Goal: Task Accomplishment & Management: Manage account settings

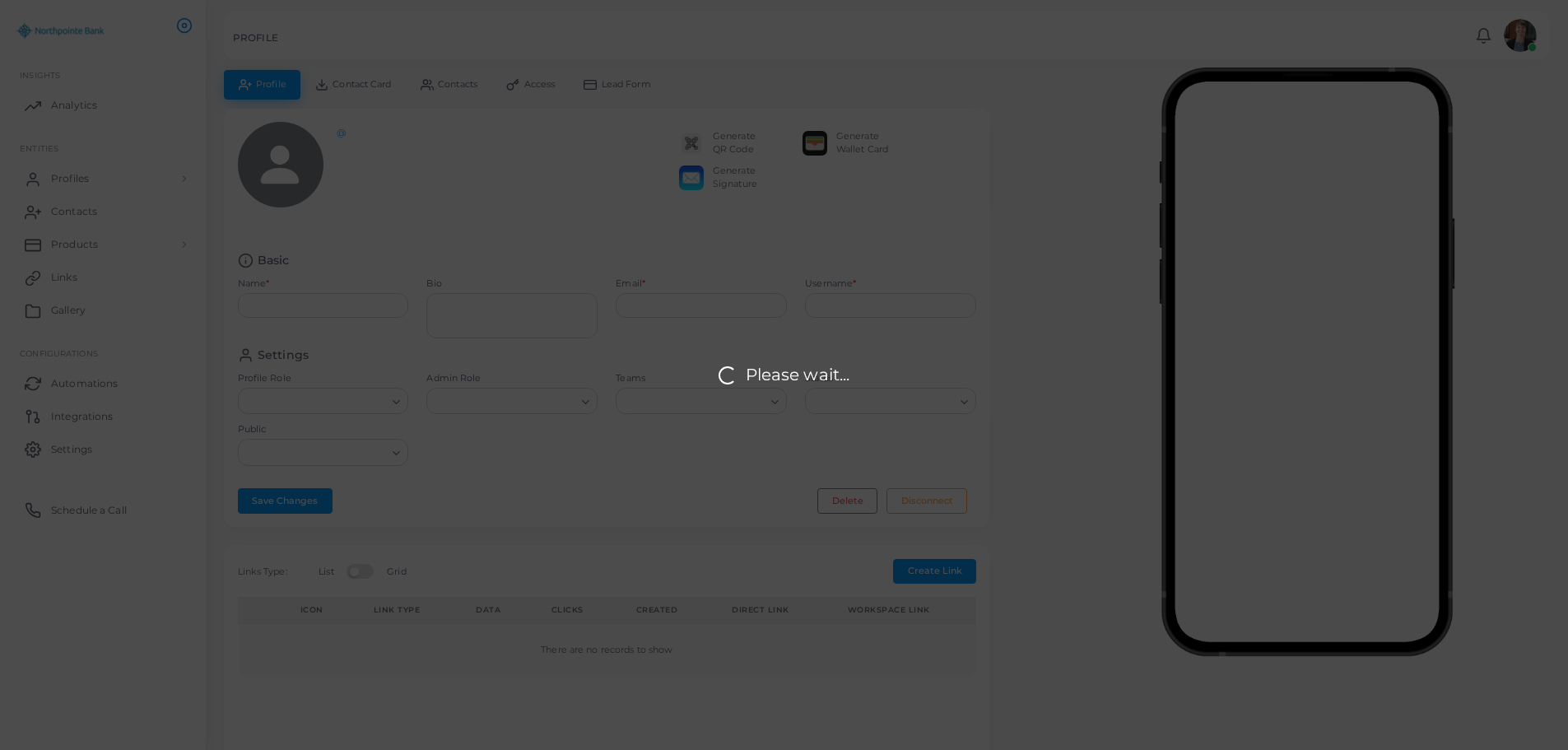
type input "**********"
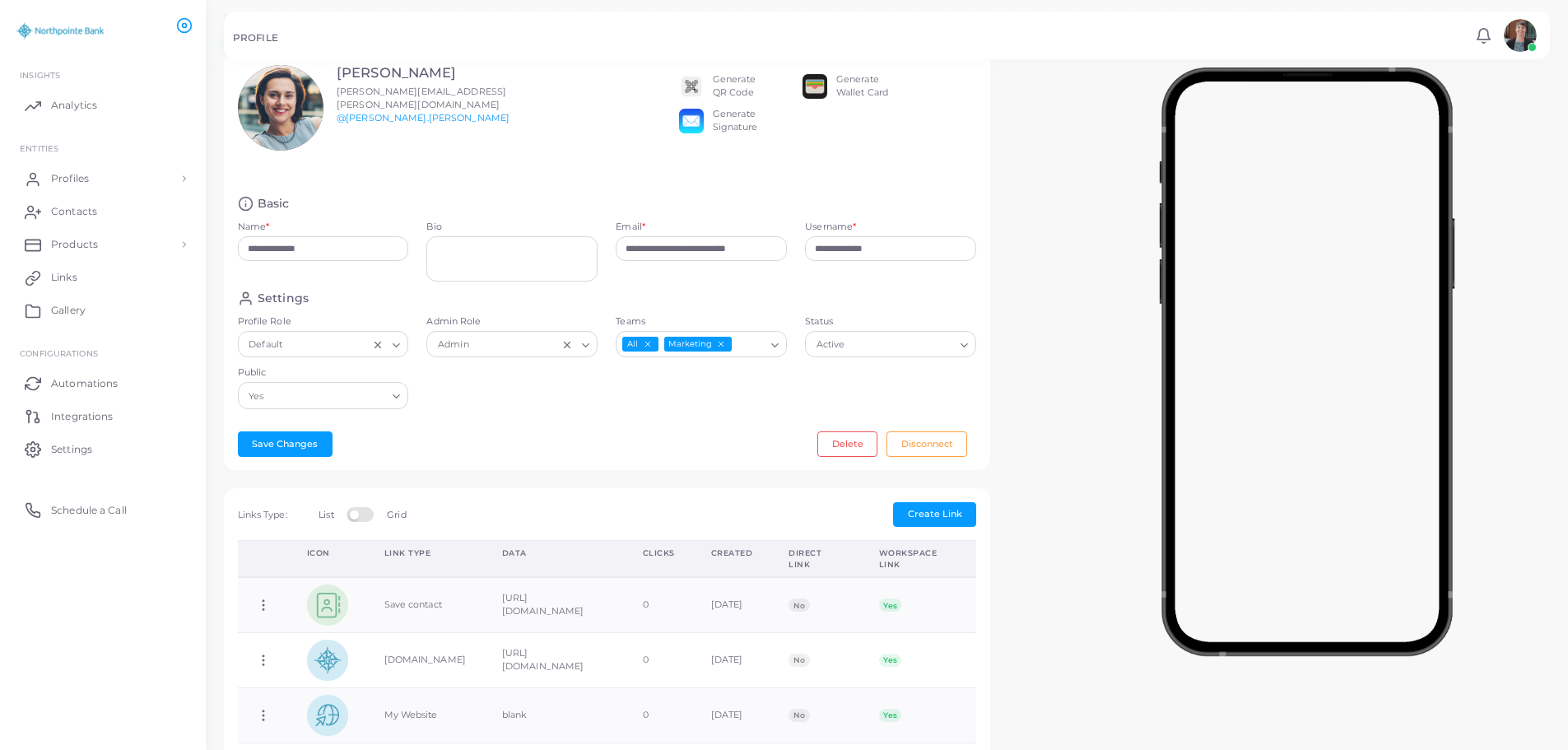
scroll to position [49, 0]
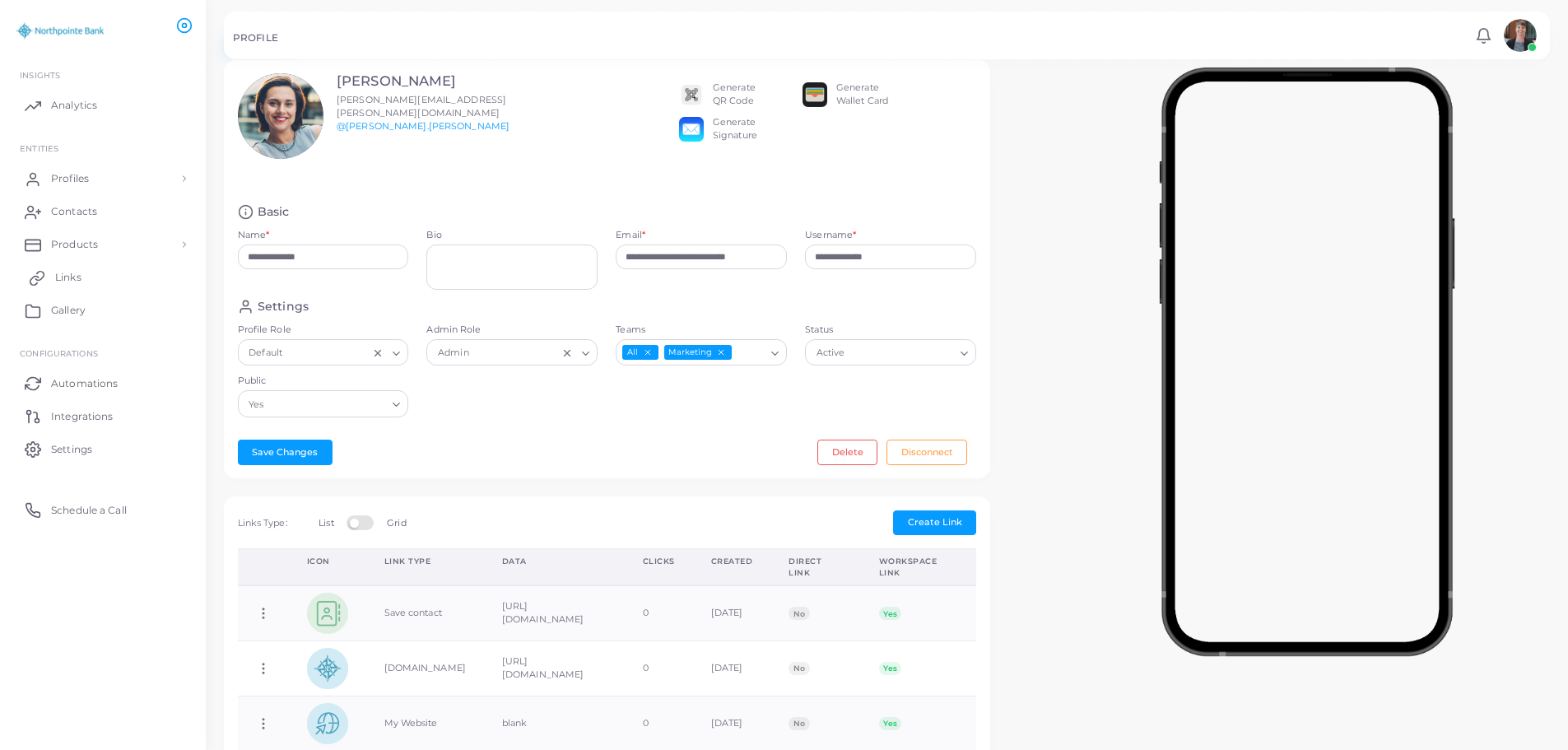
click at [70, 272] on span "Links" at bounding box center [68, 277] width 26 height 15
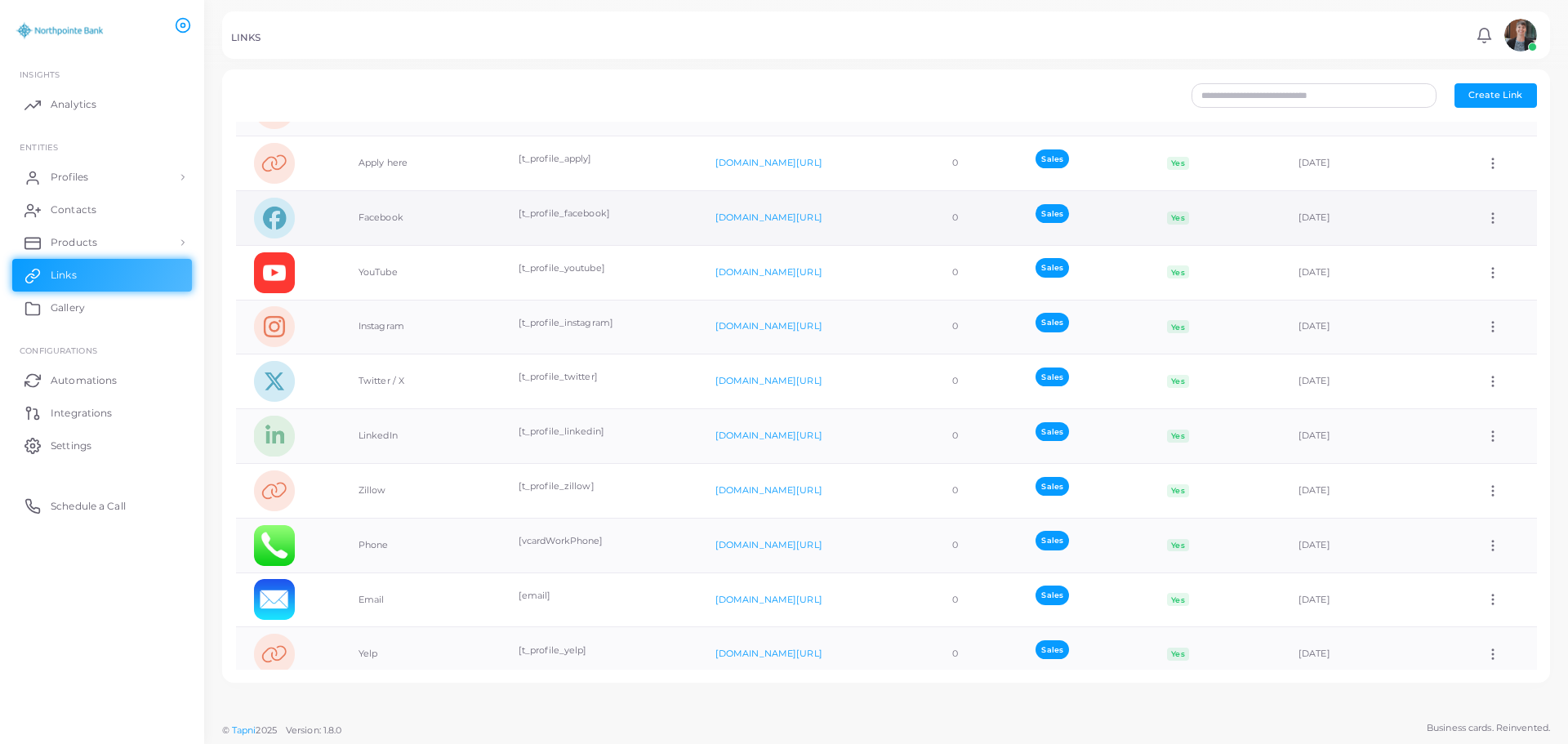
scroll to position [304, 0]
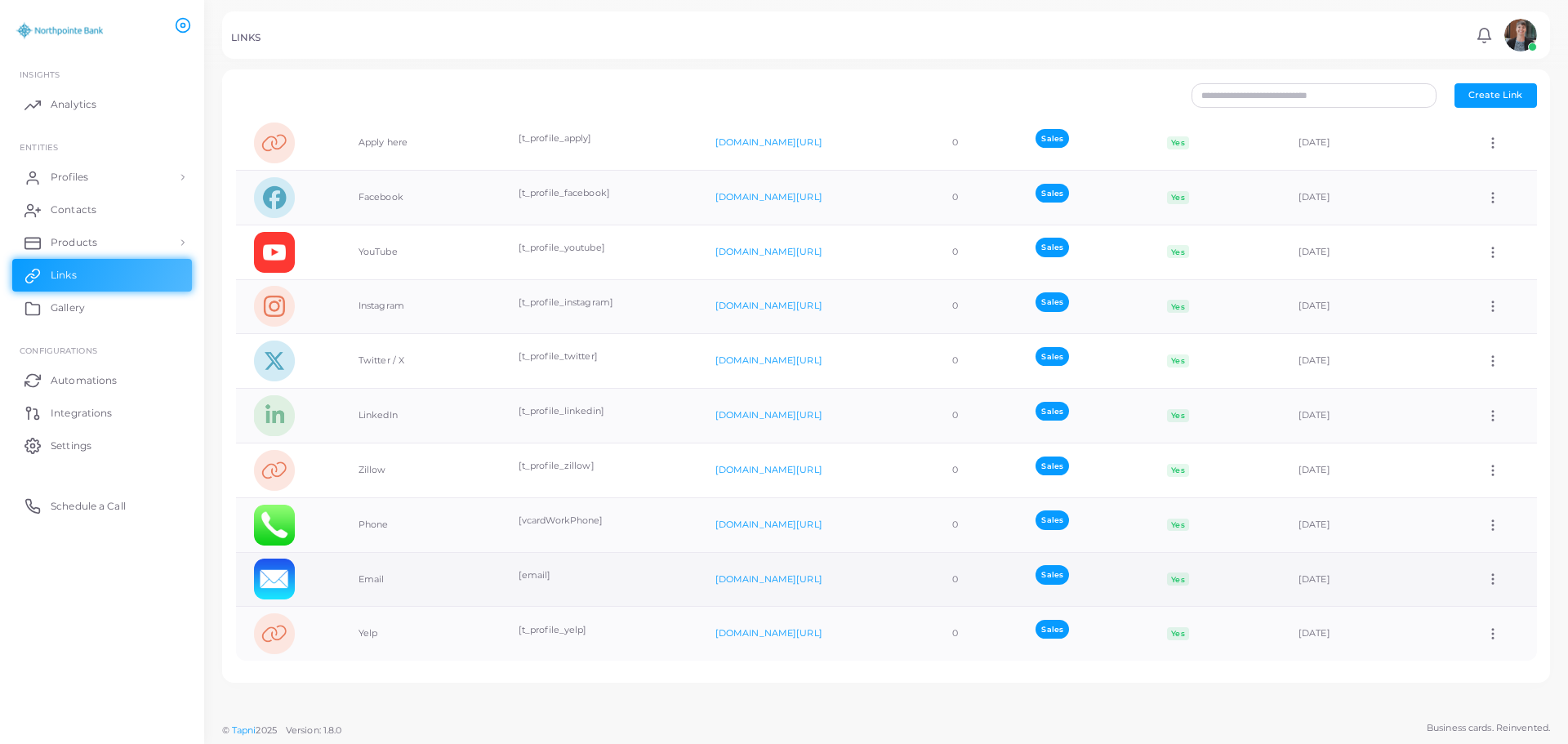
click at [1490, 583] on icon at bounding box center [1492, 578] width 15 height 15
click at [1482, 627] on span "Edit Link" at bounding box center [1483, 625] width 39 height 13
type input "*****"
type input "*******"
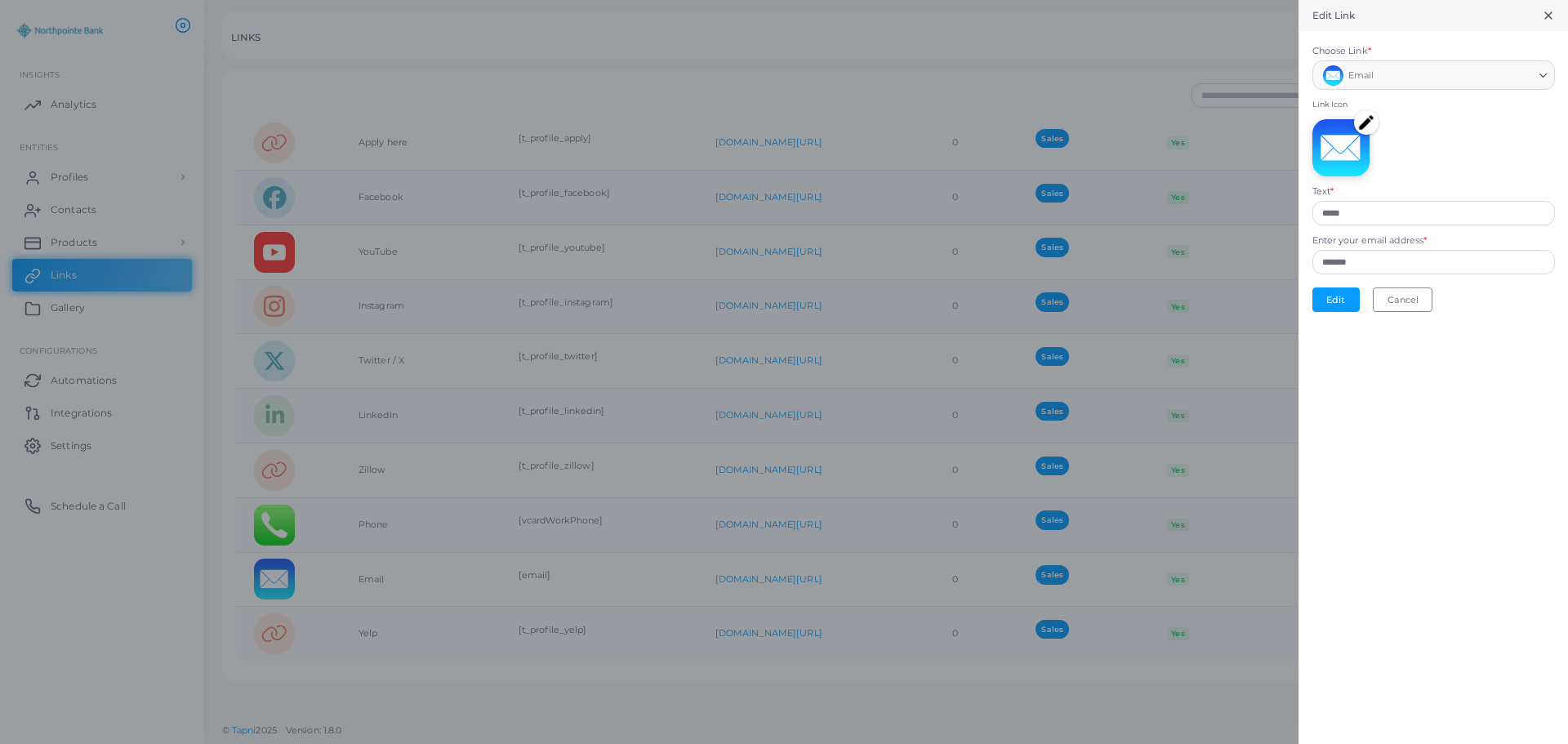
click at [1370, 122] on img at bounding box center [1366, 122] width 24 height 24
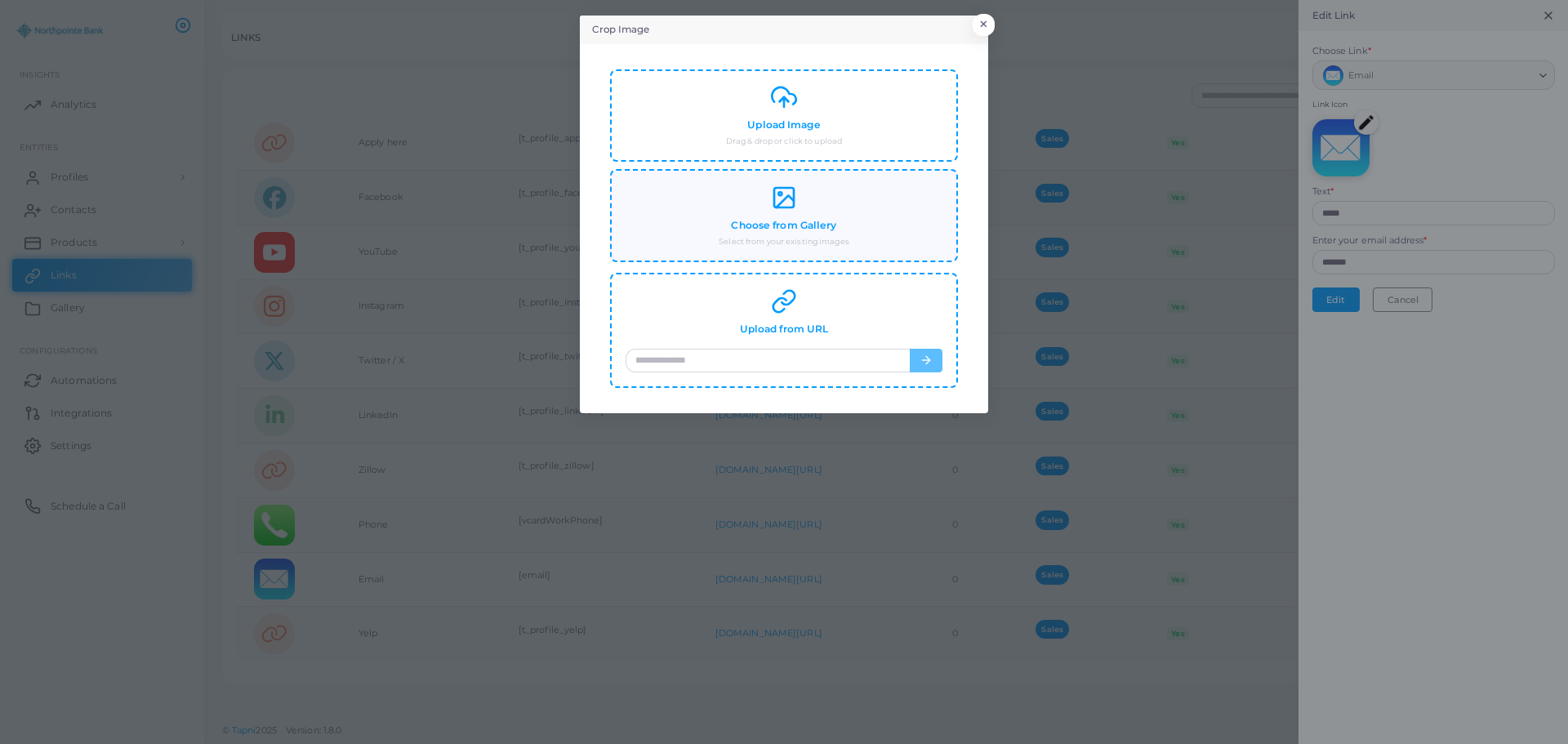
click at [790, 232] on div "Choose from Gallery Select from your existing images" at bounding box center [784, 216] width 317 height 63
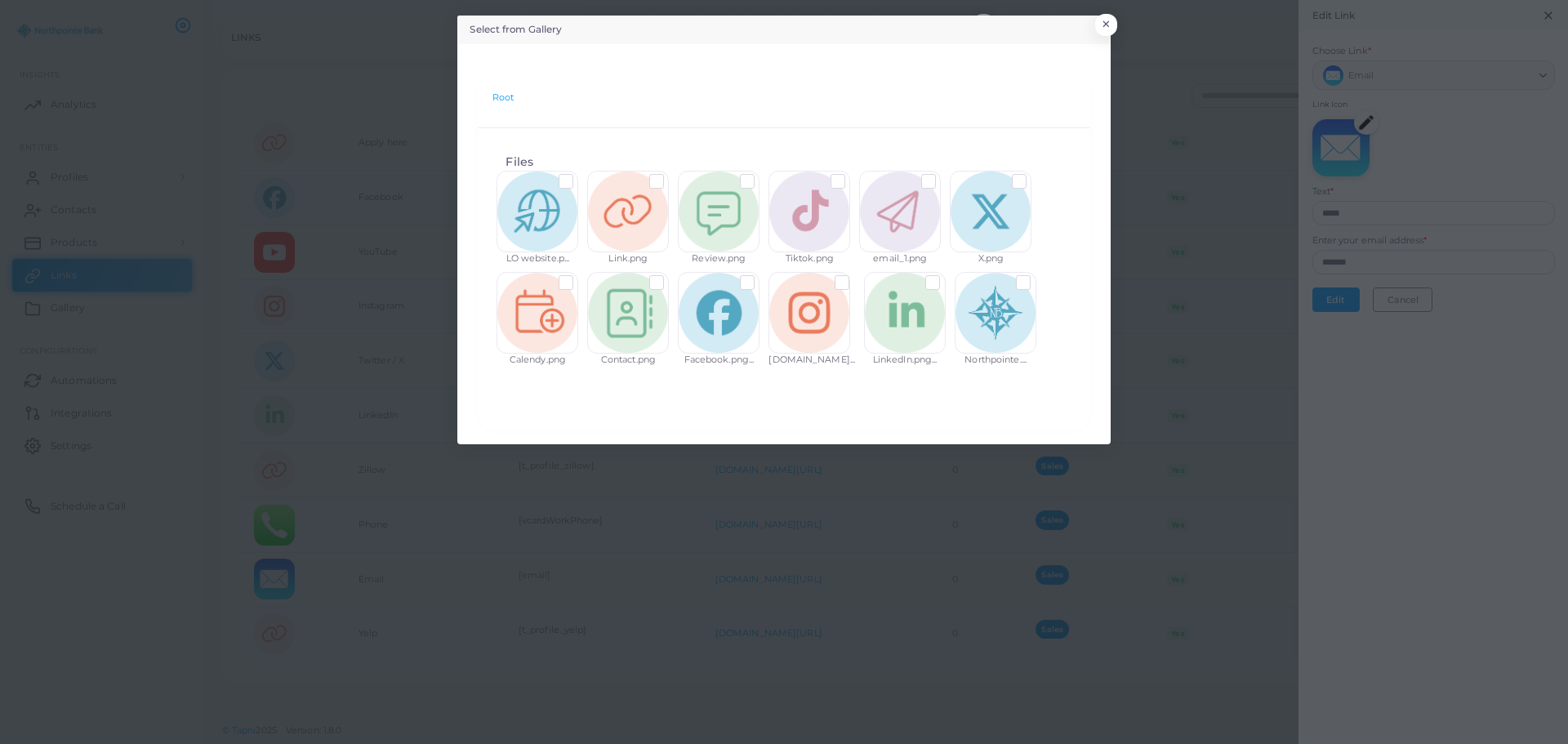
click at [940, 175] on label at bounding box center [940, 175] width 0 height 0
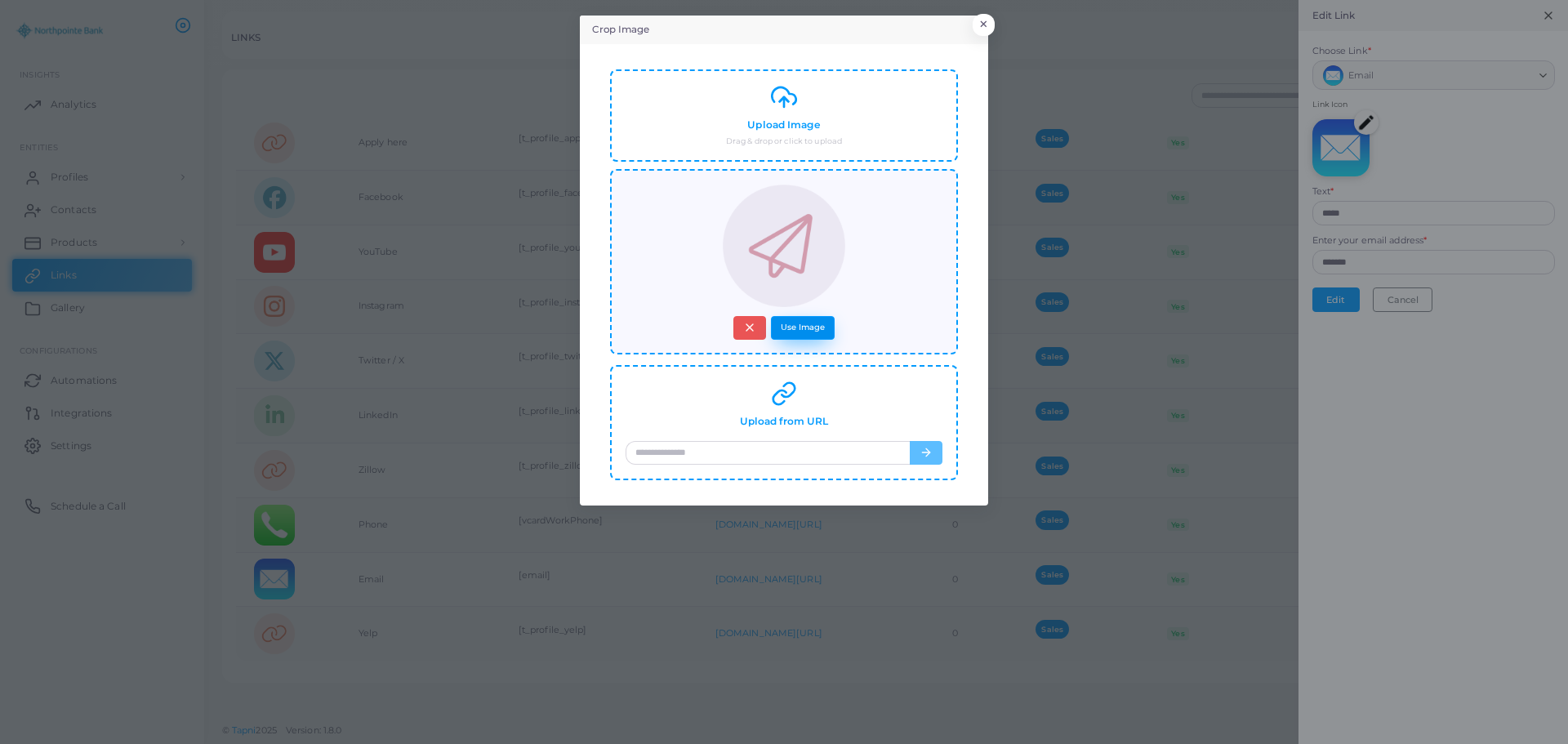
click at [815, 331] on button "Use Image" at bounding box center [803, 328] width 64 height 23
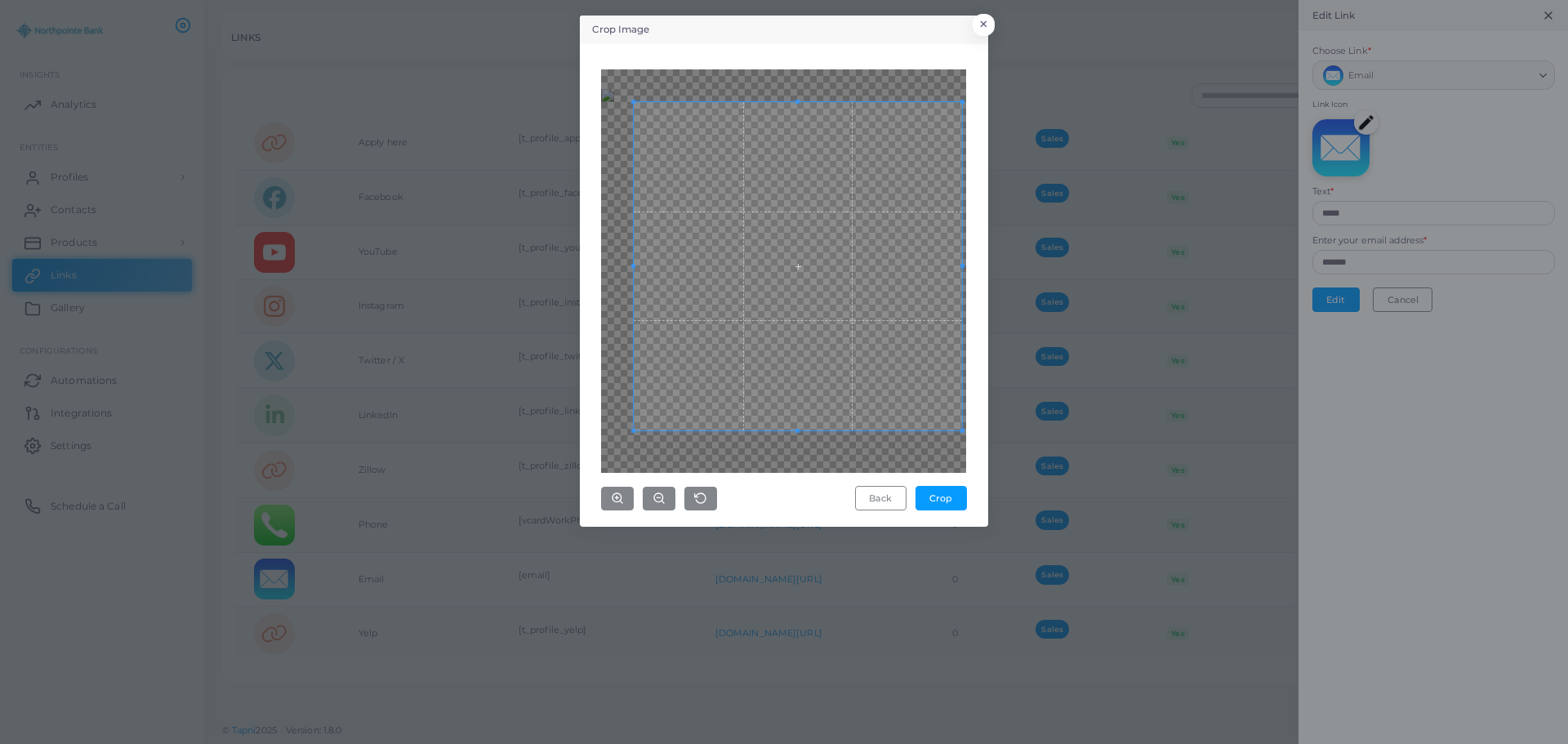
click at [971, 429] on div "Back Crop" at bounding box center [784, 285] width 390 height 465
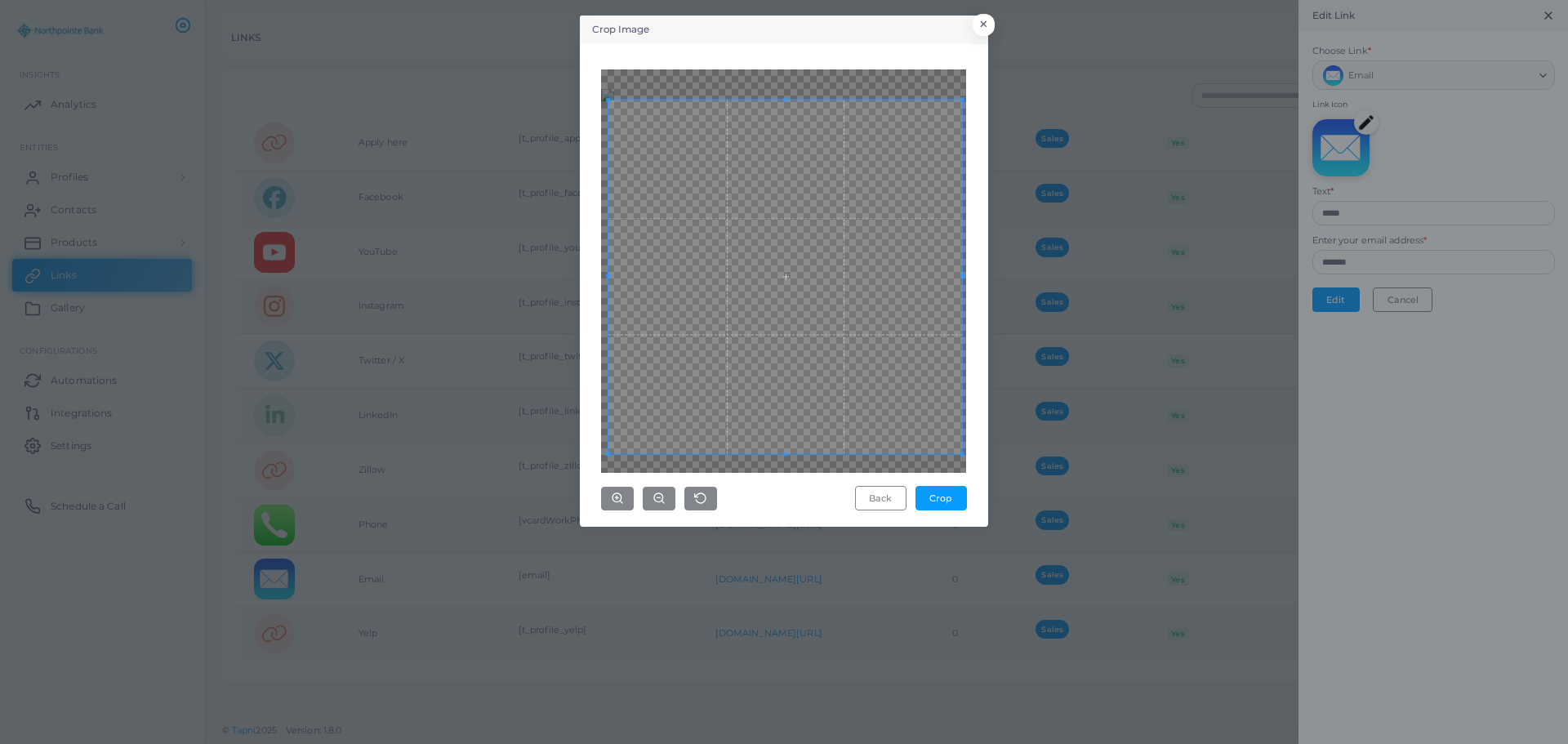
click at [603, 466] on div at bounding box center [783, 272] width 365 height 403
click at [566, 88] on div "Crop Image × Back Crop" at bounding box center [784, 372] width 1568 height 744
click at [935, 497] on button "Crop" at bounding box center [941, 498] width 52 height 24
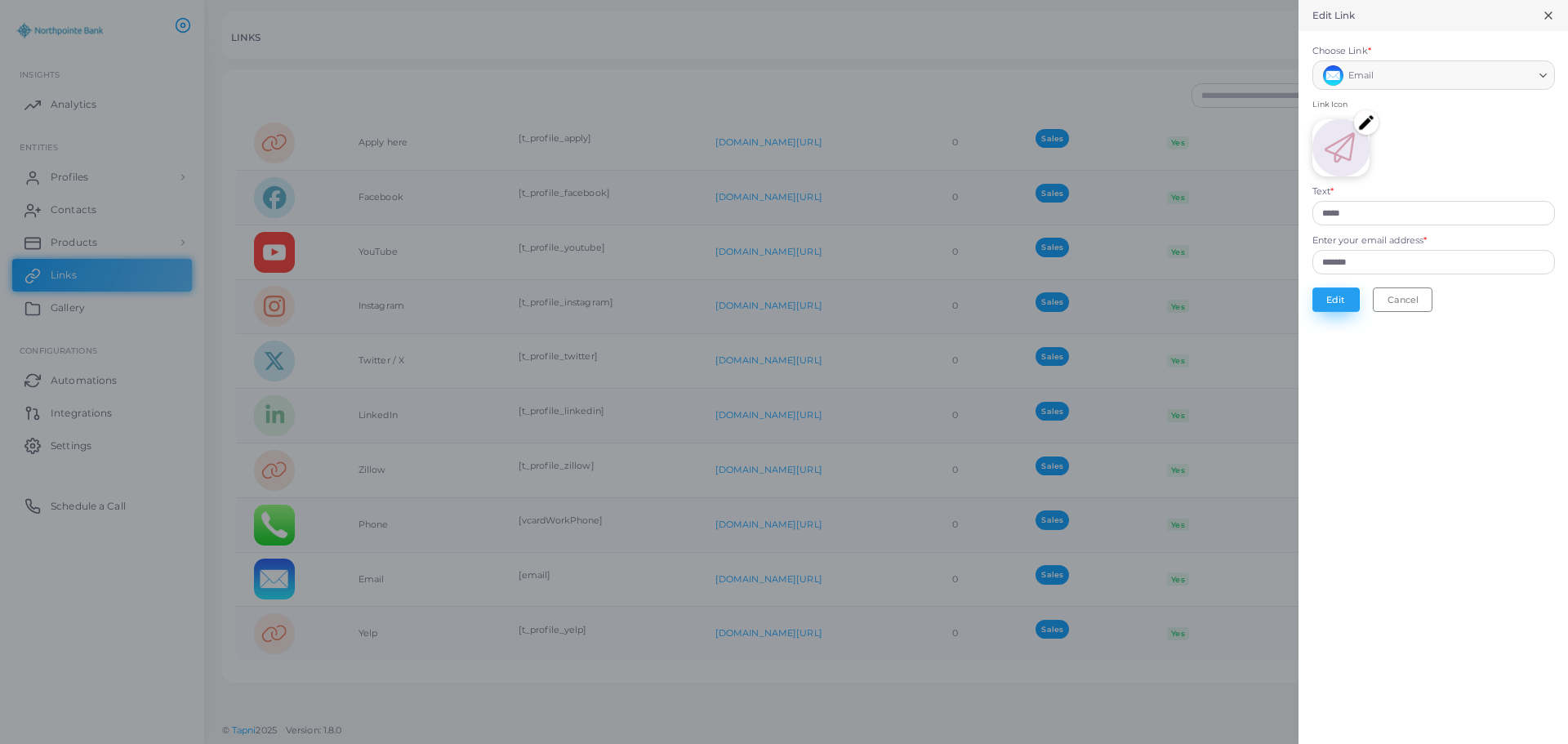
click at [1328, 299] on button "Edit" at bounding box center [1336, 299] width 47 height 24
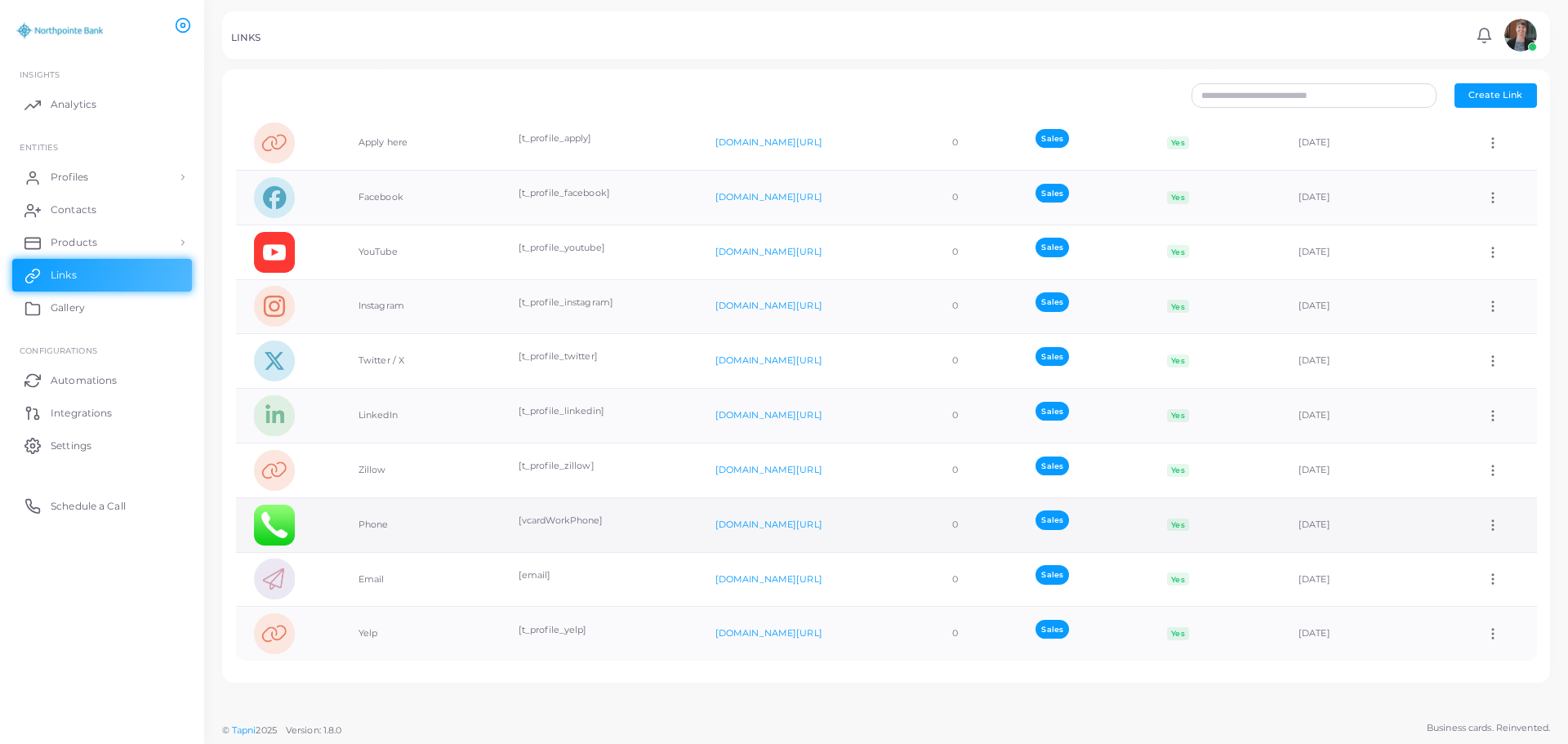
click at [1485, 528] on icon at bounding box center [1492, 525] width 15 height 15
click at [1479, 566] on span "Edit Link" at bounding box center [1483, 571] width 39 height 13
type input "*****"
type input "**********"
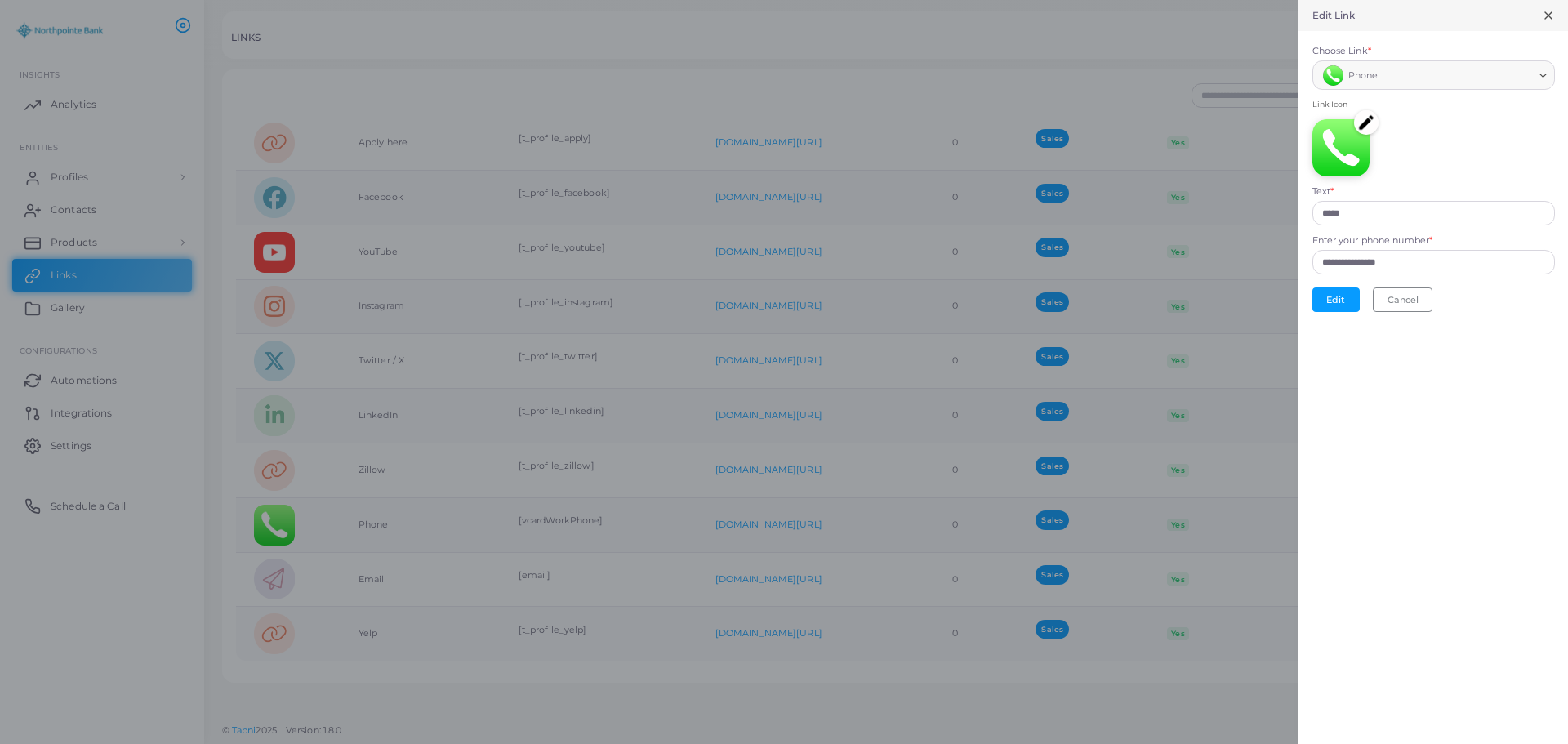
click at [1371, 123] on img at bounding box center [1366, 122] width 24 height 24
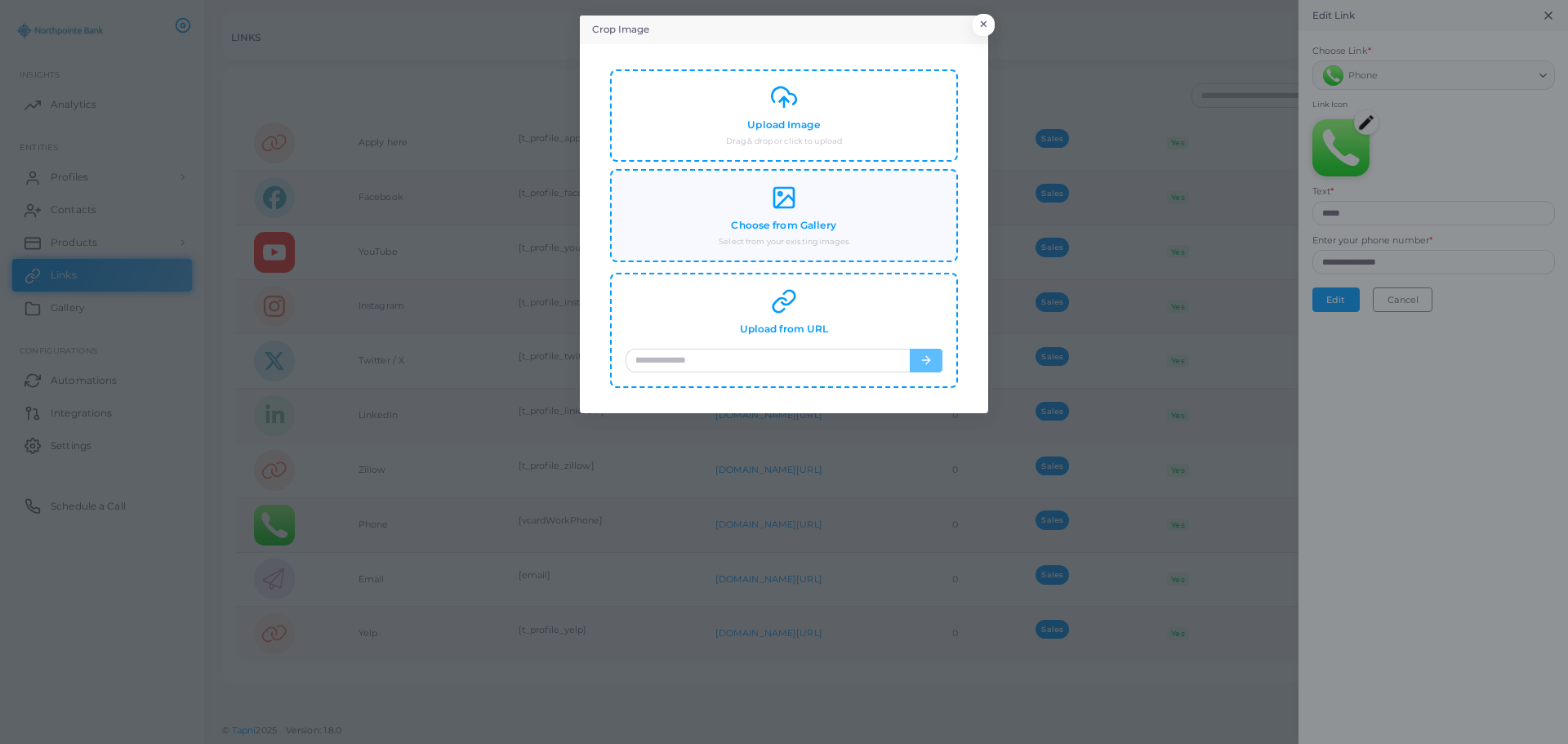
click at [784, 233] on div "Choose from Gallery Select from your existing images" at bounding box center [784, 216] width 317 height 63
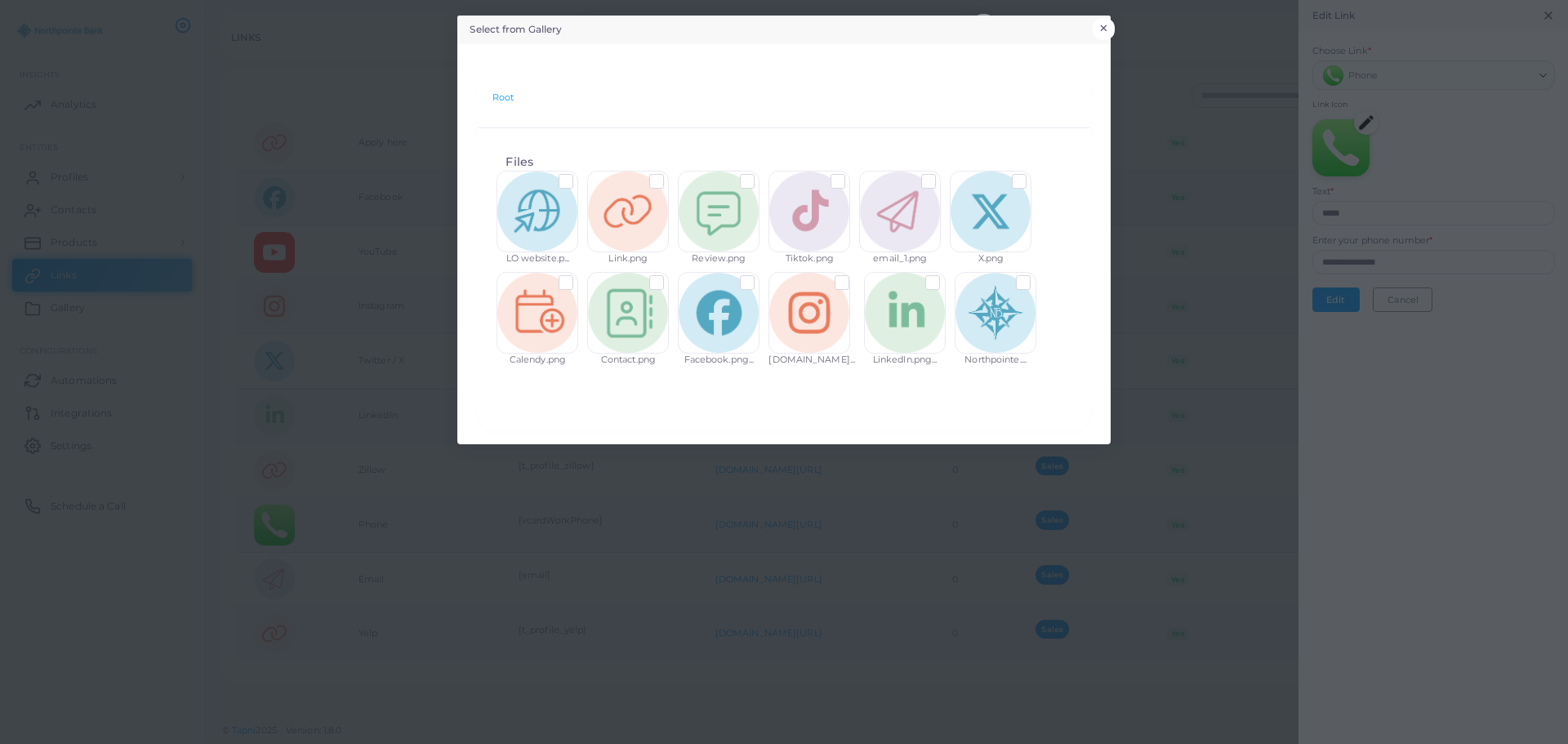
click at [1109, 26] on button "×" at bounding box center [1104, 28] width 22 height 22
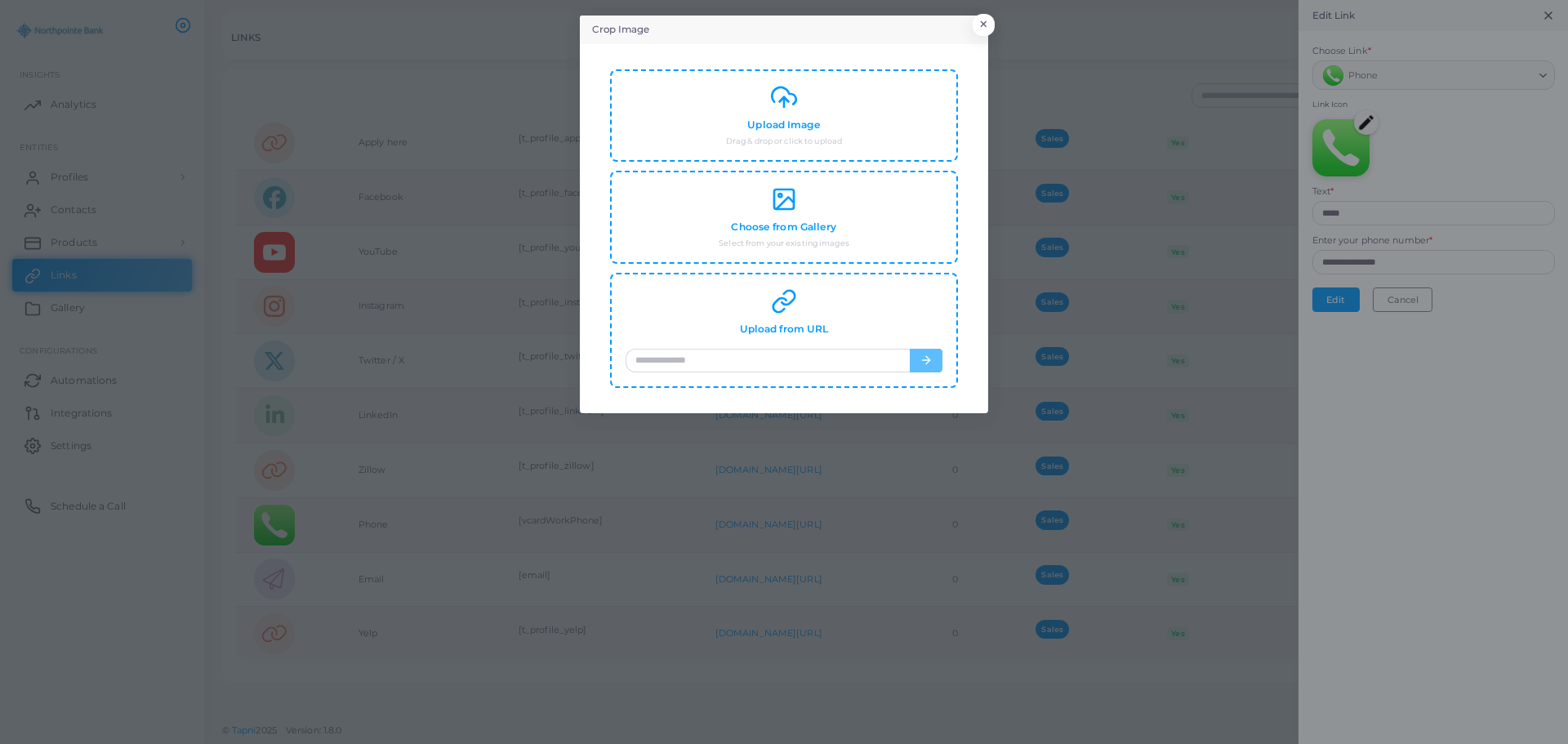
click at [1540, 16] on div "Crop Image × Upload Image Drag & drop or click to upload Choose from Gallery Se…" at bounding box center [784, 372] width 1568 height 744
click at [991, 28] on button "×" at bounding box center [982, 28] width 22 height 22
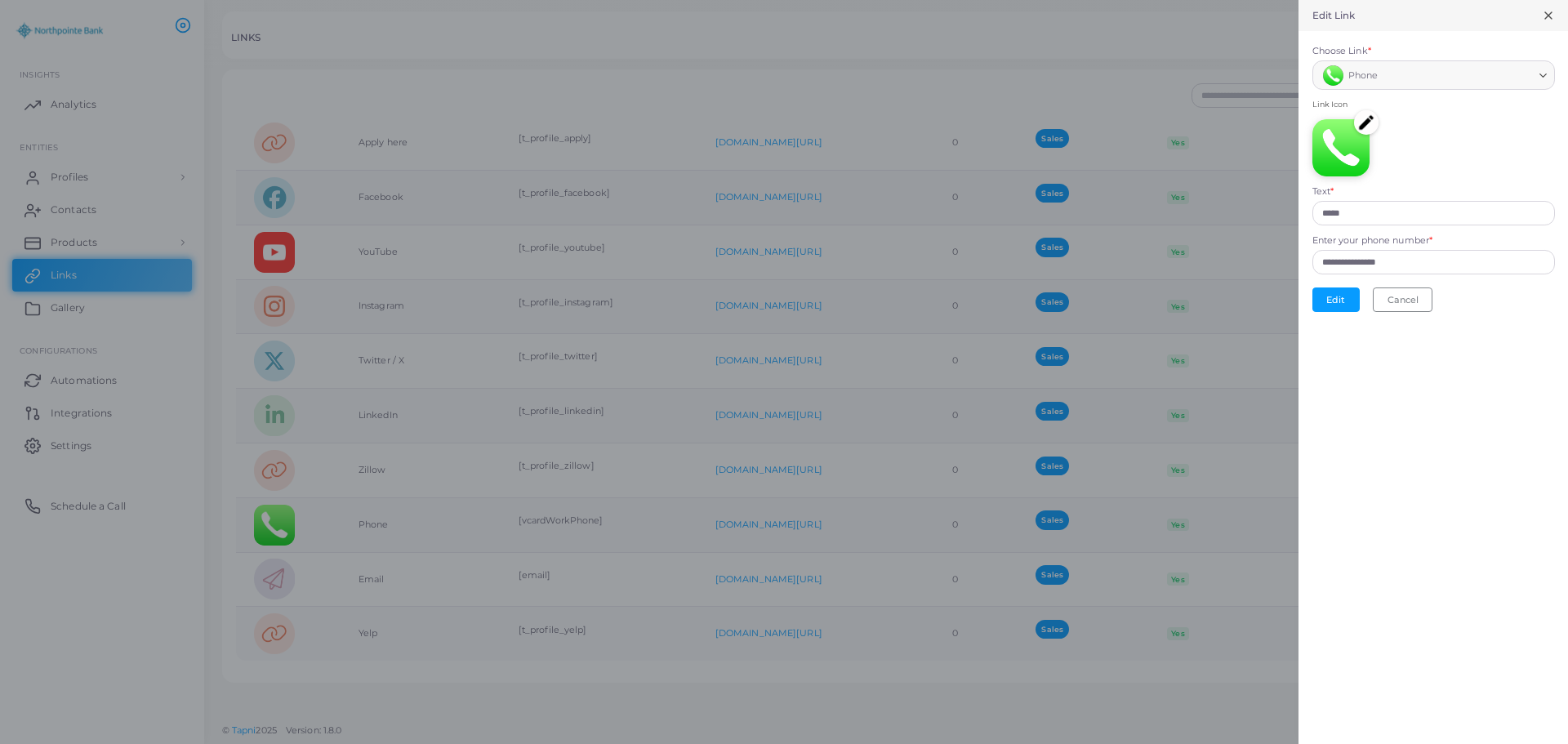
click at [1548, 16] on line at bounding box center [1549, 16] width 7 height 7
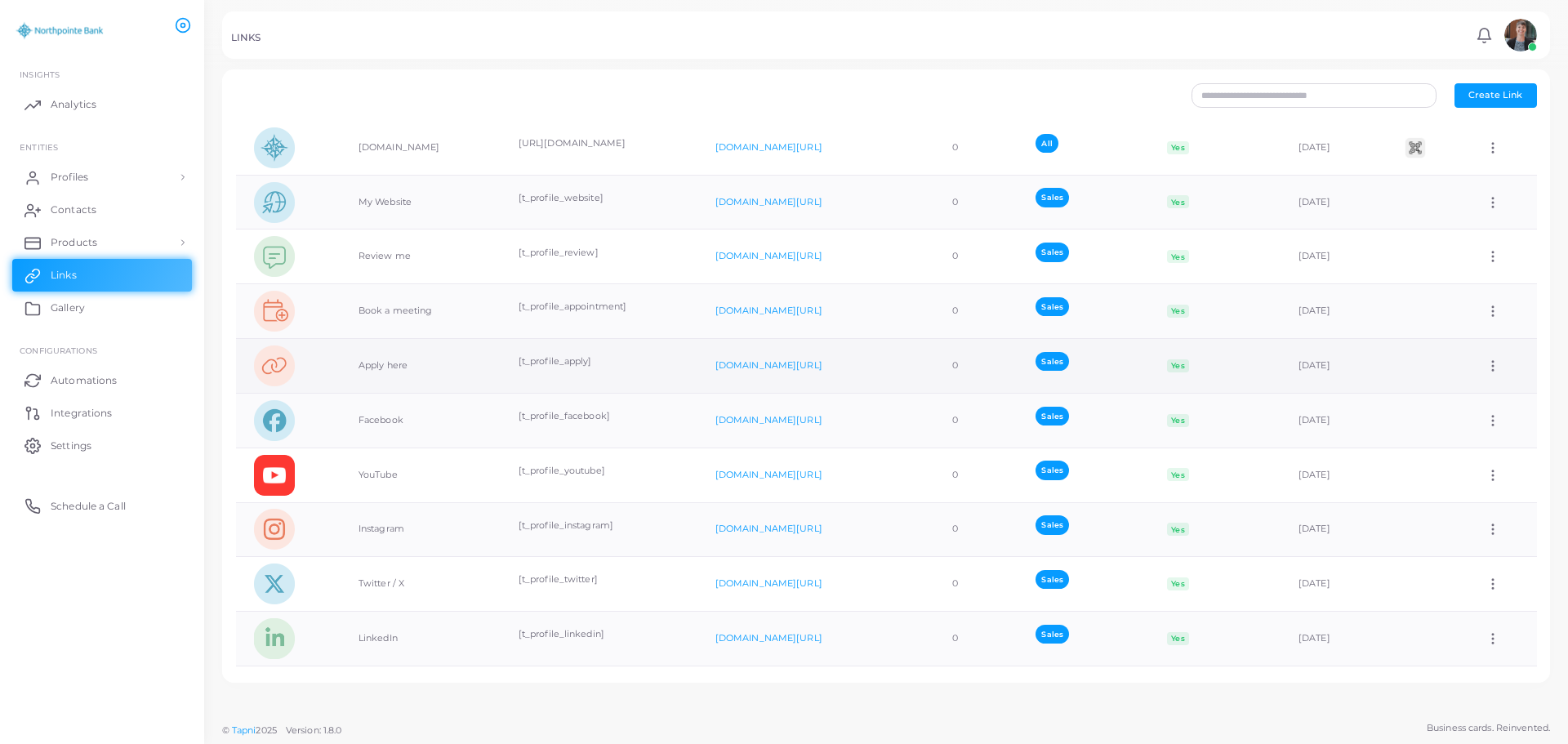
scroll to position [163, 0]
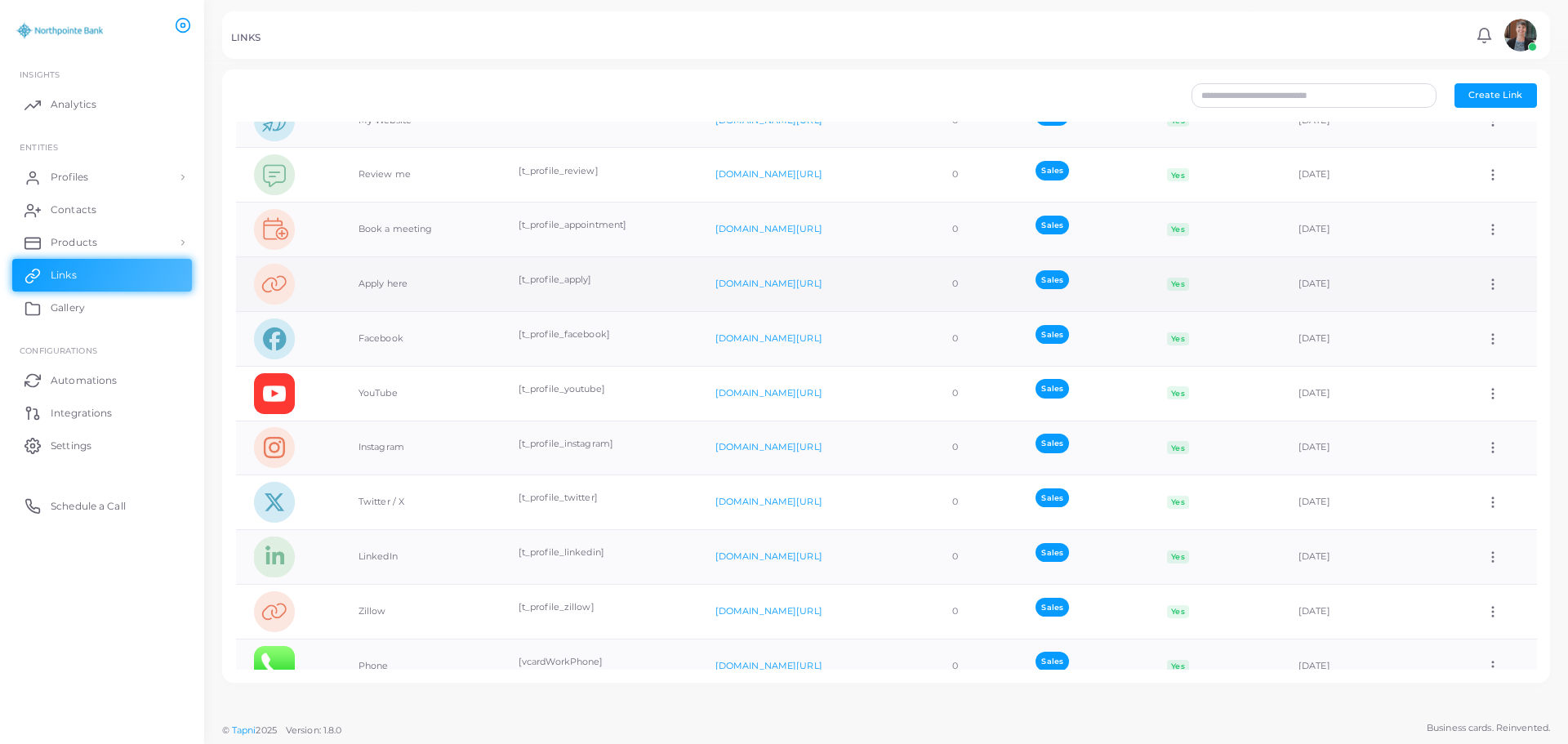
click at [1485, 283] on icon at bounding box center [1492, 284] width 15 height 15
click at [1474, 323] on span "Edit Link" at bounding box center [1483, 324] width 39 height 13
type input "**********"
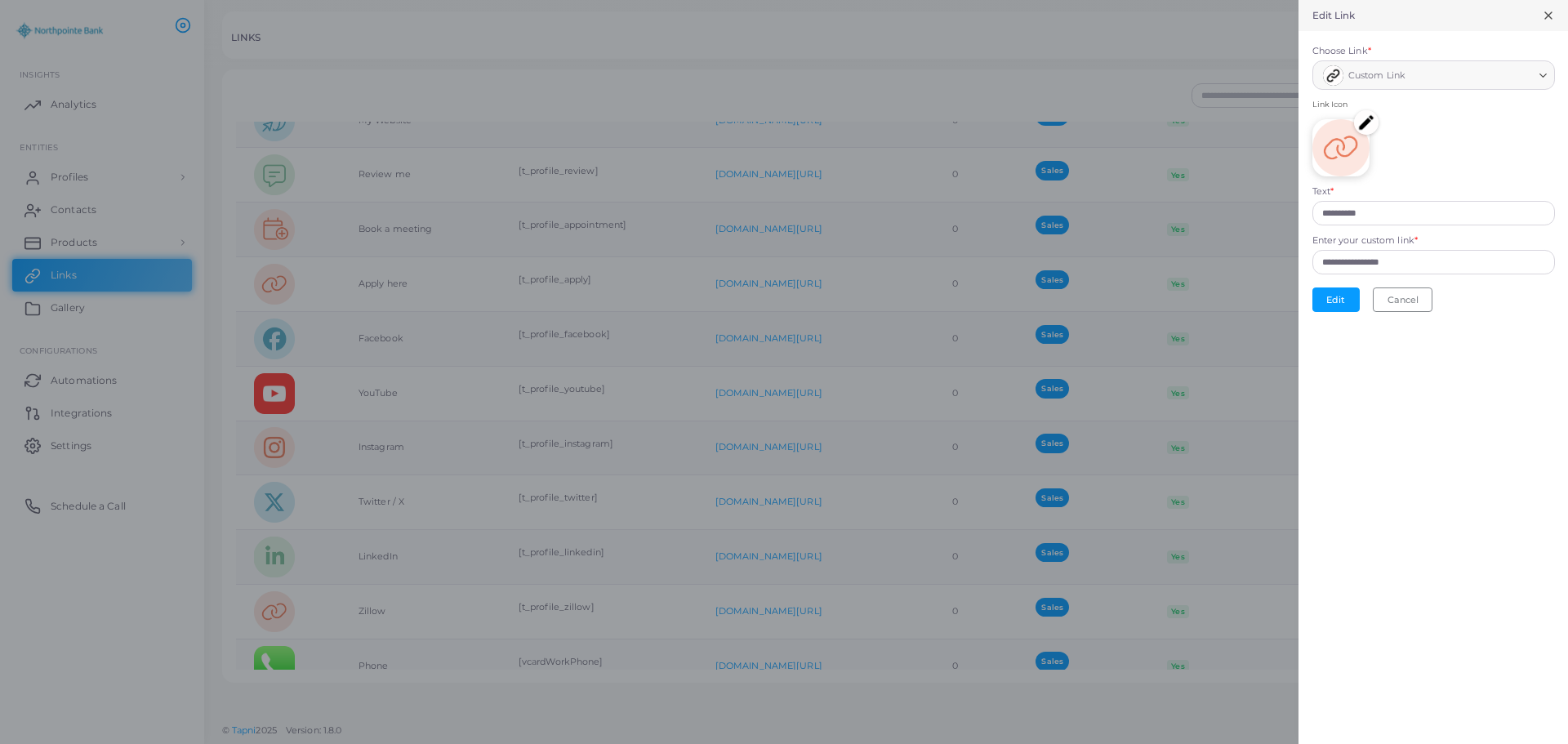
click at [1373, 122] on img at bounding box center [1366, 122] width 24 height 24
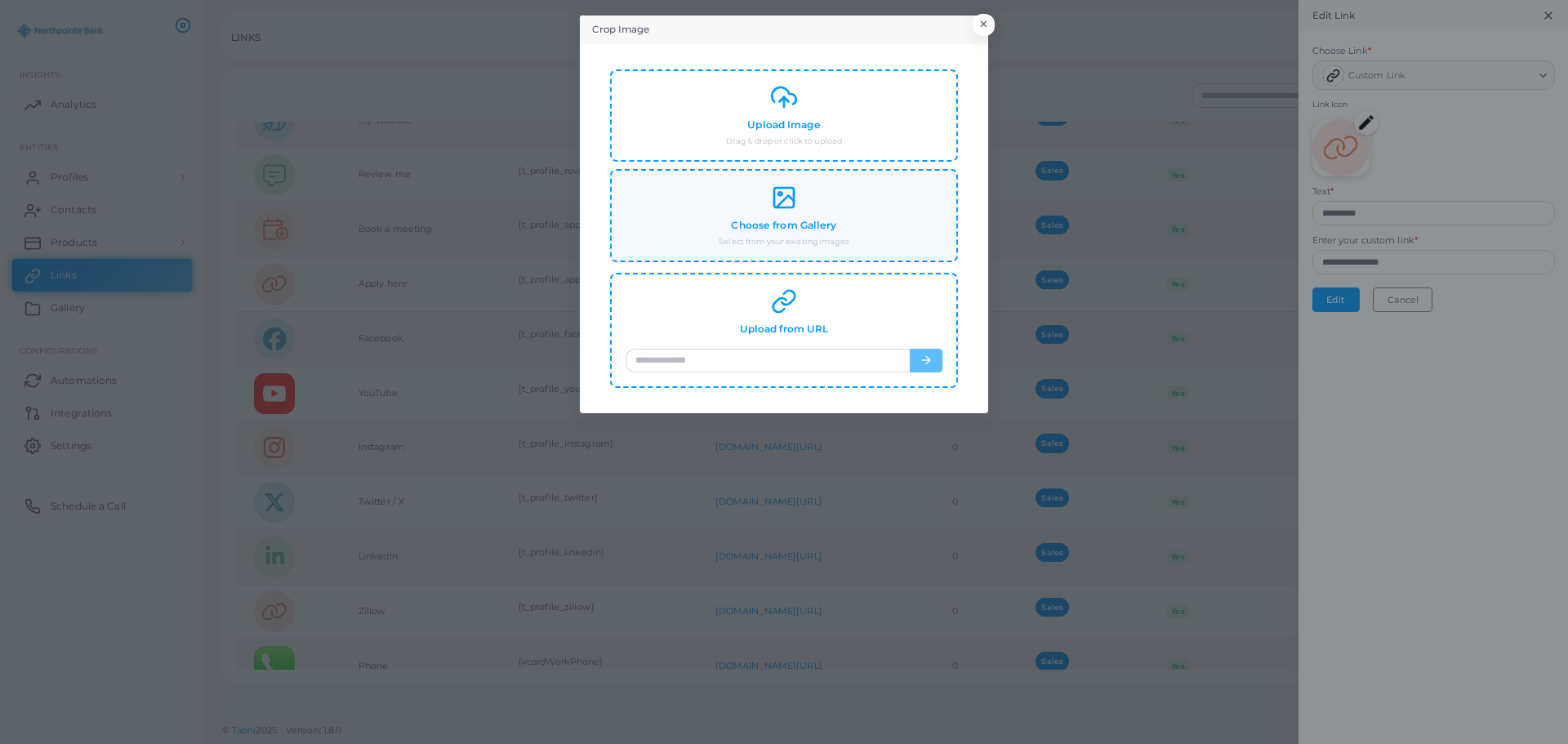
click at [822, 218] on div "Choose from Gallery Select from your existing images" at bounding box center [784, 216] width 317 height 63
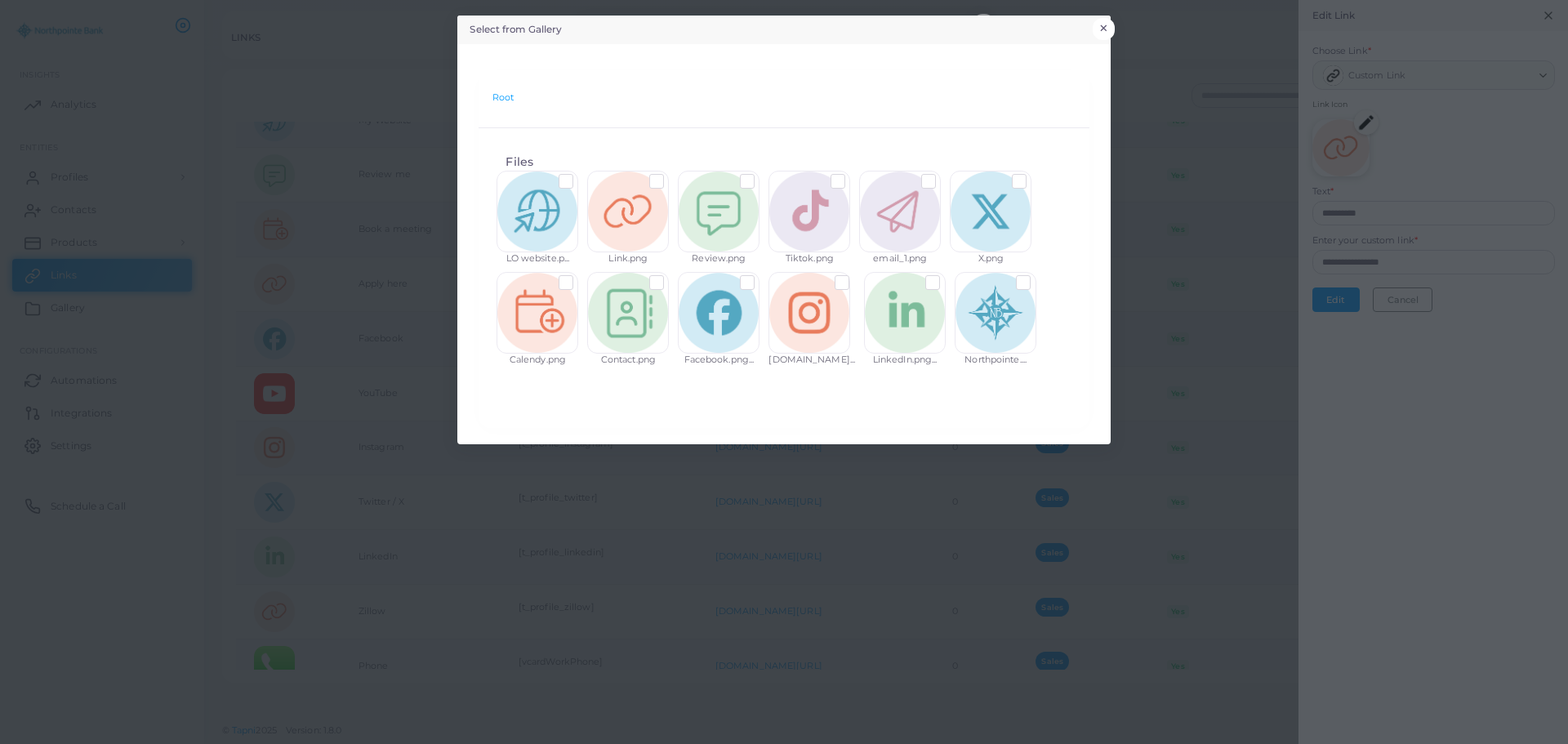
click at [1110, 24] on button "×" at bounding box center [1104, 28] width 22 height 22
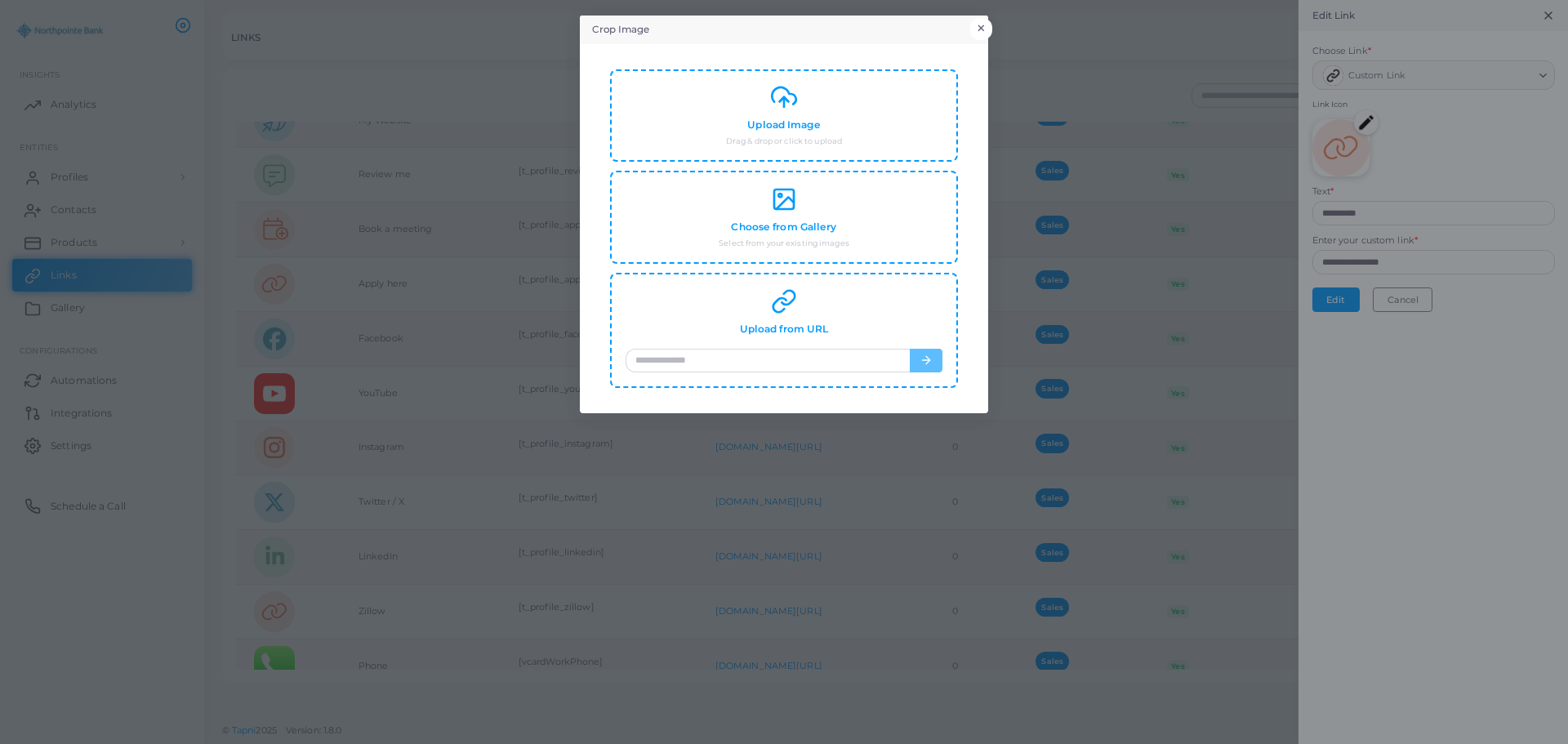
drag, startPoint x: 985, startPoint y: 25, endPoint x: 1326, endPoint y: 1, distance: 341.8
click at [985, 24] on button "×" at bounding box center [982, 28] width 22 height 22
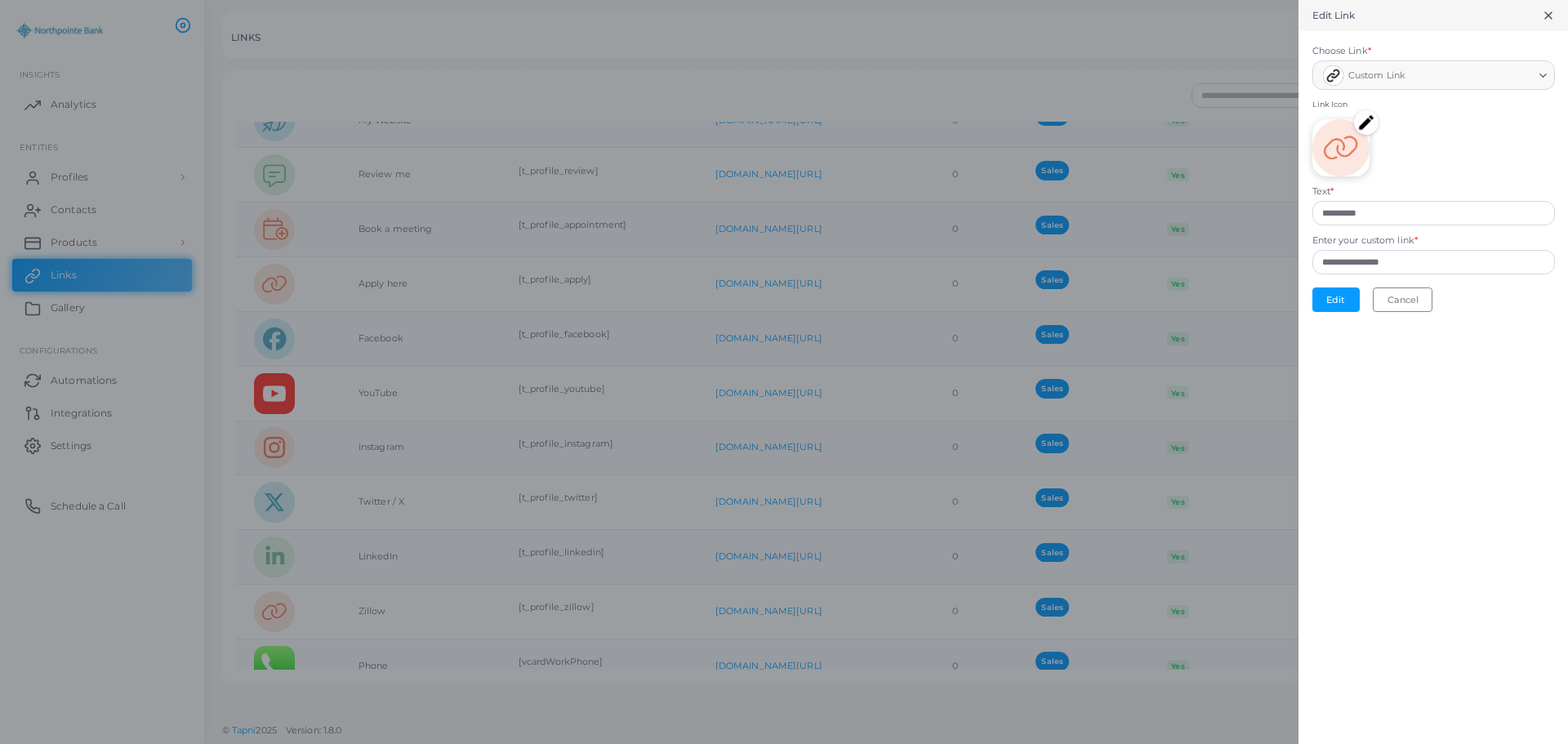
click at [1551, 13] on line at bounding box center [1549, 16] width 7 height 7
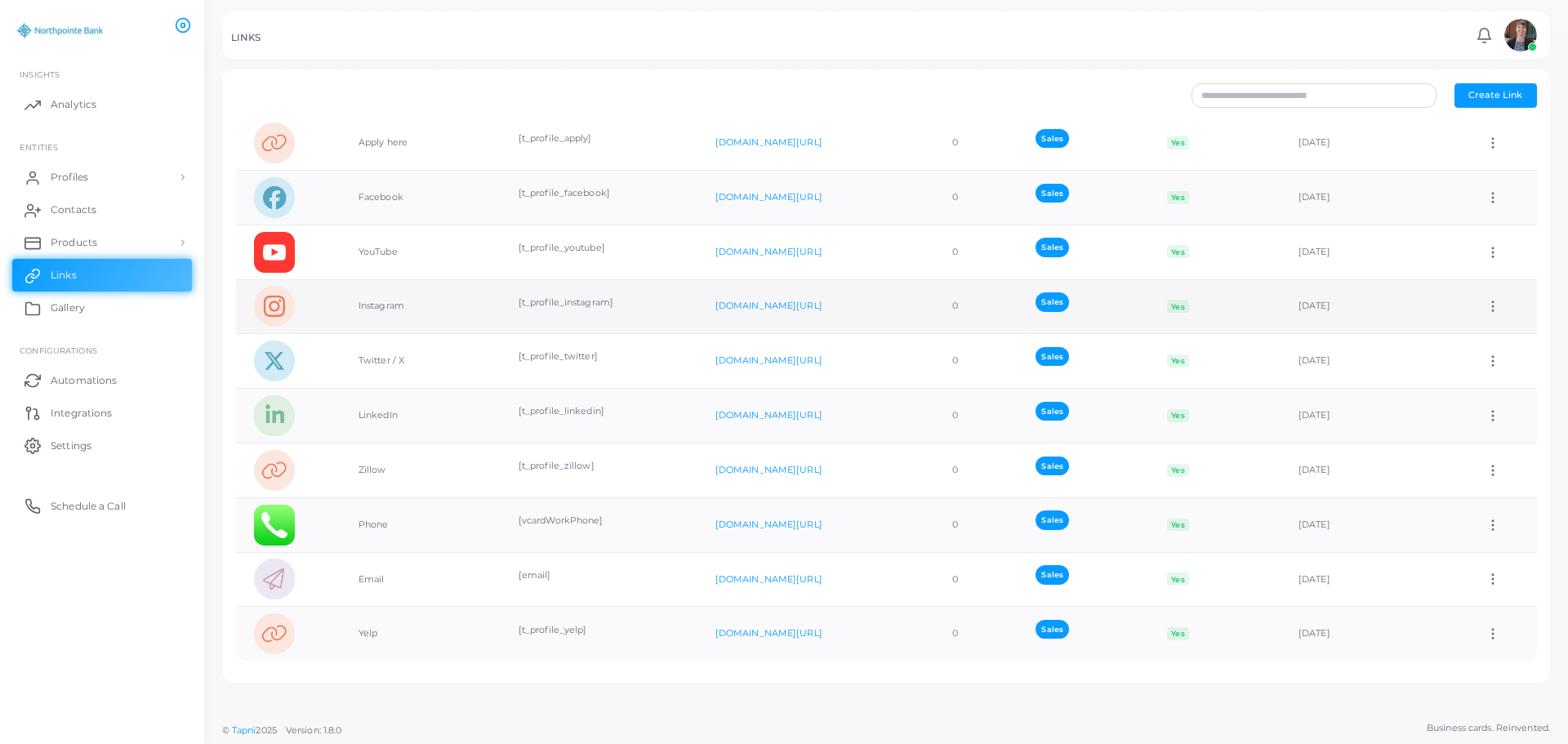
scroll to position [0, 0]
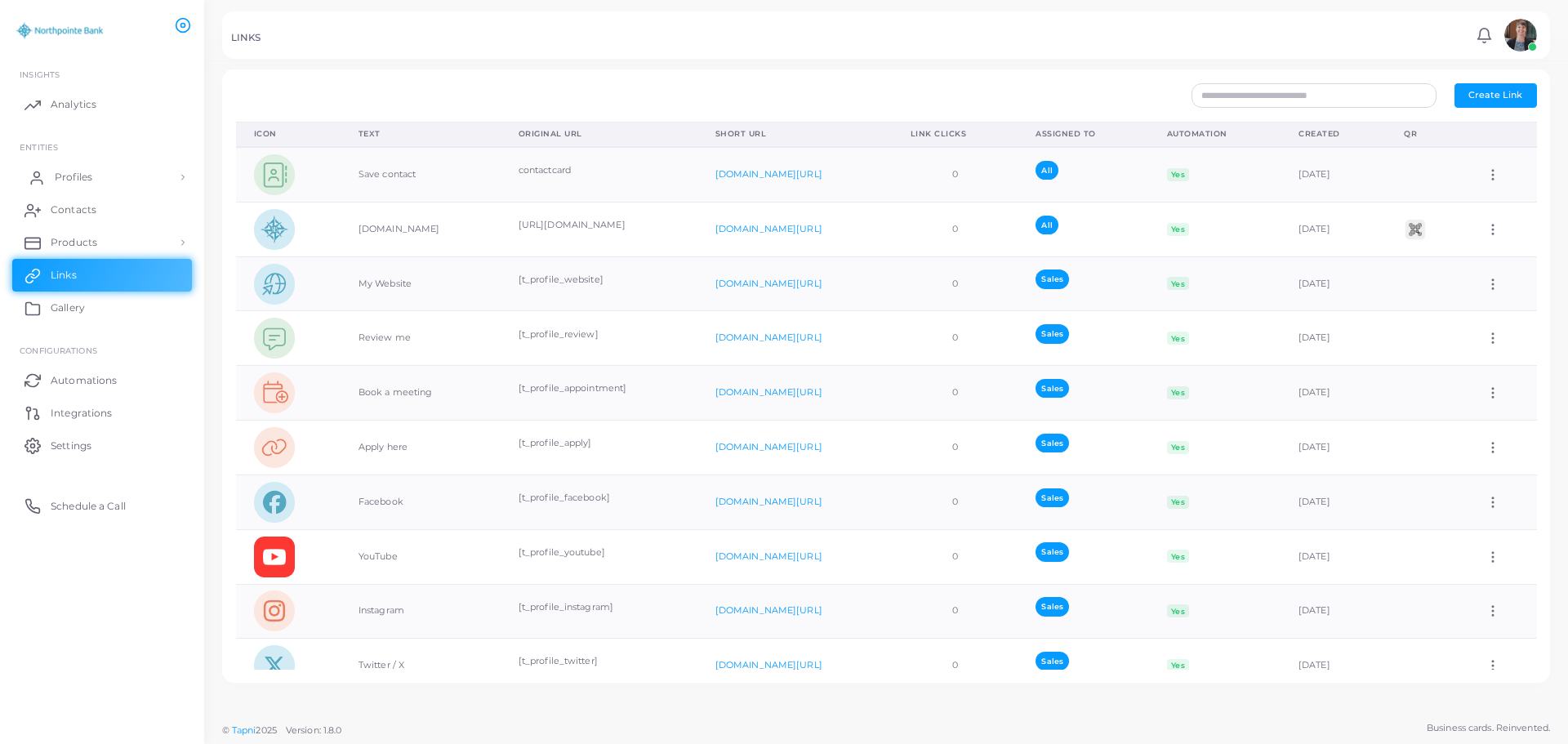
click at [72, 178] on span "Profiles" at bounding box center [73, 177] width 38 height 15
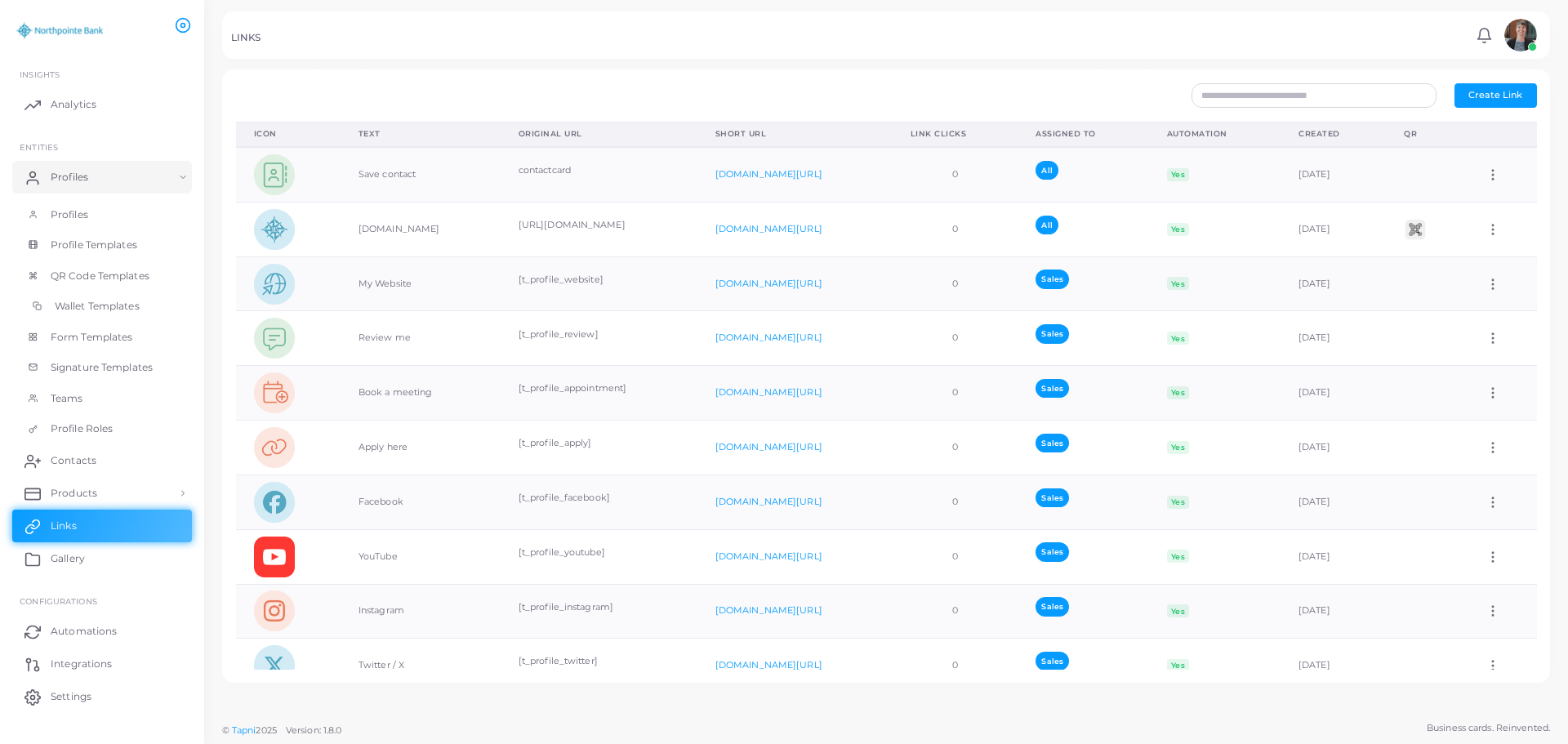
click at [77, 308] on span "Wallet Templates" at bounding box center [97, 306] width 85 height 15
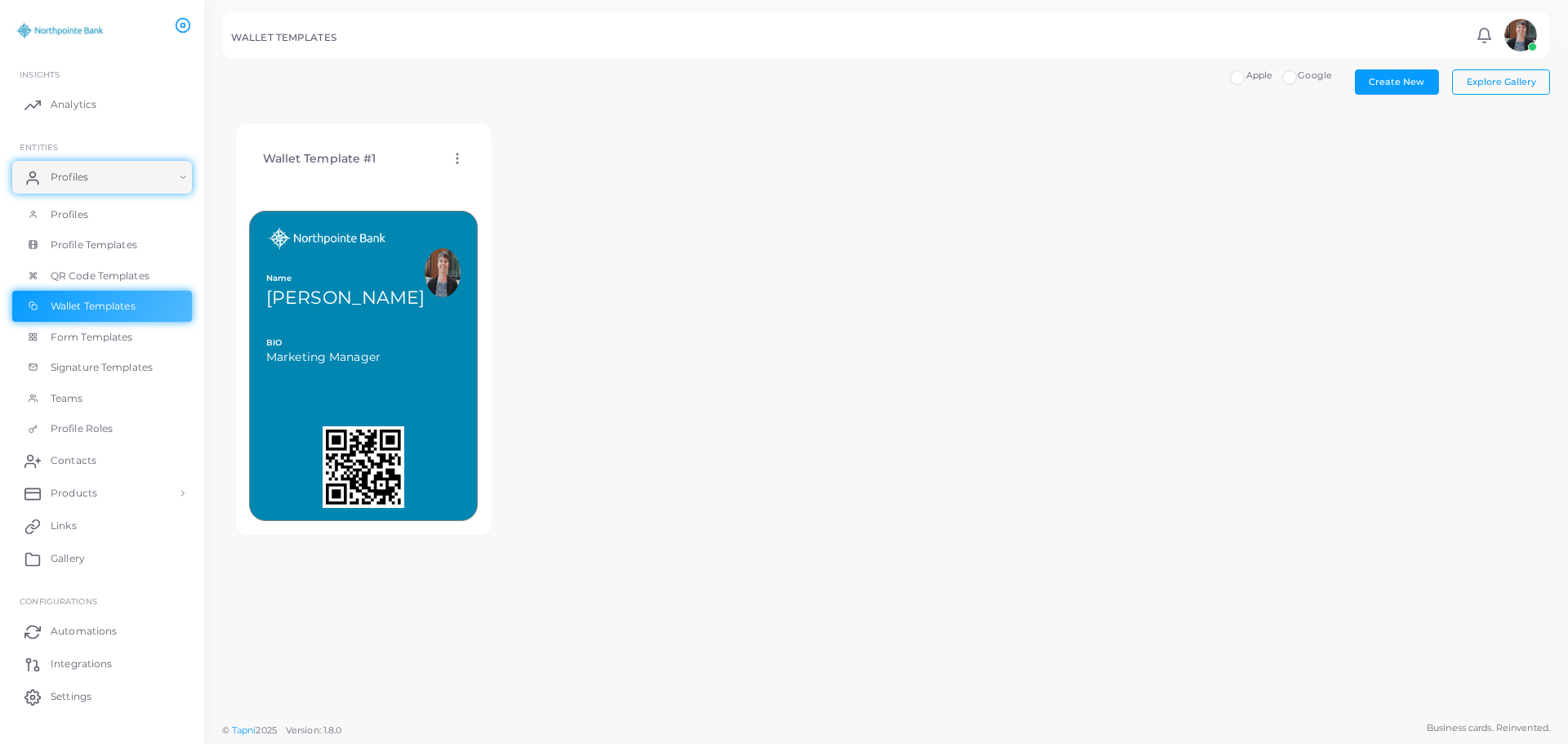
click at [458, 157] on icon at bounding box center [457, 158] width 15 height 15
click at [491, 180] on span "Edit Template" at bounding box center [522, 177] width 62 height 13
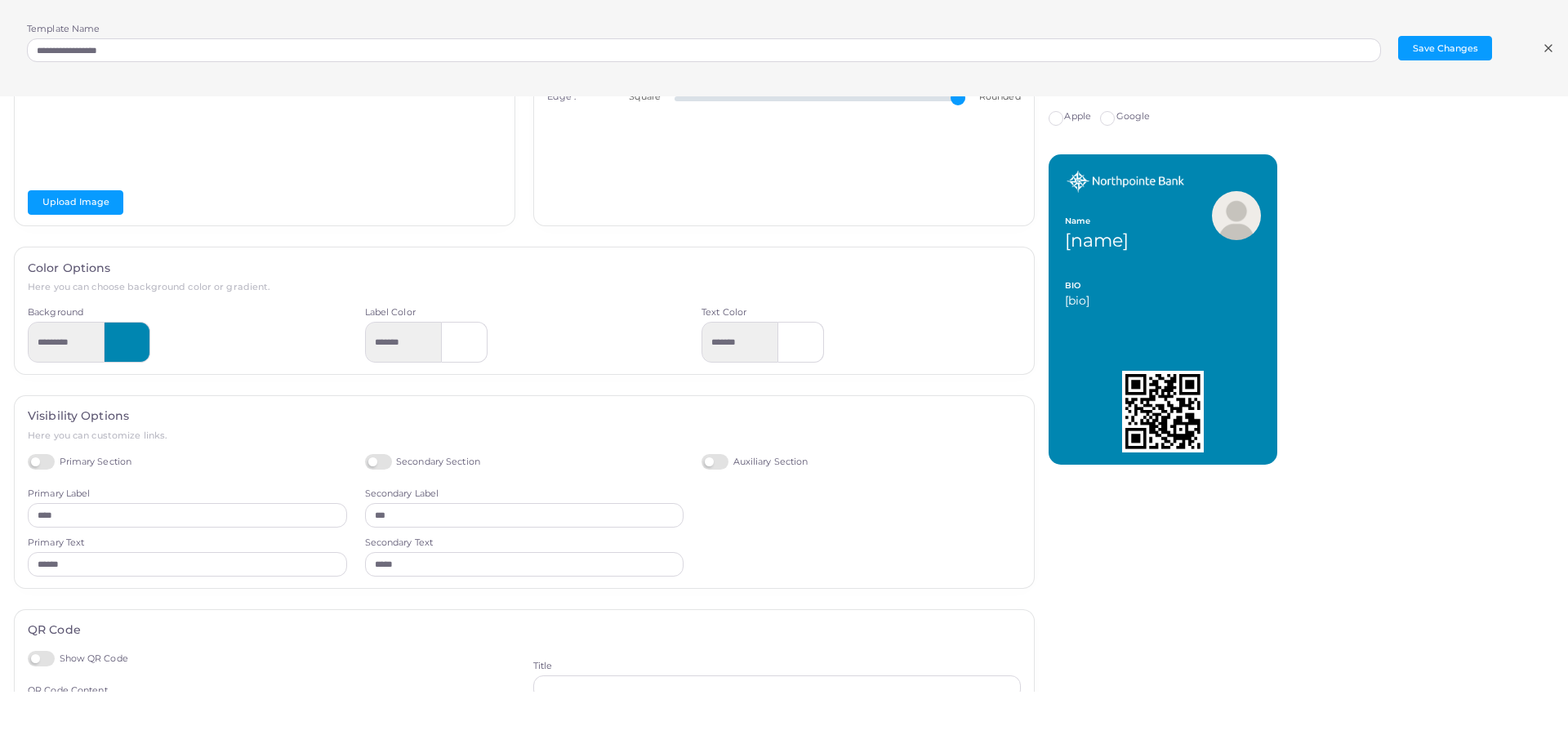
scroll to position [223, 0]
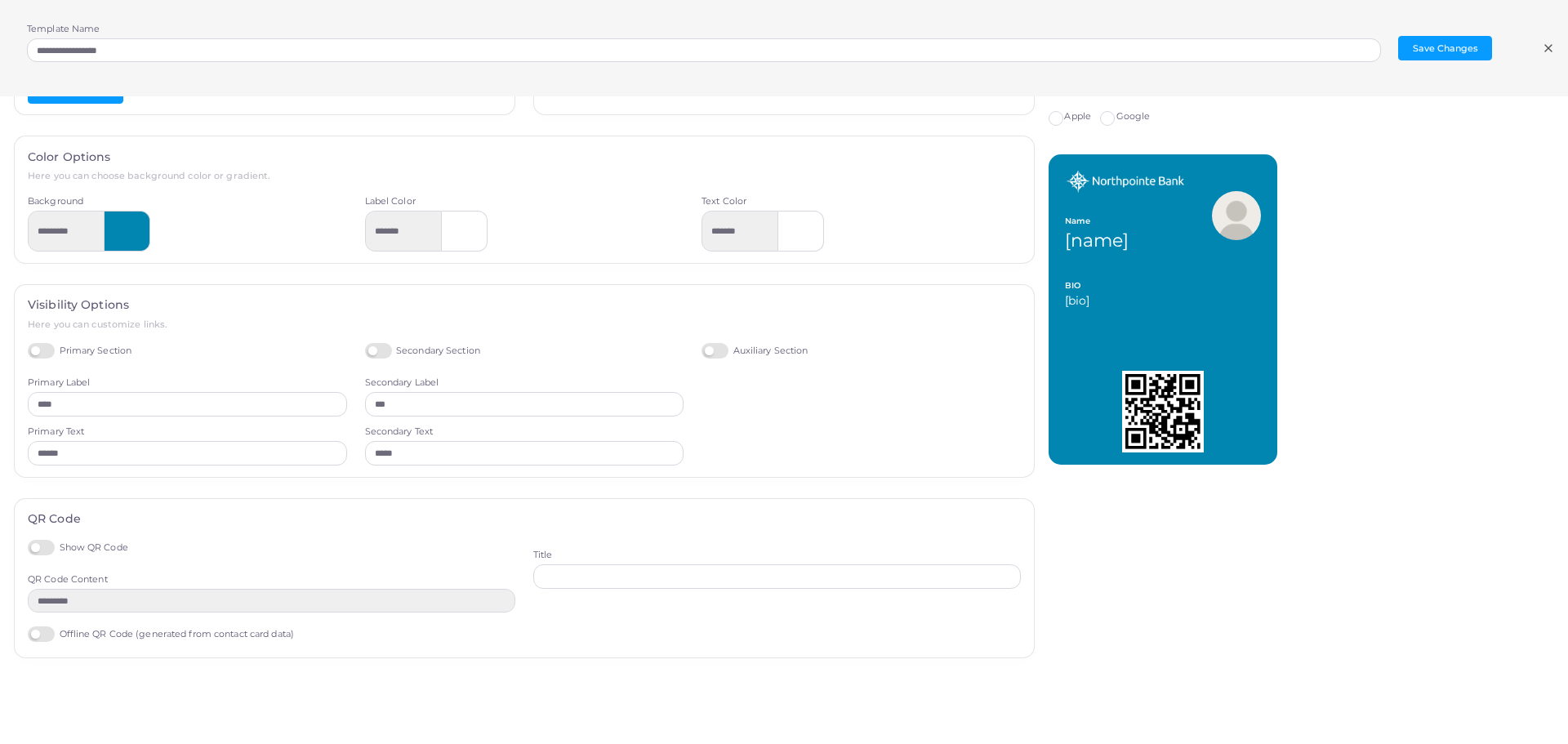
click at [42, 634] on label "Offline QR Code (generated from contact card data)" at bounding box center [160, 635] width 266 height 16
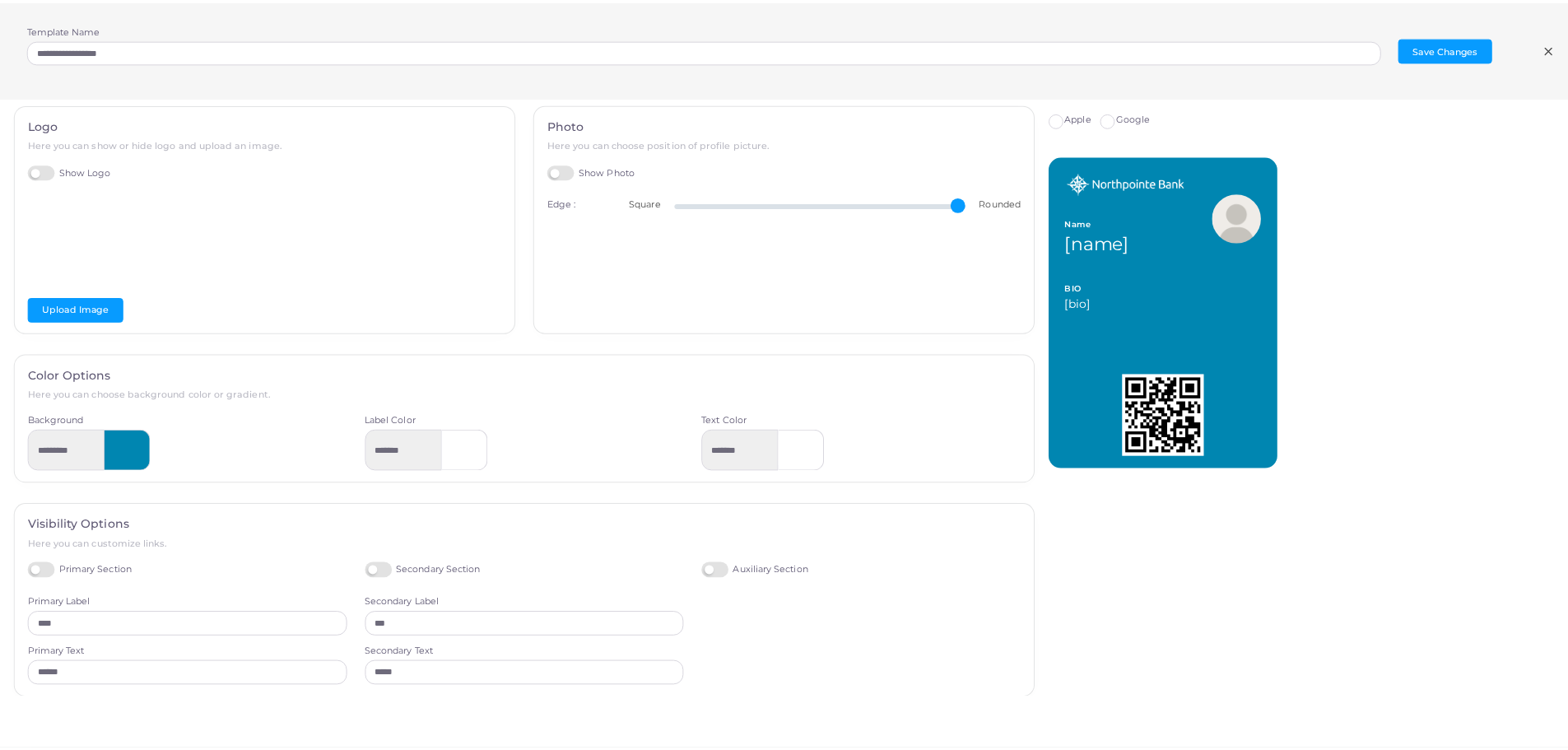
scroll to position [0, 0]
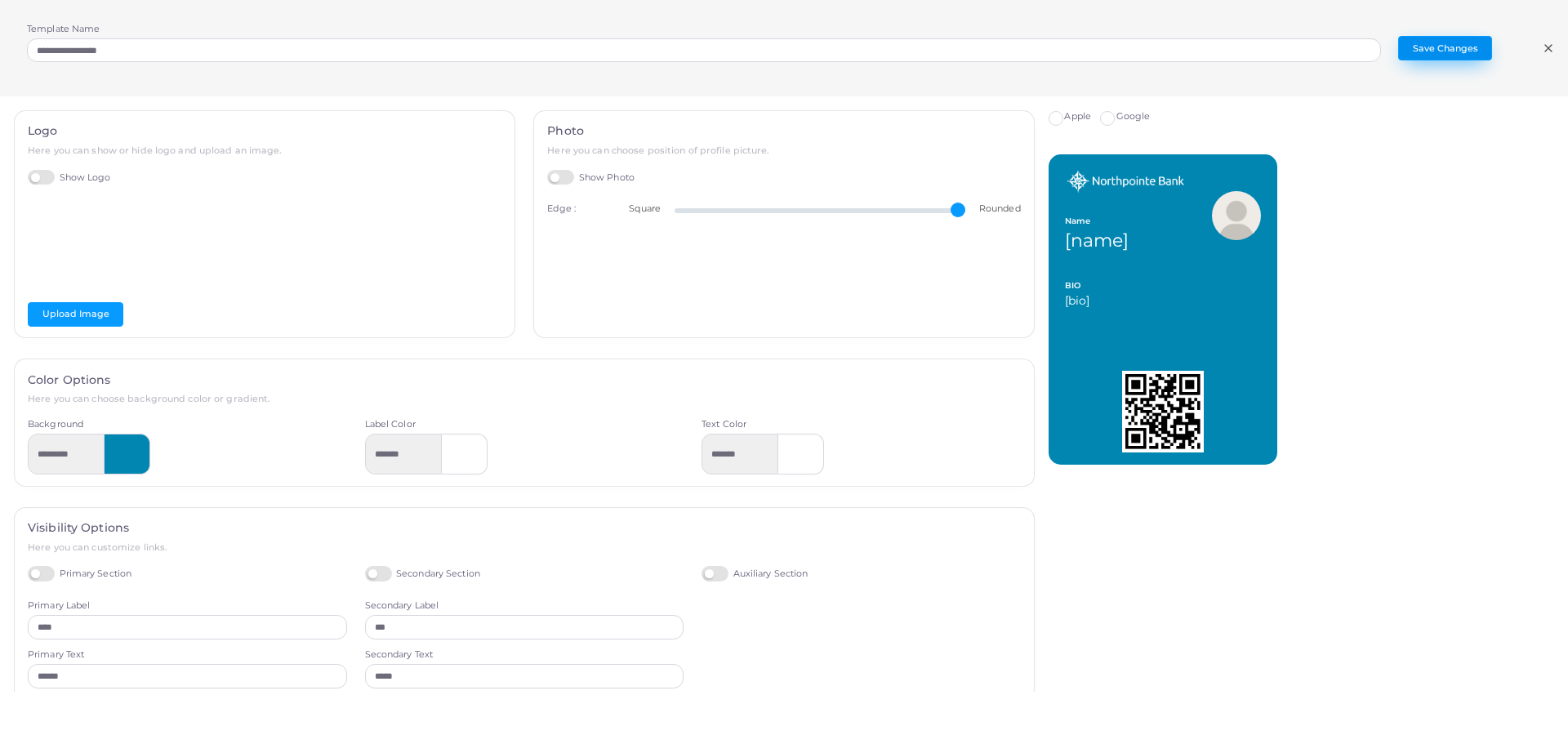
click at [1456, 48] on button "Save Changes" at bounding box center [1445, 48] width 94 height 24
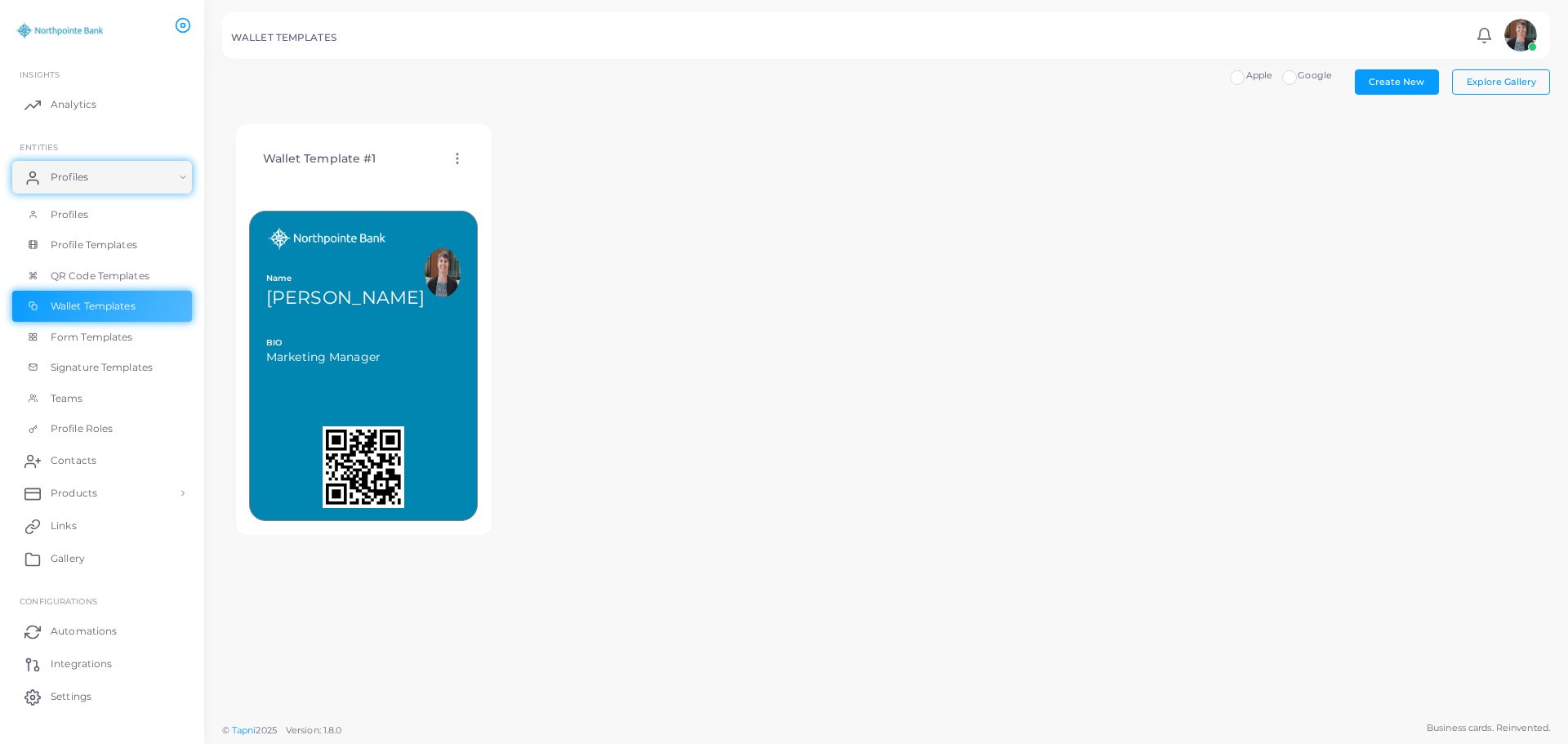
click at [455, 158] on icon at bounding box center [457, 158] width 15 height 15
click at [515, 192] on link "Assign template" at bounding box center [523, 200] width 134 height 22
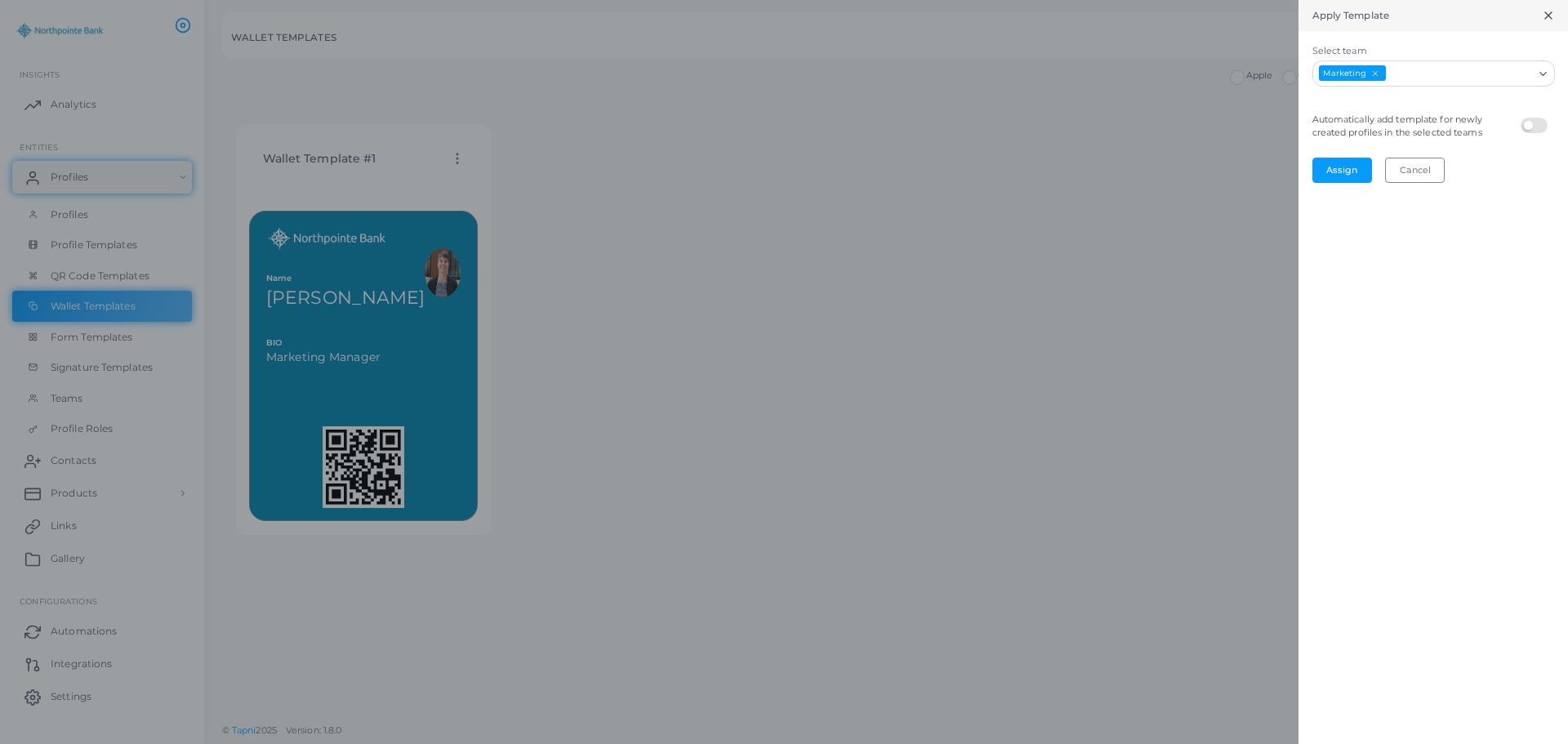
click at [62, 223] on div at bounding box center [784, 372] width 1568 height 744
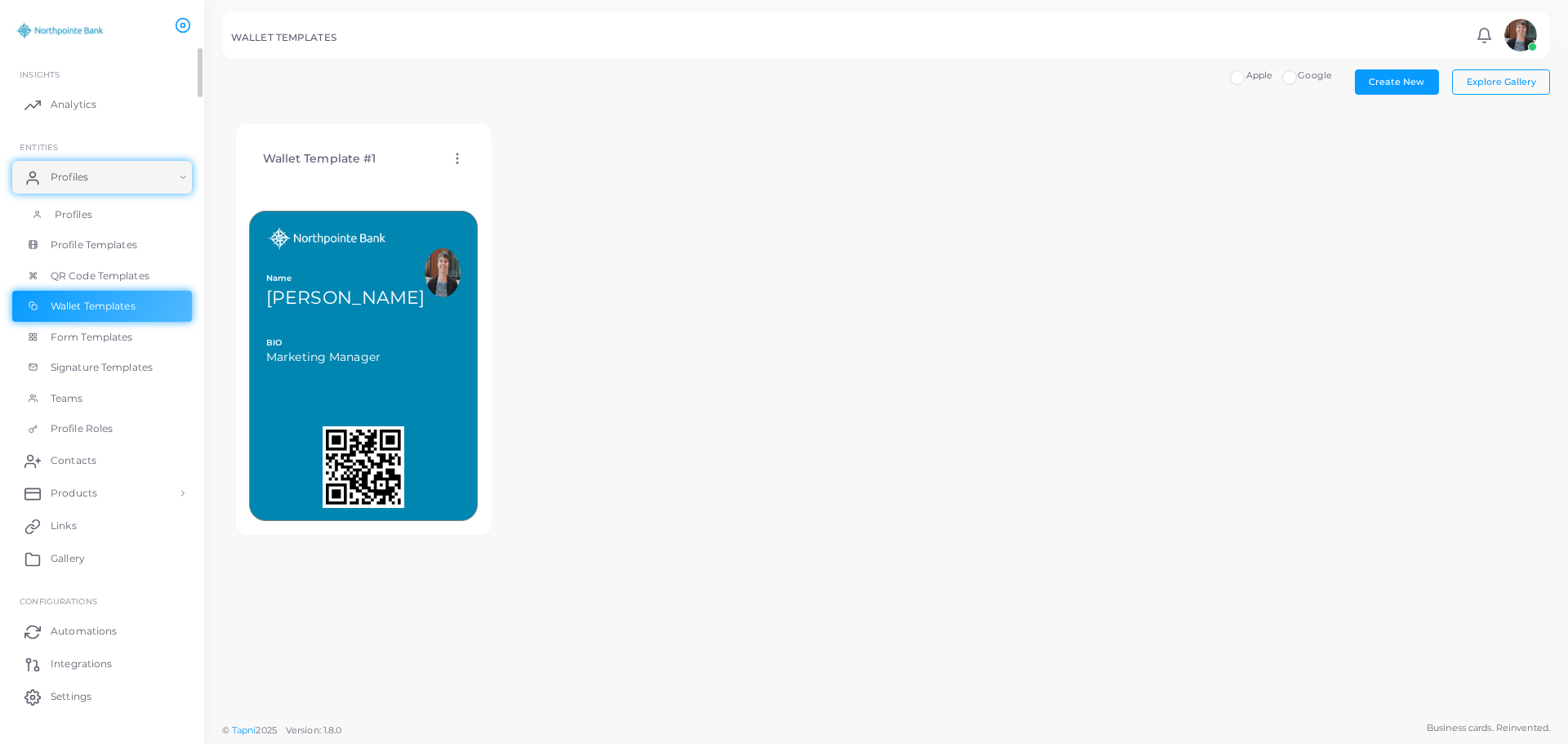
click at [64, 216] on span "Profiles" at bounding box center [73, 215] width 38 height 15
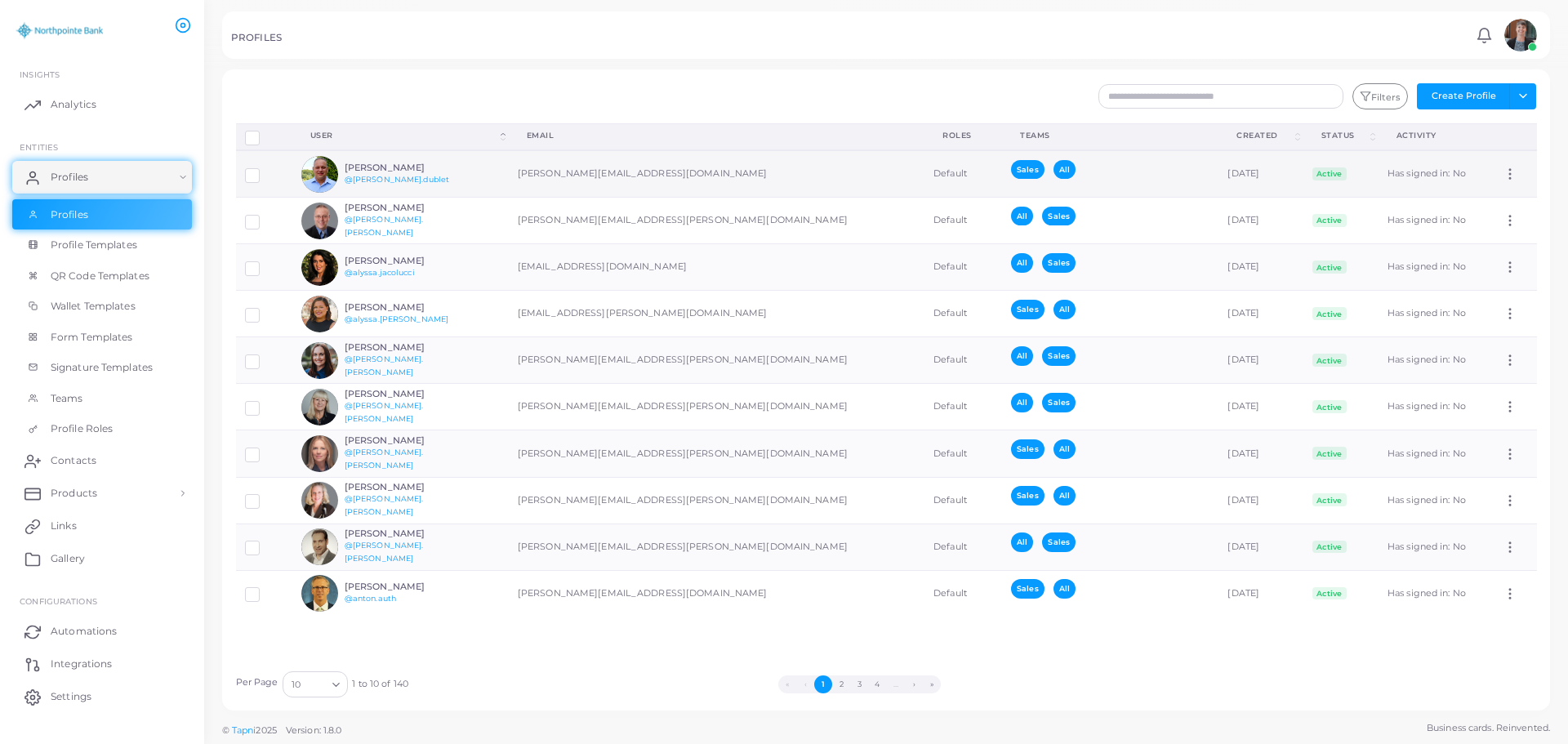
click at [1502, 175] on icon at bounding box center [1509, 173] width 15 height 15
click at [885, 82] on div "Filters Create Profile Toggle dropdown Import Profiles Invite Profiles Export P…" at bounding box center [886, 391] width 1328 height 641
click at [1169, 102] on input "text" at bounding box center [1221, 97] width 245 height 24
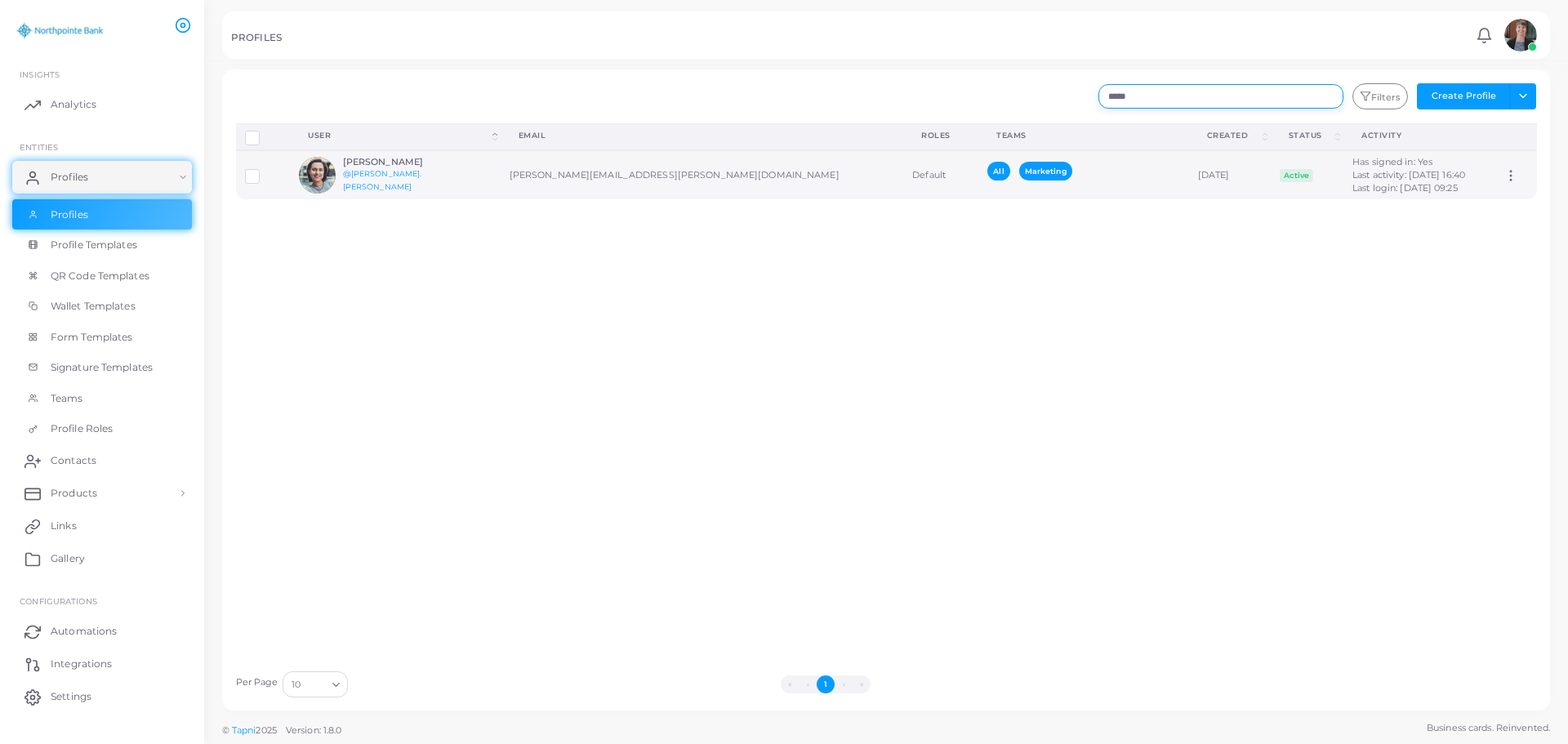
type input "*****"
click at [380, 167] on h6 "[PERSON_NAME]" at bounding box center [403, 162] width 120 height 10
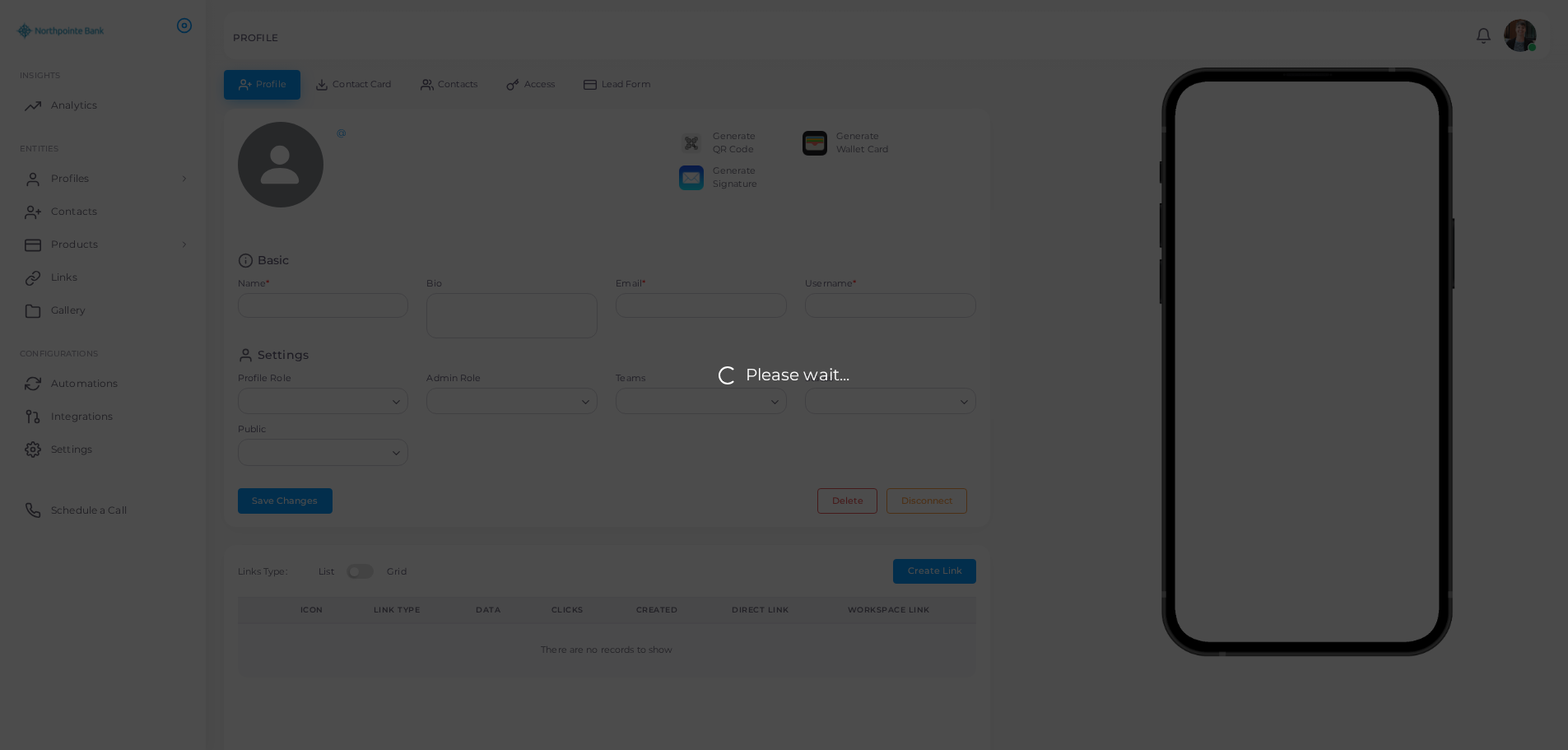
type input "**********"
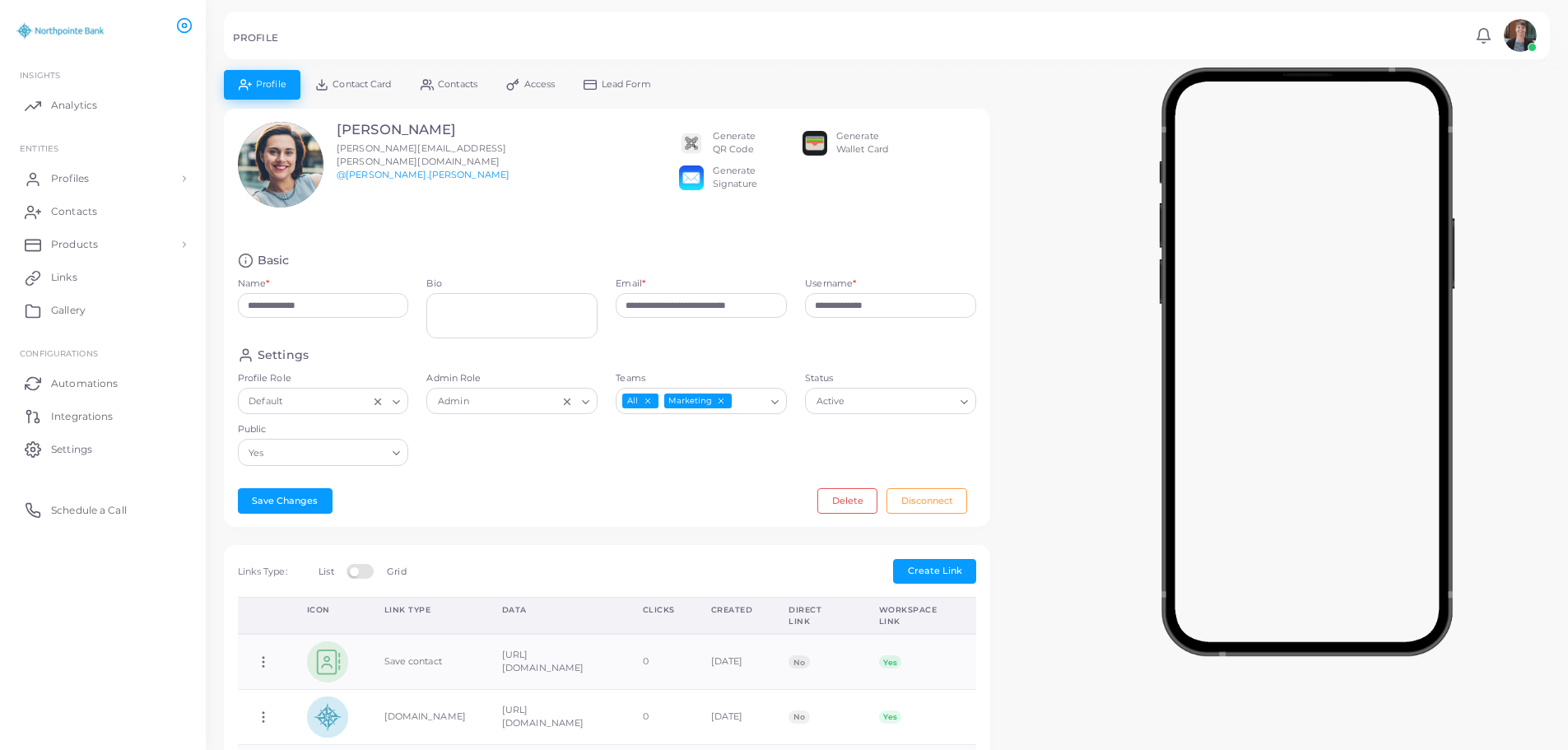
click at [839, 139] on div "Generate Wallet Card" at bounding box center [863, 143] width 52 height 26
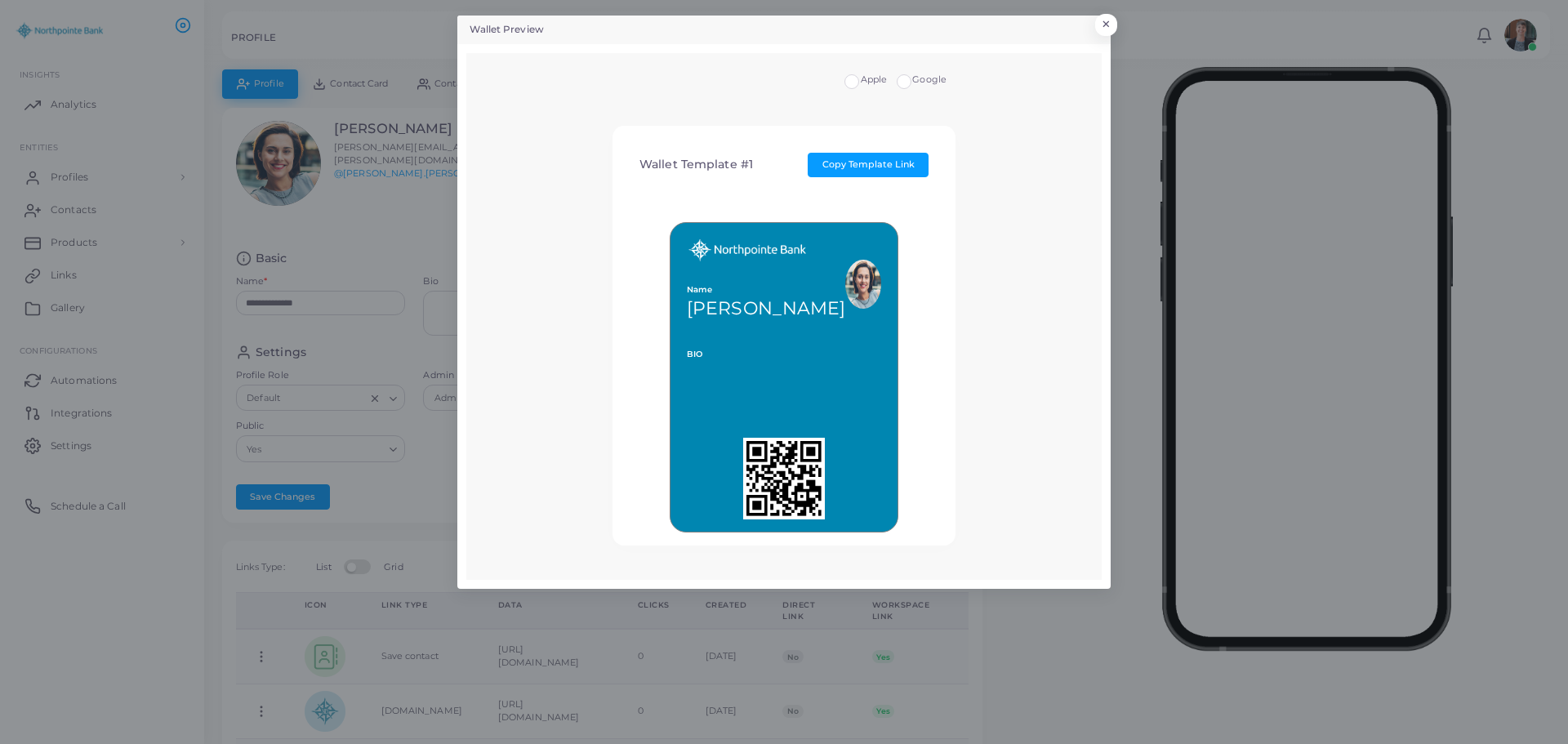
click at [912, 81] on label "Google" at bounding box center [929, 79] width 34 height 13
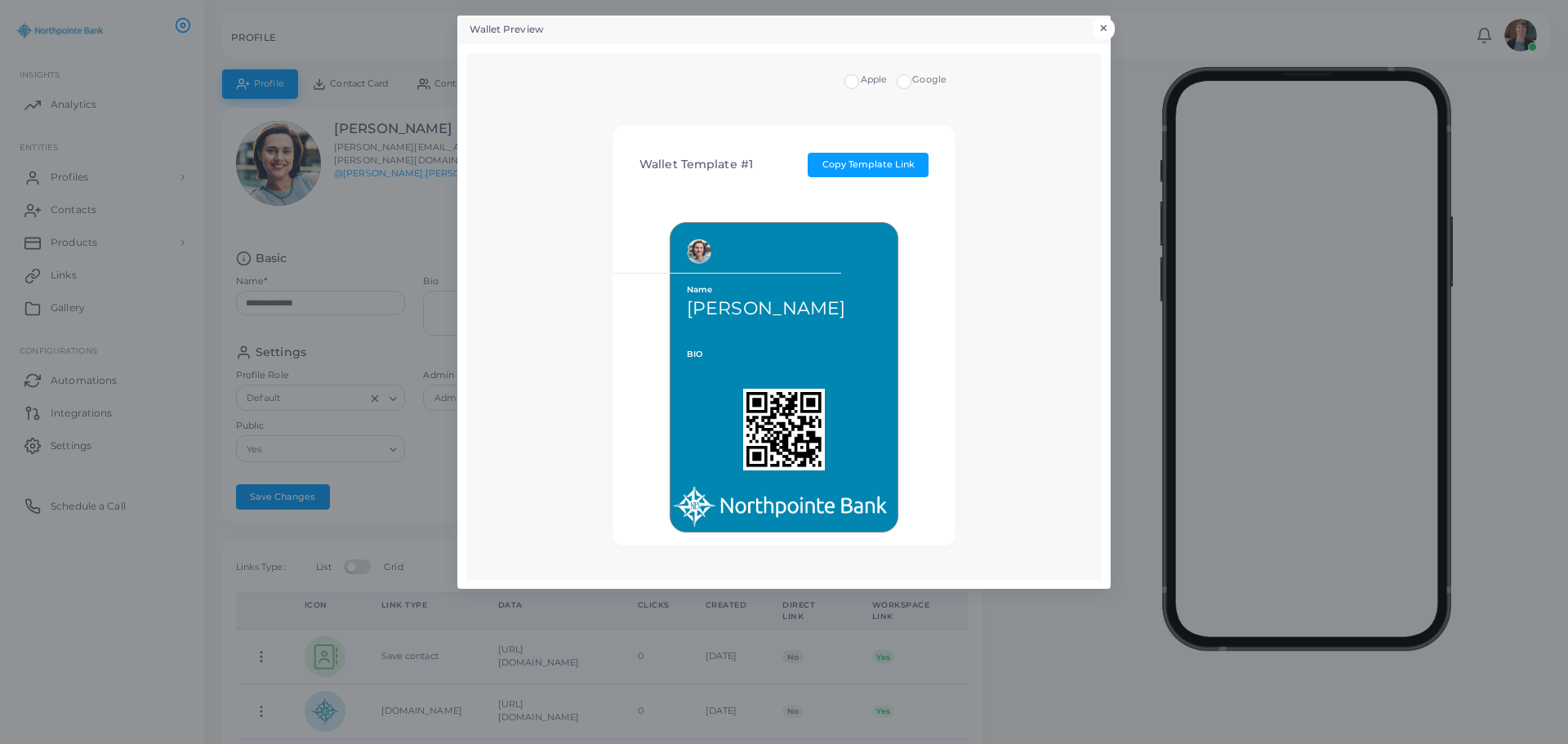
click at [1105, 26] on button "×" at bounding box center [1104, 28] width 22 height 22
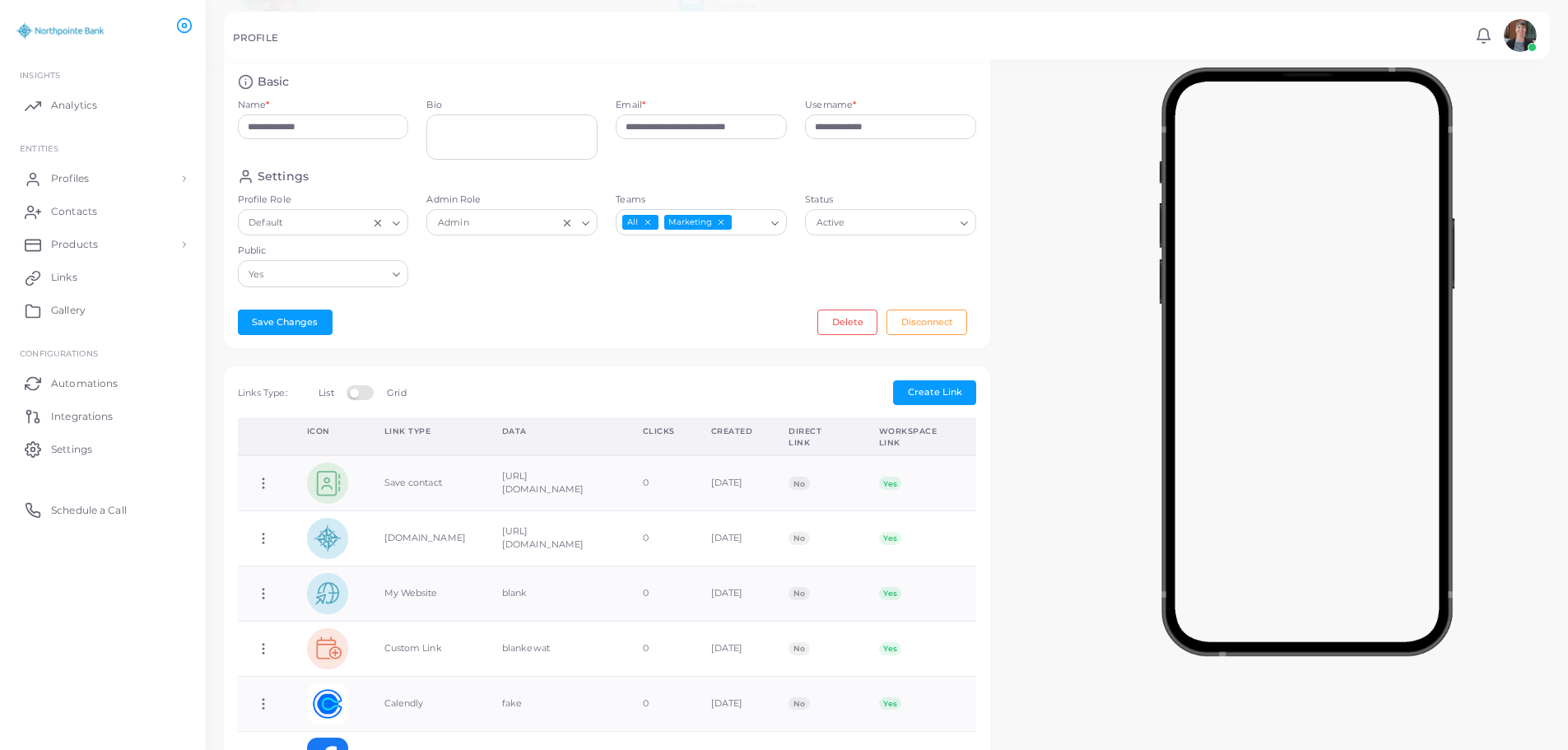
scroll to position [164, 0]
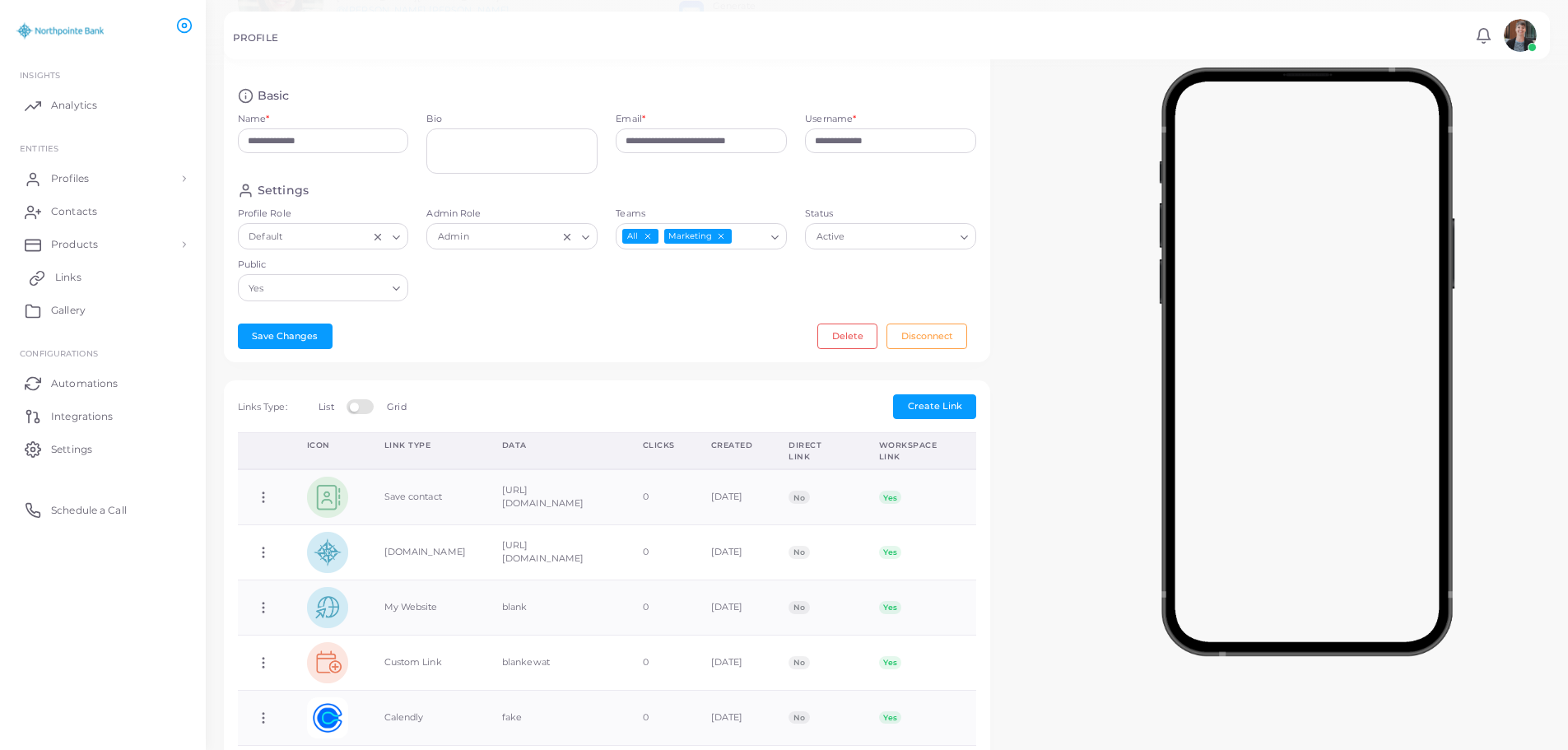
click at [73, 279] on span "Links" at bounding box center [68, 277] width 26 height 15
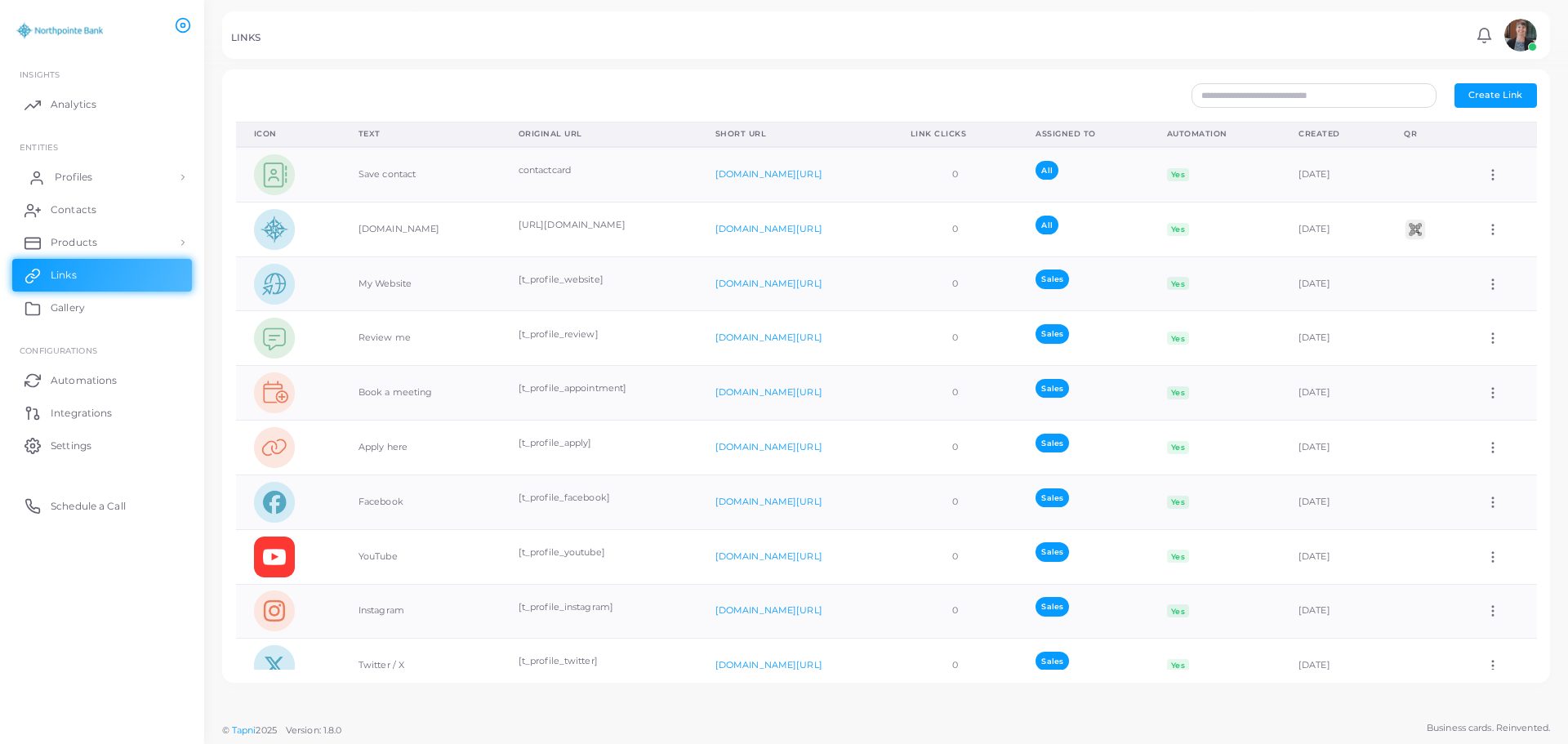
click at [73, 174] on span "Profiles" at bounding box center [73, 177] width 38 height 15
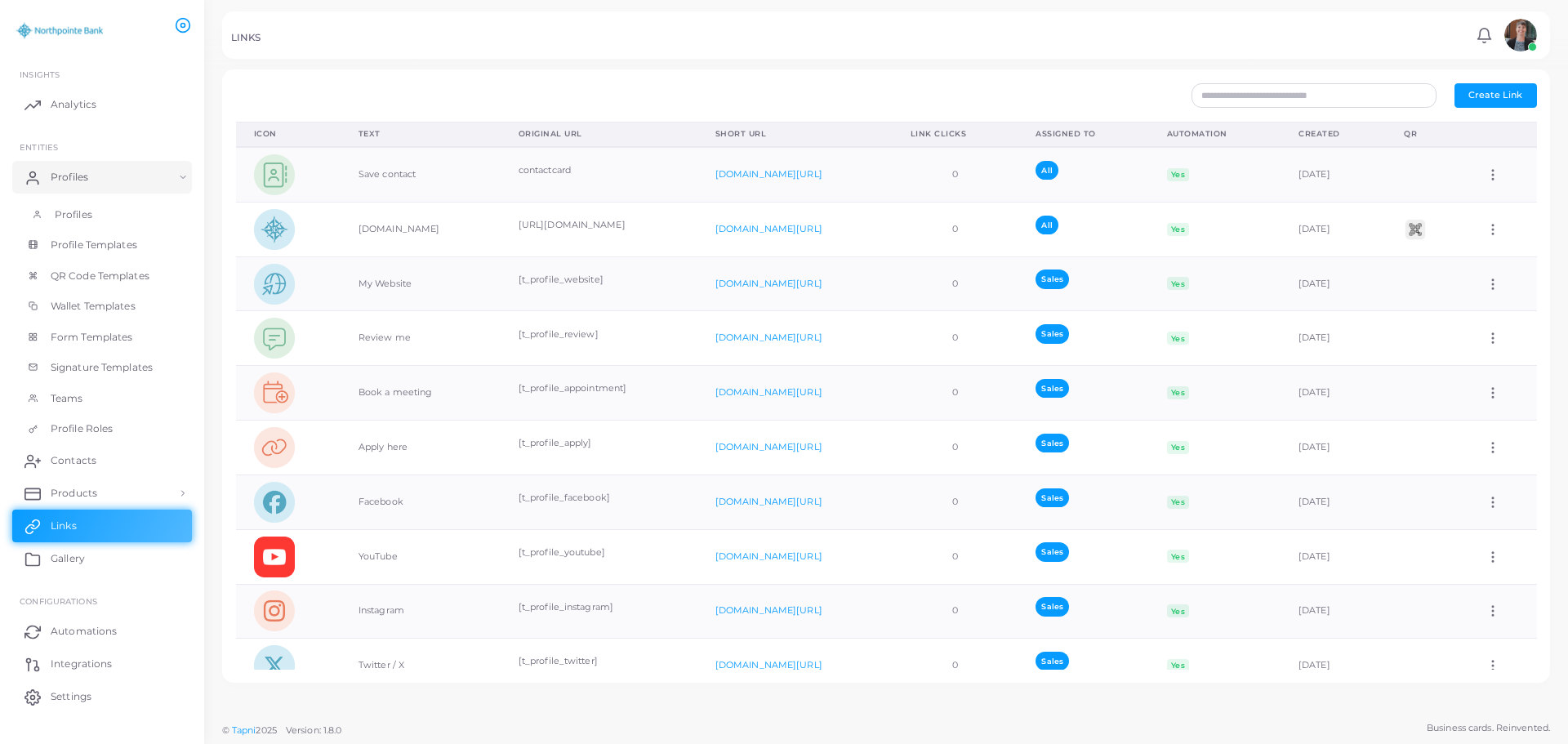
click at [70, 213] on span "Profiles" at bounding box center [73, 215] width 38 height 15
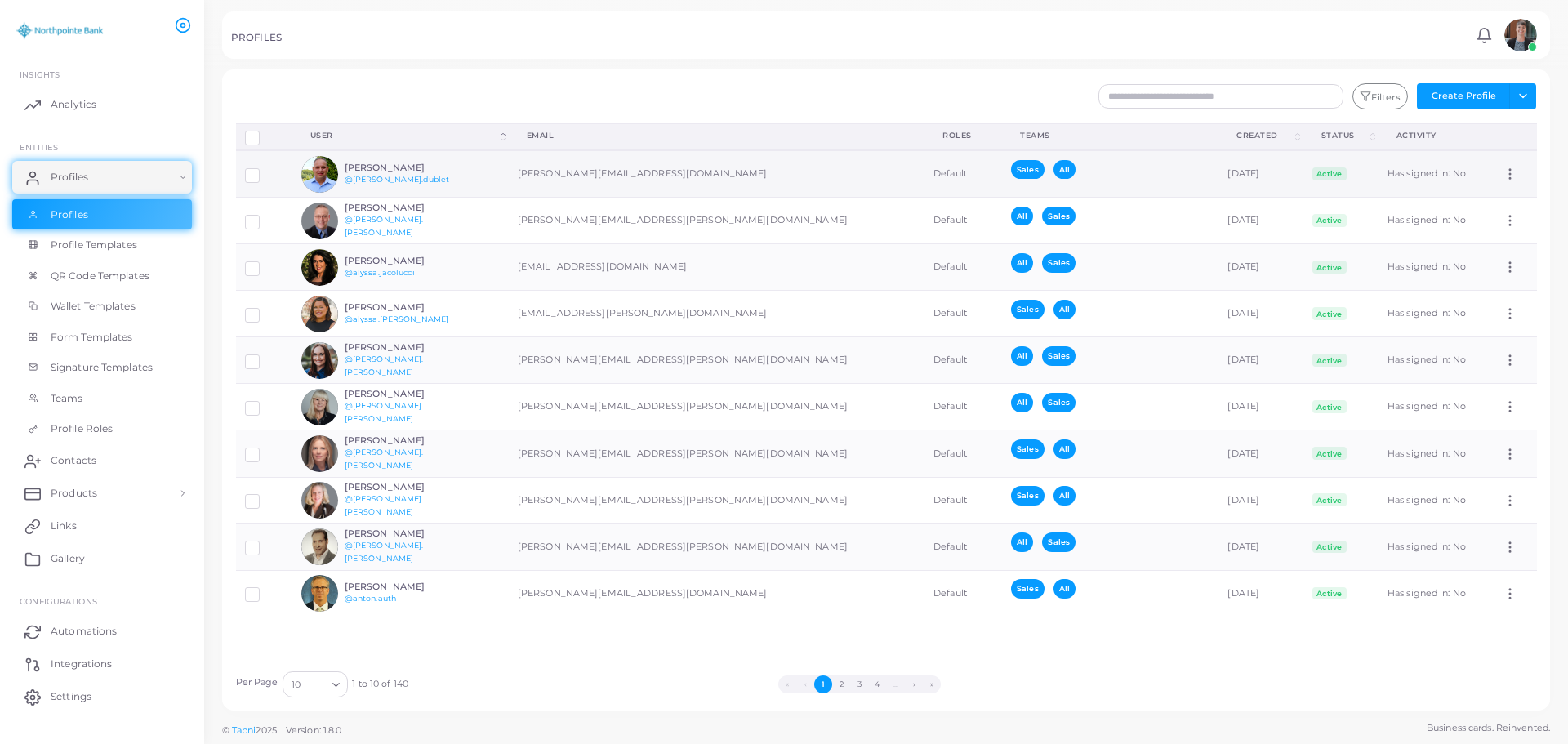
click at [378, 168] on h6 "[PERSON_NAME]" at bounding box center [404, 168] width 120 height 10
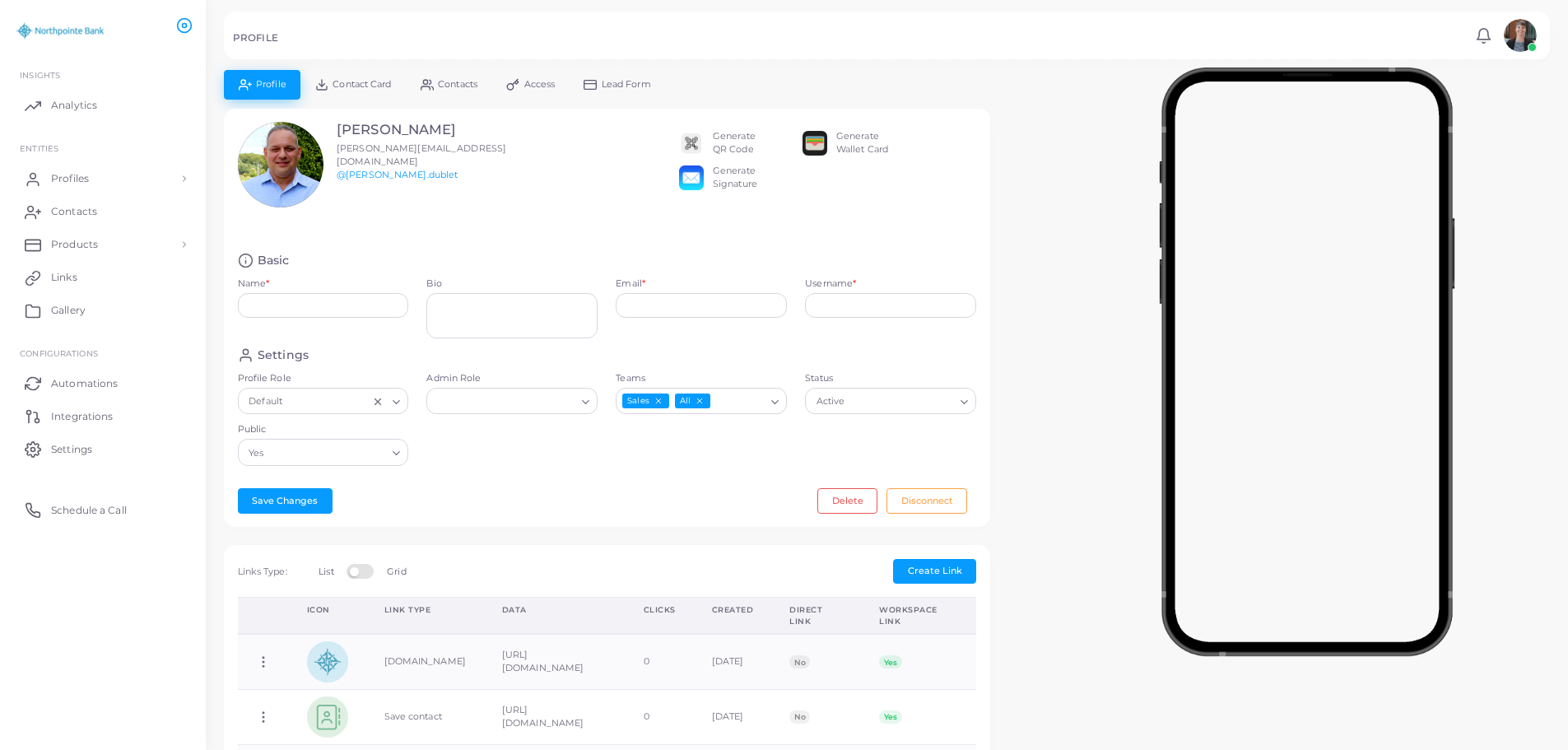
type input "**********"
type textarea "**********"
type input "**********"
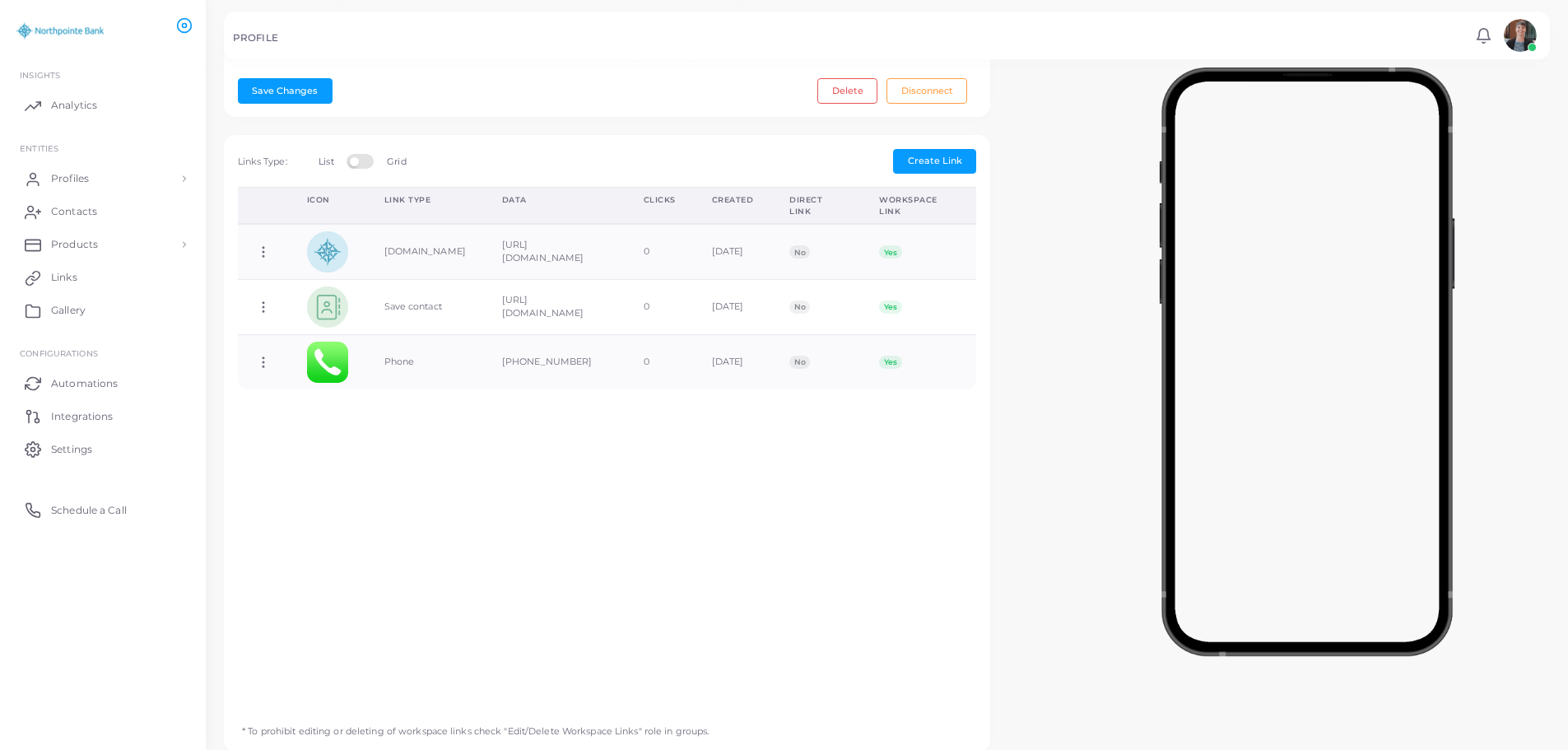
scroll to position [412, 0]
click at [71, 178] on span "Profiles" at bounding box center [74, 178] width 38 height 15
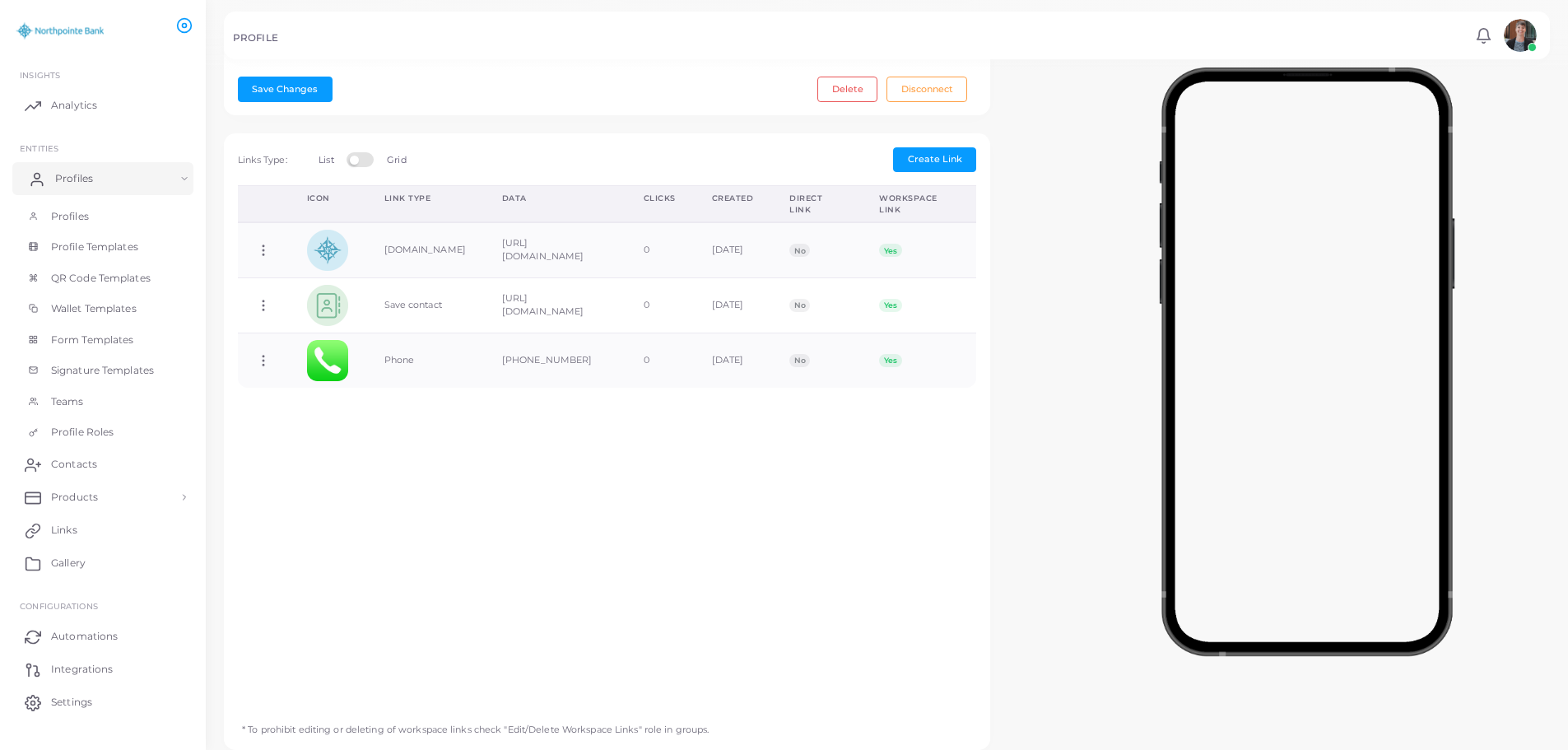
click at [79, 176] on span "Profiles" at bounding box center [74, 178] width 38 height 15
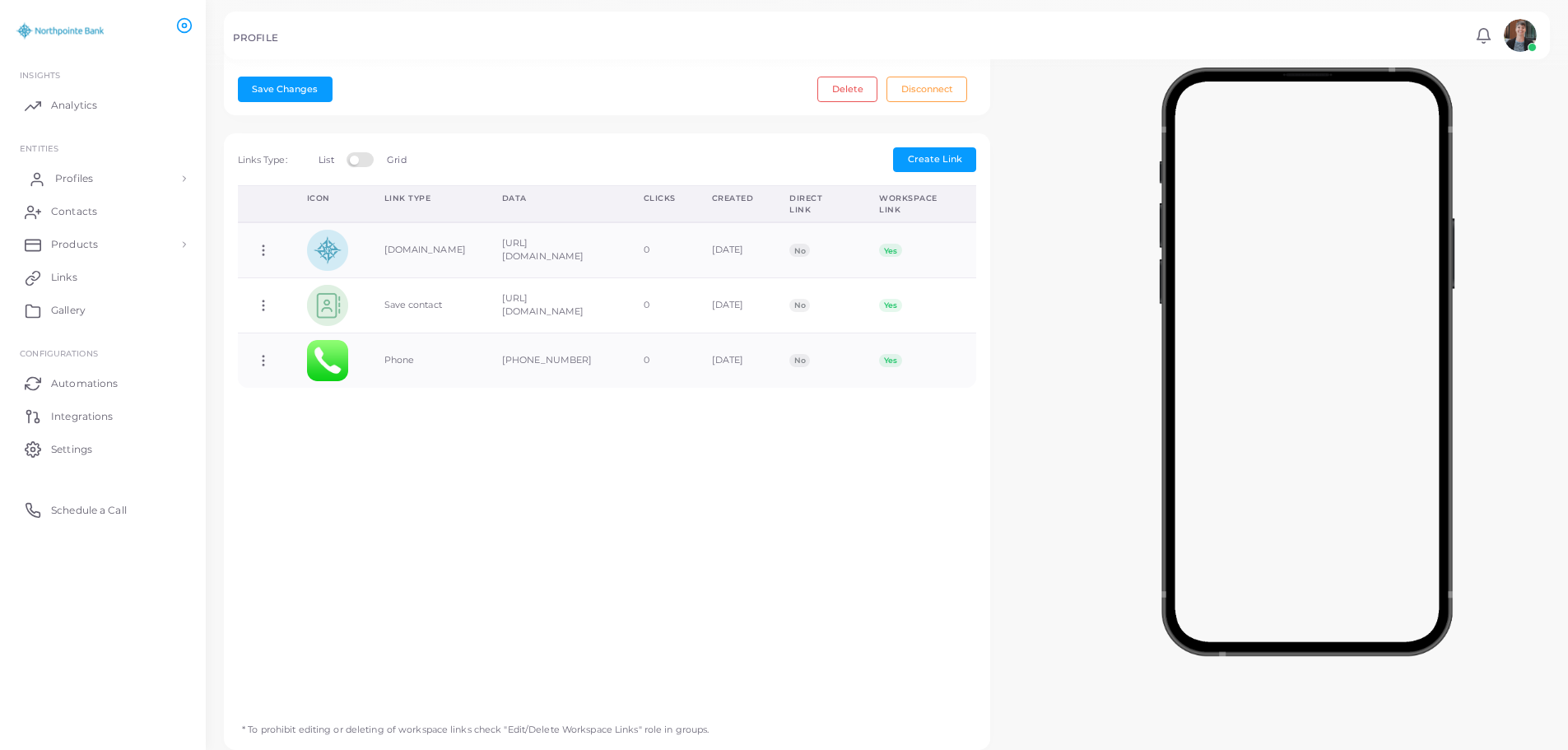
click at [78, 176] on span "Profiles" at bounding box center [74, 178] width 38 height 15
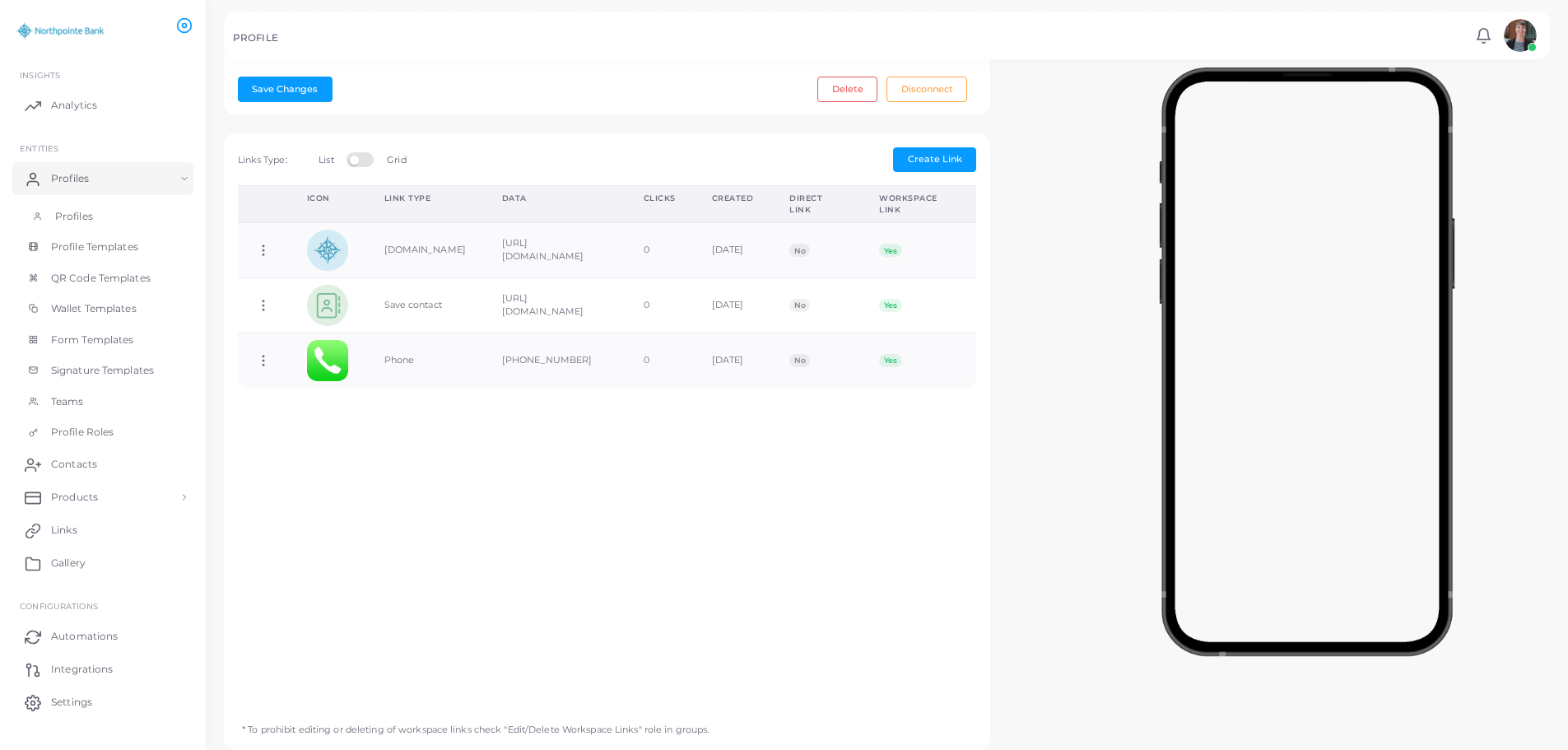
click at [72, 218] on span "Profiles" at bounding box center [74, 216] width 38 height 15
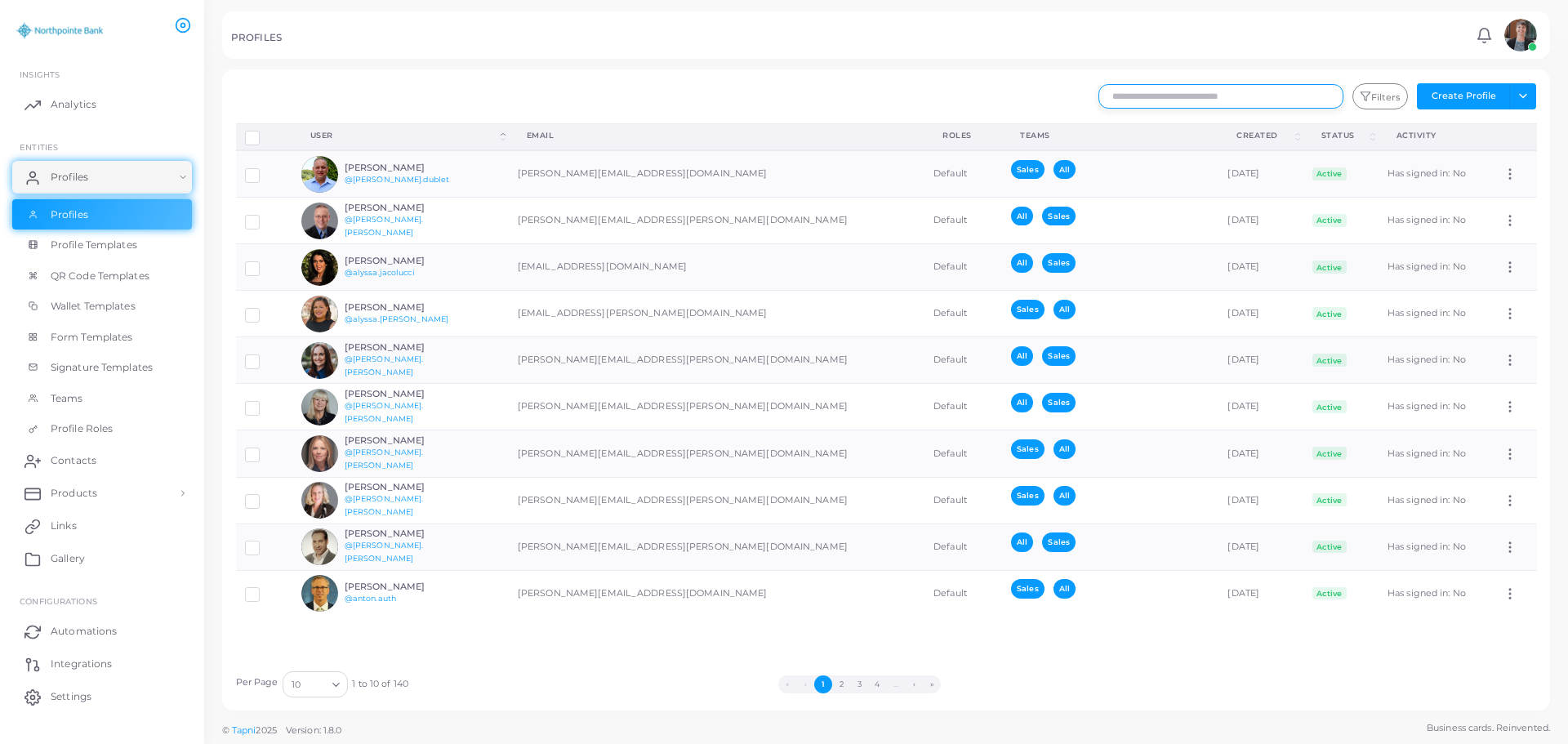
click at [1174, 101] on input "text" at bounding box center [1221, 97] width 245 height 24
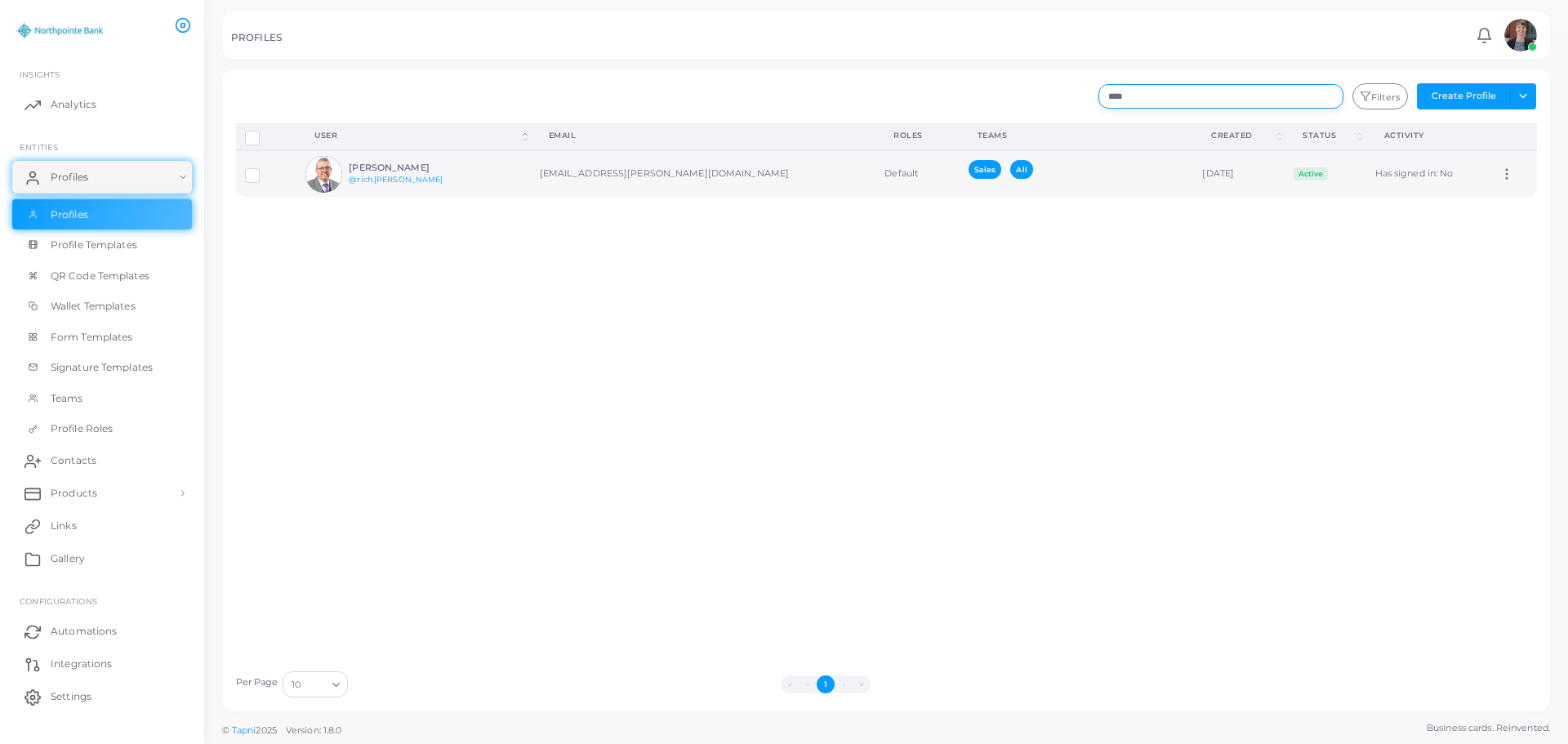
type input "****"
click at [393, 166] on h6 "[PERSON_NAME]" at bounding box center [409, 168] width 120 height 10
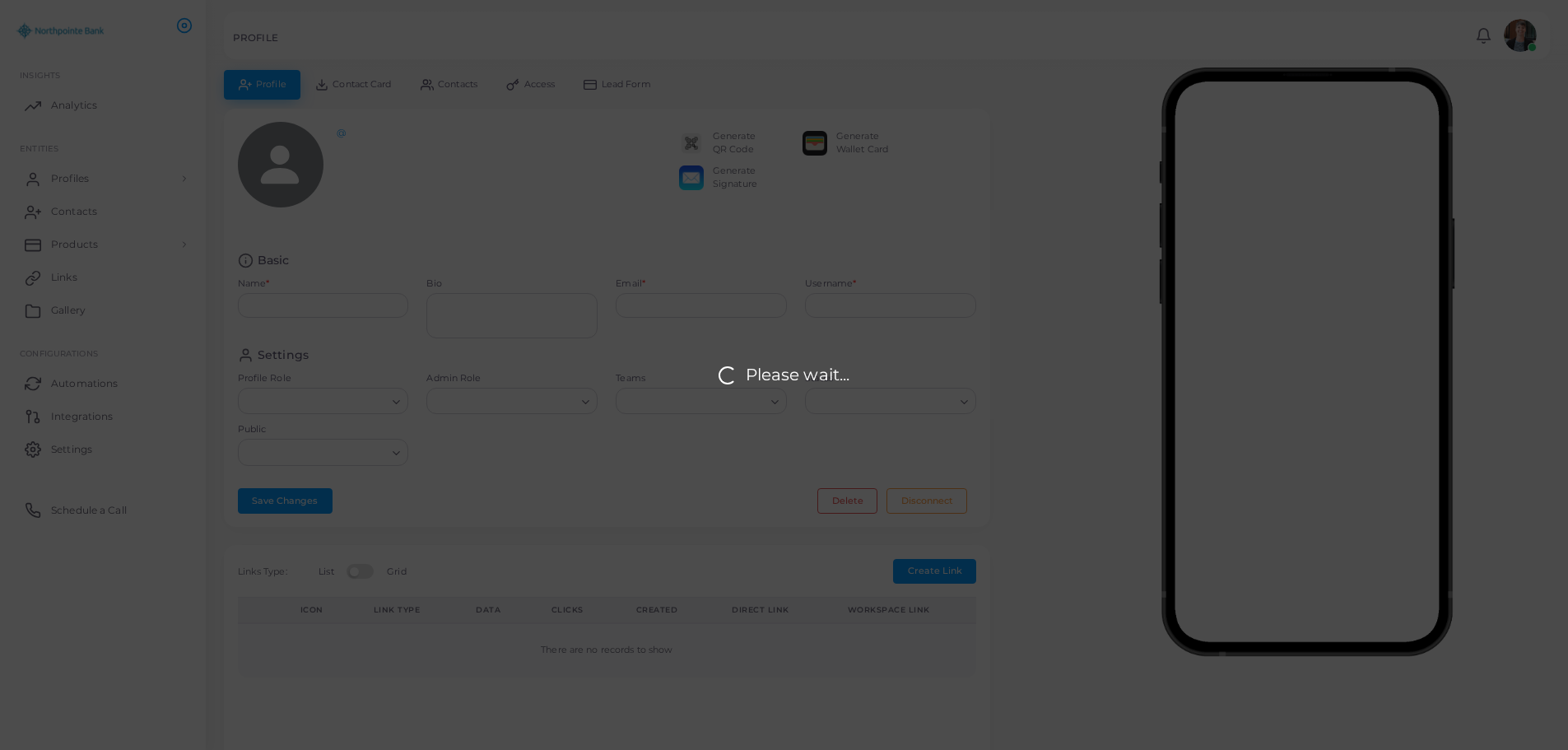
type input "**********"
type textarea "**********"
type input "**********"
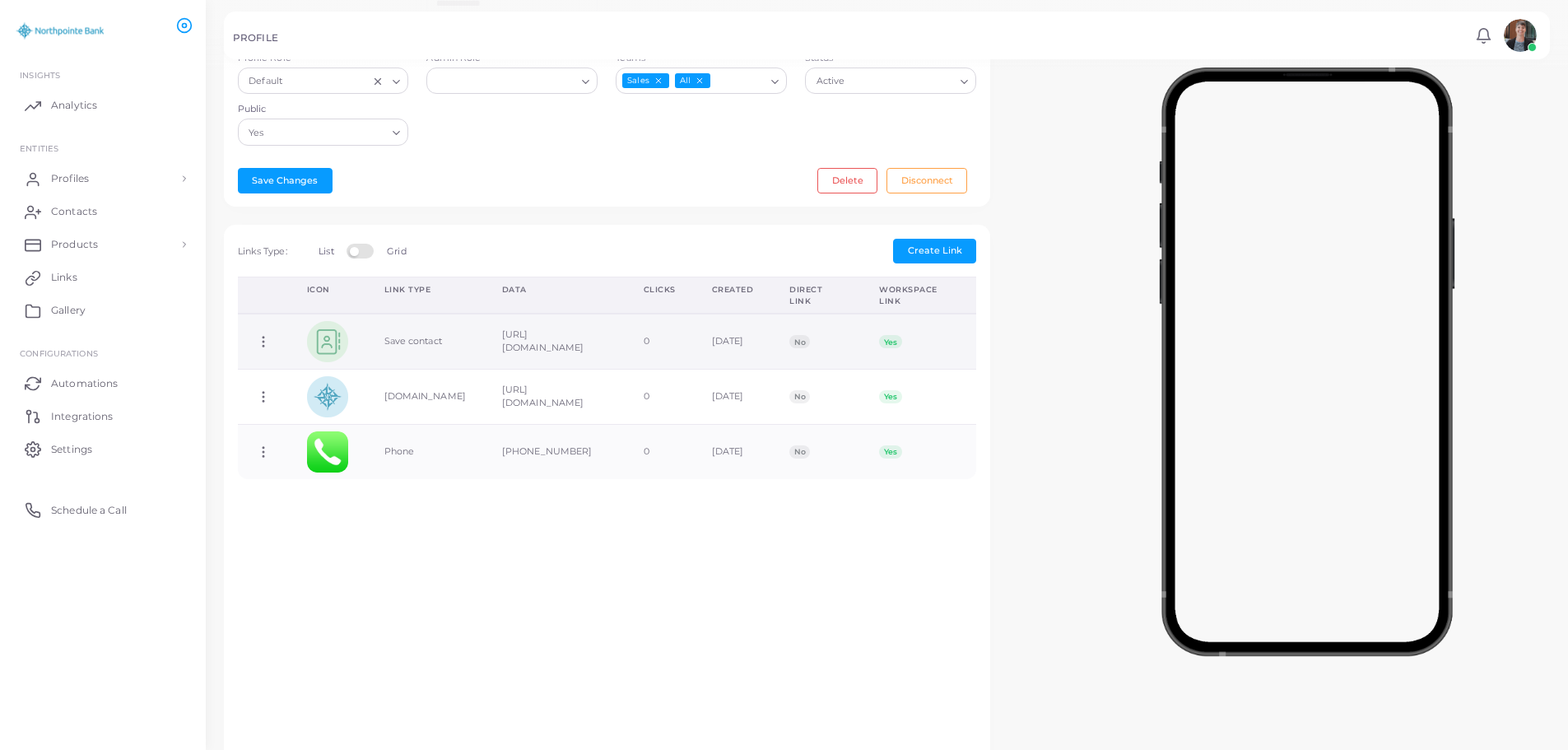
scroll to position [329, 0]
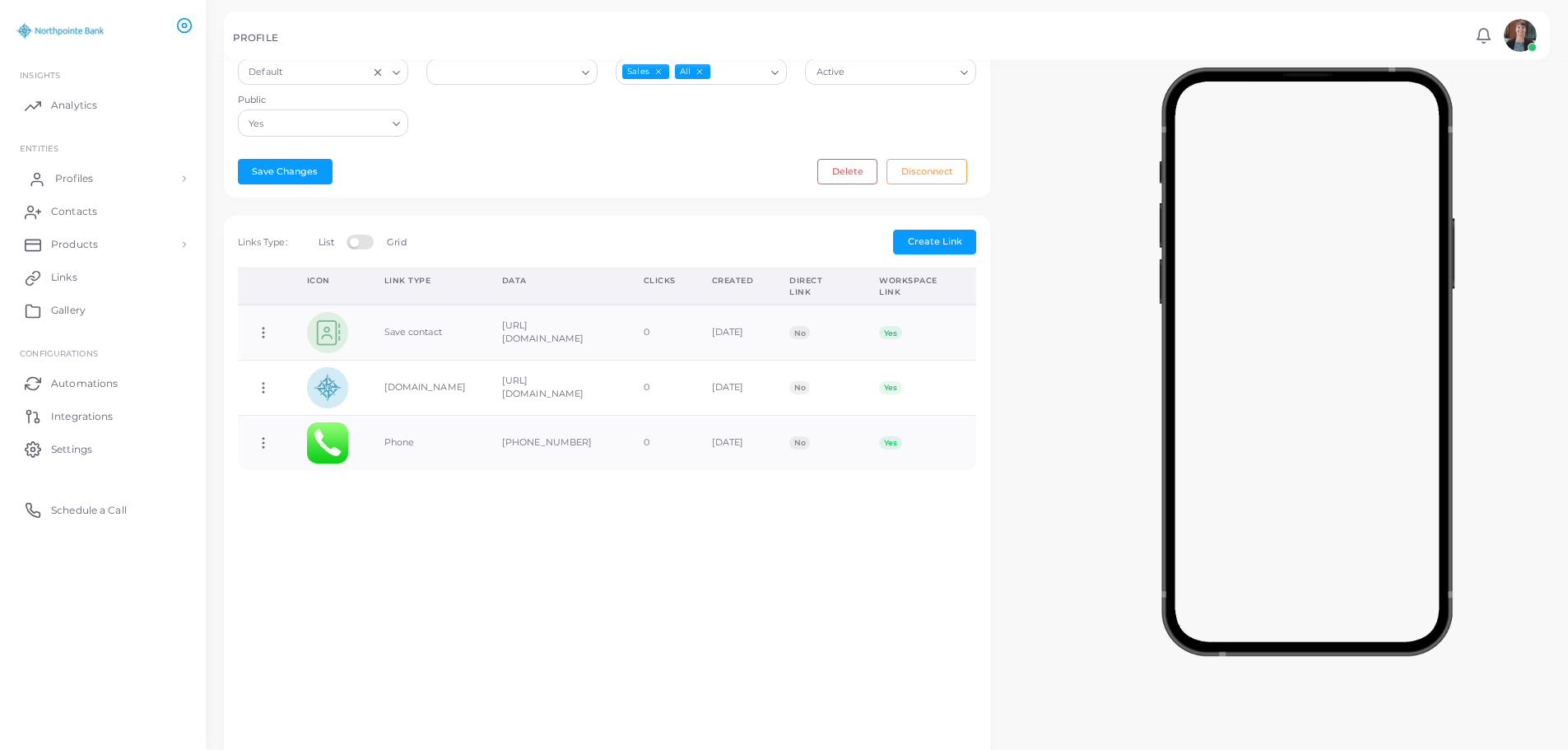
click at [67, 179] on span "Profiles" at bounding box center [74, 178] width 38 height 15
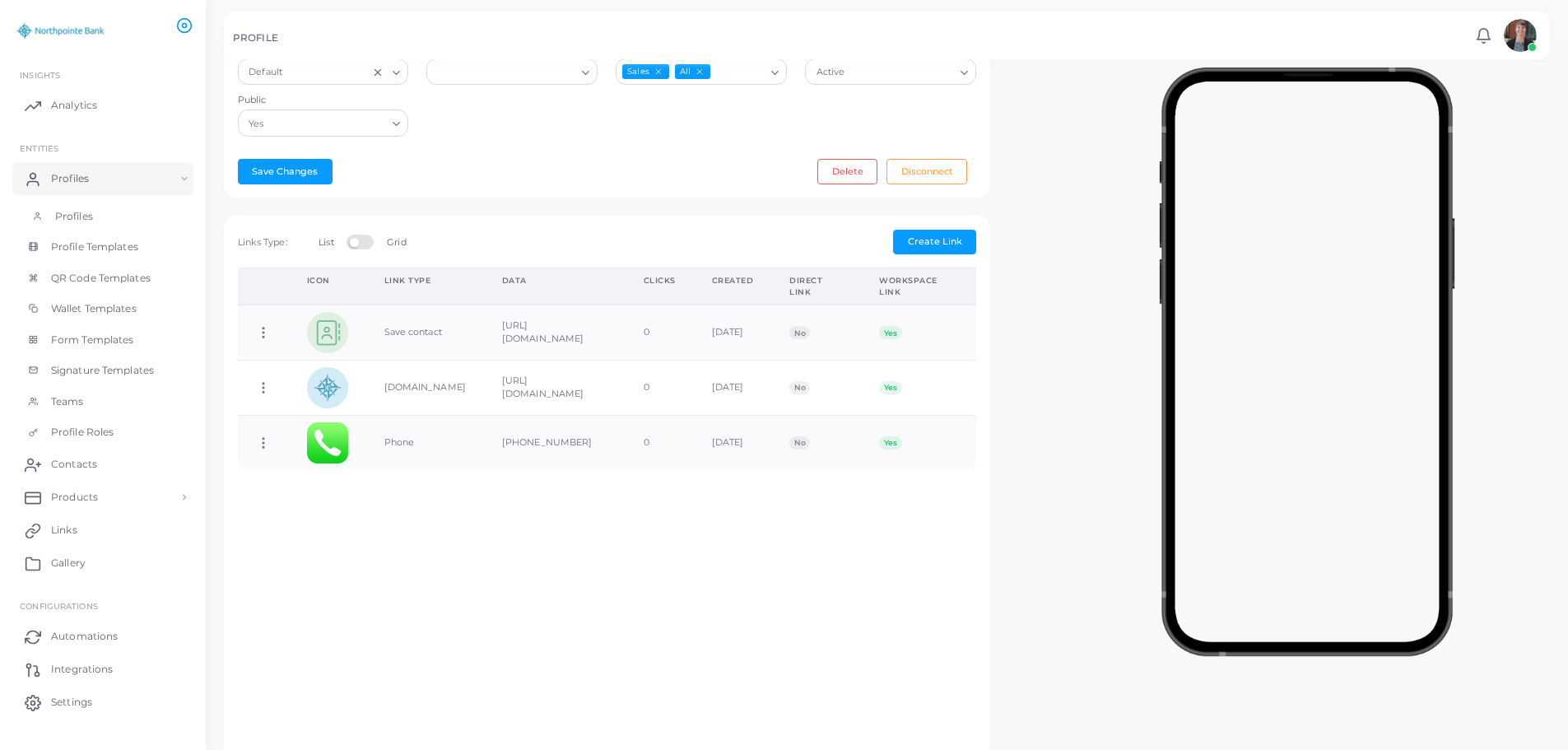
click at [66, 209] on span "Profiles" at bounding box center [74, 216] width 38 height 15
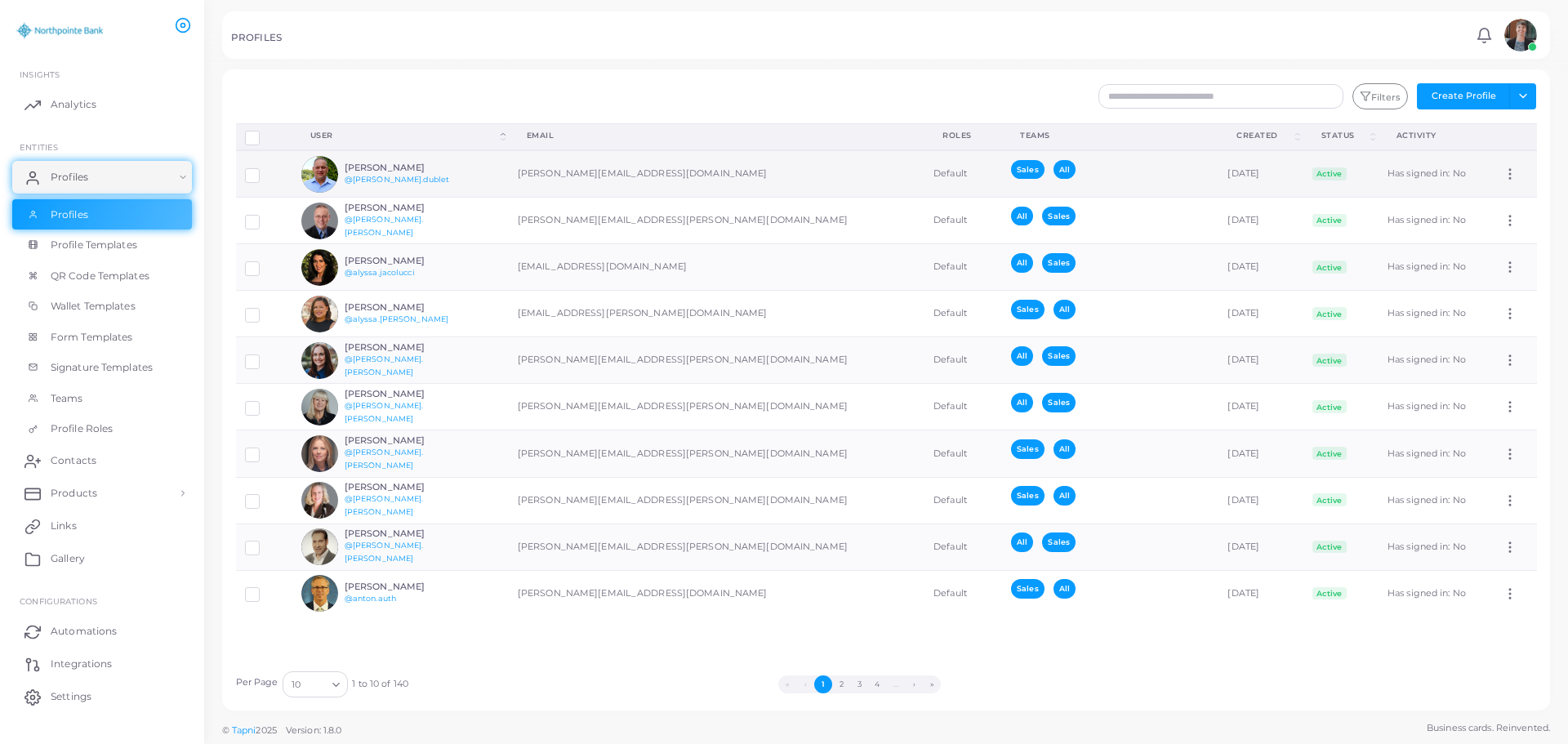
click at [399, 165] on h6 "[PERSON_NAME]" at bounding box center [404, 168] width 120 height 10
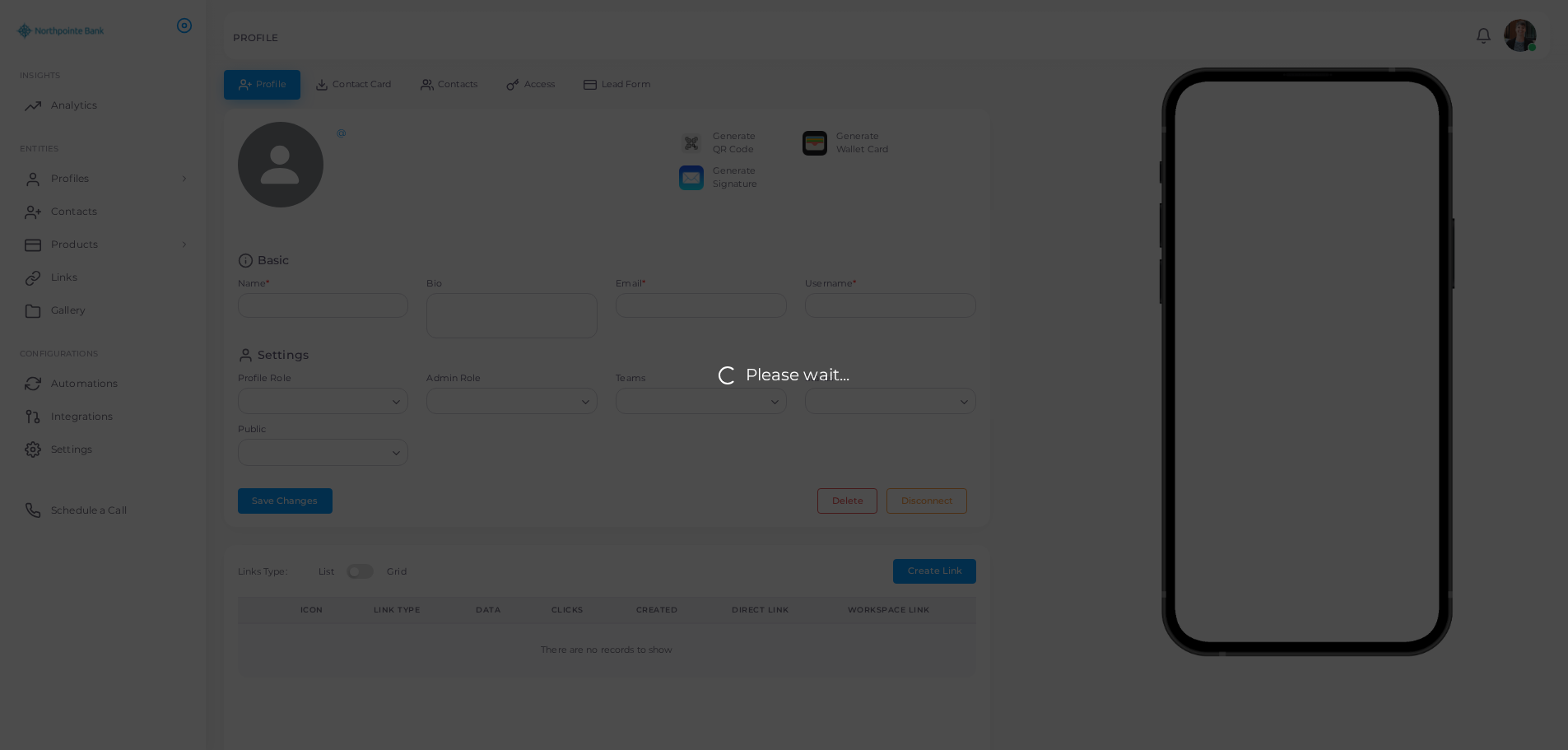
type input "**********"
type textarea "**********"
type input "**********"
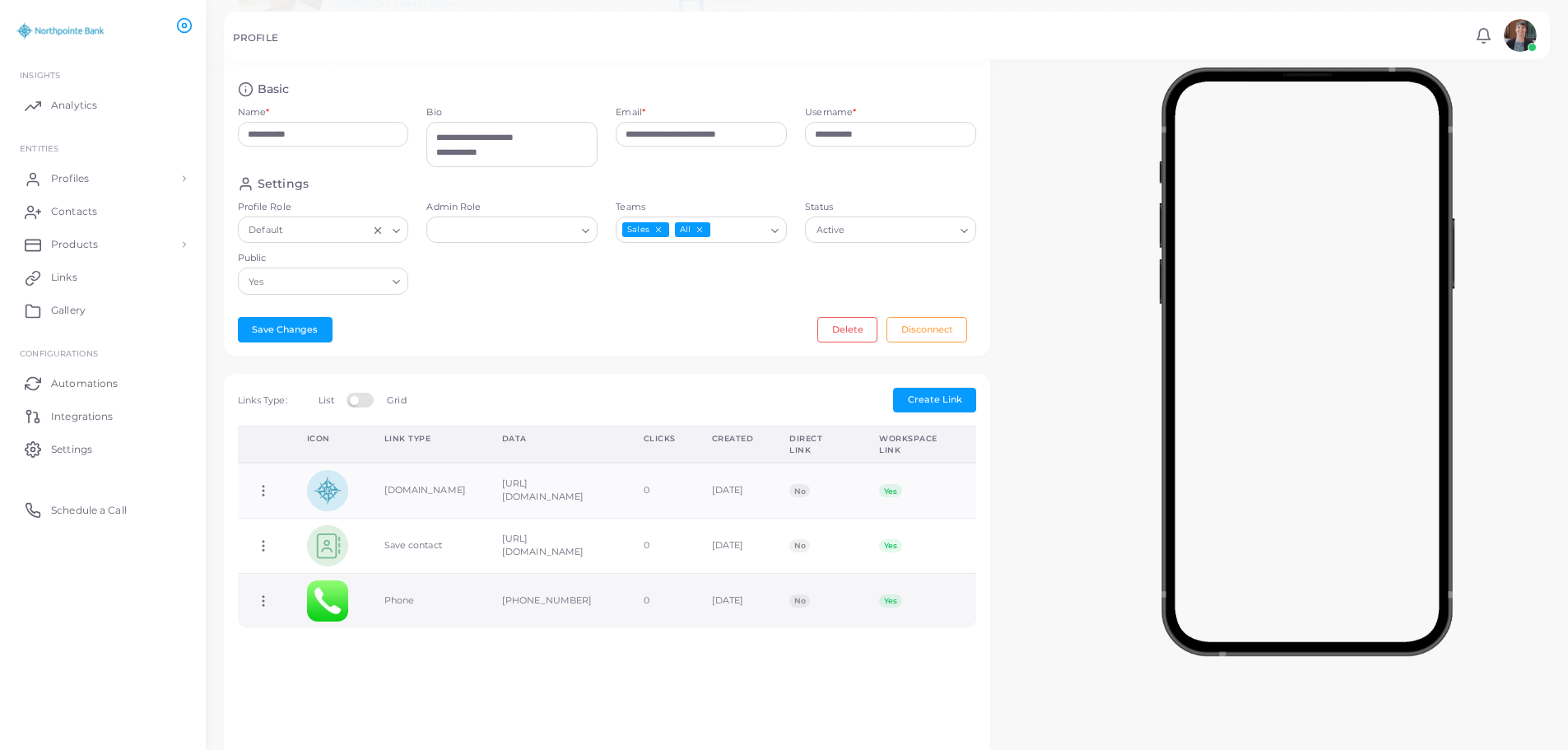
scroll to position [164, 0]
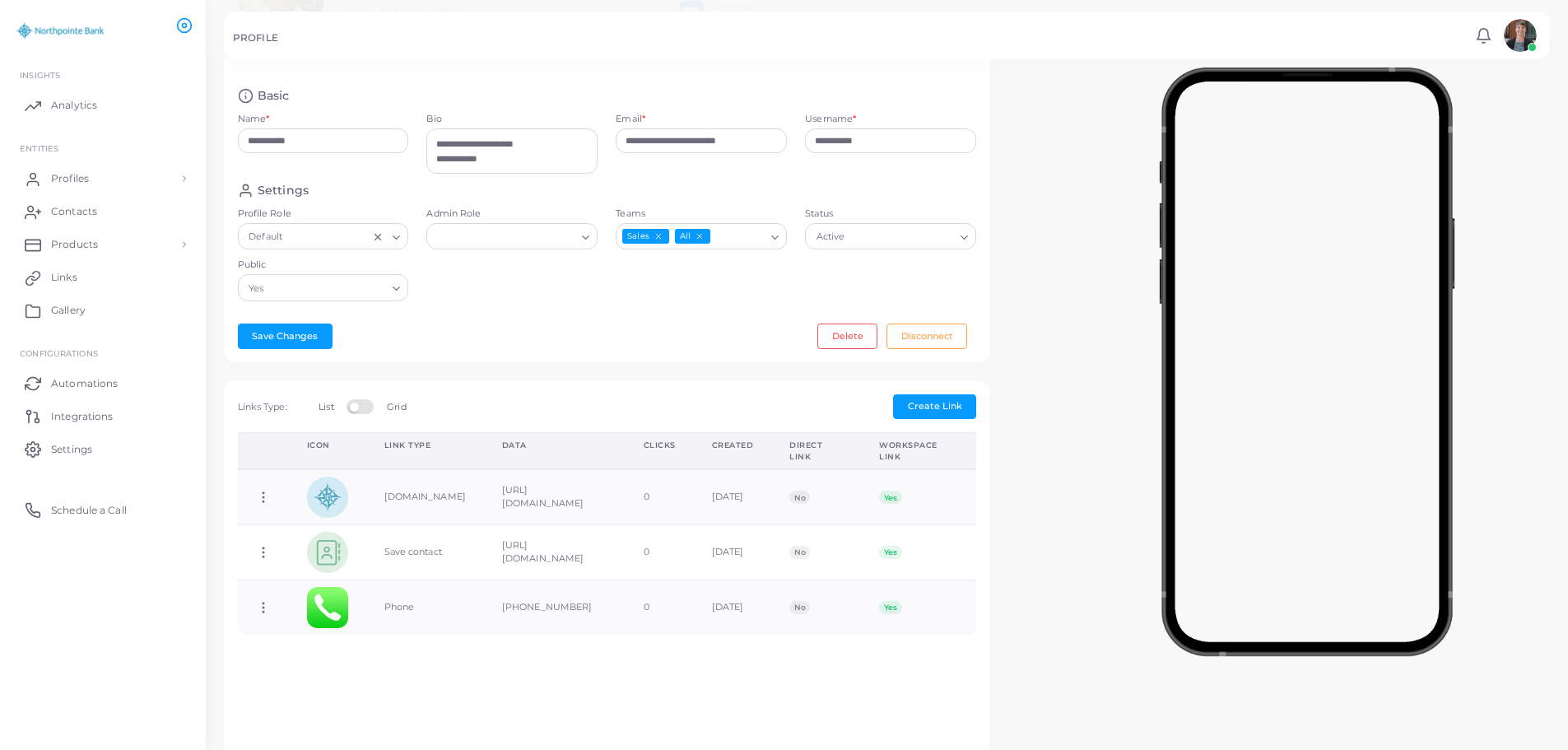
click at [356, 411] on label at bounding box center [362, 406] width 32 height 13
click at [374, 411] on label at bounding box center [362, 406] width 32 height 13
click at [62, 183] on span "Profiles" at bounding box center [74, 178] width 38 height 15
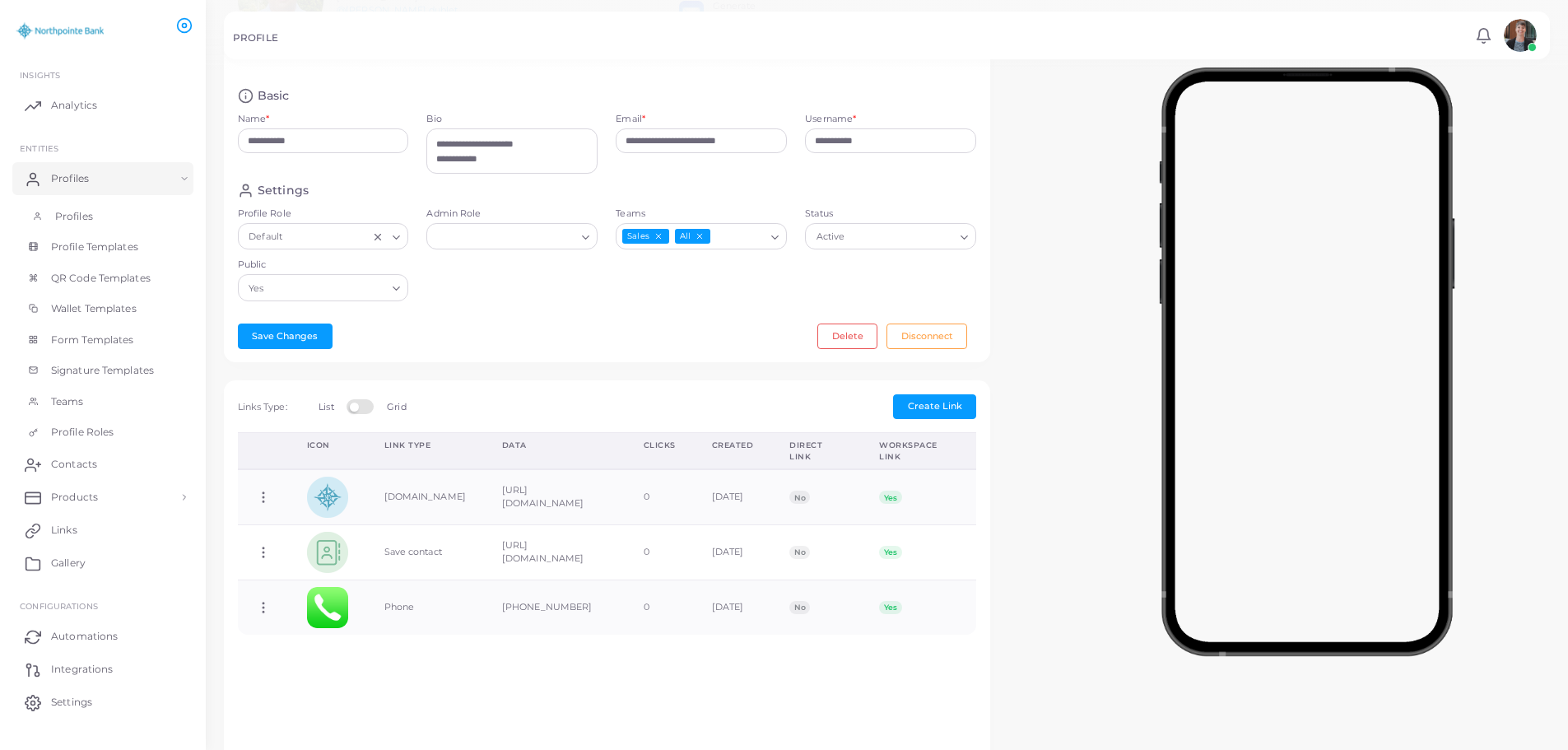
click at [72, 214] on span "Profiles" at bounding box center [74, 216] width 38 height 15
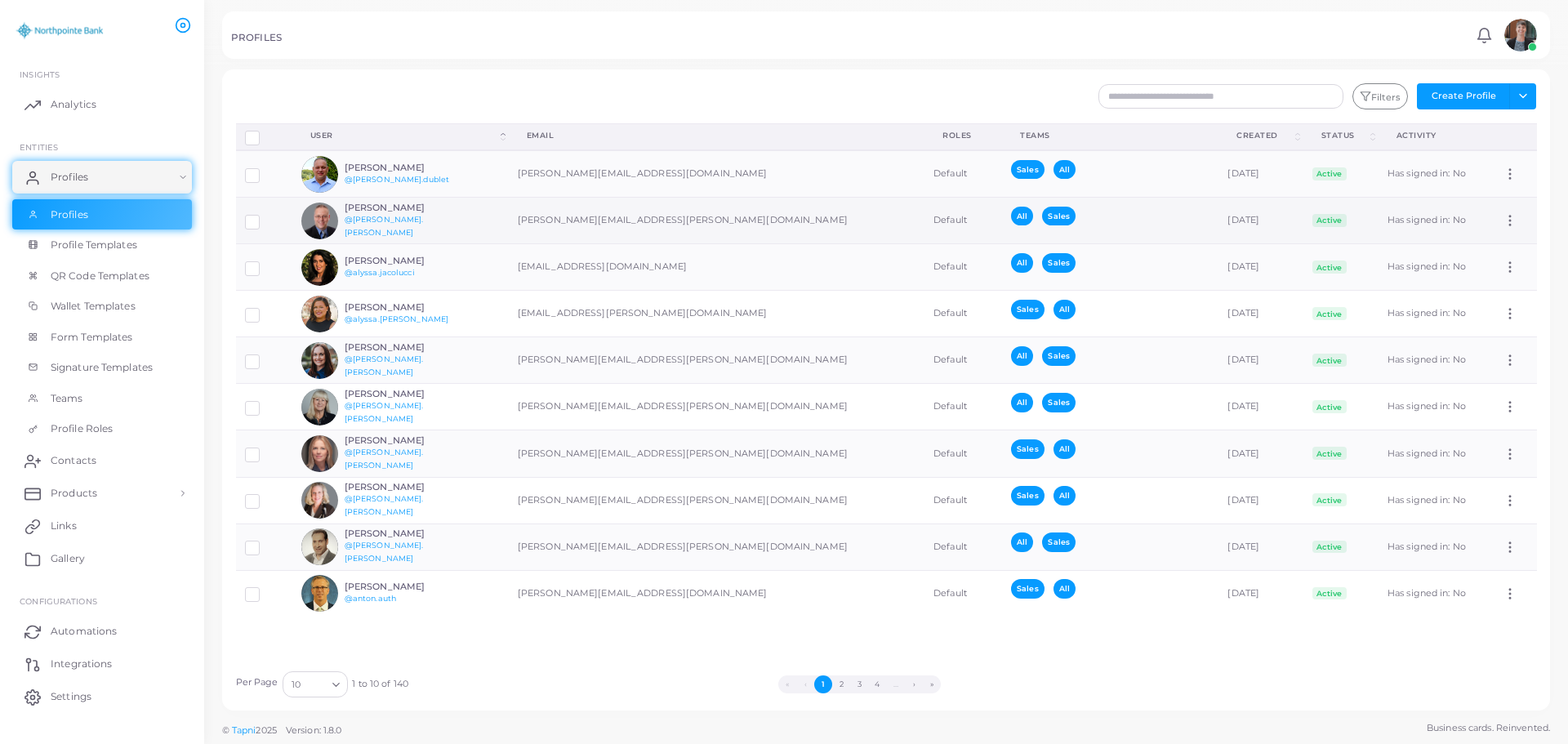
click at [381, 213] on h6 "[PERSON_NAME]" at bounding box center [404, 208] width 120 height 10
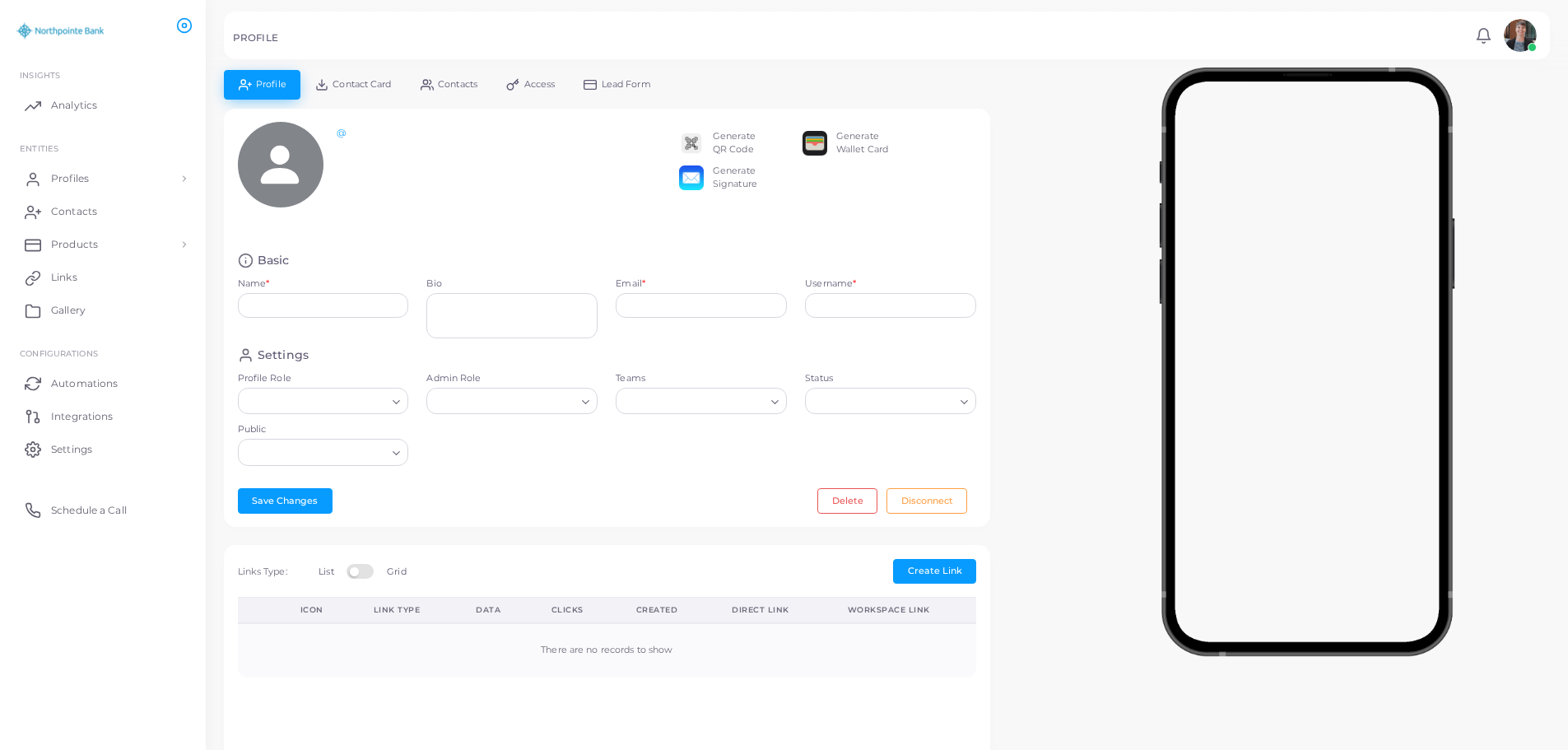
type input "**********"
type textarea "**********"
type input "**********"
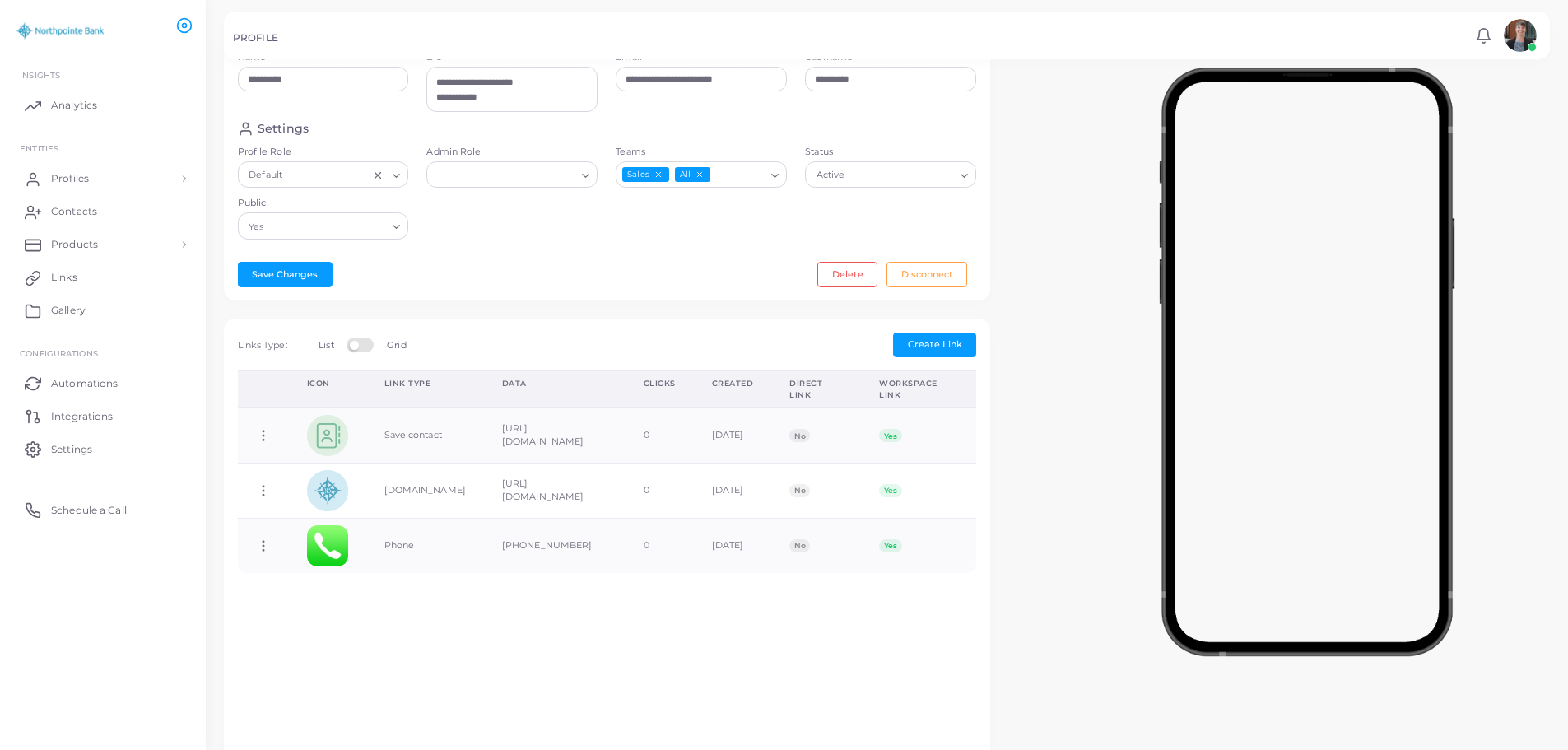
scroll to position [164, 0]
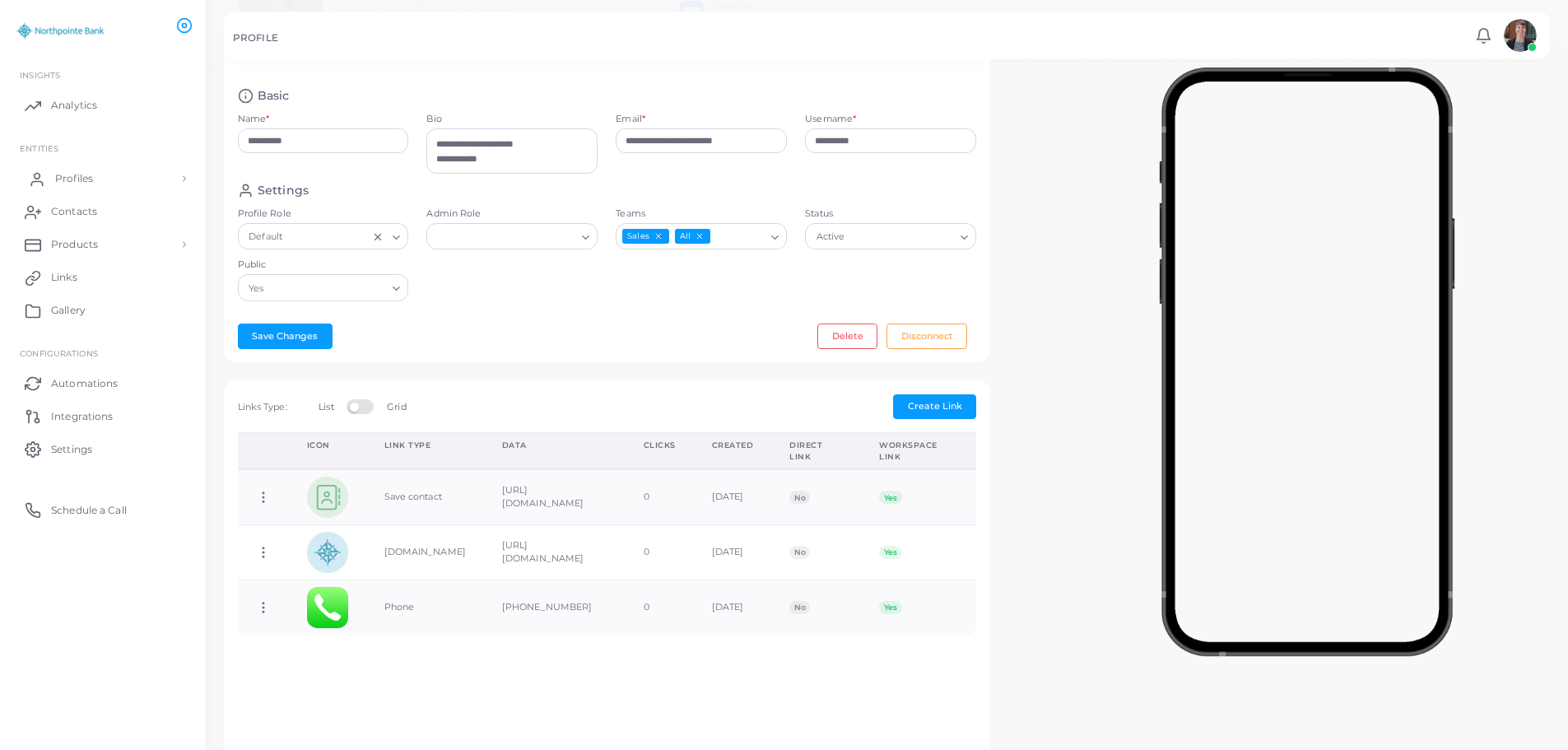
click at [62, 178] on span "Profiles" at bounding box center [74, 178] width 38 height 15
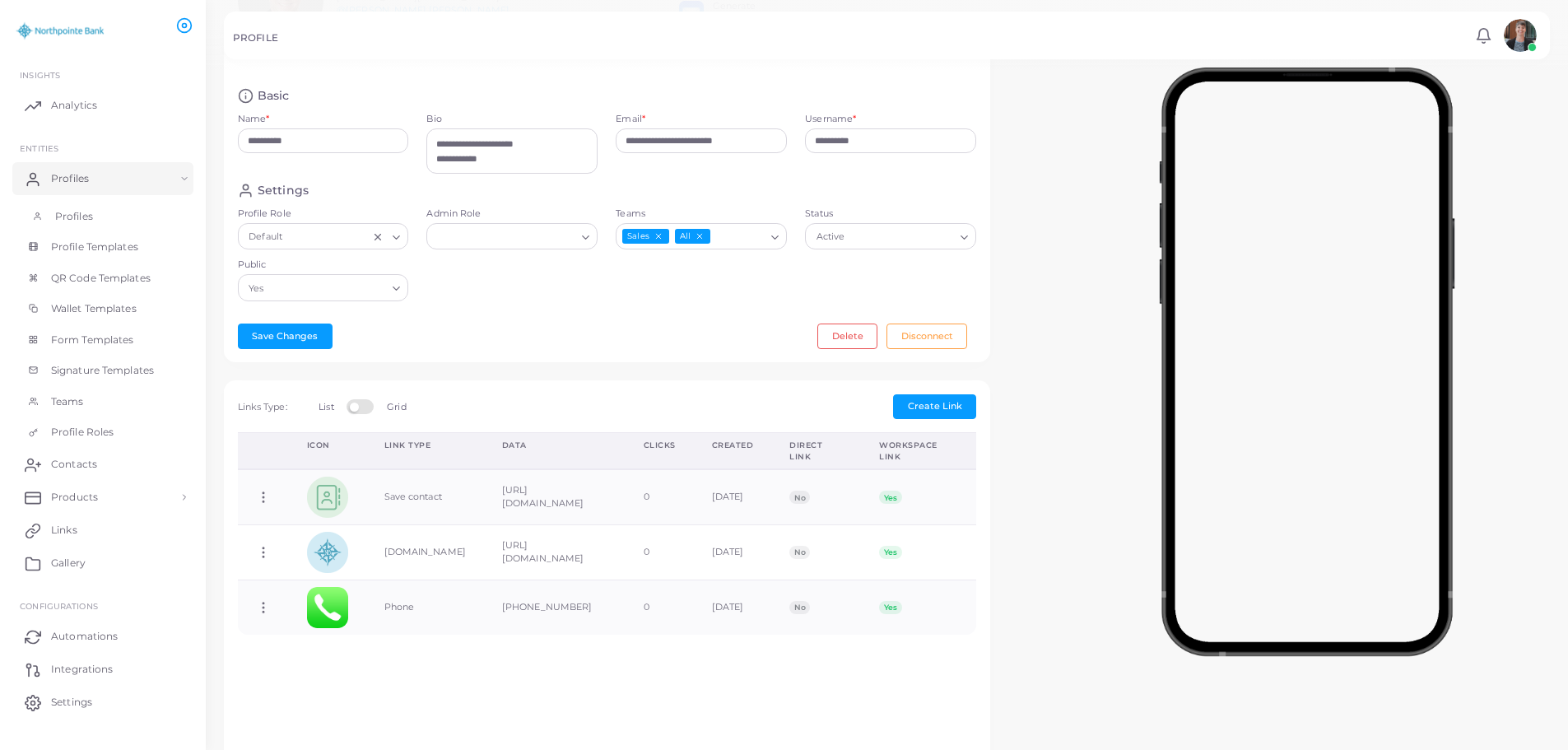
click at [68, 215] on span "Profiles" at bounding box center [74, 216] width 38 height 15
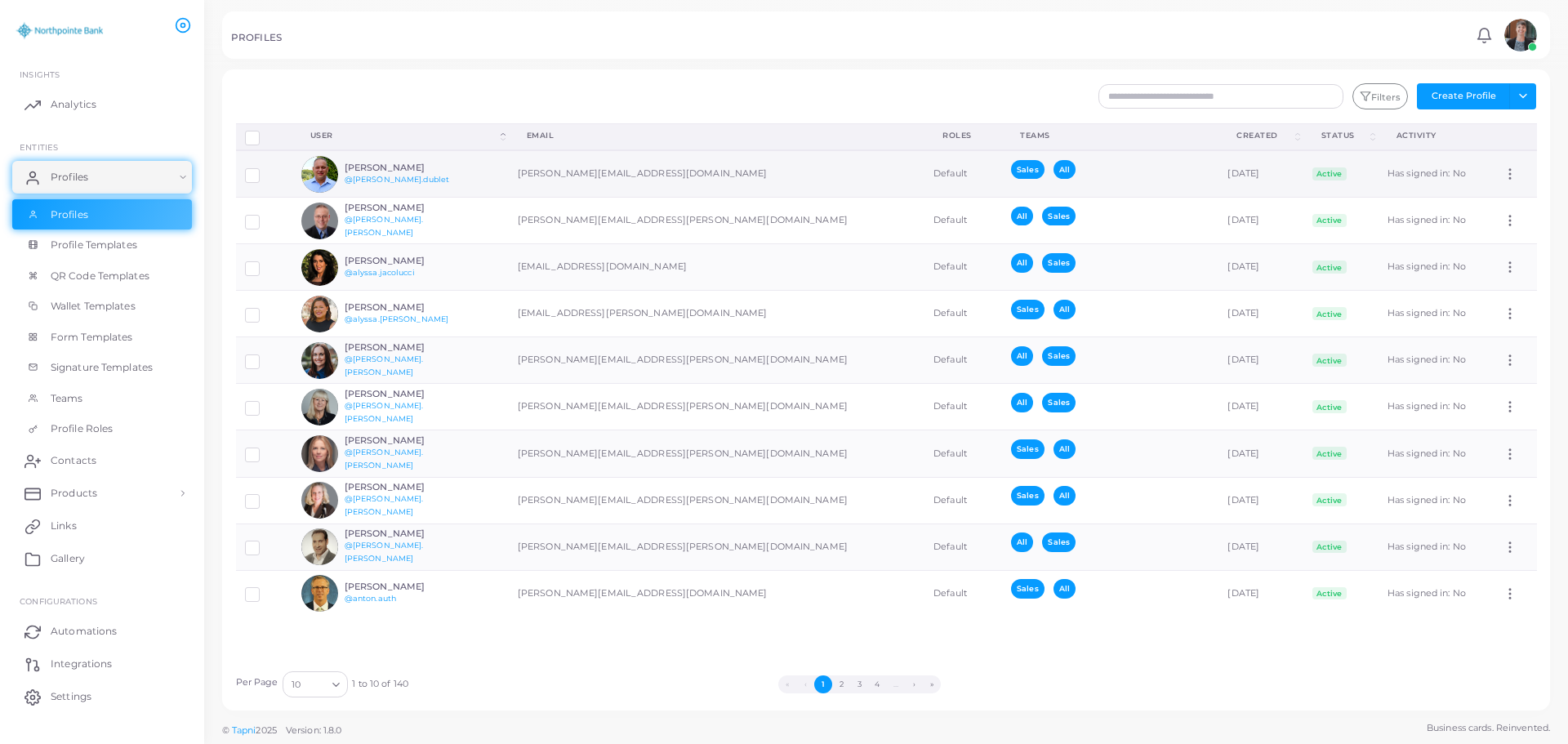
click at [1502, 173] on icon at bounding box center [1509, 173] width 15 height 15
click at [1509, 195] on span "Assign Product" at bounding box center [1498, 193] width 69 height 13
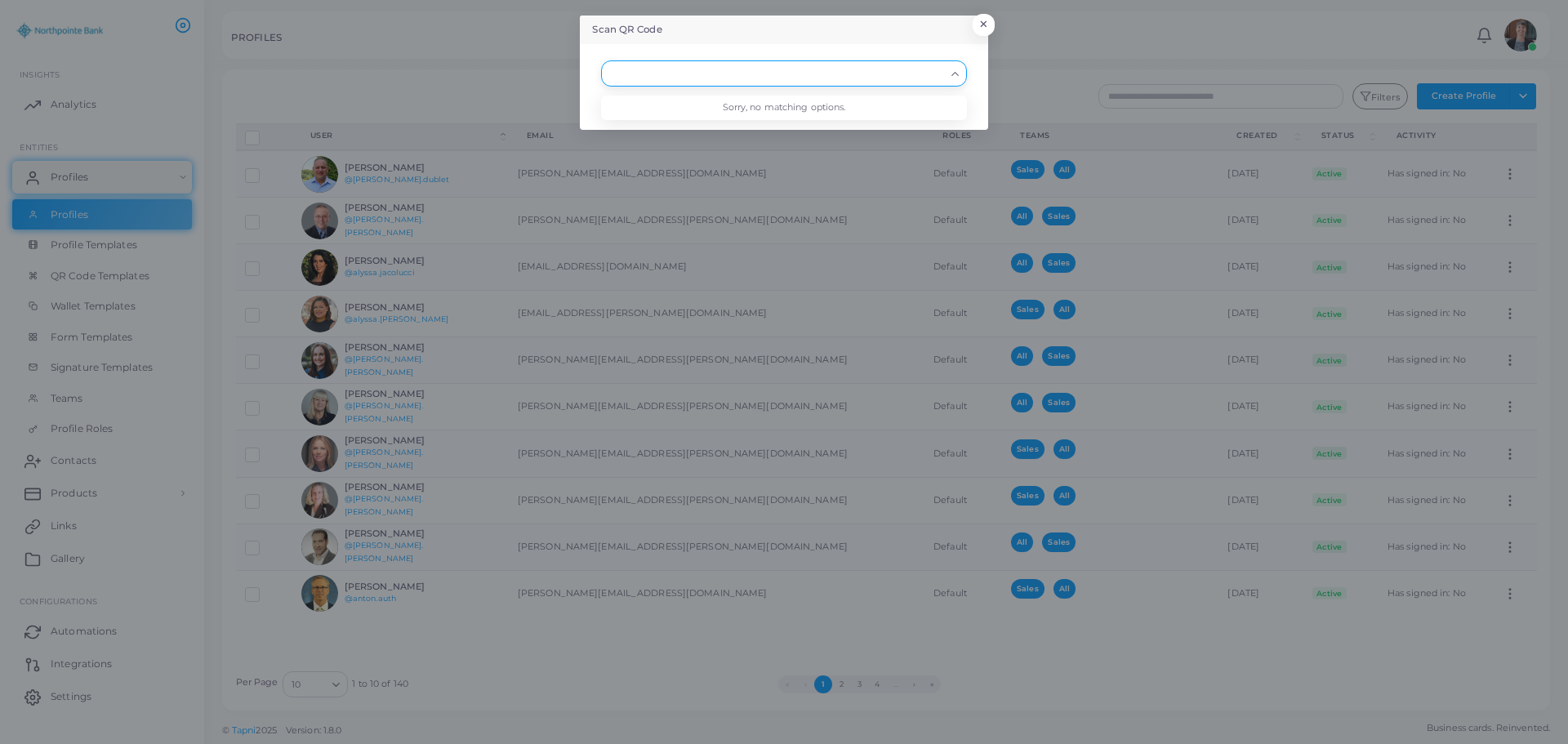
click at [958, 78] on icon "Search for option" at bounding box center [955, 74] width 12 height 12
click at [955, 75] on icon "Search for option" at bounding box center [955, 74] width 12 height 12
click at [986, 24] on button "×" at bounding box center [982, 28] width 22 height 22
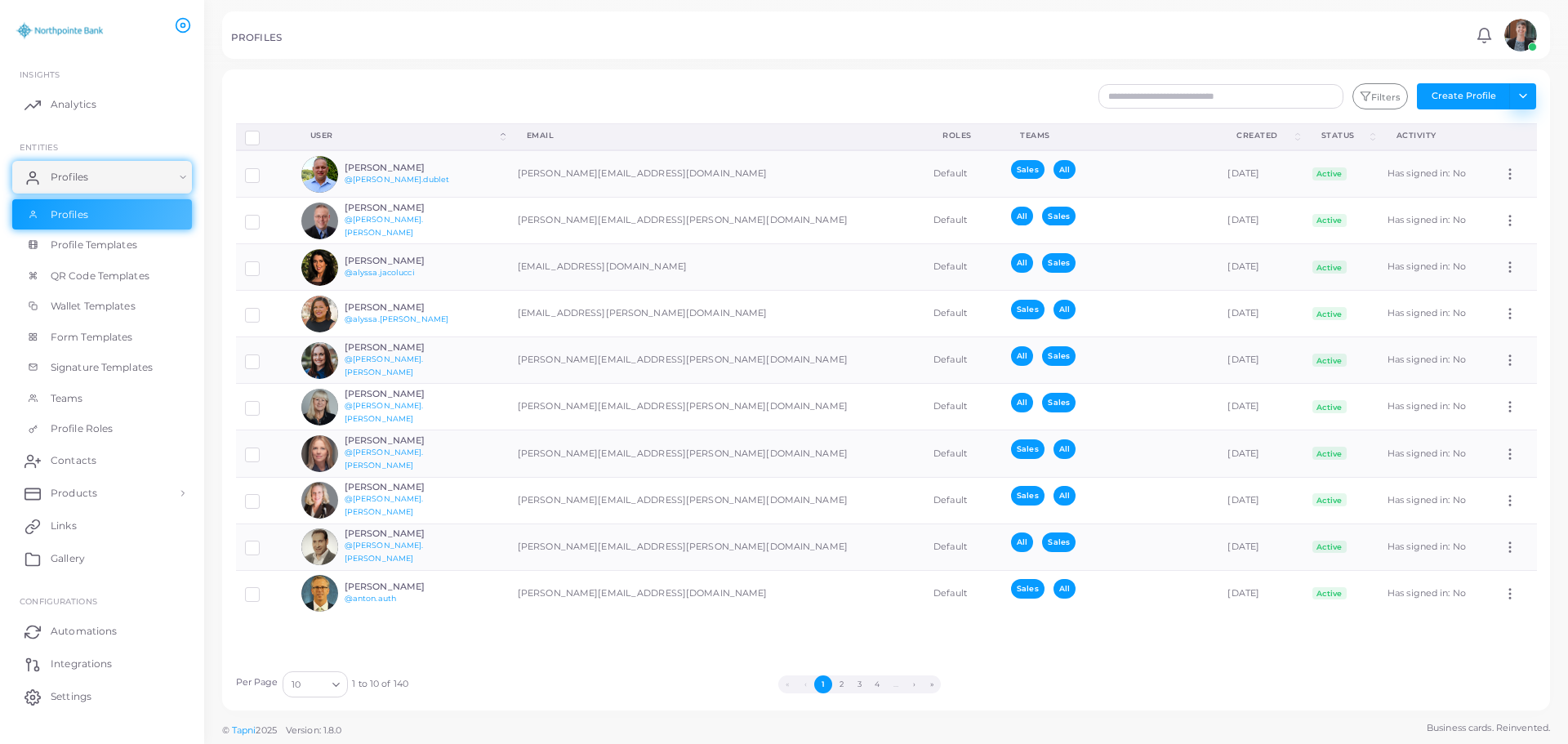
click at [1516, 97] on button "Toggle dropdown" at bounding box center [1522, 97] width 27 height 26
click at [830, 47] on div "PROFILES" at bounding box center [851, 40] width 1240 height 16
click at [103, 246] on span "Profile Templates" at bounding box center [97, 245] width 86 height 15
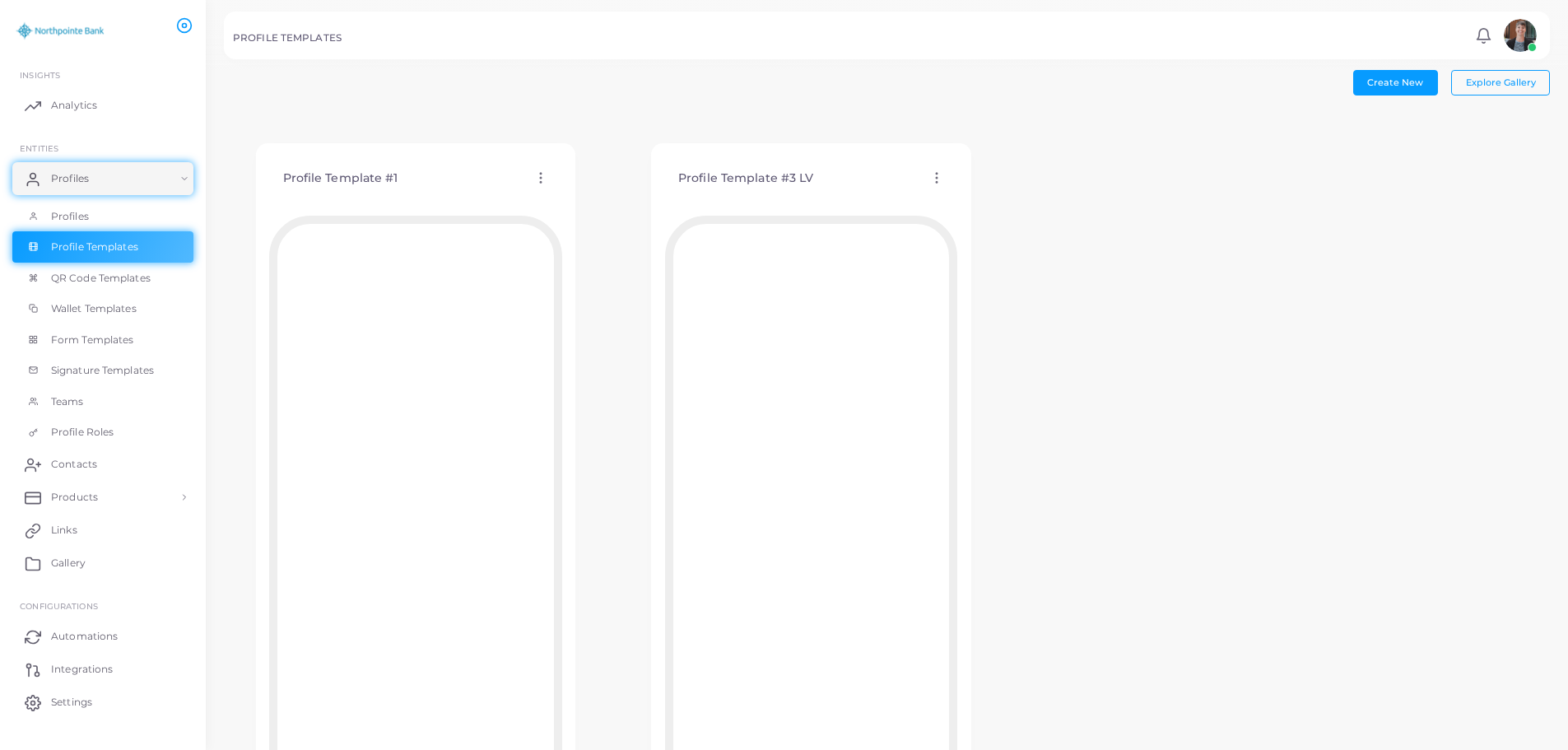
click at [541, 180] on icon at bounding box center [540, 177] width 15 height 15
click at [584, 220] on span "Assign template" at bounding box center [613, 222] width 75 height 13
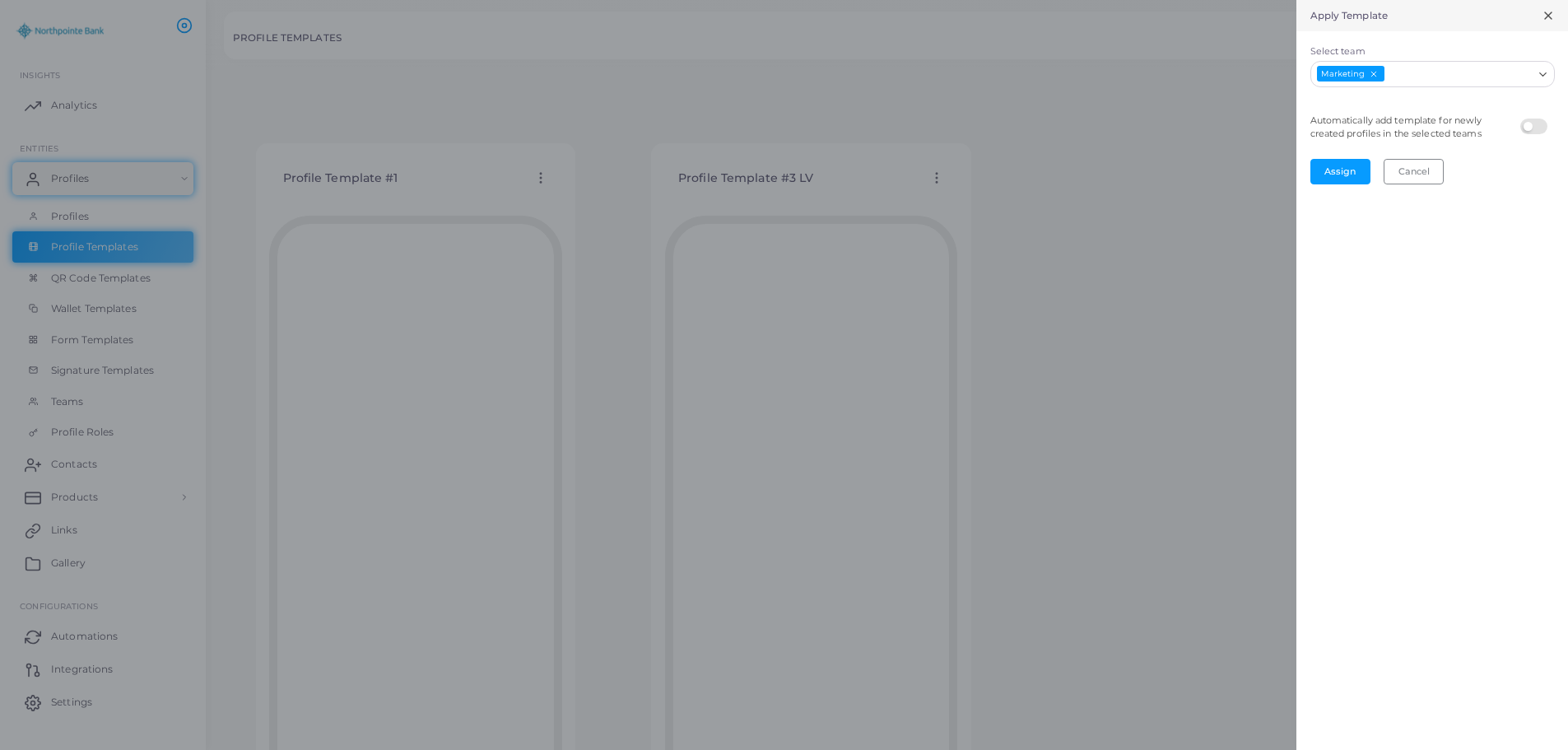
click at [1550, 17] on icon at bounding box center [1548, 15] width 13 height 13
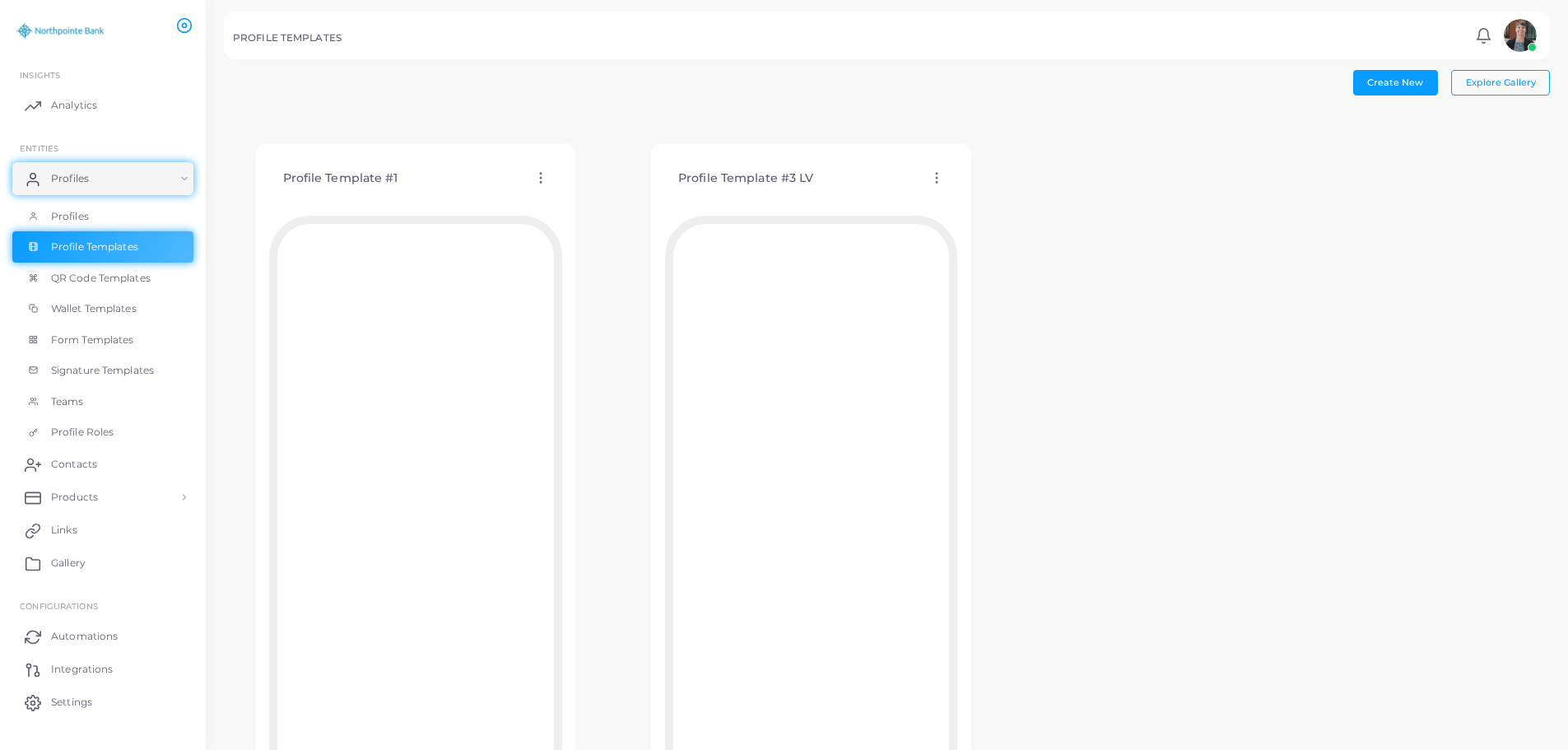
click at [936, 177] on circle at bounding box center [936, 178] width 2 height 2
click at [981, 216] on span "Assign template" at bounding box center [1009, 219] width 75 height 13
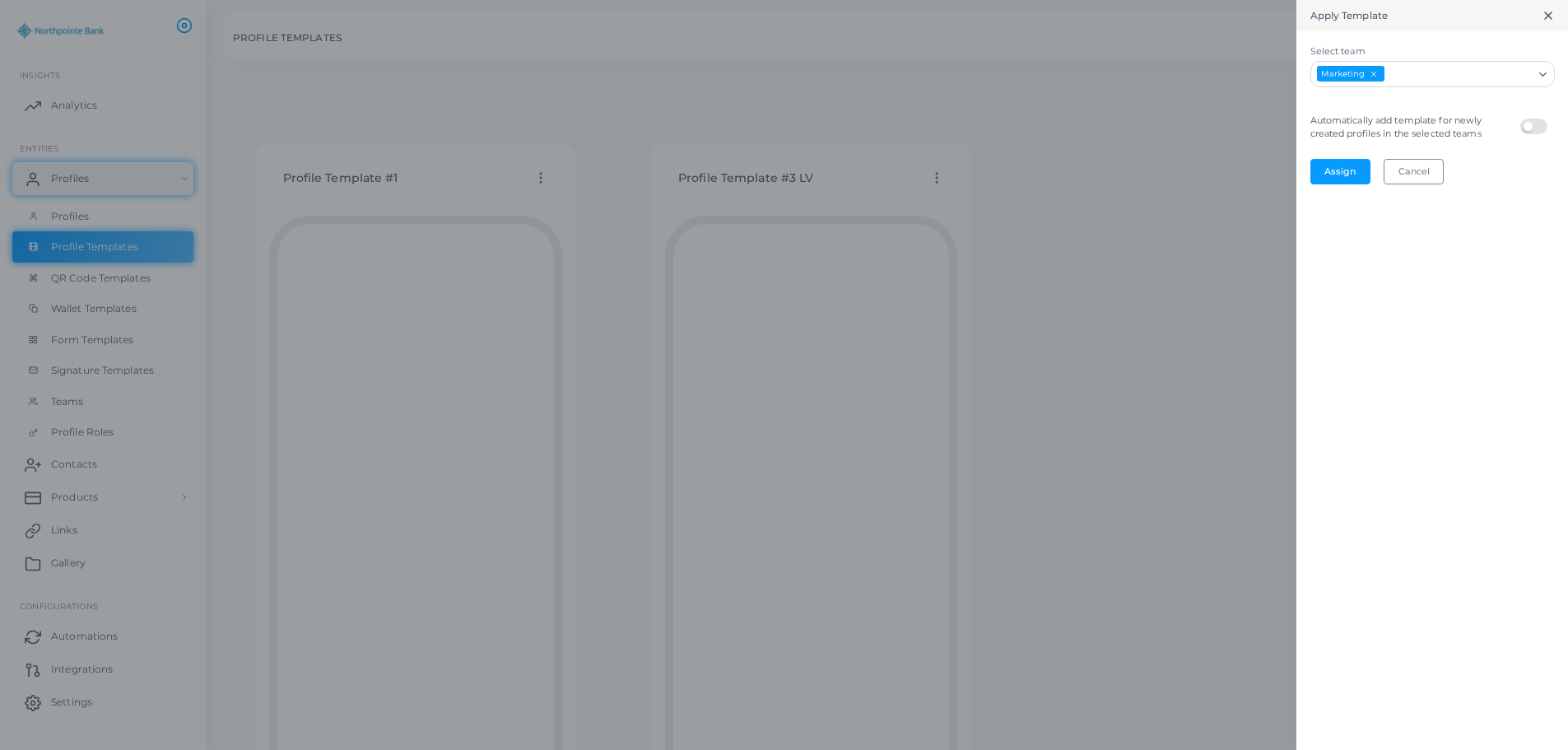
click at [1411, 76] on input "Select team" at bounding box center [1459, 74] width 146 height 18
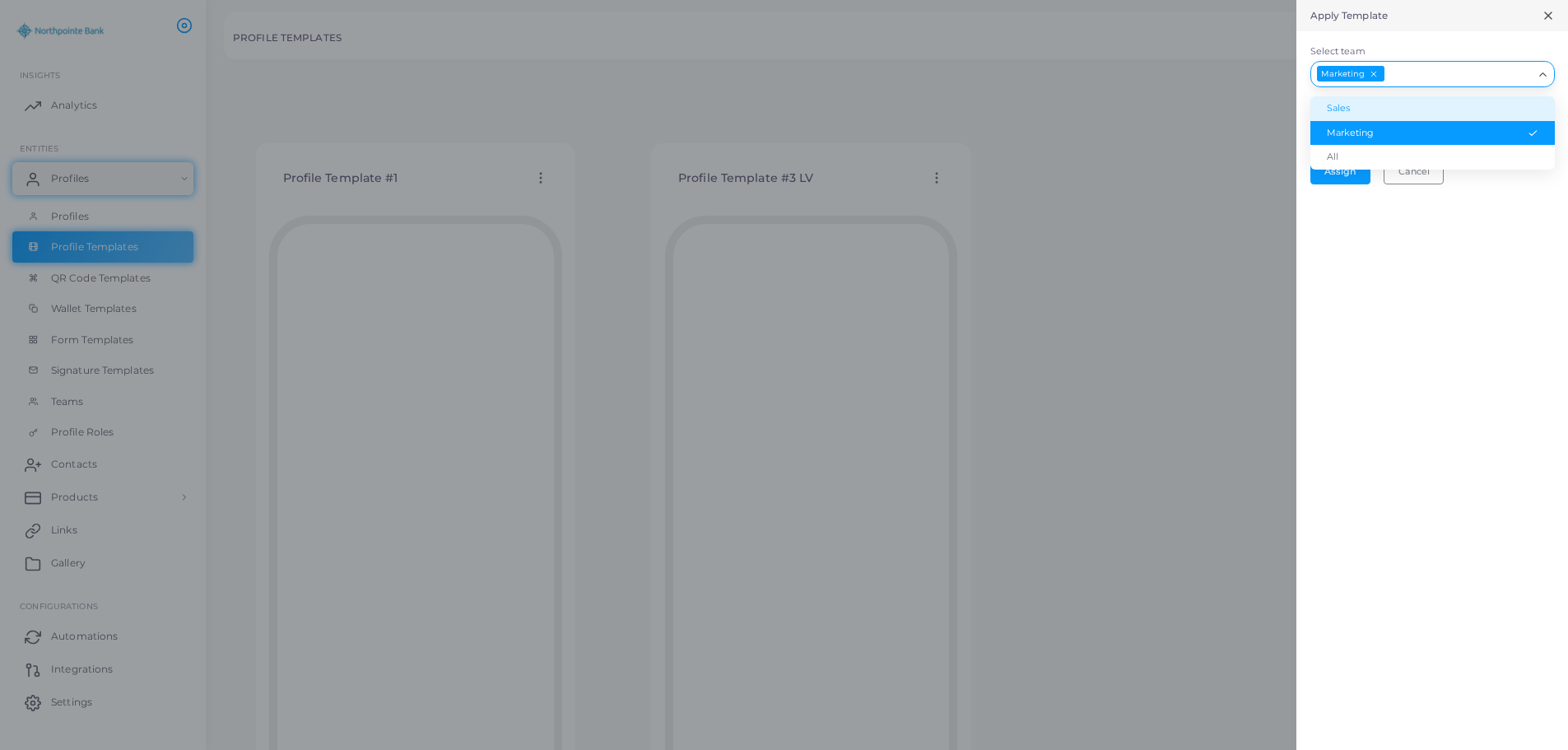
click at [1349, 109] on li "Sales" at bounding box center [1432, 109] width 244 height 24
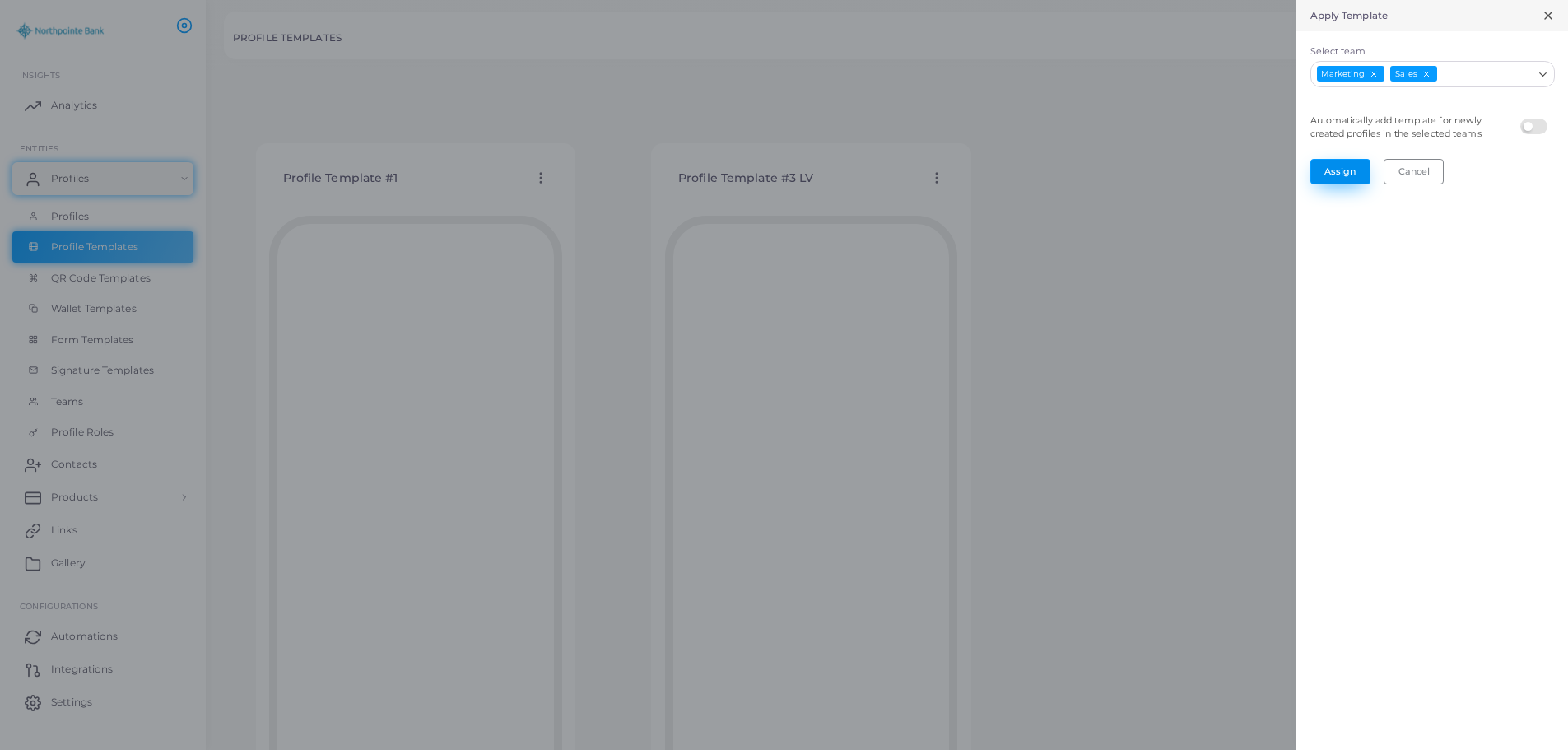
click at [1326, 169] on button "Assign" at bounding box center [1340, 171] width 60 height 24
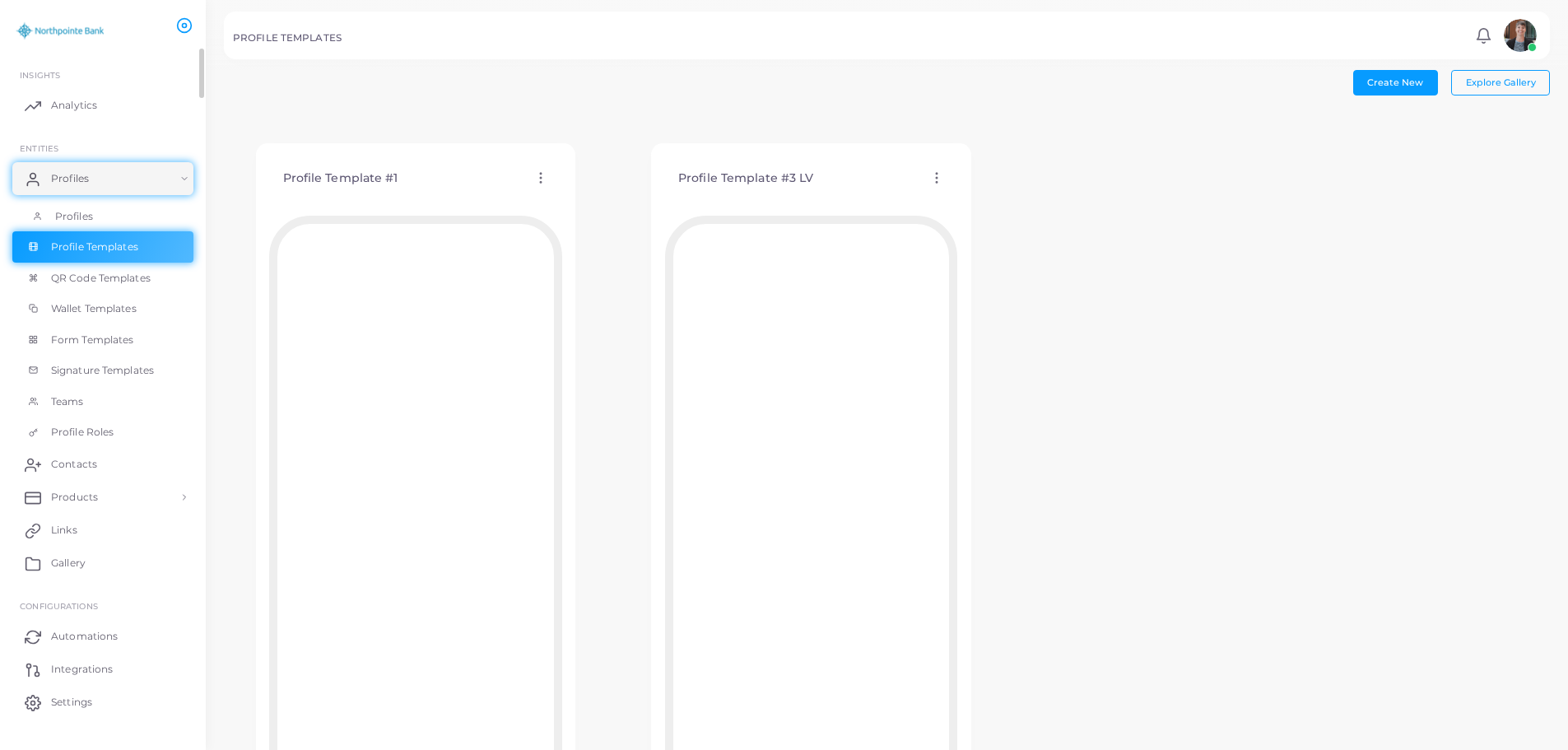
click at [70, 210] on span "Profiles" at bounding box center [74, 216] width 38 height 15
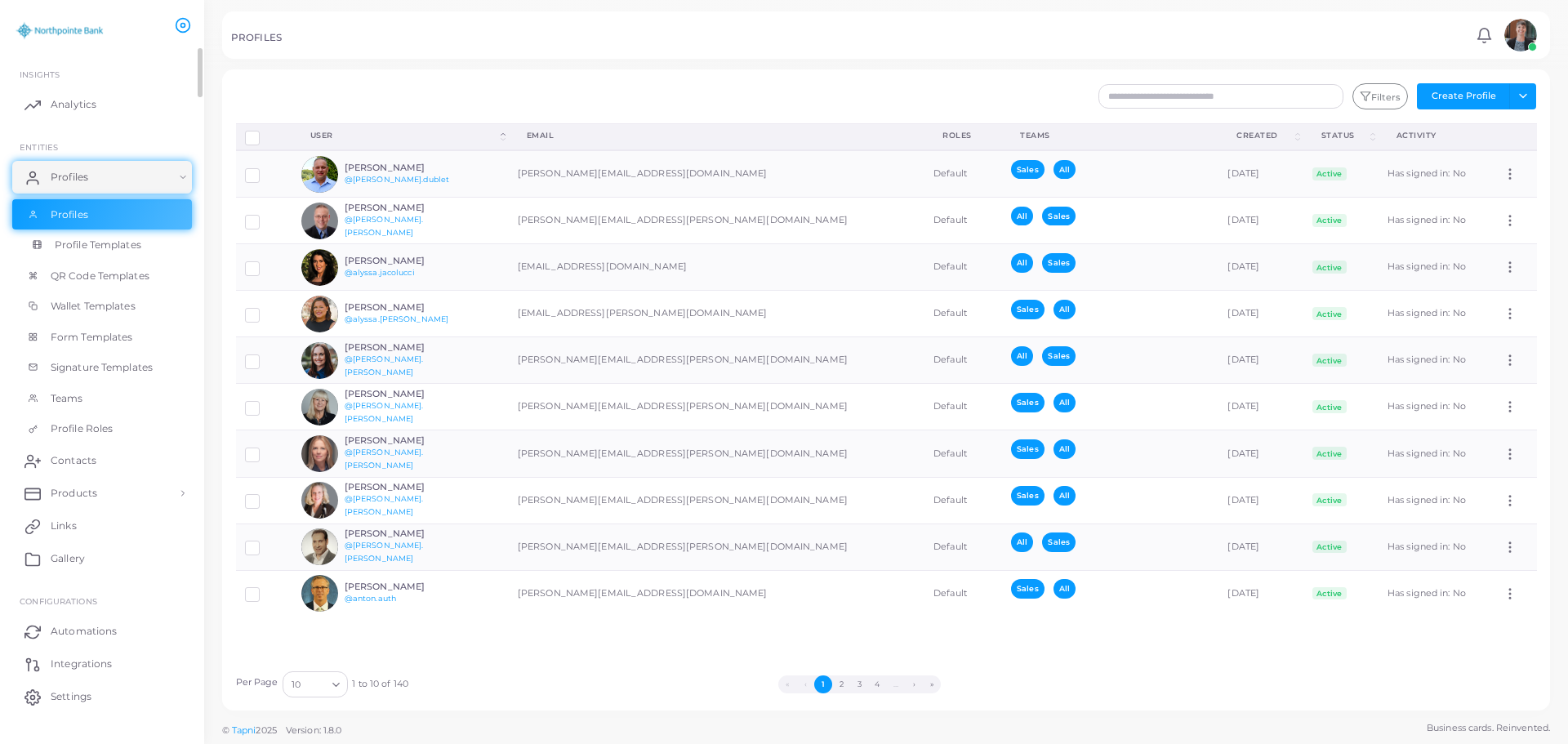
click at [127, 241] on span "Profile Templates" at bounding box center [97, 245] width 86 height 15
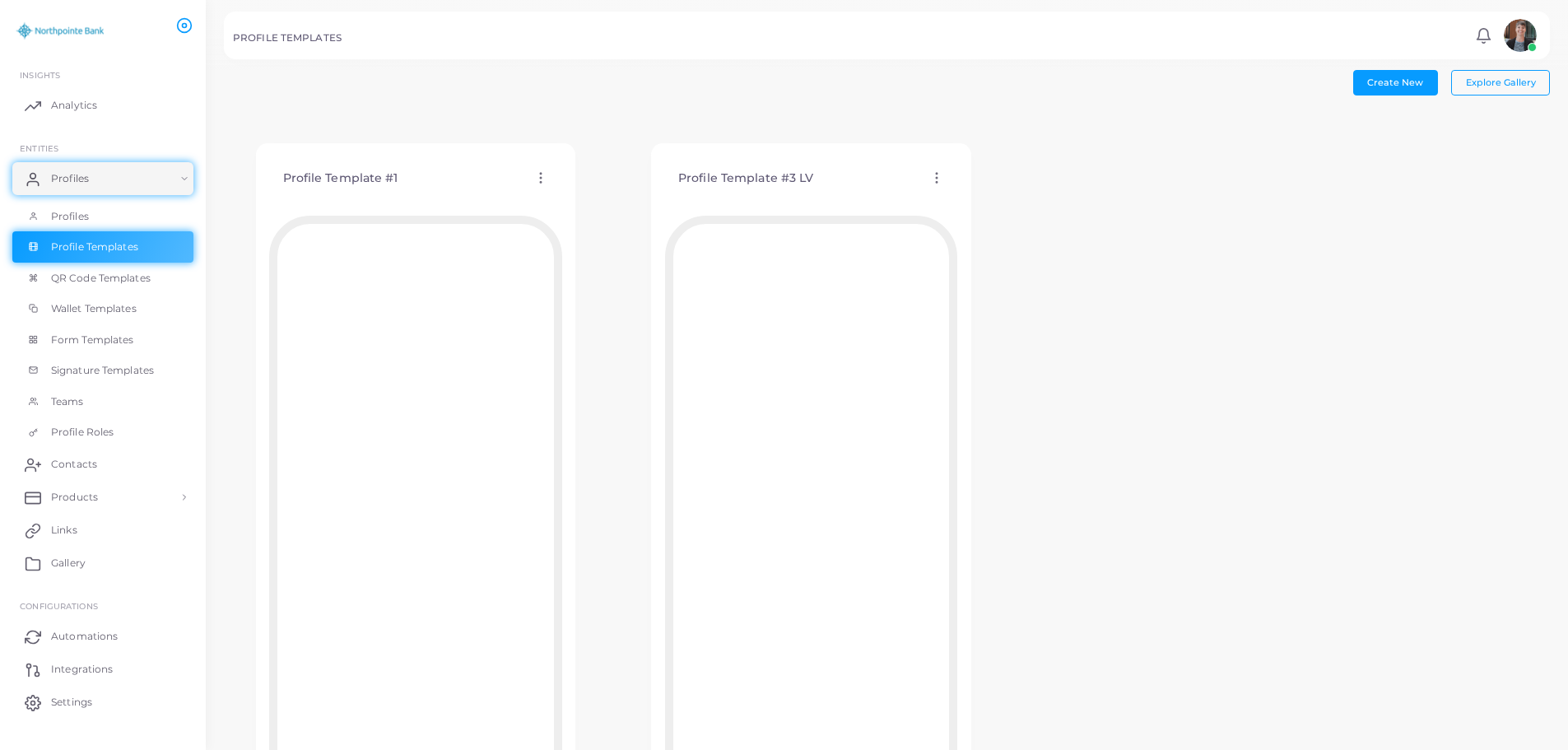
click at [544, 174] on icon at bounding box center [540, 177] width 15 height 15
click at [579, 210] on span "Assign template" at bounding box center [616, 216] width 75 height 13
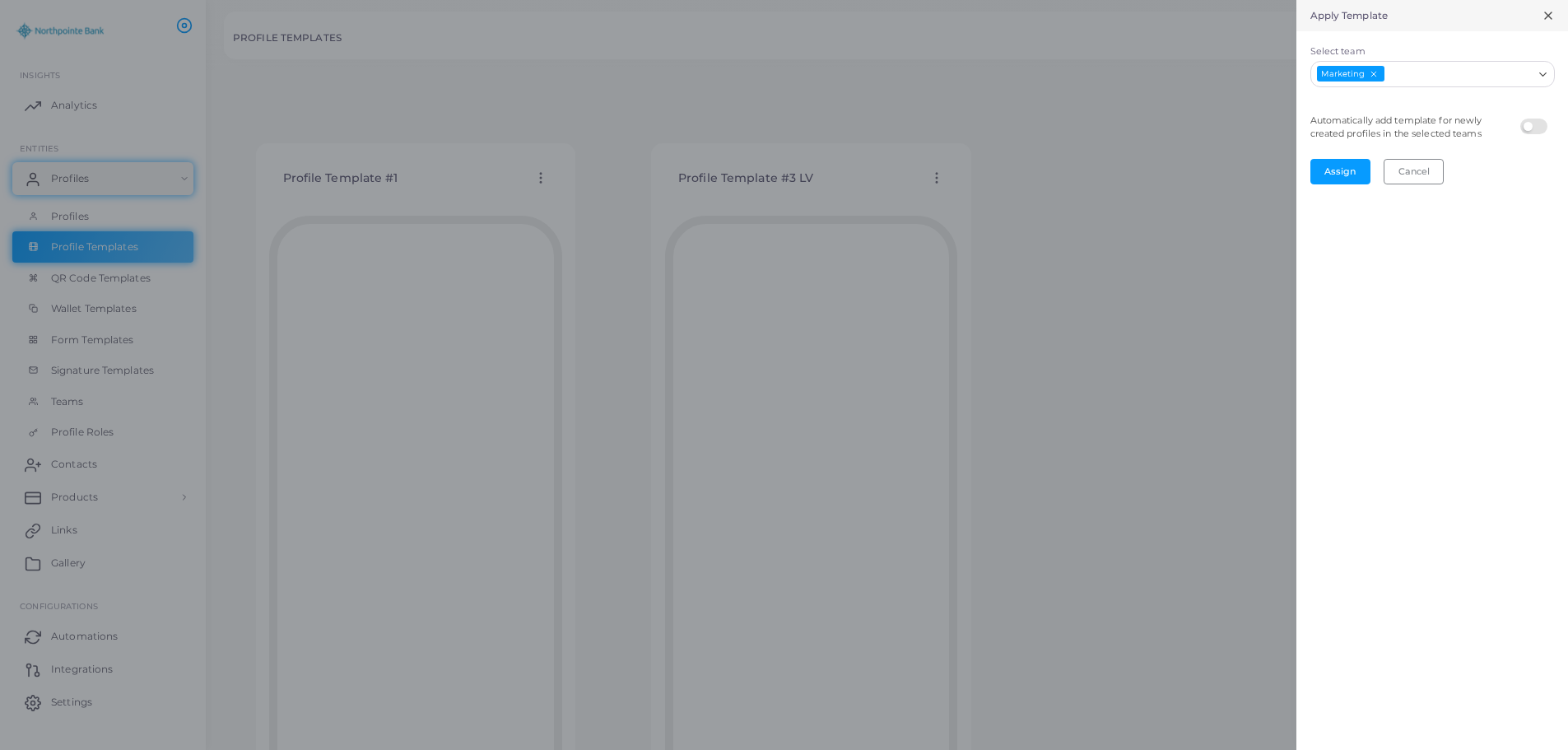
click at [1547, 21] on icon at bounding box center [1548, 15] width 13 height 13
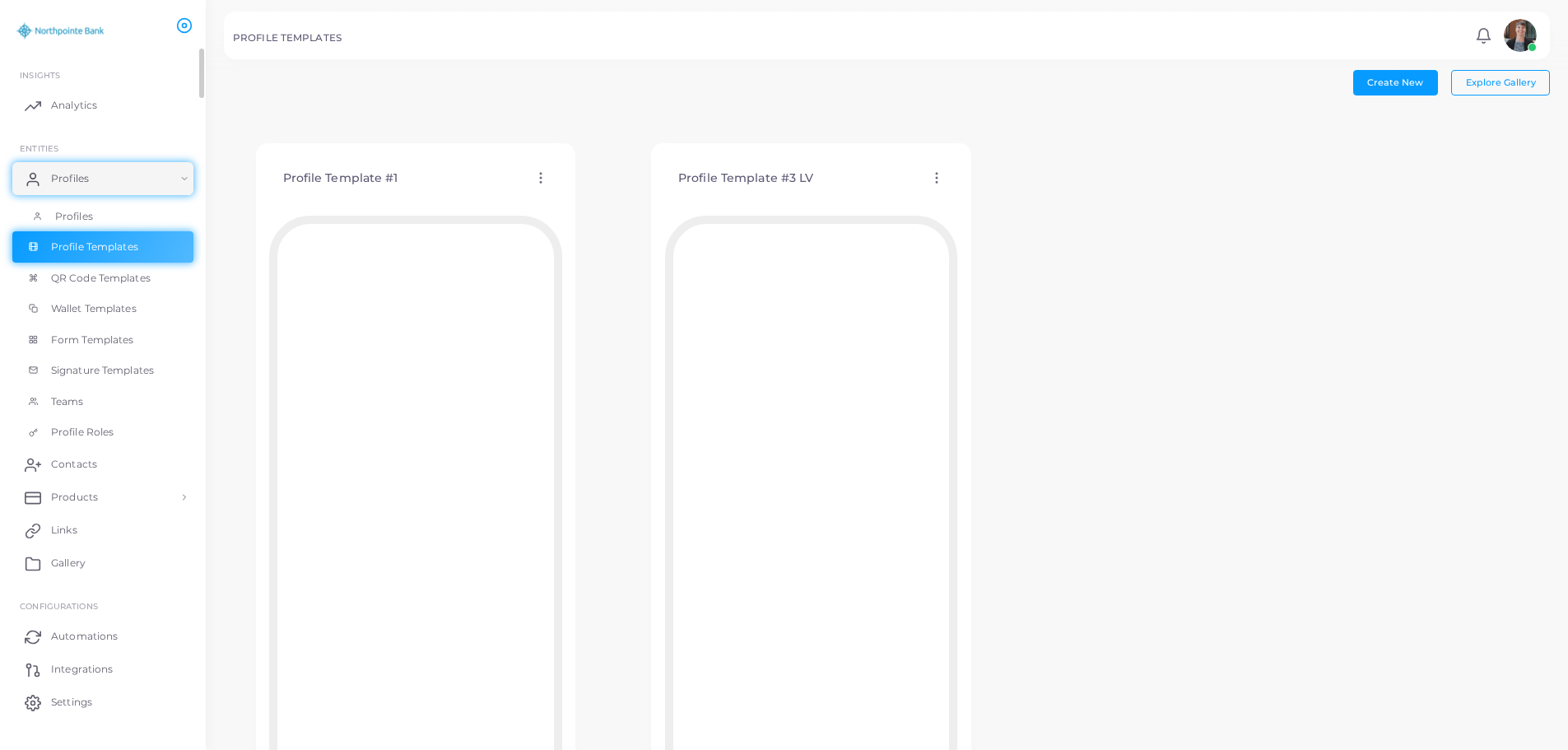
click at [83, 216] on span "Profiles" at bounding box center [74, 216] width 38 height 15
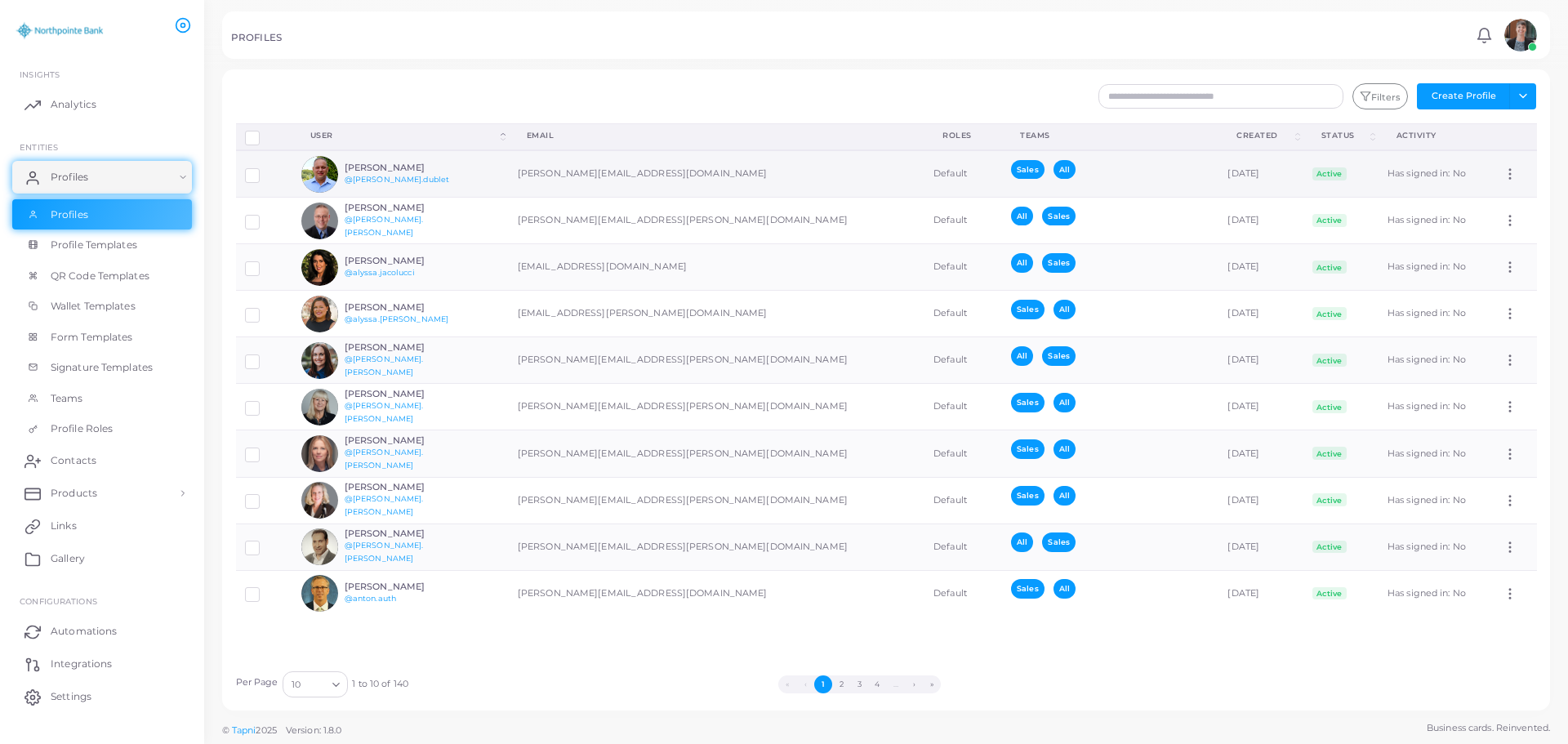
click at [365, 164] on h6 "[PERSON_NAME]" at bounding box center [404, 168] width 120 height 10
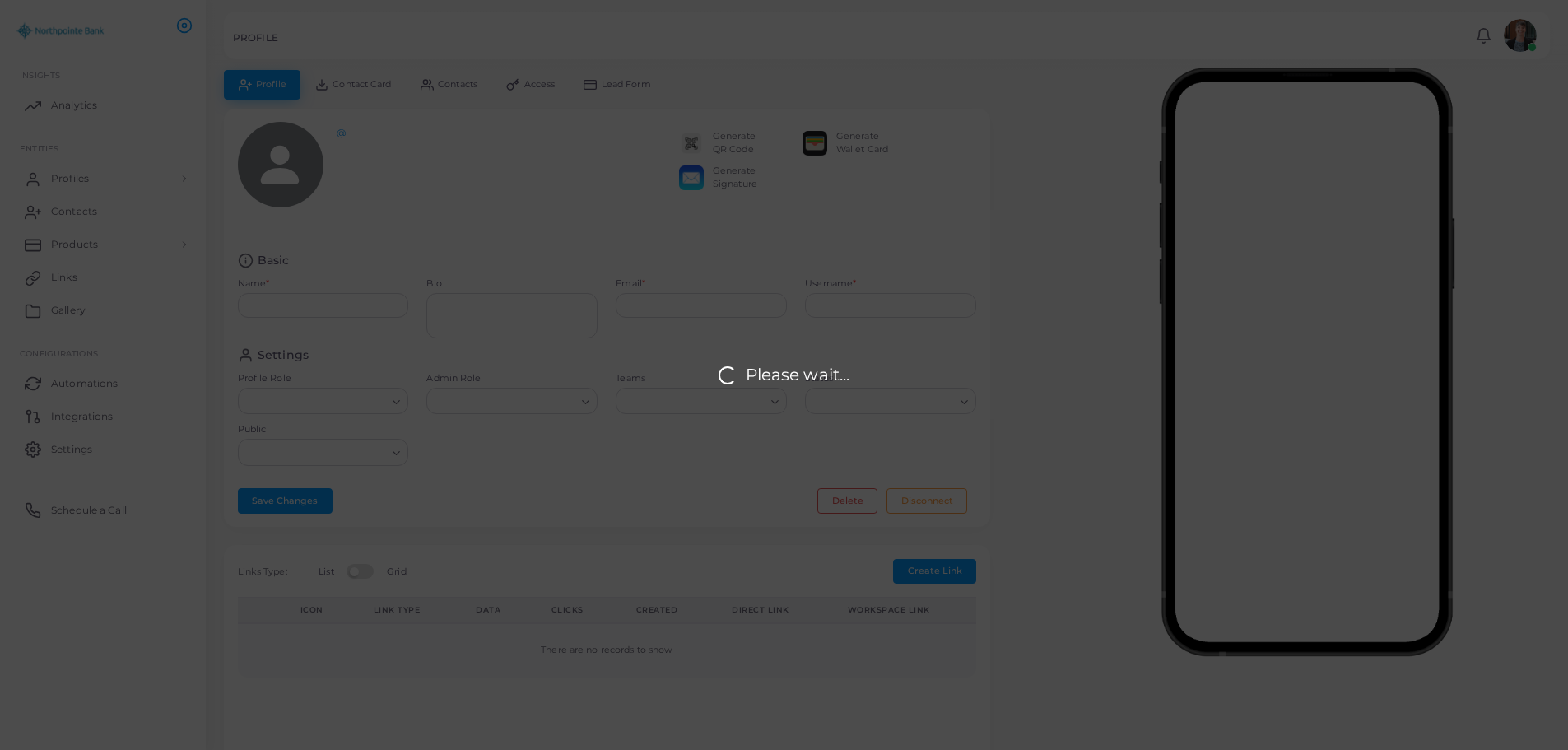
type input "**********"
type textarea "**********"
type input "**********"
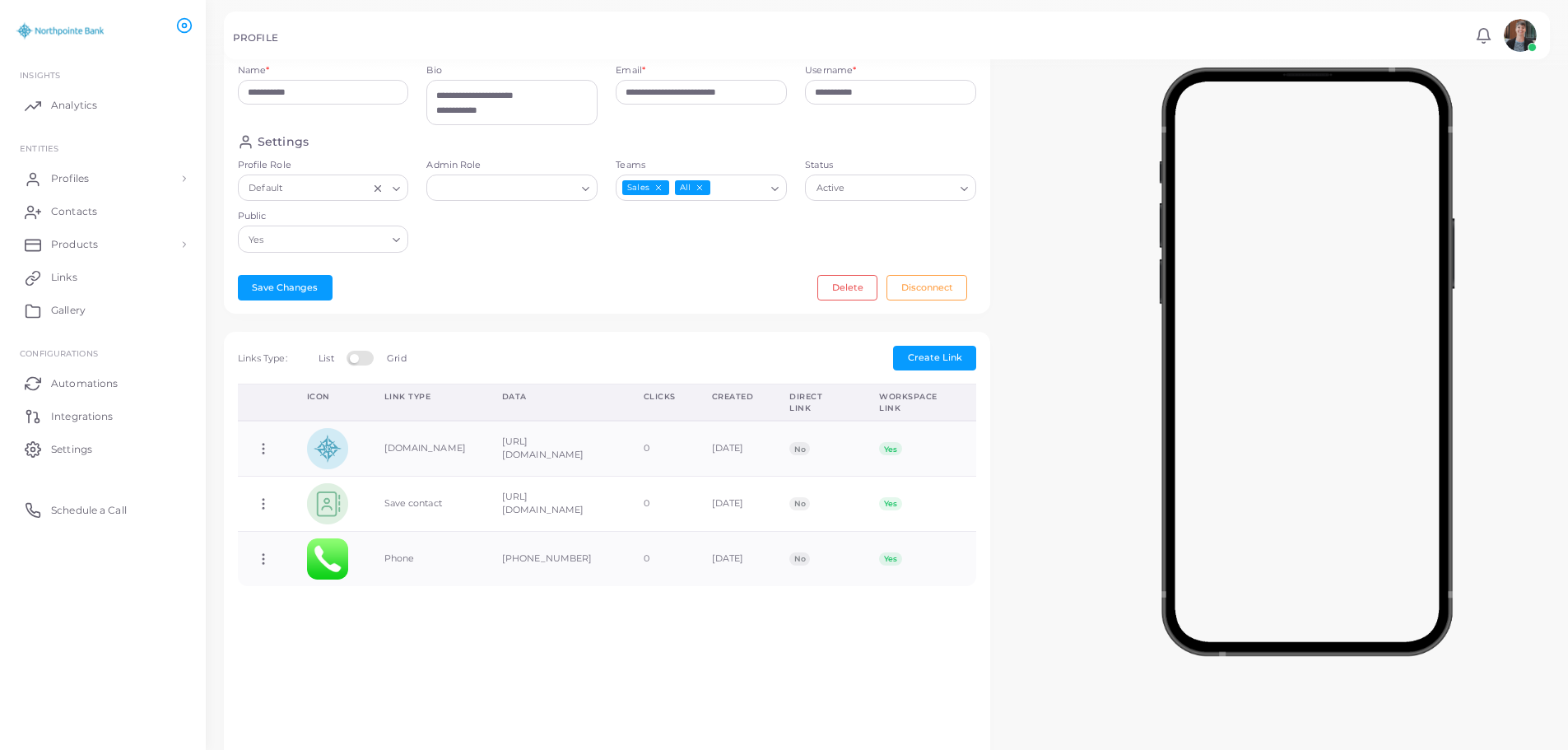
scroll to position [131, 0]
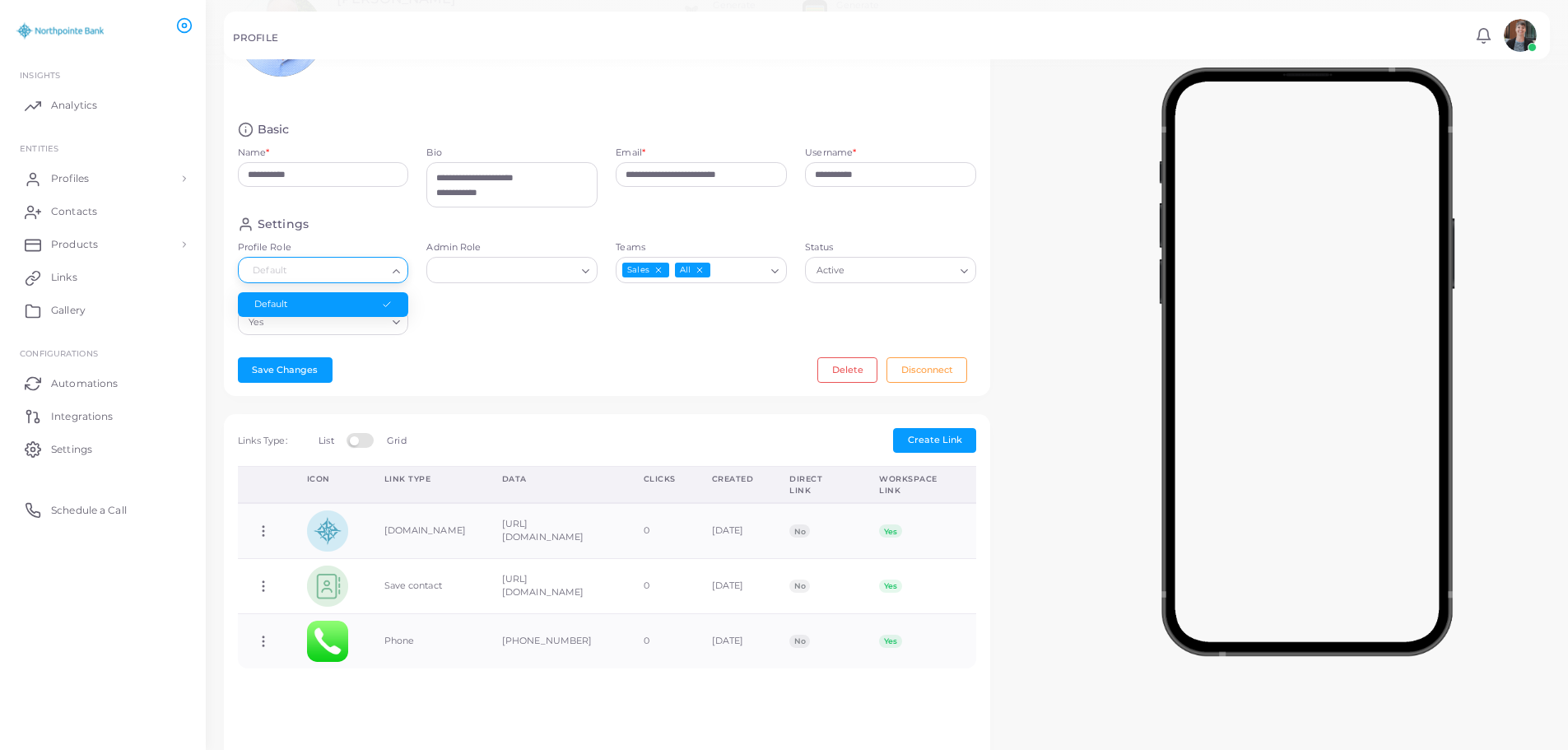
click at [398, 267] on icon "Search for option" at bounding box center [396, 271] width 12 height 12
click at [473, 324] on div "Settings Profile Role Default Loading... Default Admin Role Loading... Teams Sa…" at bounding box center [607, 280] width 758 height 128
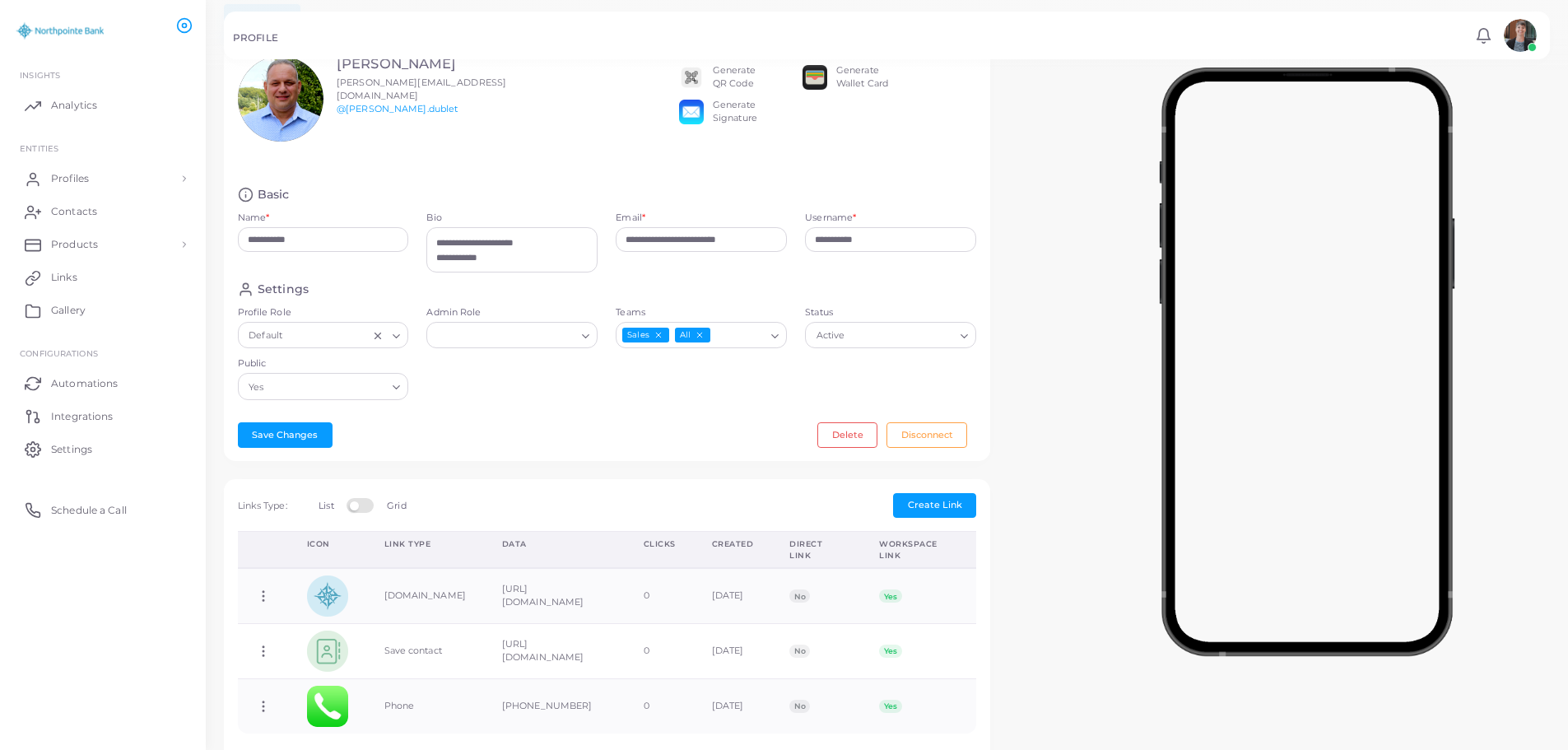
scroll to position [0, 0]
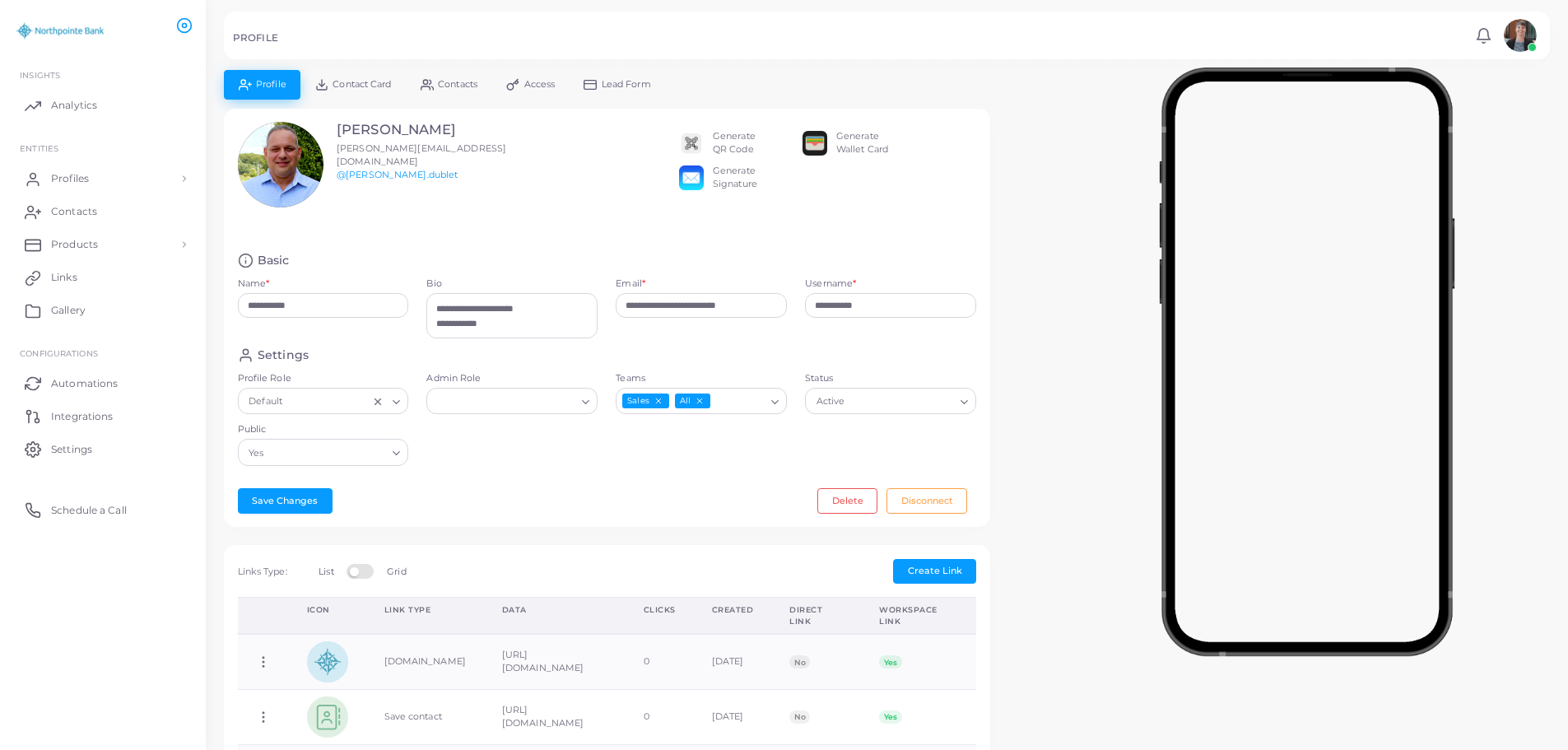
click at [364, 81] on span "Contact Card" at bounding box center [361, 84] width 58 height 9
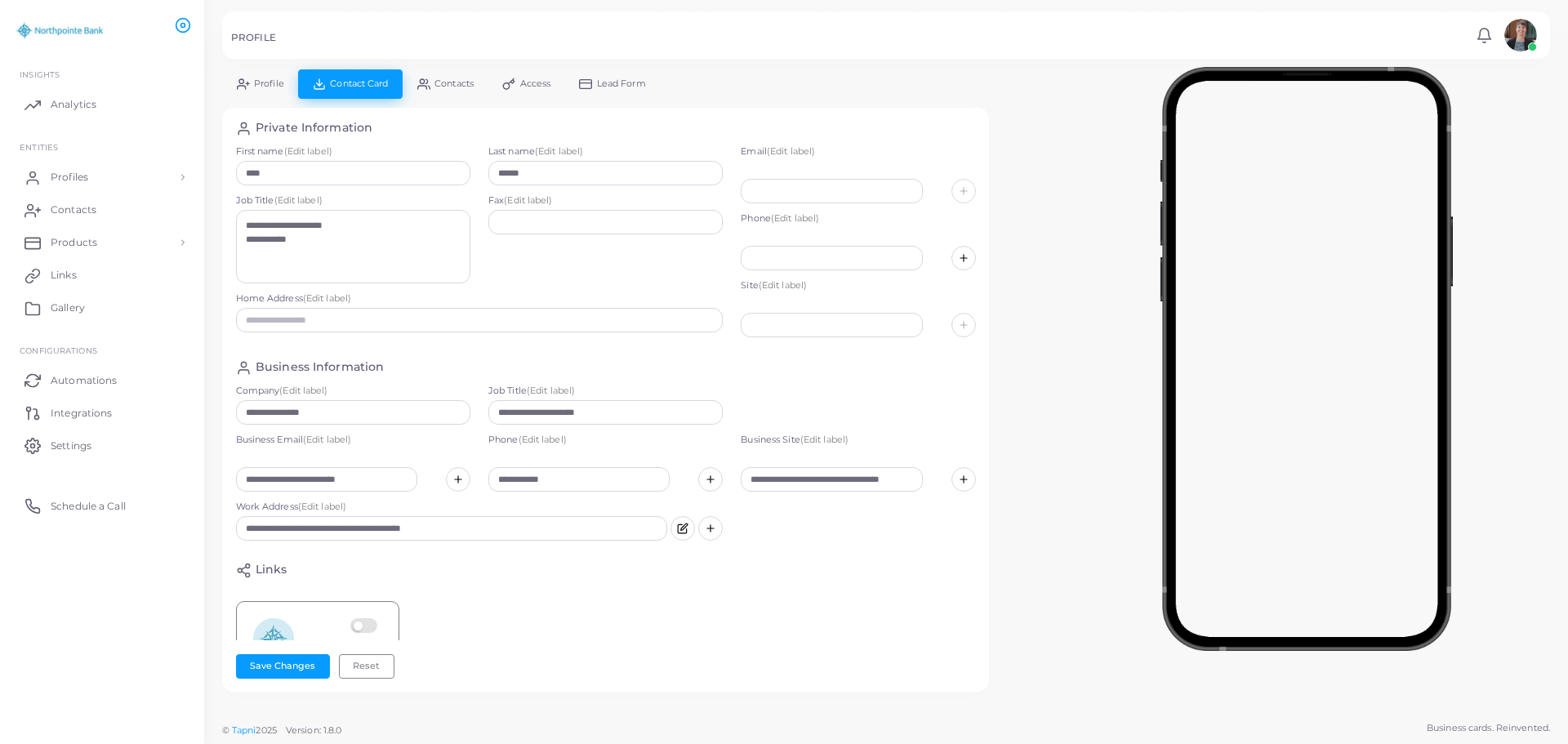
click at [272, 84] on span "Profile" at bounding box center [269, 84] width 30 height 9
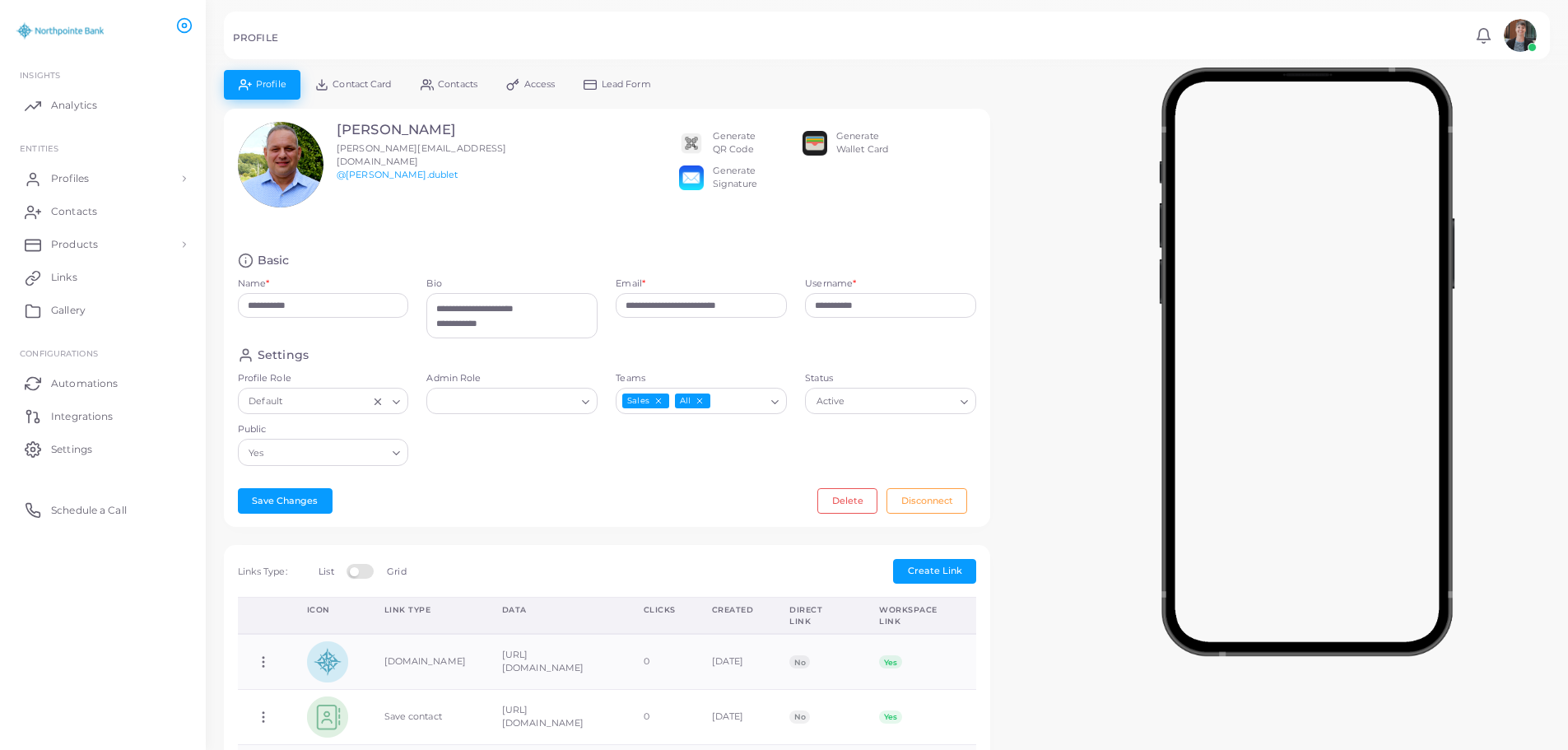
click at [860, 136] on div "Generate Wallet Card" at bounding box center [863, 143] width 52 height 26
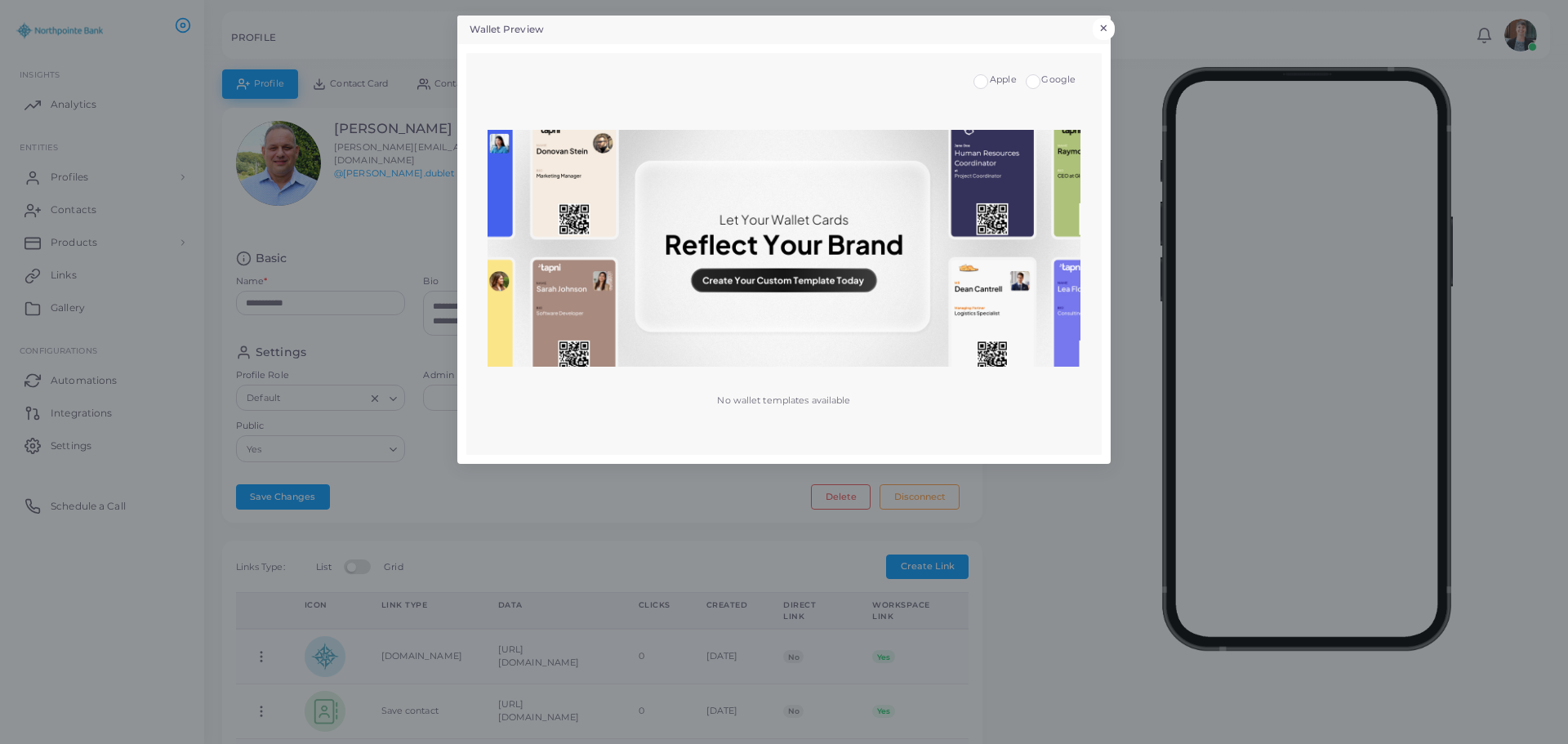
click at [1108, 22] on button "×" at bounding box center [1104, 28] width 22 height 22
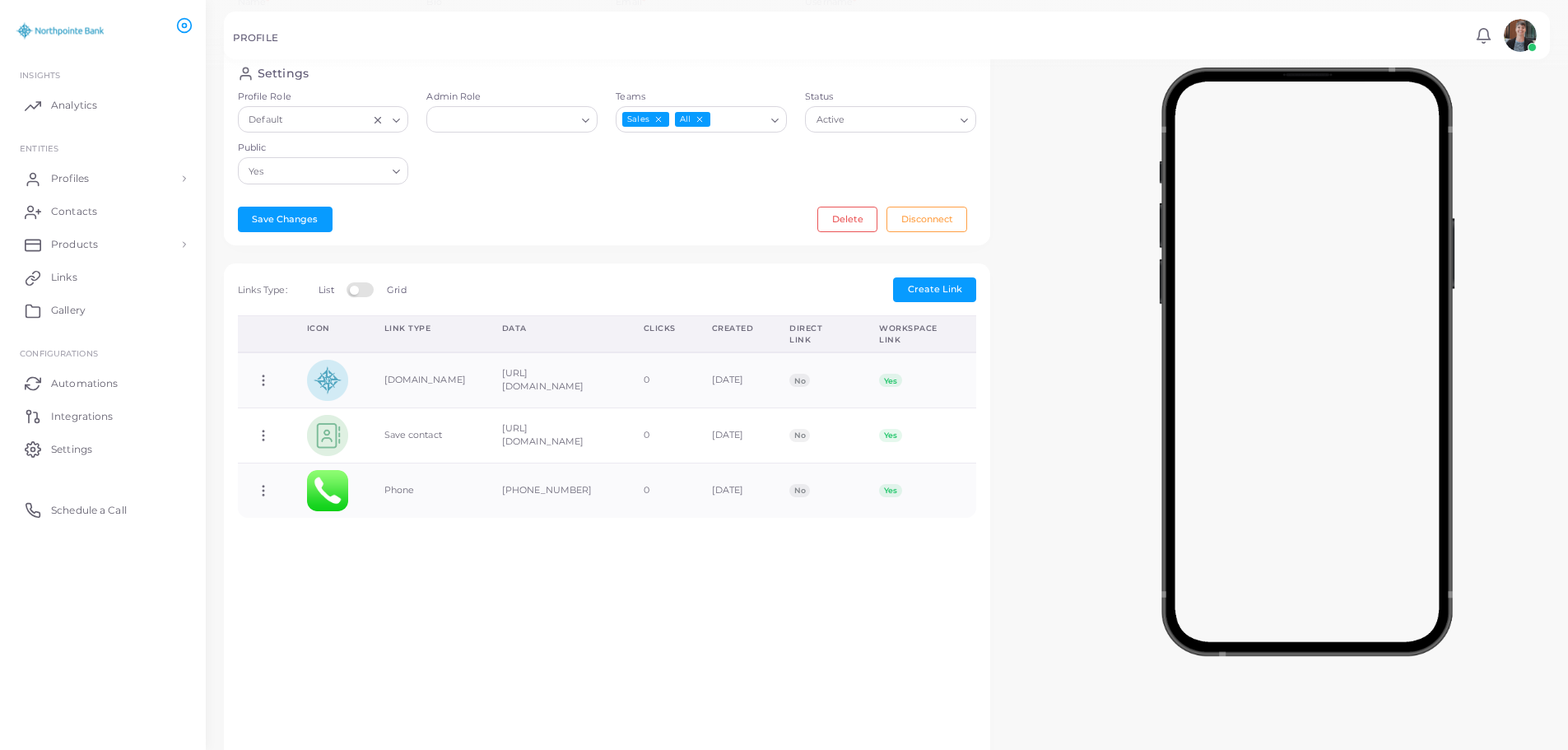
scroll to position [329, 0]
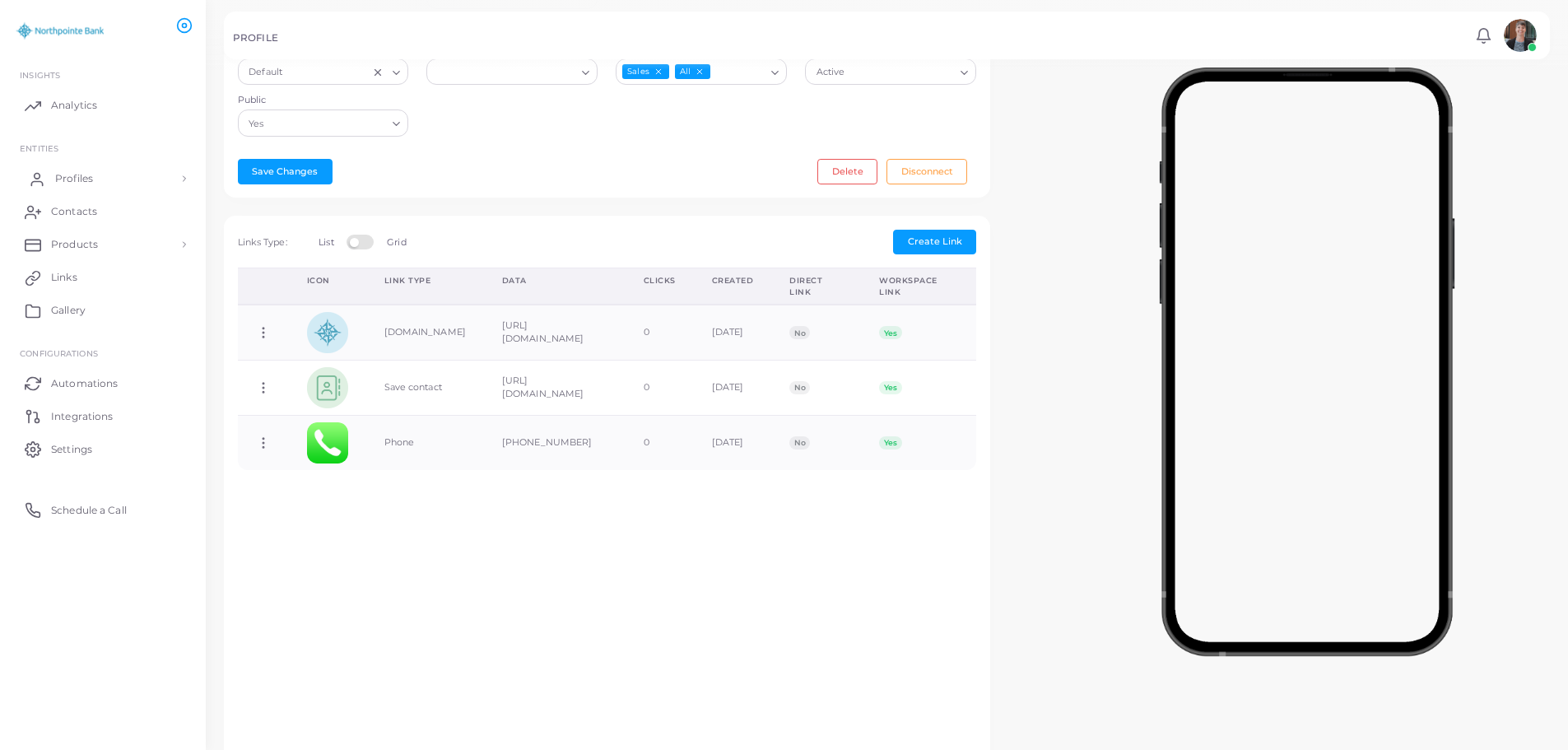
click at [74, 177] on span "Profiles" at bounding box center [74, 178] width 38 height 15
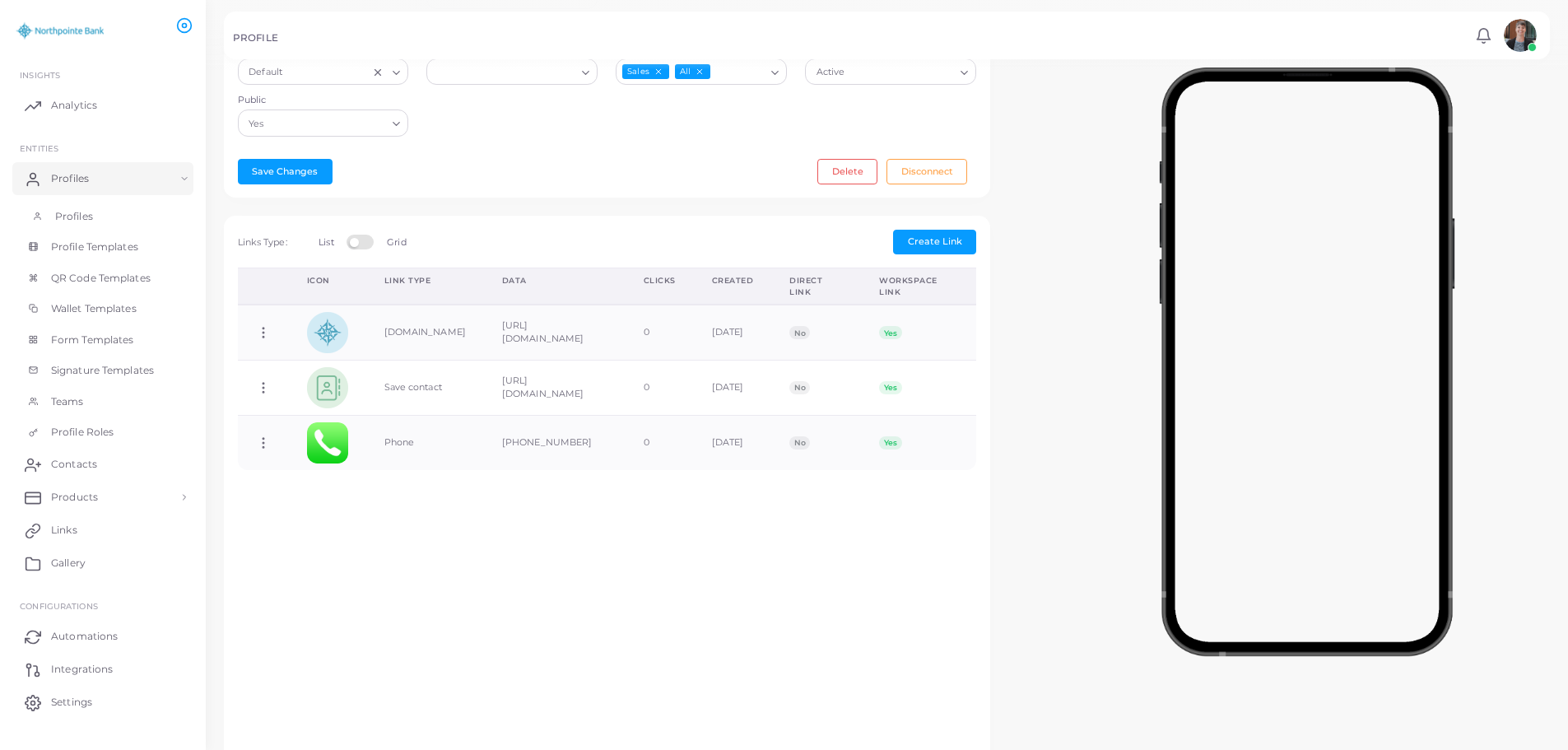
click at [76, 210] on span "Profiles" at bounding box center [74, 216] width 38 height 15
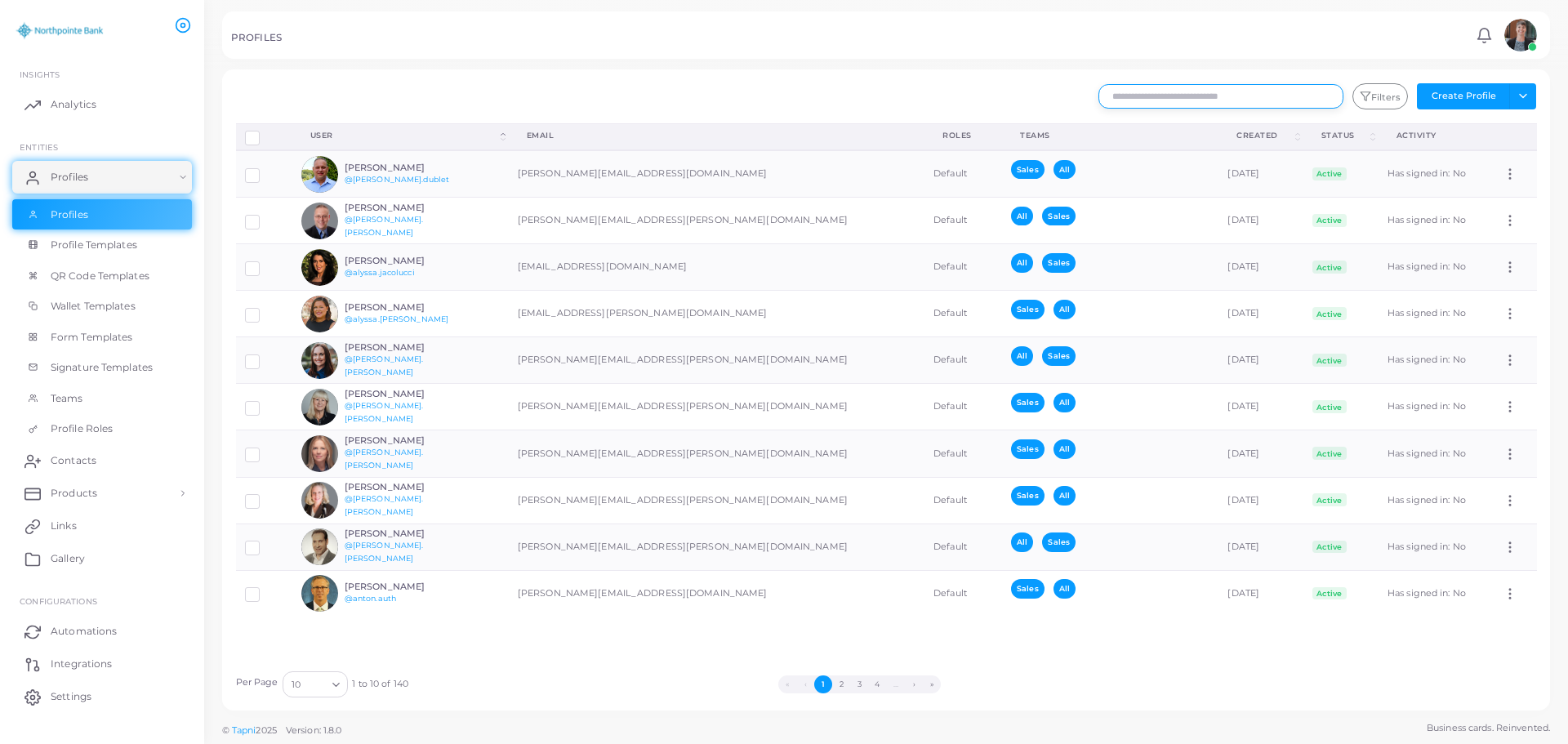
click at [1203, 92] on input "text" at bounding box center [1221, 97] width 245 height 24
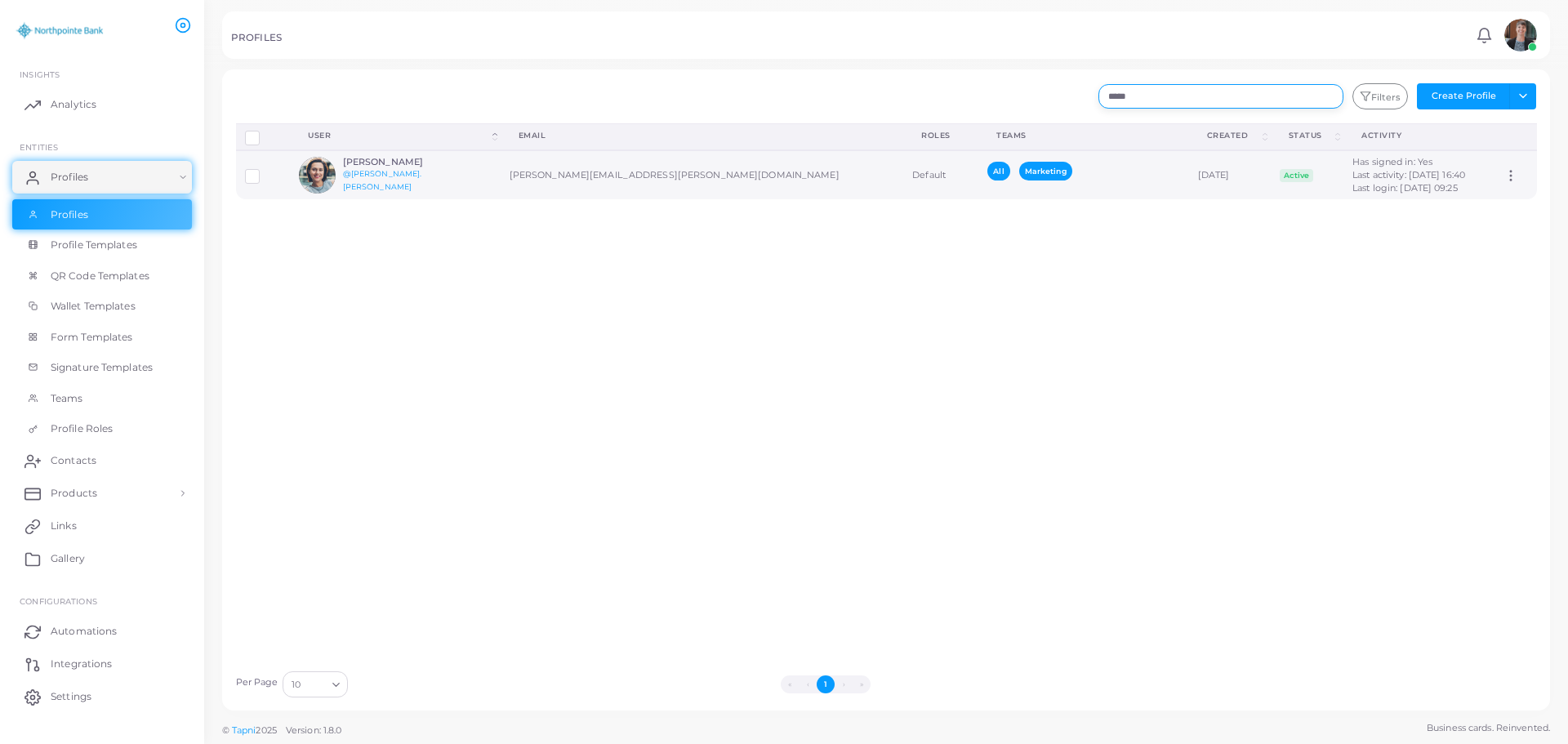
type input "*****"
click at [402, 166] on h6 "[PERSON_NAME]" at bounding box center [403, 162] width 120 height 10
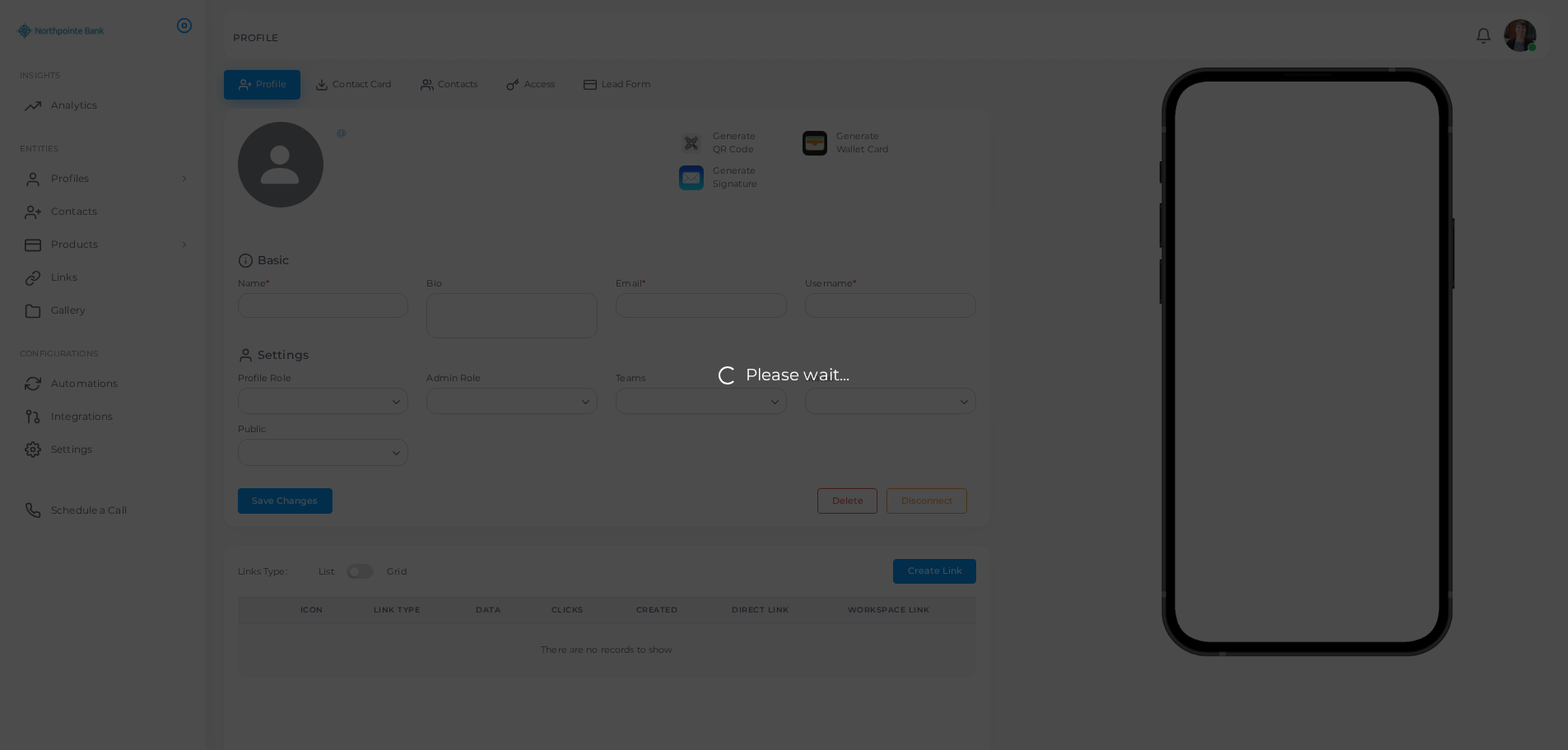
type input "**********"
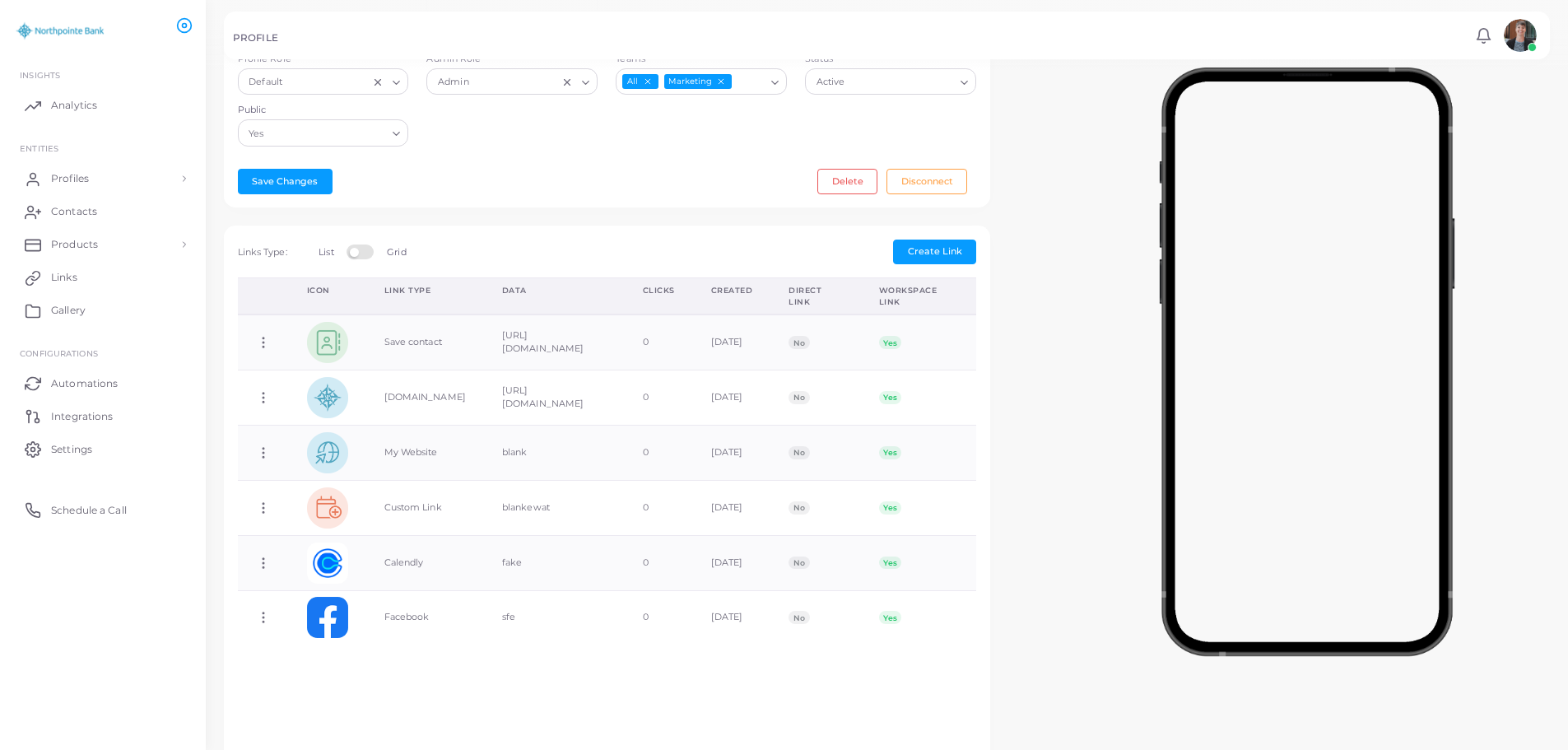
scroll to position [329, 0]
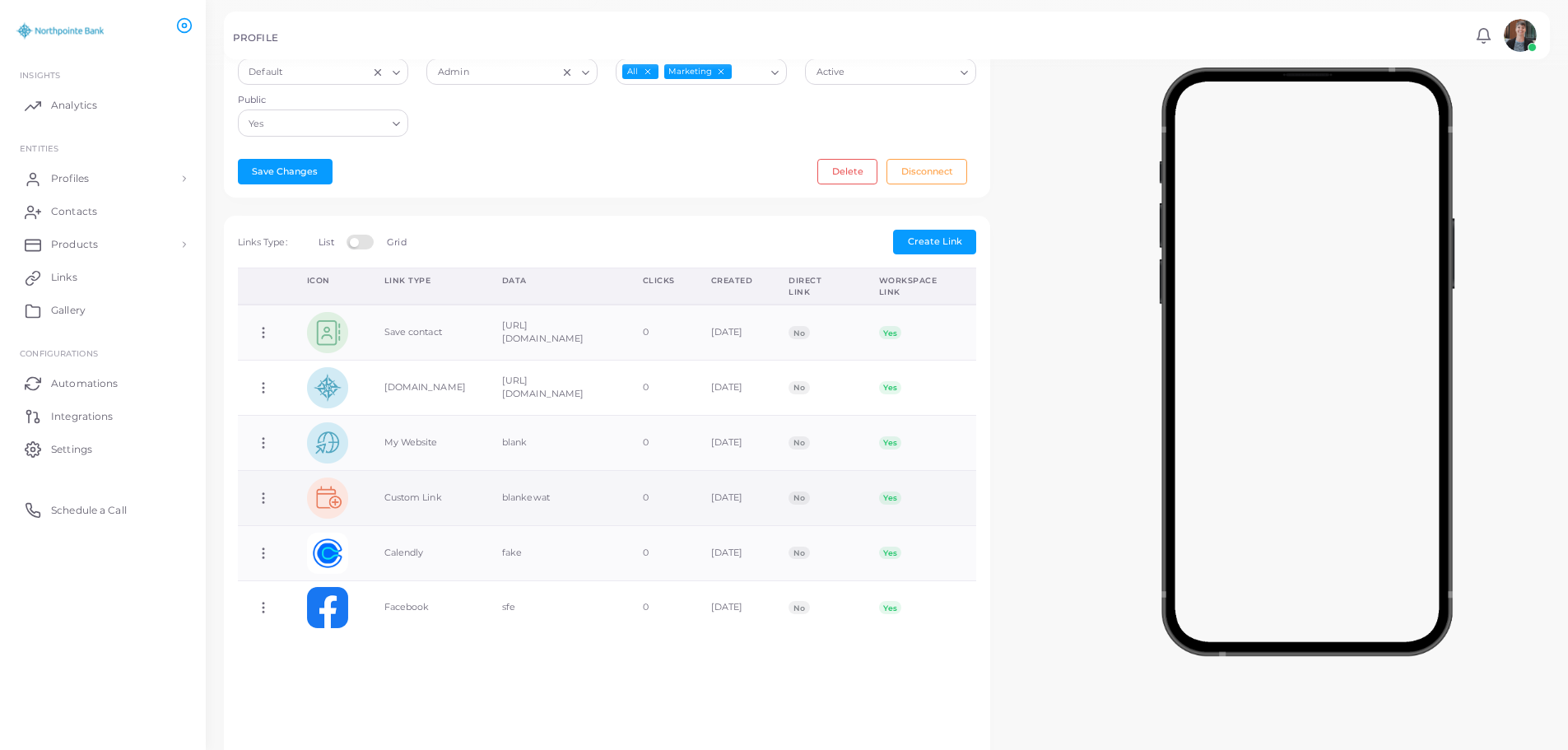
click at [268, 496] on icon at bounding box center [263, 498] width 15 height 15
click at [305, 558] on span "Delete Link" at bounding box center [328, 561] width 53 height 13
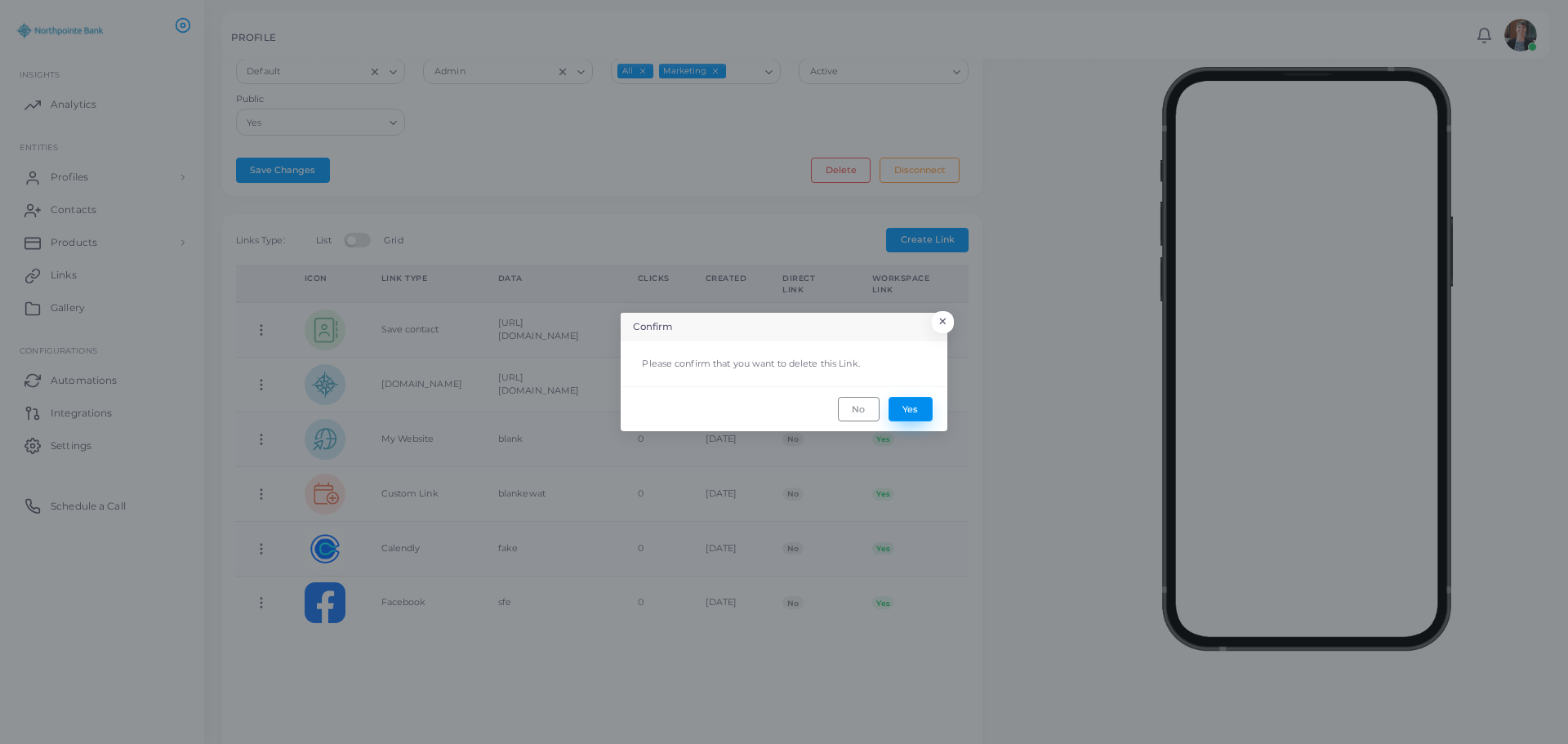
click at [920, 409] on button "Yes" at bounding box center [910, 409] width 44 height 24
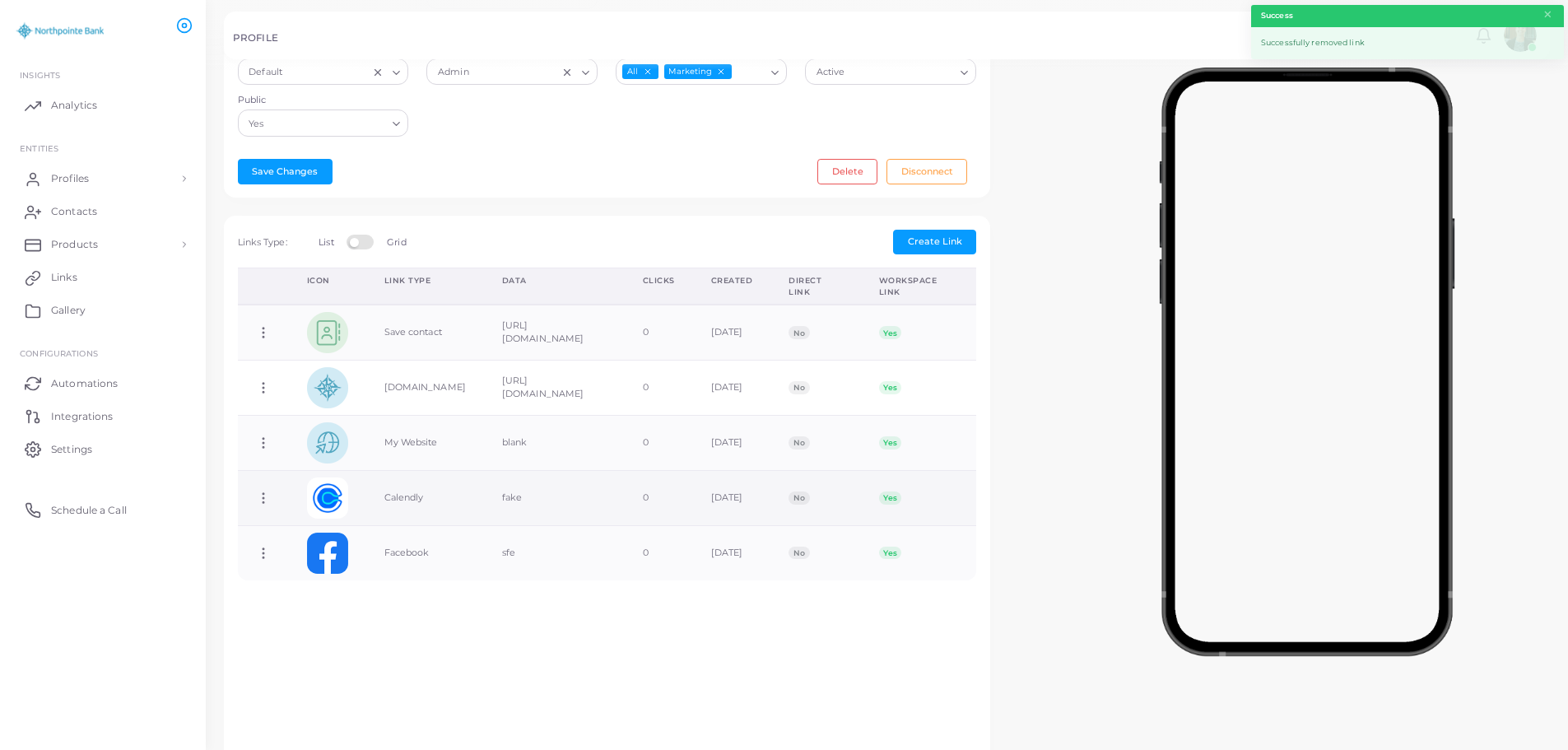
click at [261, 496] on icon at bounding box center [263, 498] width 15 height 15
click at [302, 558] on span "Delete Link" at bounding box center [321, 561] width 53 height 13
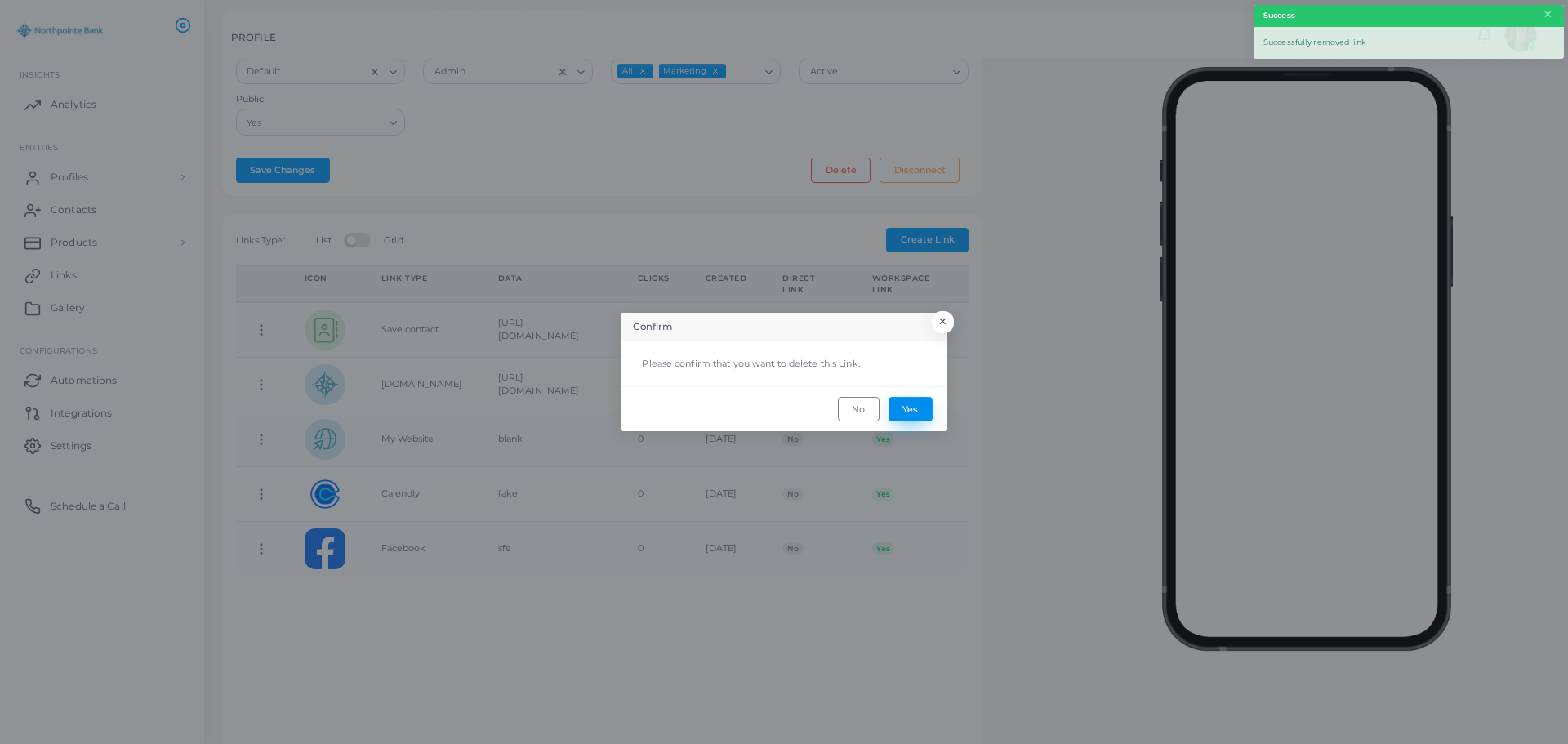
click at [909, 409] on button "Yes" at bounding box center [910, 409] width 44 height 24
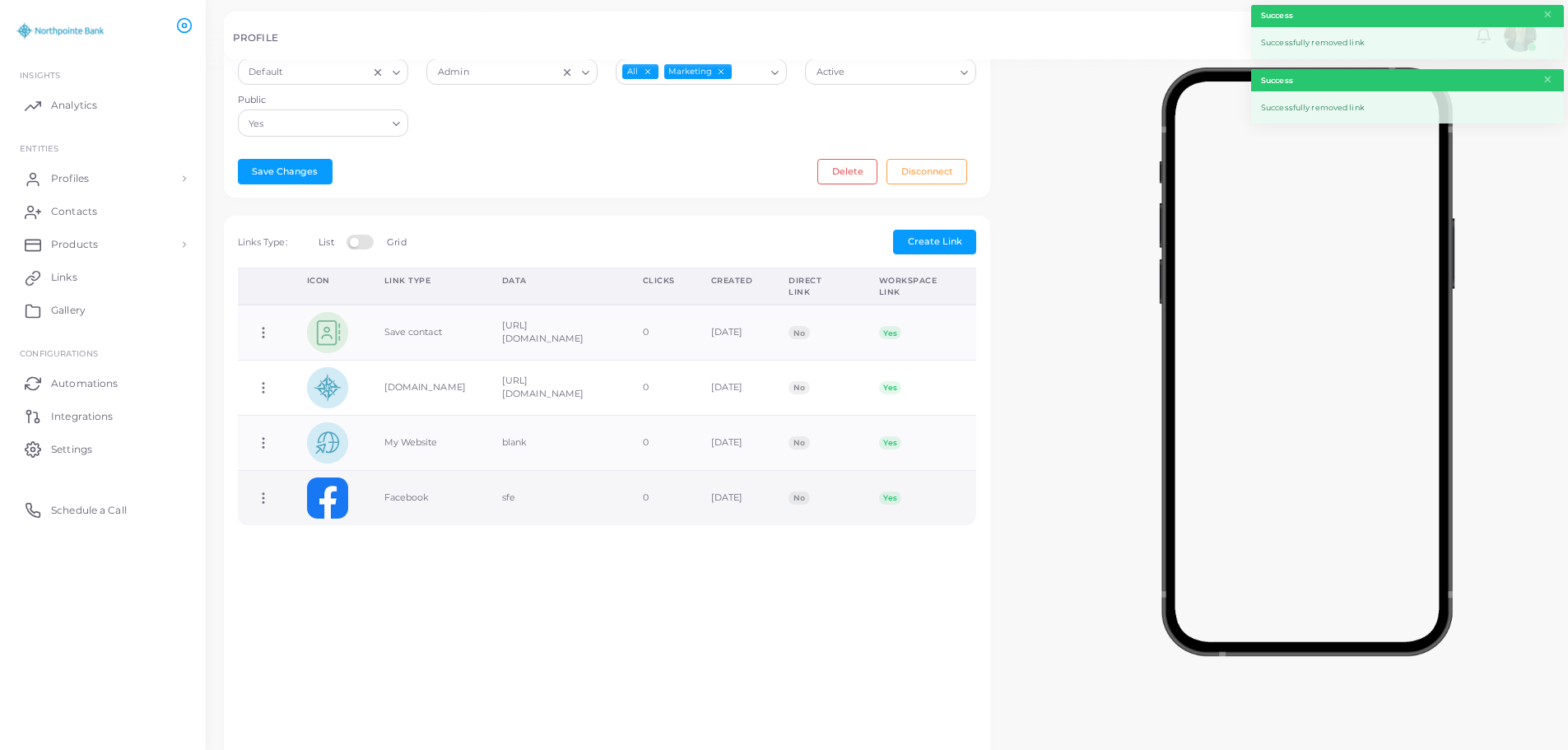
click at [263, 501] on circle at bounding box center [263, 502] width 2 height 2
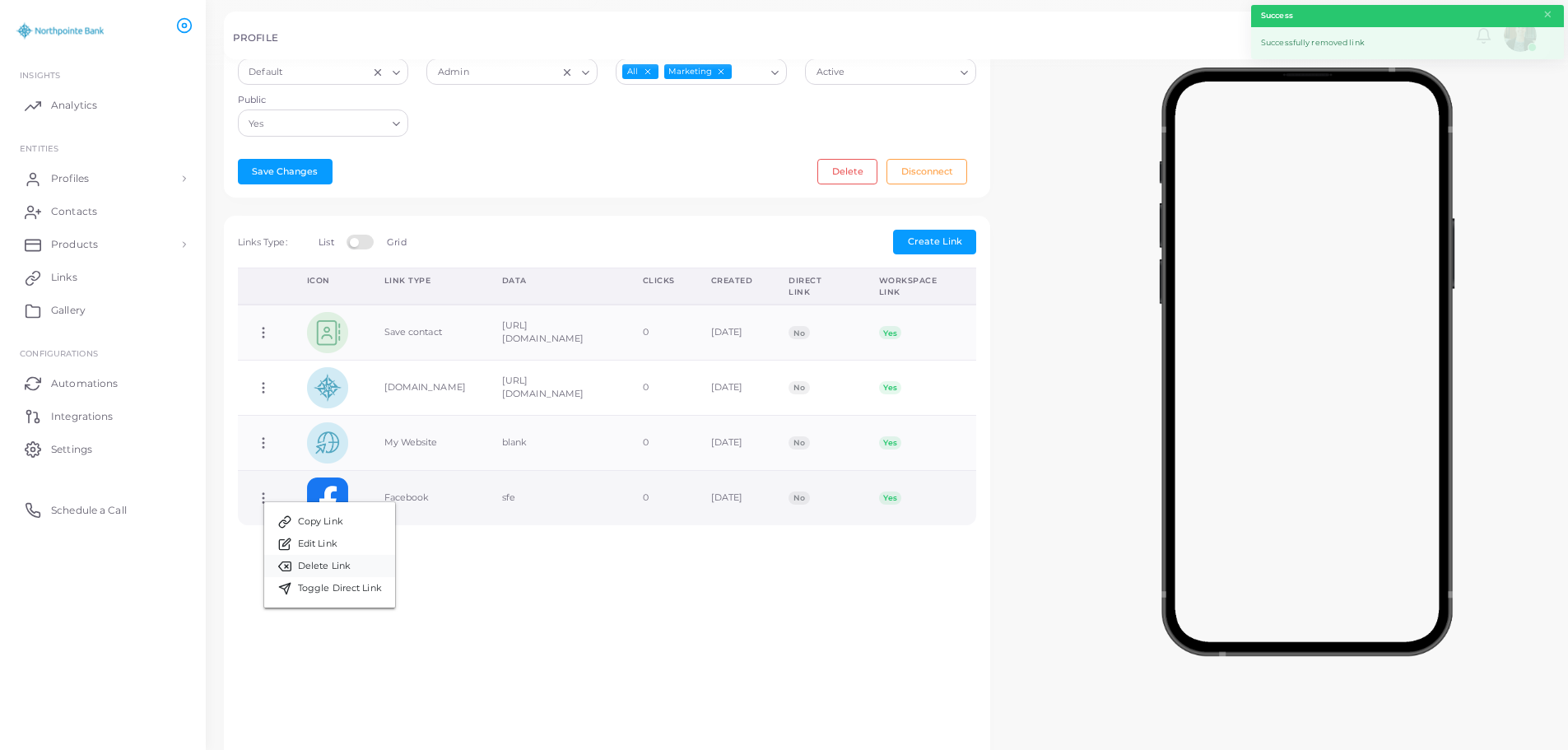
click at [333, 568] on span "Delete Link" at bounding box center [324, 566] width 53 height 13
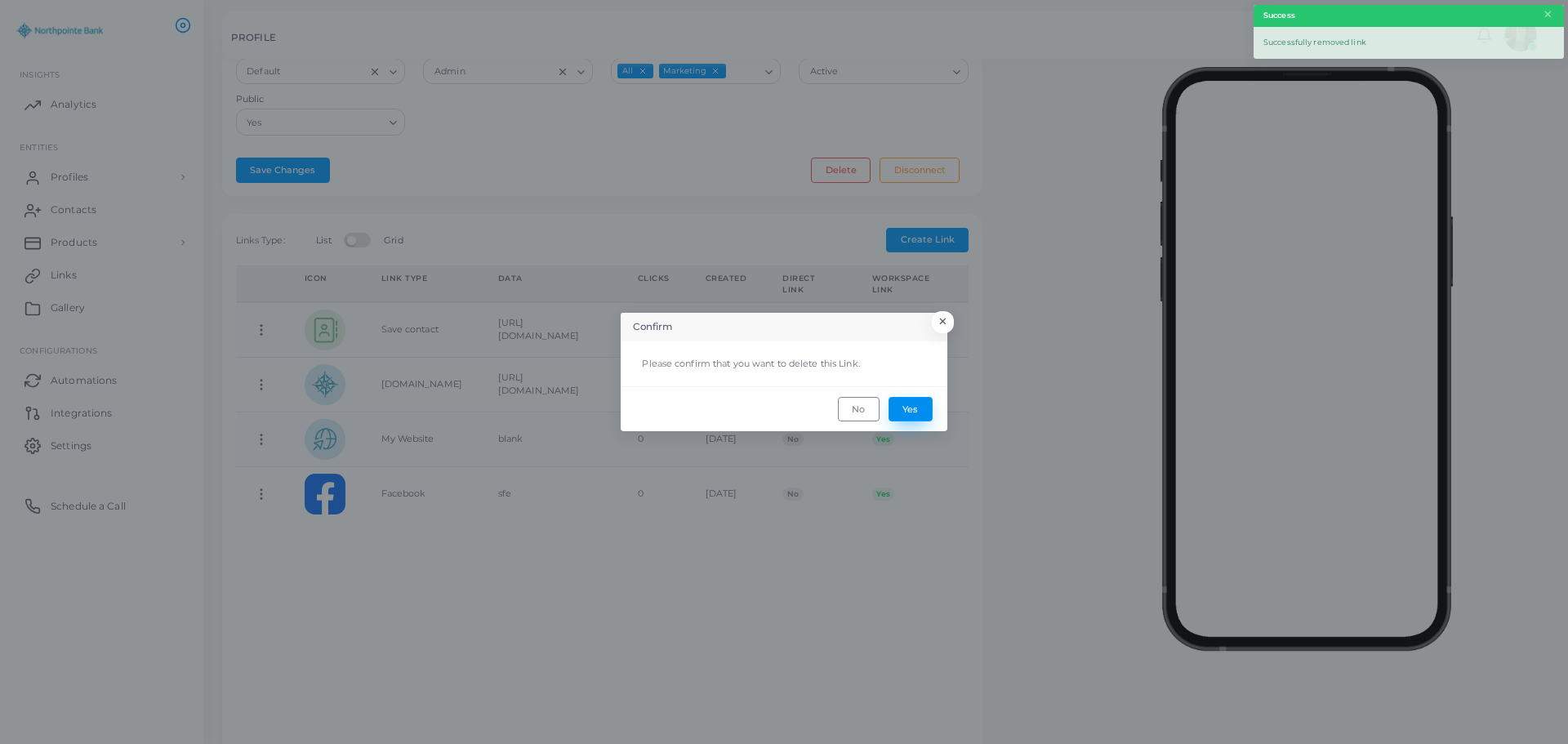
click at [913, 418] on button "Yes" at bounding box center [910, 409] width 44 height 24
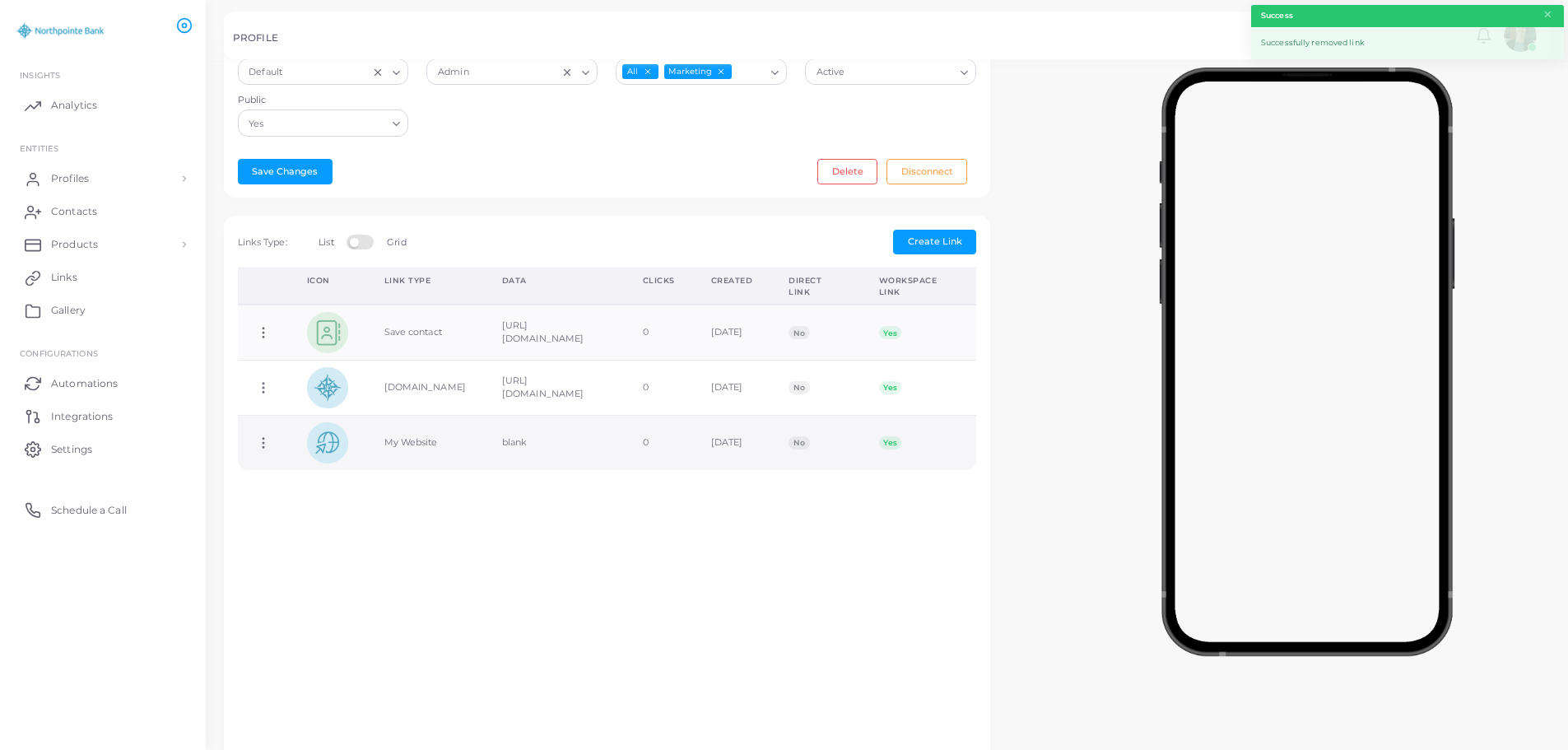
click at [261, 439] on icon at bounding box center [263, 442] width 15 height 15
click at [296, 501] on span "Delete Link" at bounding box center [322, 503] width 53 height 13
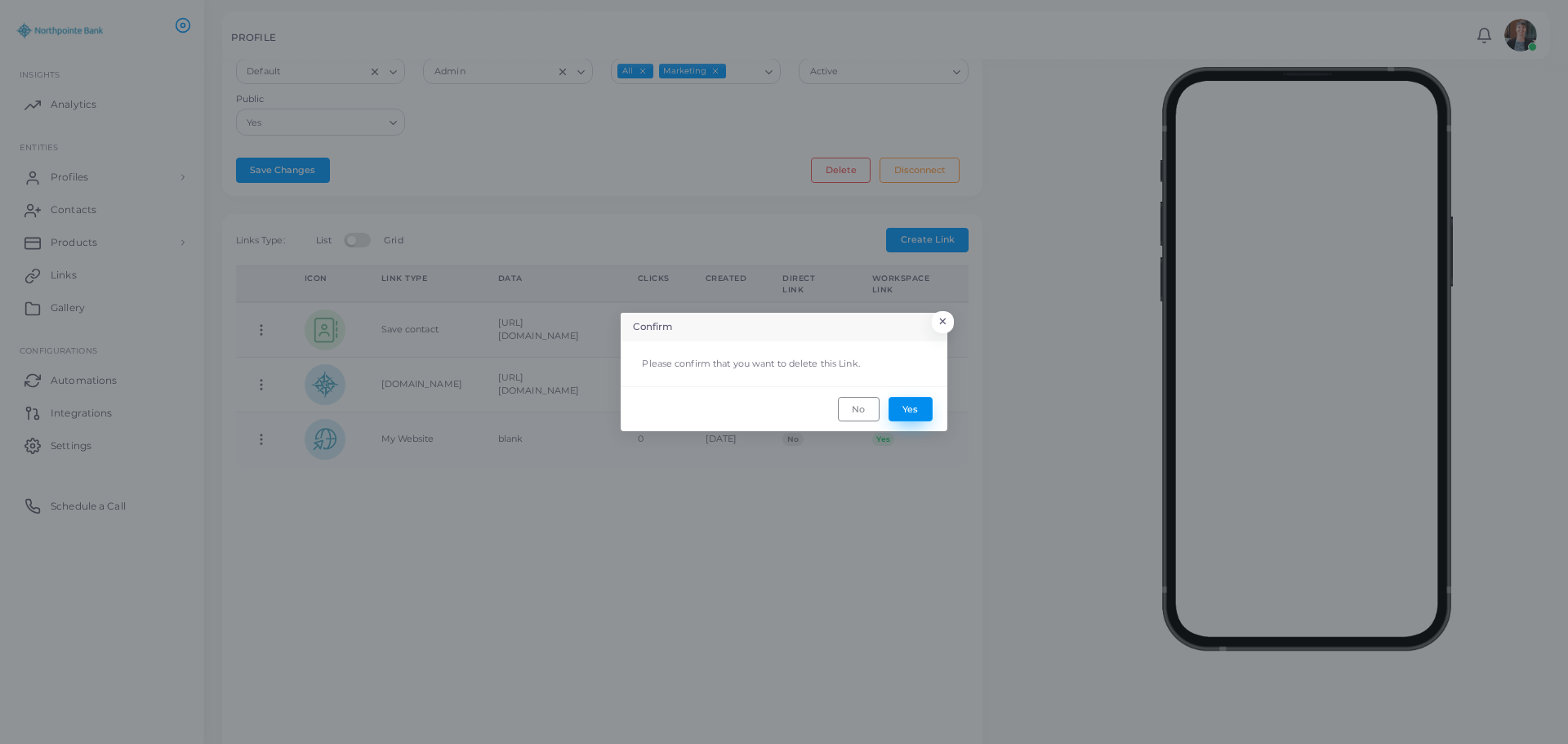
click at [913, 416] on button "Yes" at bounding box center [910, 409] width 44 height 24
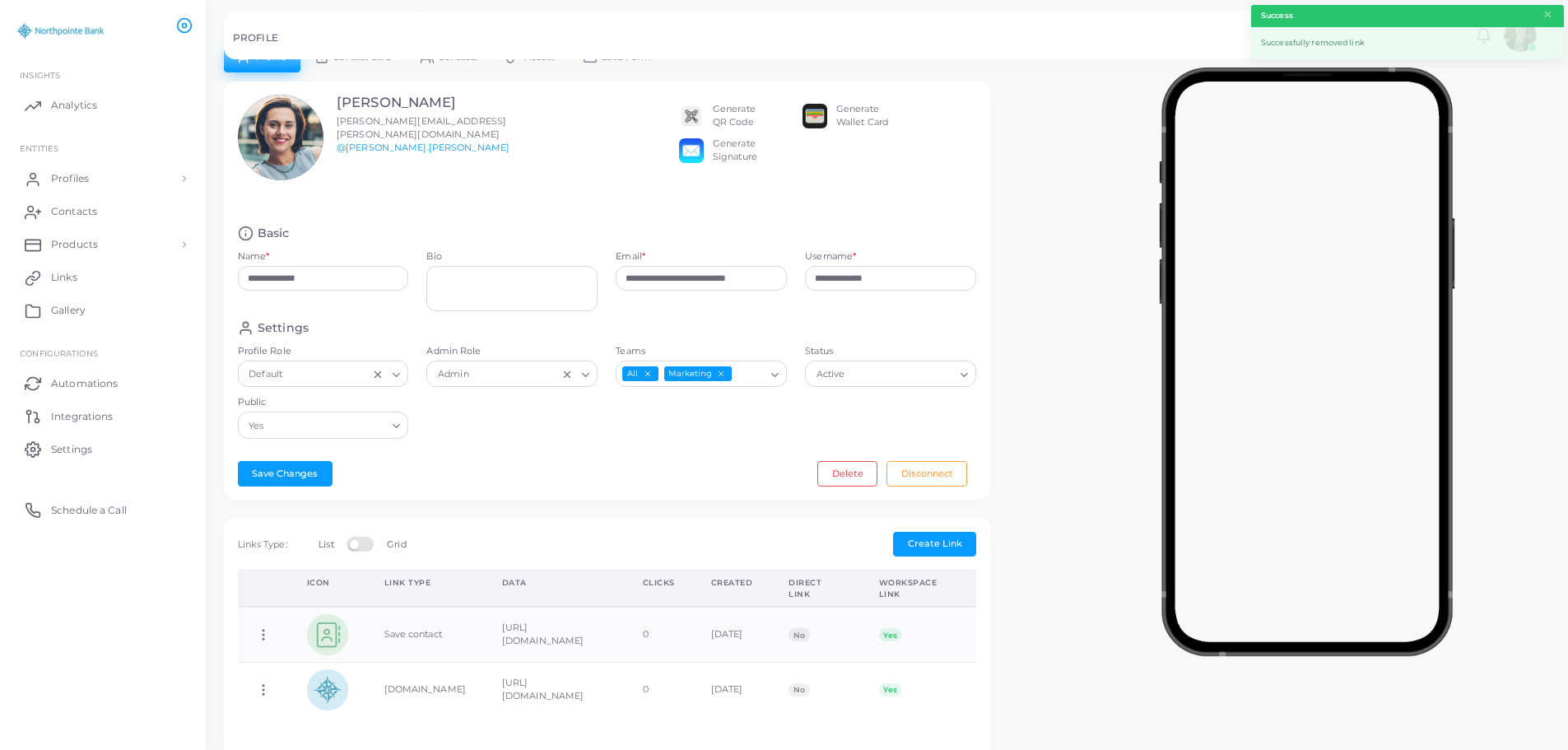
scroll to position [0, 0]
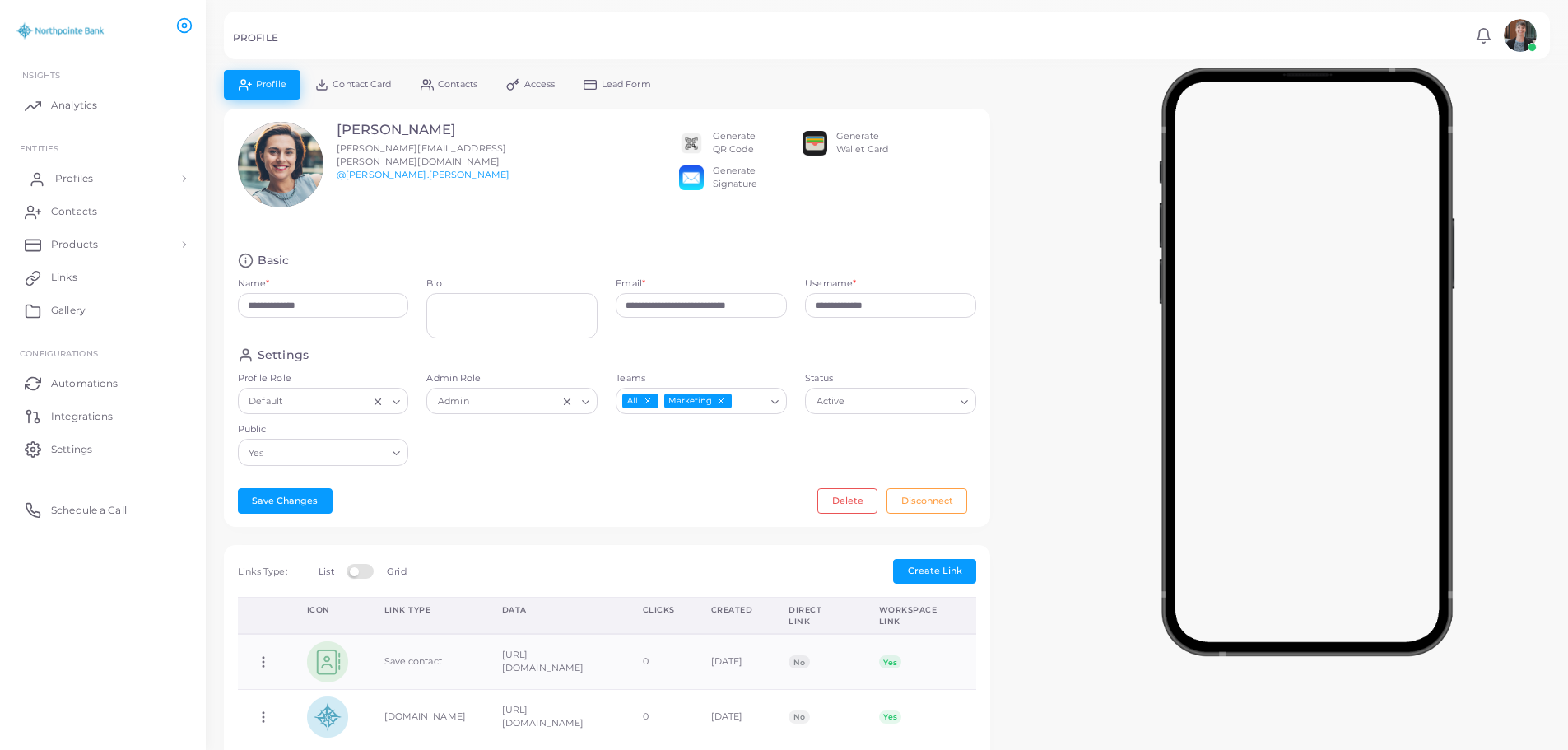
click at [81, 180] on span "Profiles" at bounding box center [74, 178] width 38 height 15
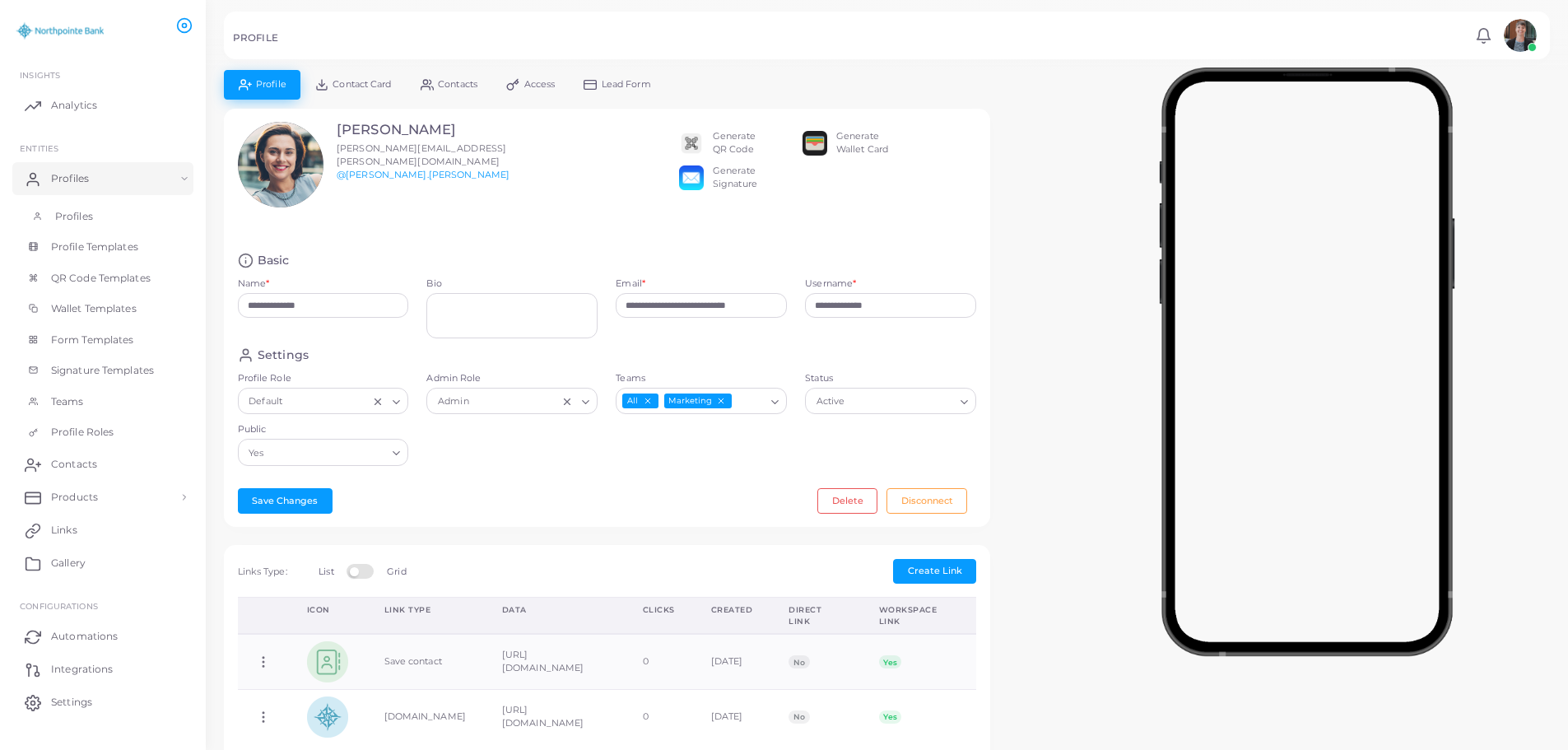
click at [78, 214] on span "Profiles" at bounding box center [74, 216] width 38 height 15
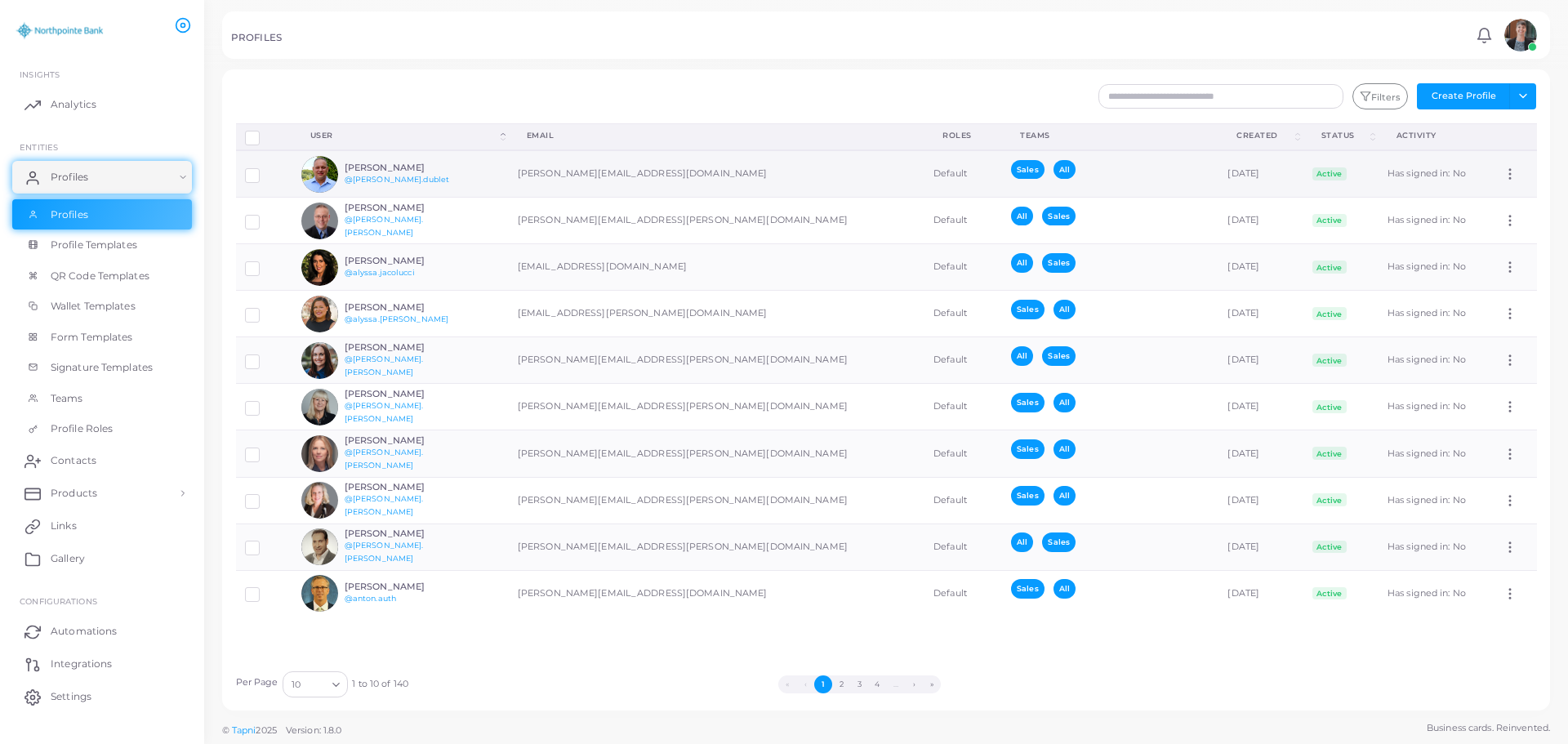
click at [385, 163] on h6 "[PERSON_NAME]" at bounding box center [404, 168] width 120 height 10
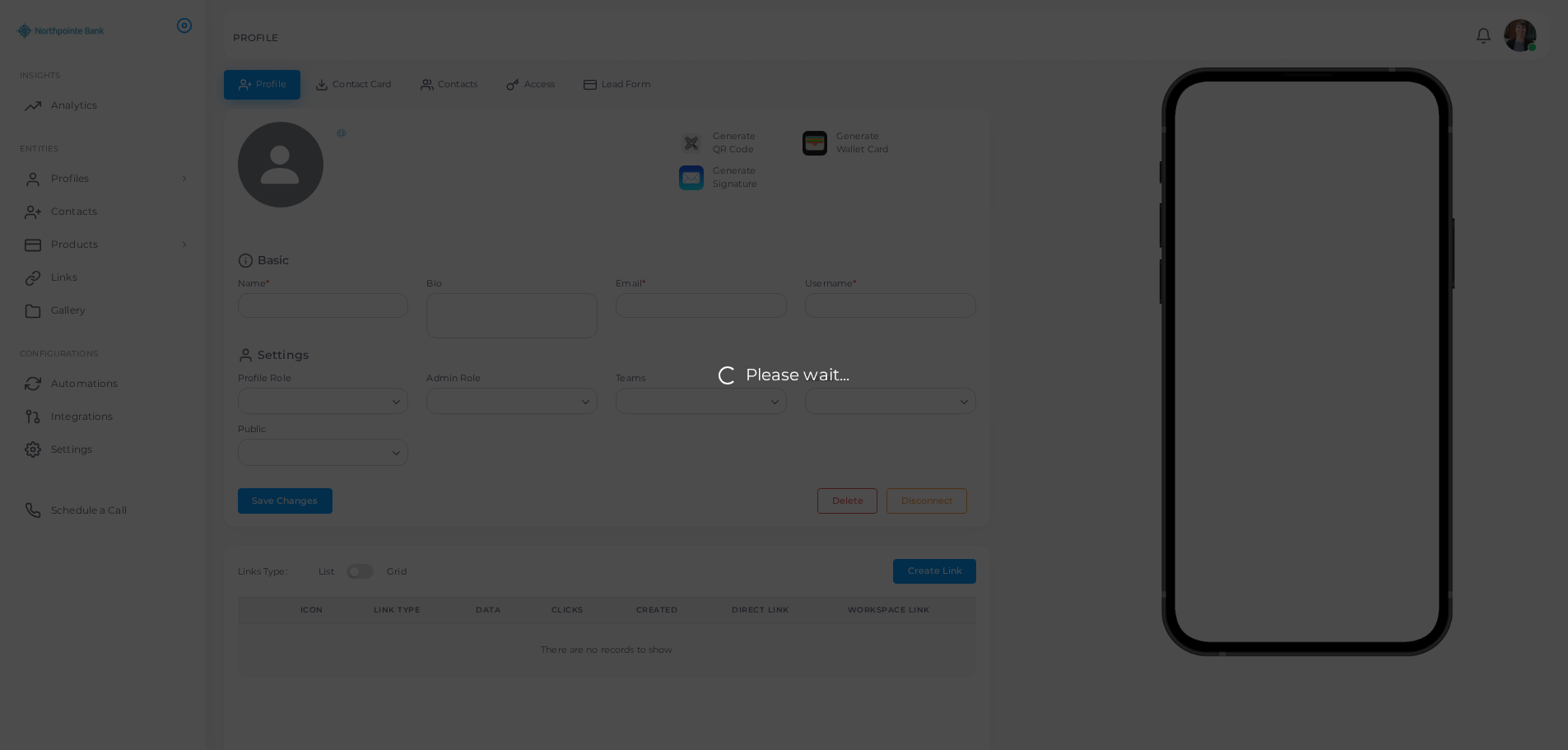
type input "**********"
type textarea "**********"
type input "**********"
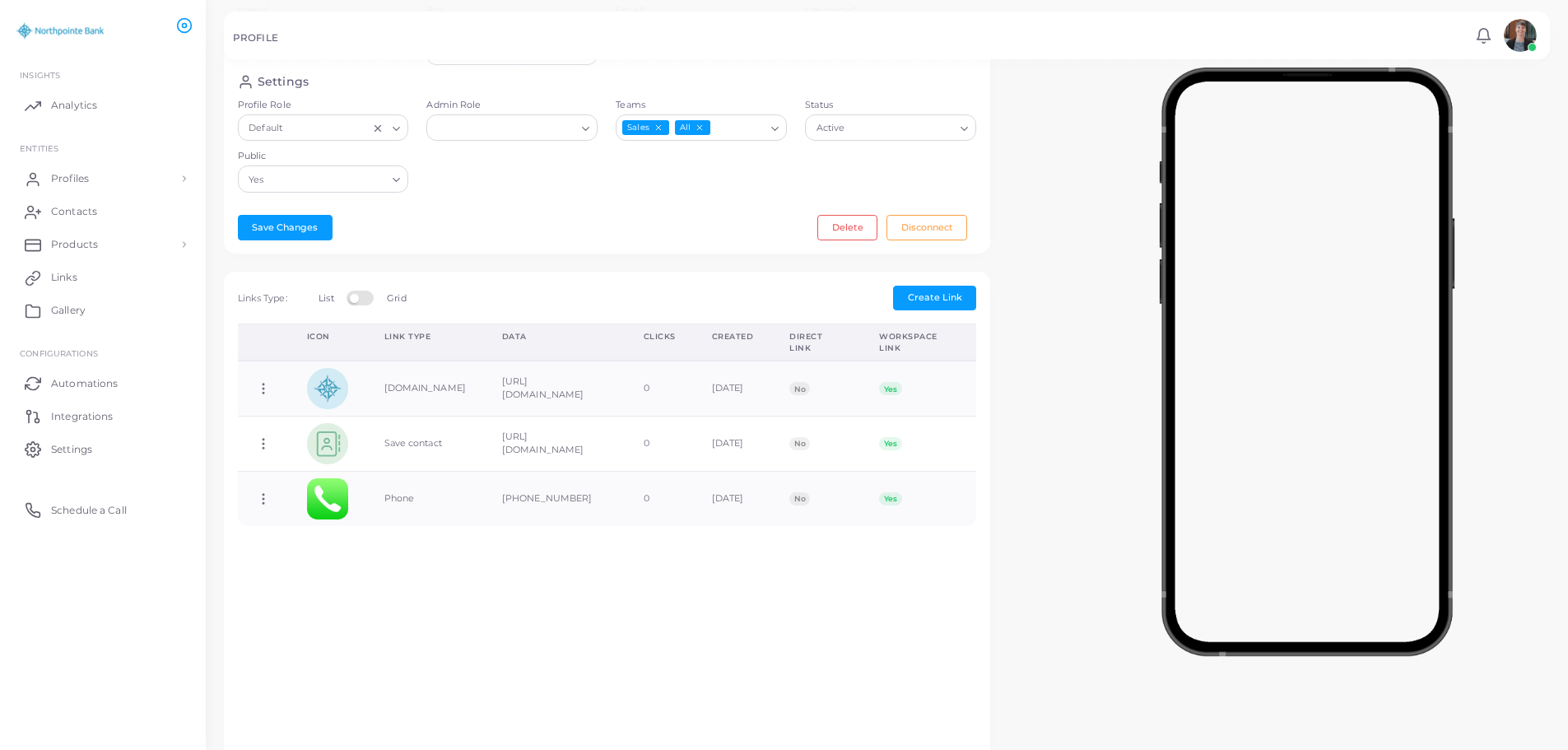
scroll to position [329, 0]
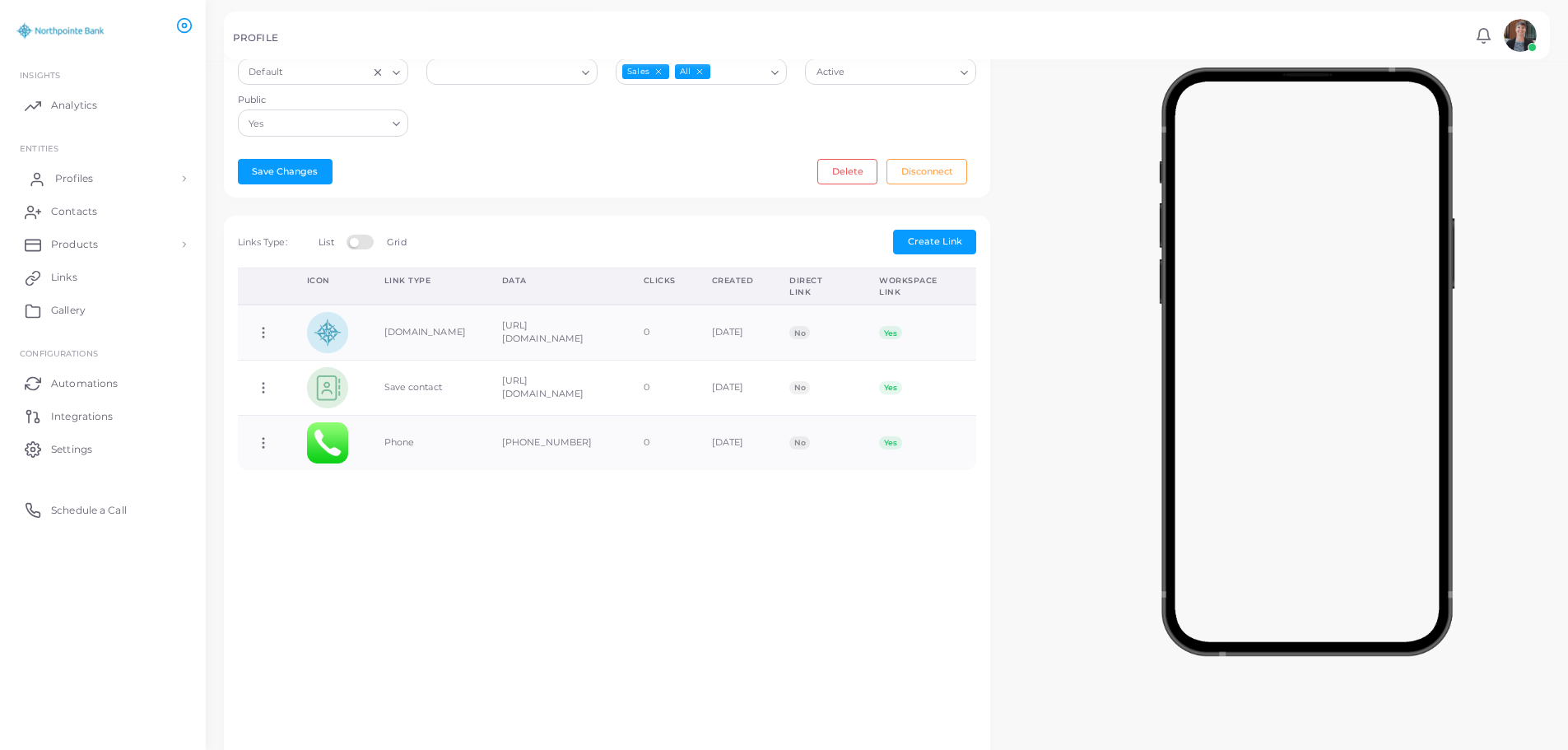
click at [67, 172] on span "Profiles" at bounding box center [74, 178] width 38 height 15
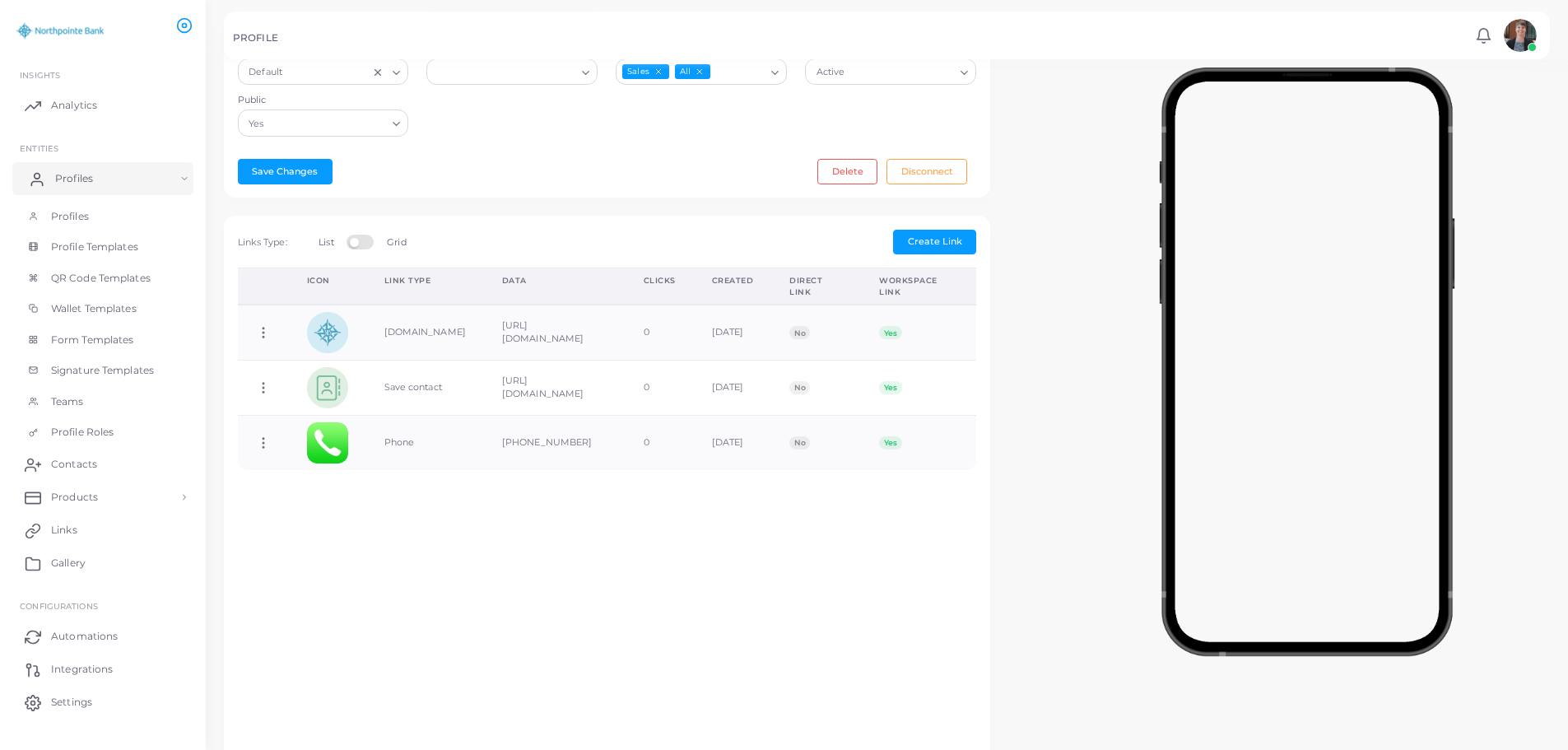
click at [122, 182] on link "Profiles" at bounding box center [103, 179] width 181 height 33
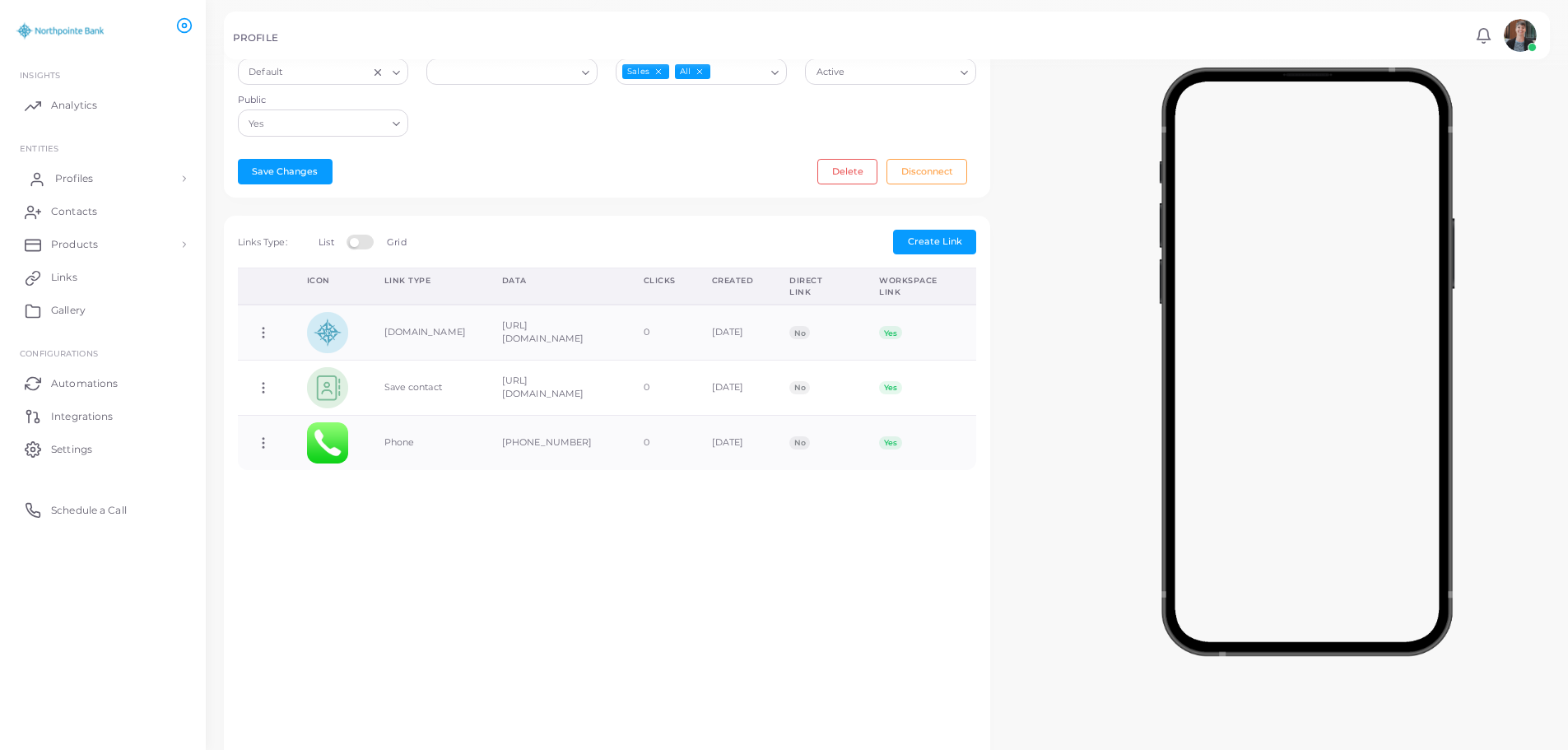
click at [122, 182] on link "Profiles" at bounding box center [103, 179] width 181 height 33
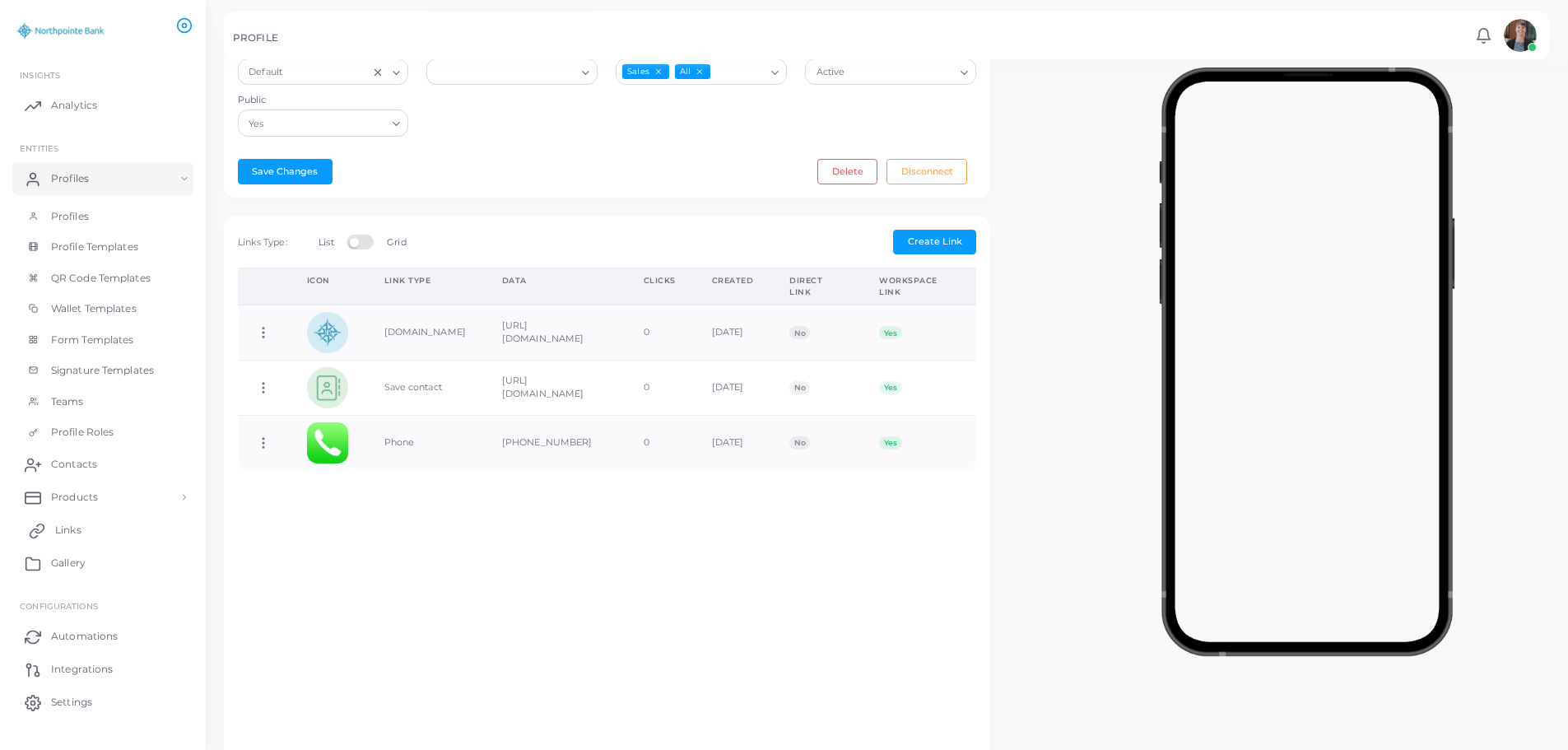
click at [68, 531] on span "Links" at bounding box center [68, 530] width 26 height 15
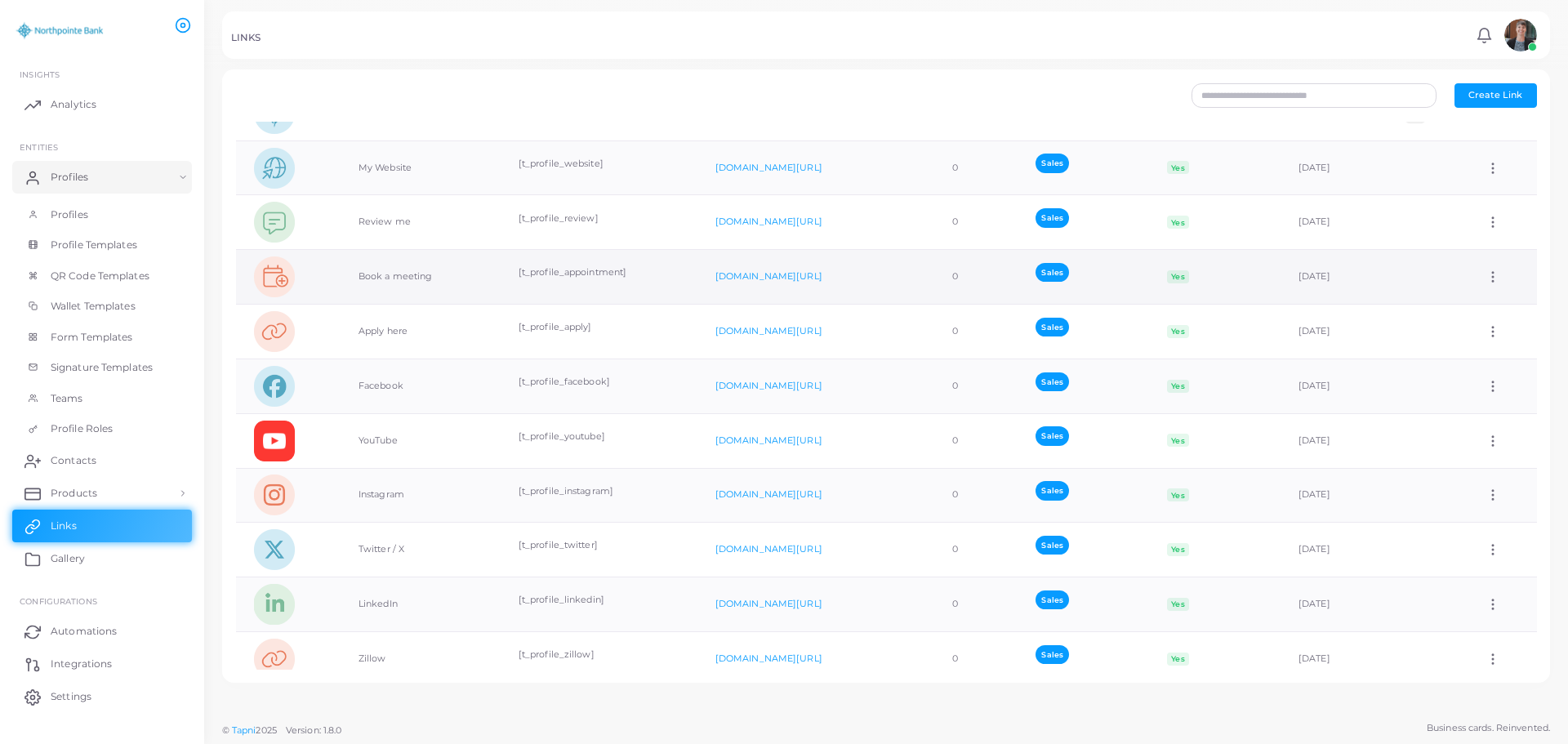
scroll to position [304, 0]
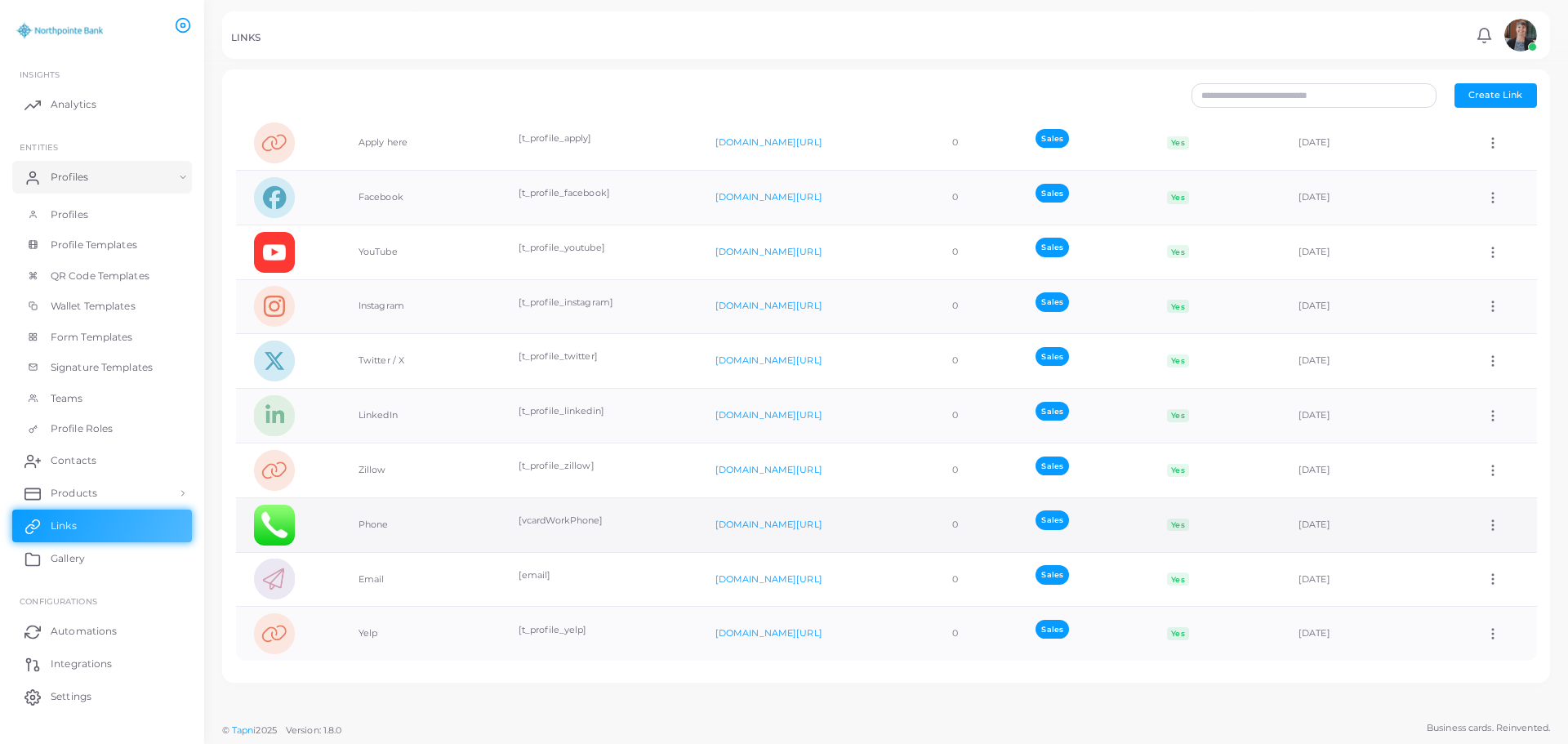
click at [1485, 523] on icon at bounding box center [1492, 525] width 15 height 15
click at [1485, 564] on span "Edit Link" at bounding box center [1483, 566] width 39 height 13
type input "*****"
type input "**********"
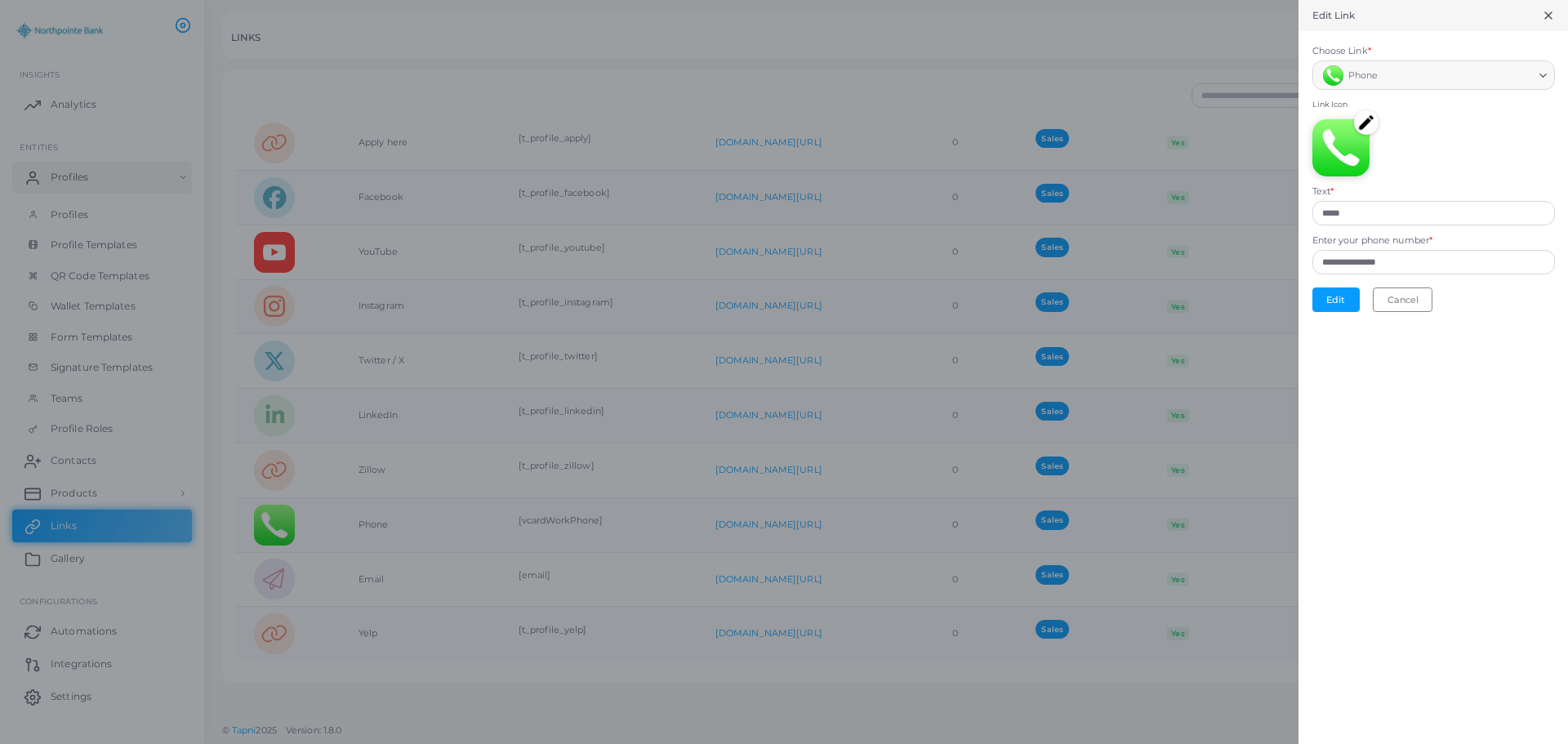
click at [1371, 131] on img at bounding box center [1366, 122] width 24 height 24
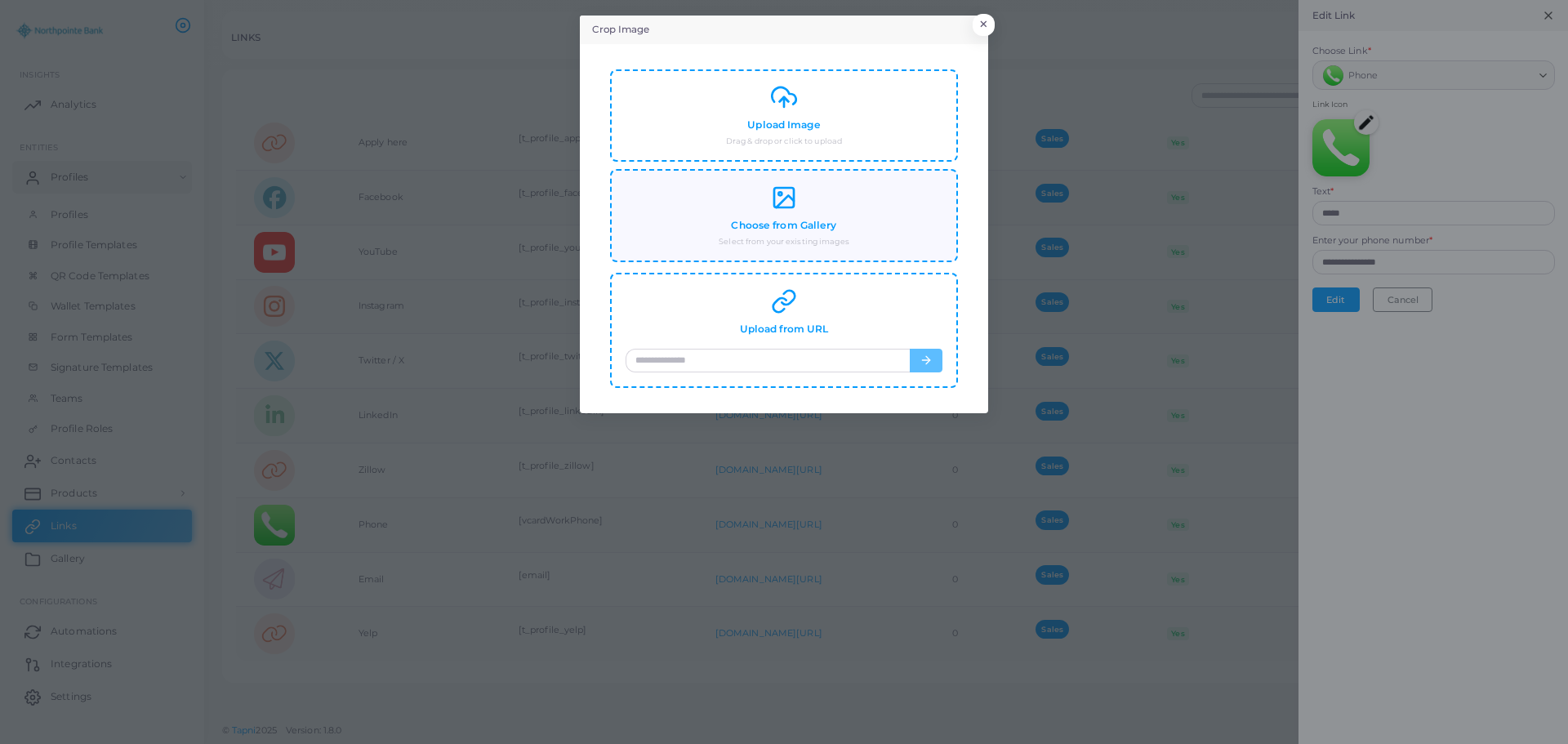
click at [793, 195] on rect at bounding box center [784, 197] width 20 height 20
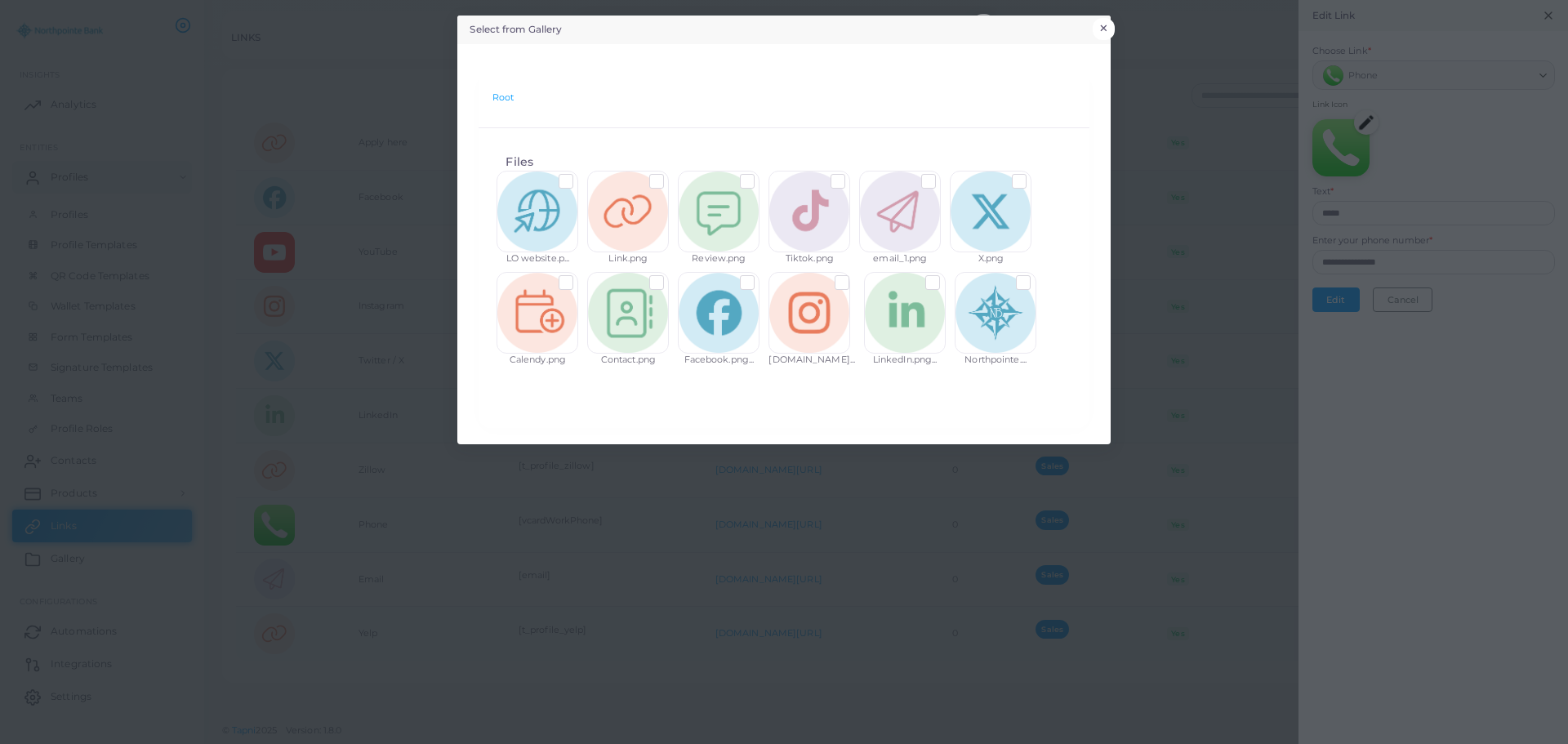
click at [1106, 26] on button "×" at bounding box center [1104, 28] width 22 height 22
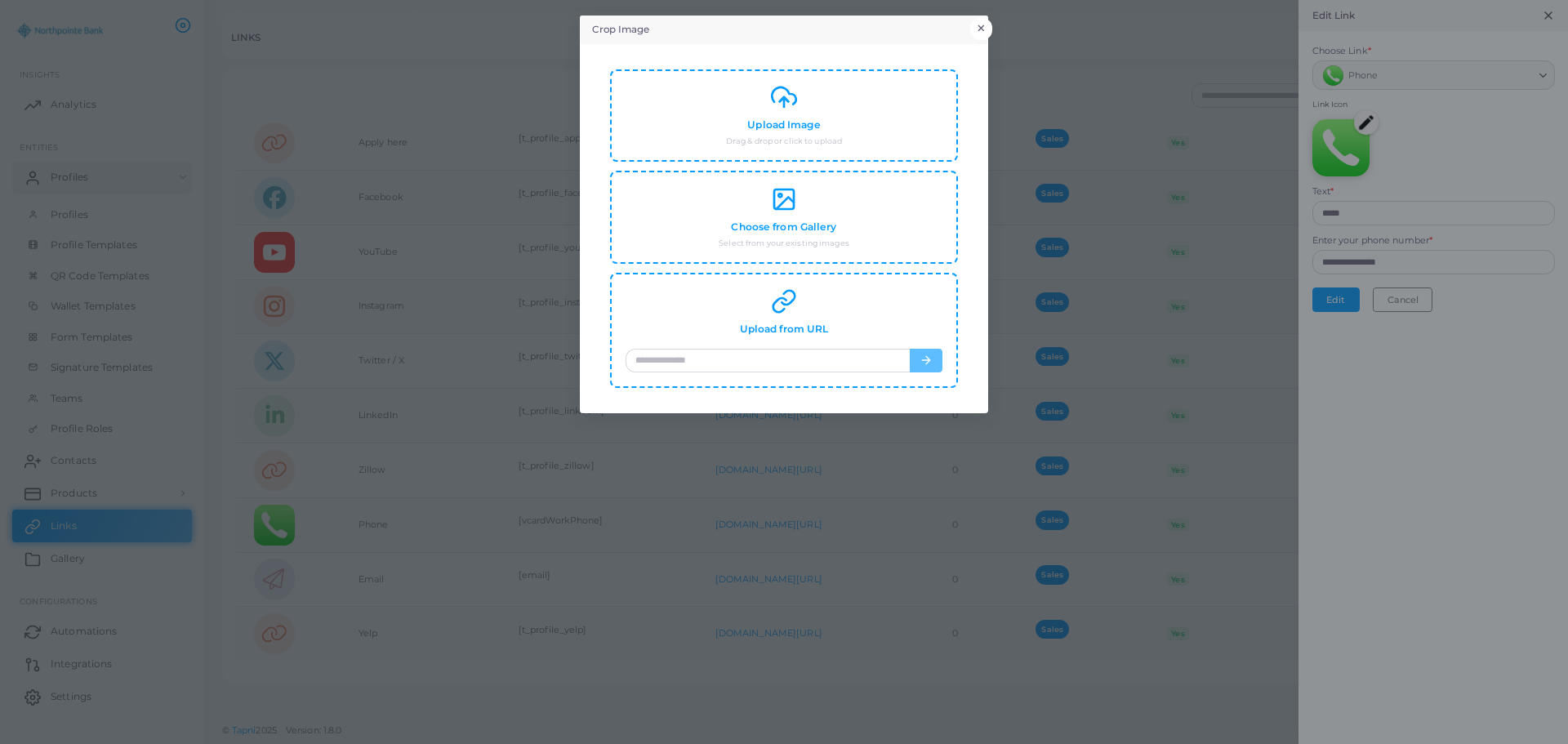
click at [983, 28] on button "×" at bounding box center [982, 28] width 22 height 22
